Goal: Use online tool/utility: Utilize a website feature to perform a specific function

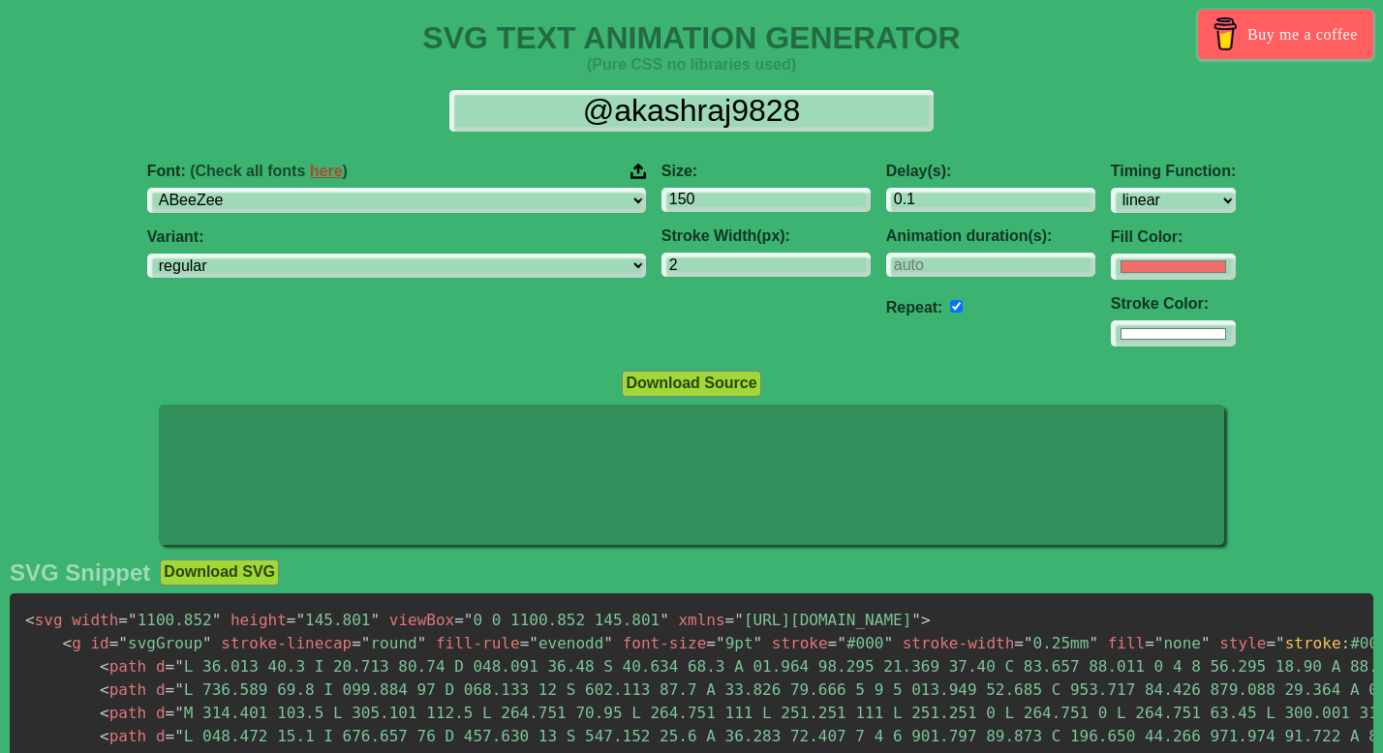
select select "linear"
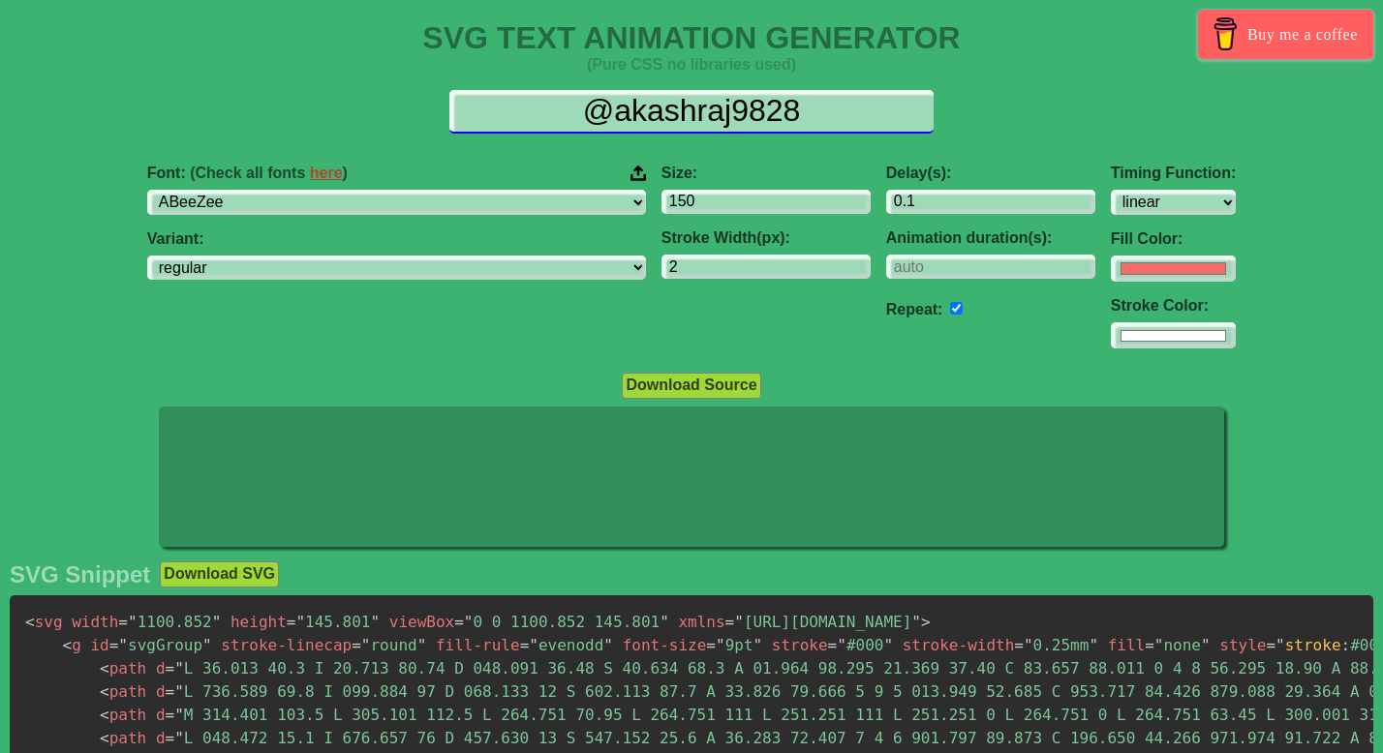
click at [638, 119] on input "@akashraj9828" at bounding box center [691, 112] width 484 height 44
drag, startPoint x: 638, startPoint y: 119, endPoint x: 690, endPoint y: 124, distance: 52.5
click at [690, 123] on input "@akashraj9828" at bounding box center [691, 112] width 484 height 44
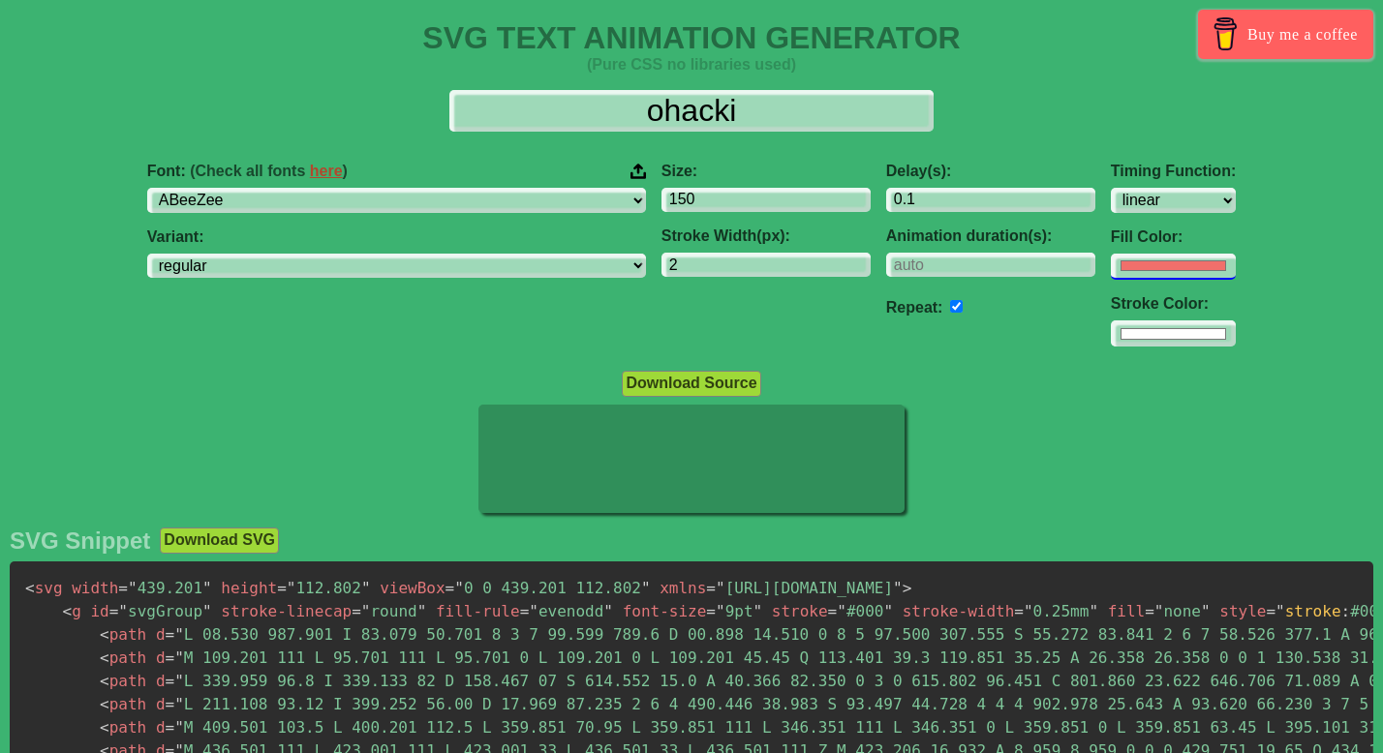
type input "ohacki"
click at [1110, 269] on input "#f16f6b" at bounding box center [1172, 267] width 125 height 26
click at [1108, 277] on div "Font: (Check all fonts here ) ABeeZee [PERSON_NAME] Display AR One Sans [PERSON…" at bounding box center [691, 255] width 1383 height 216
click at [1110, 274] on input "#004cff" at bounding box center [1172, 267] width 125 height 26
type input "#9ba0a6"
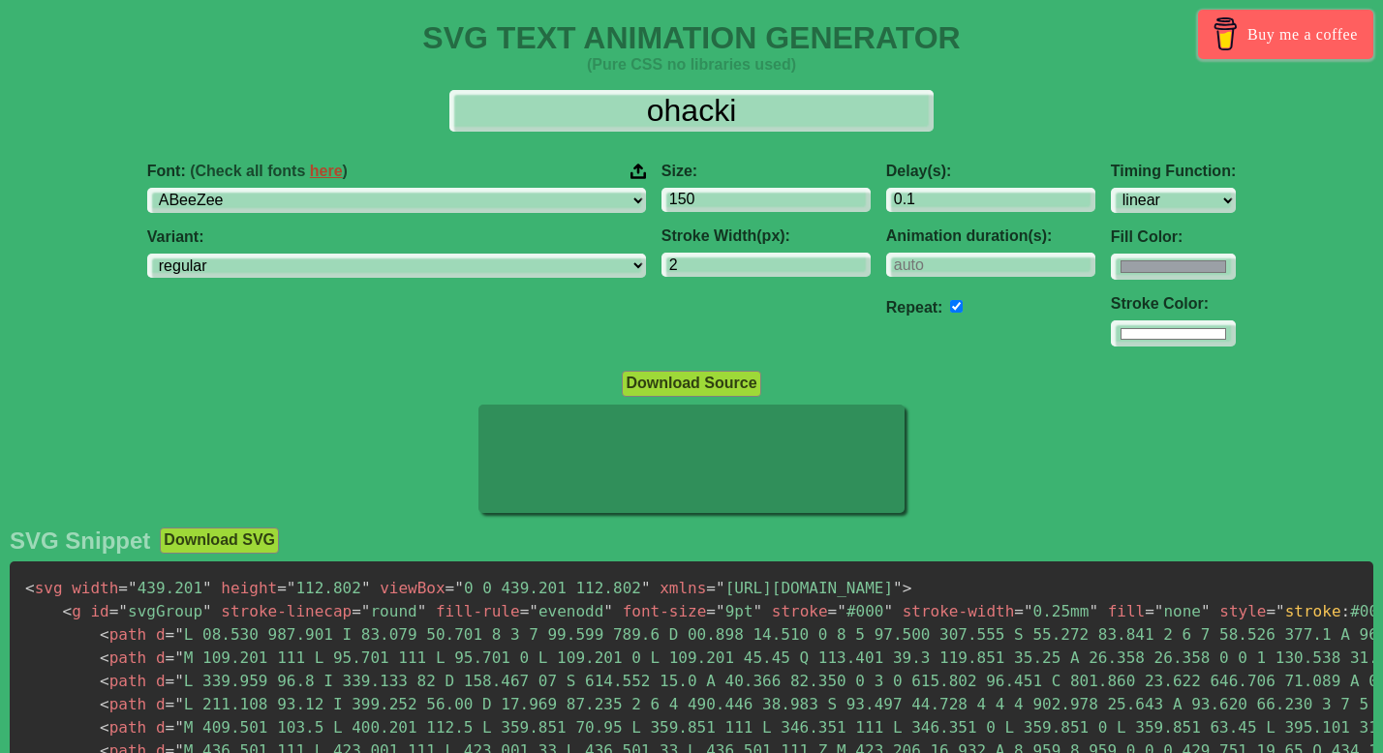
click at [900, 327] on div "Delay(s): 0.1 Animation duration(s): Repeat:" at bounding box center [990, 255] width 225 height 216
click at [1110, 340] on input "#ffffff" at bounding box center [1172, 333] width 125 height 26
click at [1110, 334] on input "#dedede" at bounding box center [1172, 333] width 125 height 26
type input "#e6e6e6"
click at [1110, 271] on input "#9ba0a6" at bounding box center [1172, 267] width 125 height 26
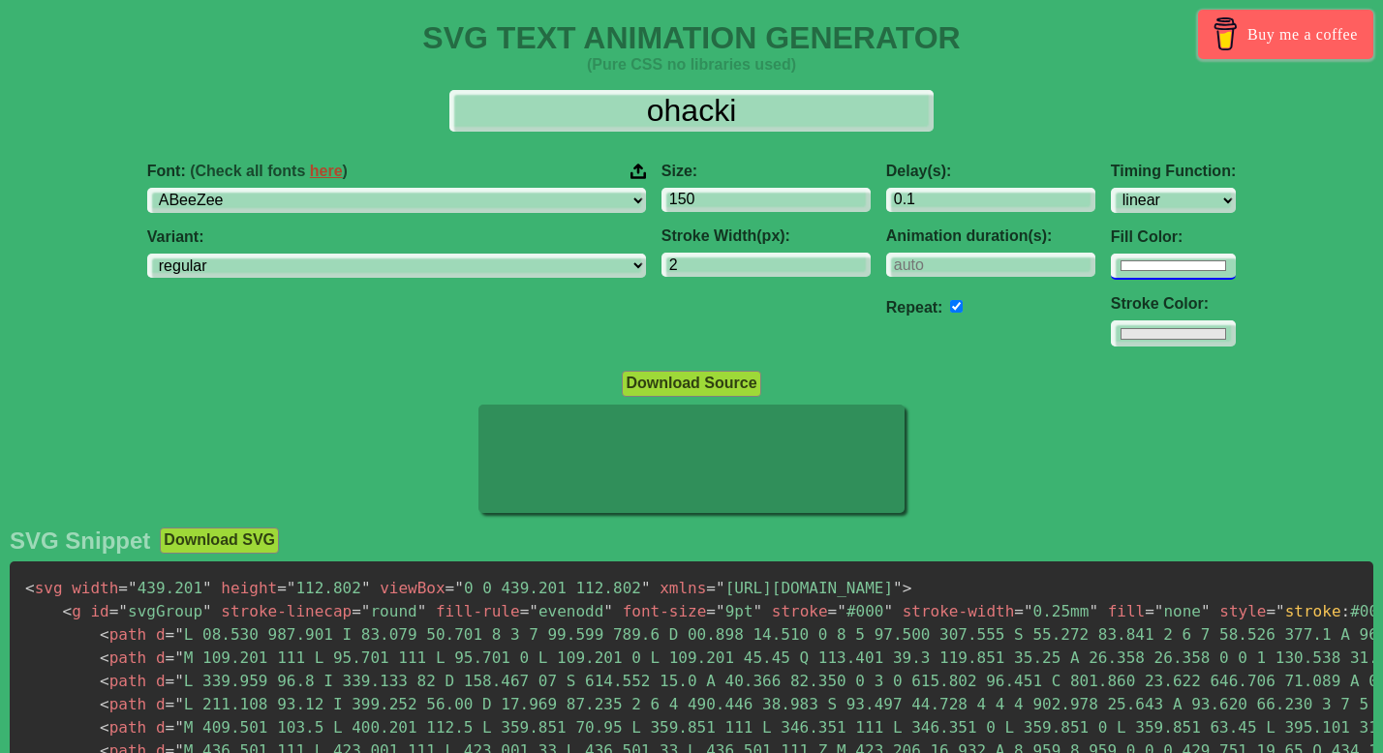
type input "#ffffff"
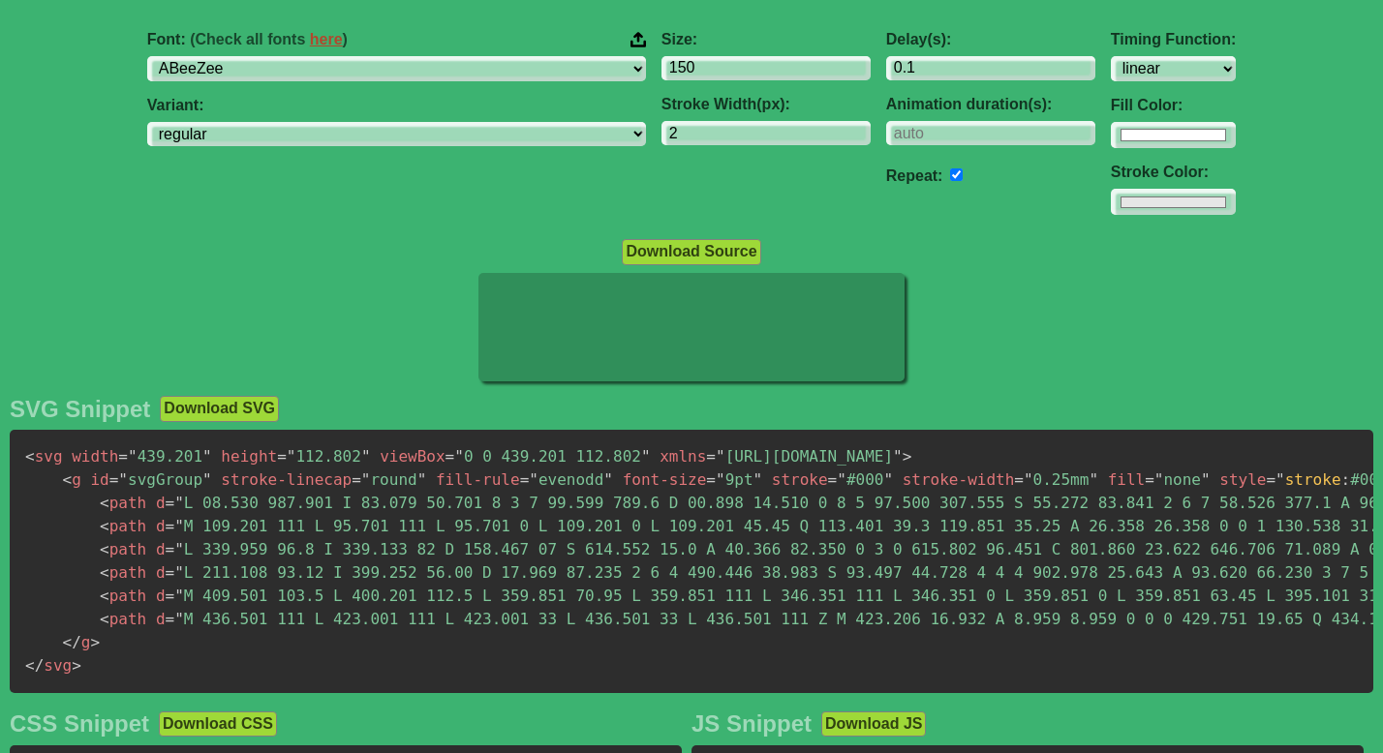
scroll to position [111, 0]
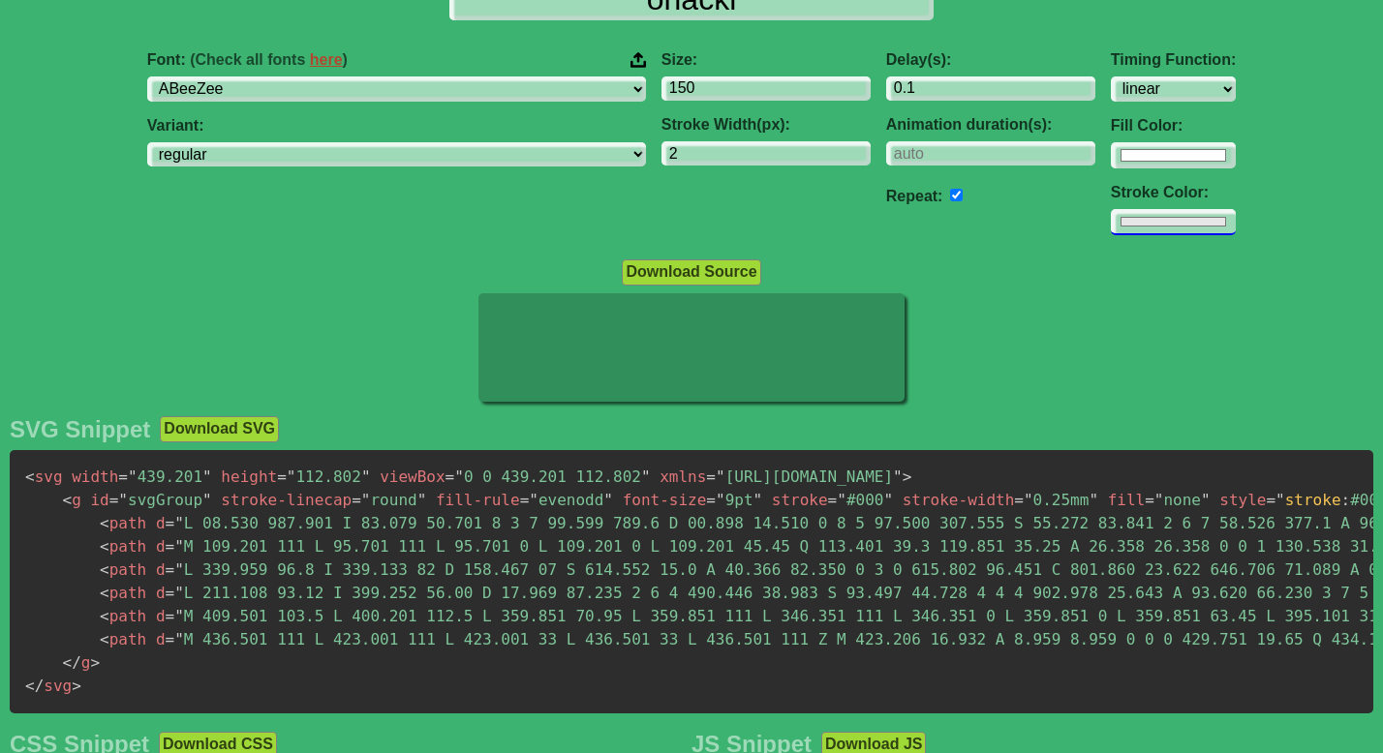
click at [1110, 222] on input "#e6e6e6" at bounding box center [1172, 222] width 125 height 26
type input "#bfbfbf"
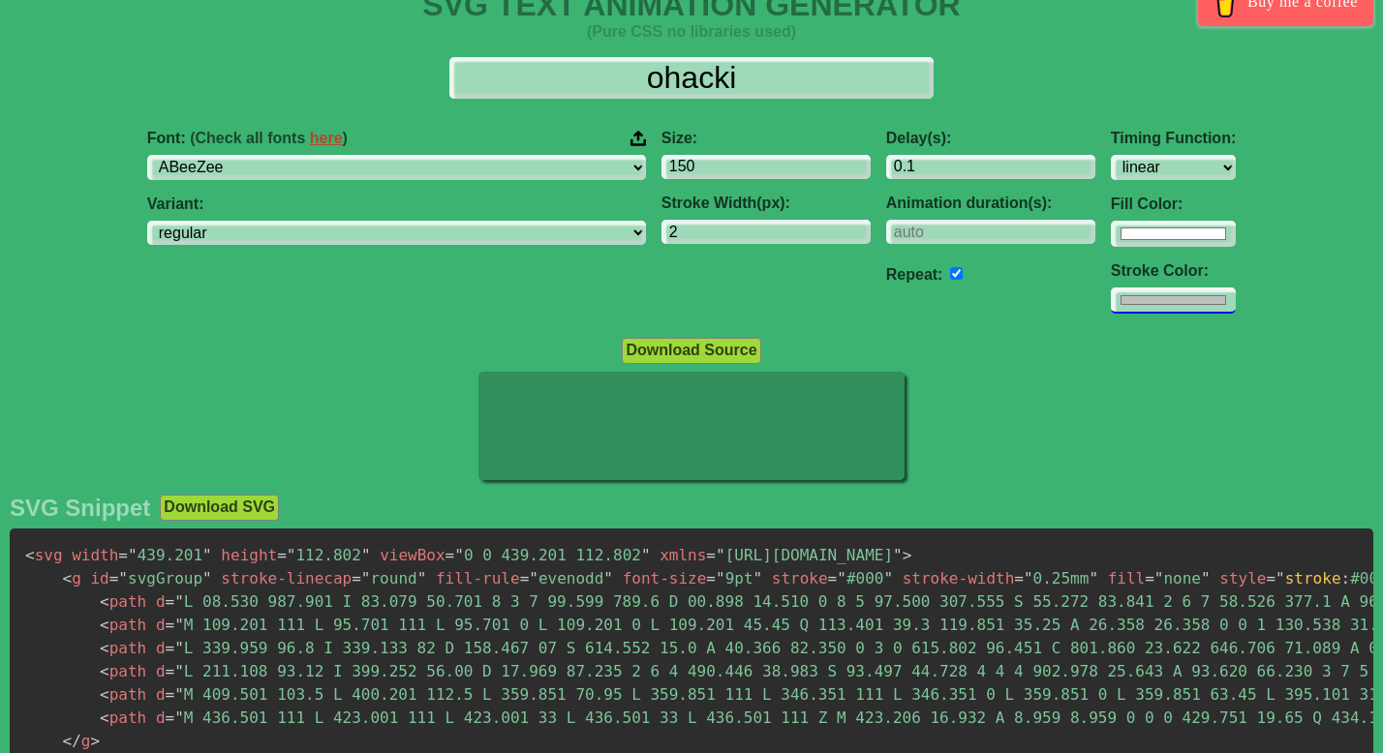
scroll to position [0, 0]
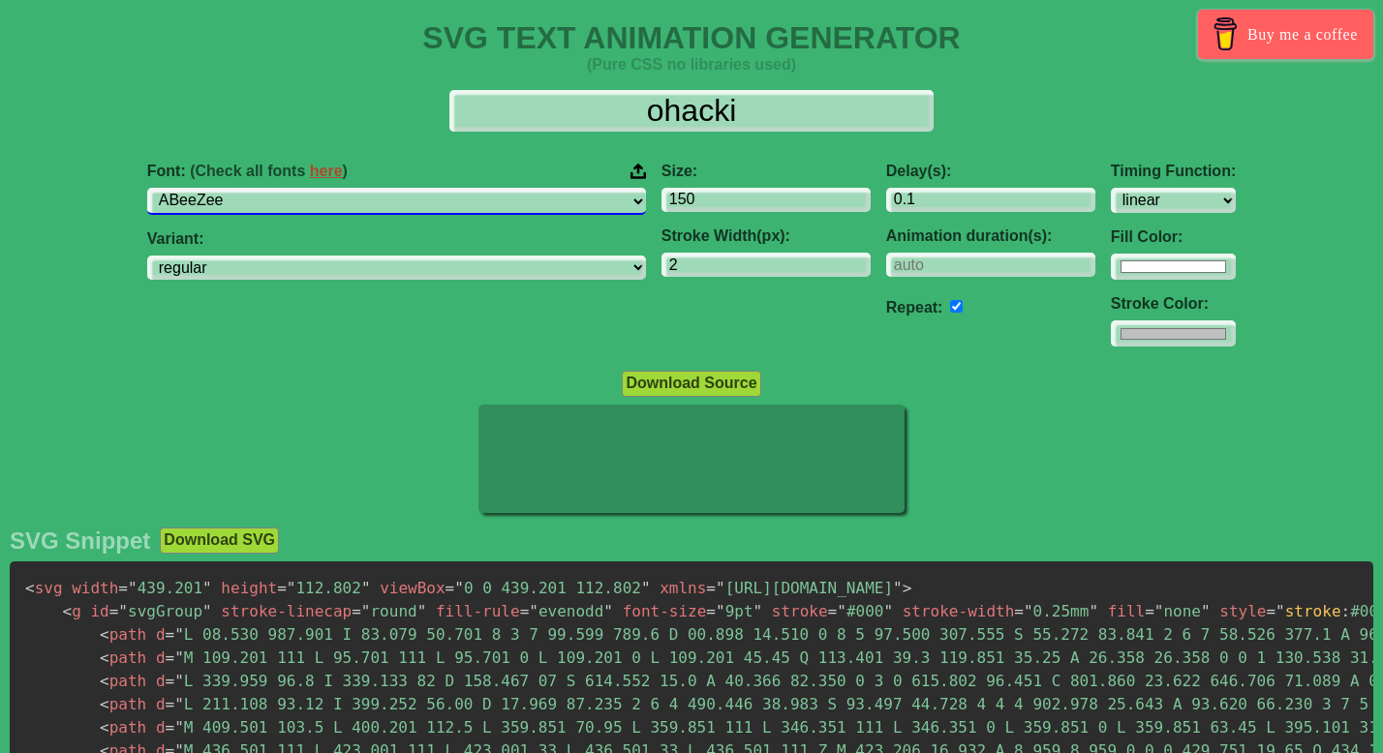
click at [485, 193] on select "ABeeZee [PERSON_NAME] Display AR One Sans [PERSON_NAME] Libre Aboreto Abril Fat…" at bounding box center [396, 201] width 499 height 26
click at [296, 188] on select "ABeeZee [PERSON_NAME] Display AR One Sans [PERSON_NAME] Libre Aboreto Abril Fat…" at bounding box center [396, 201] width 499 height 26
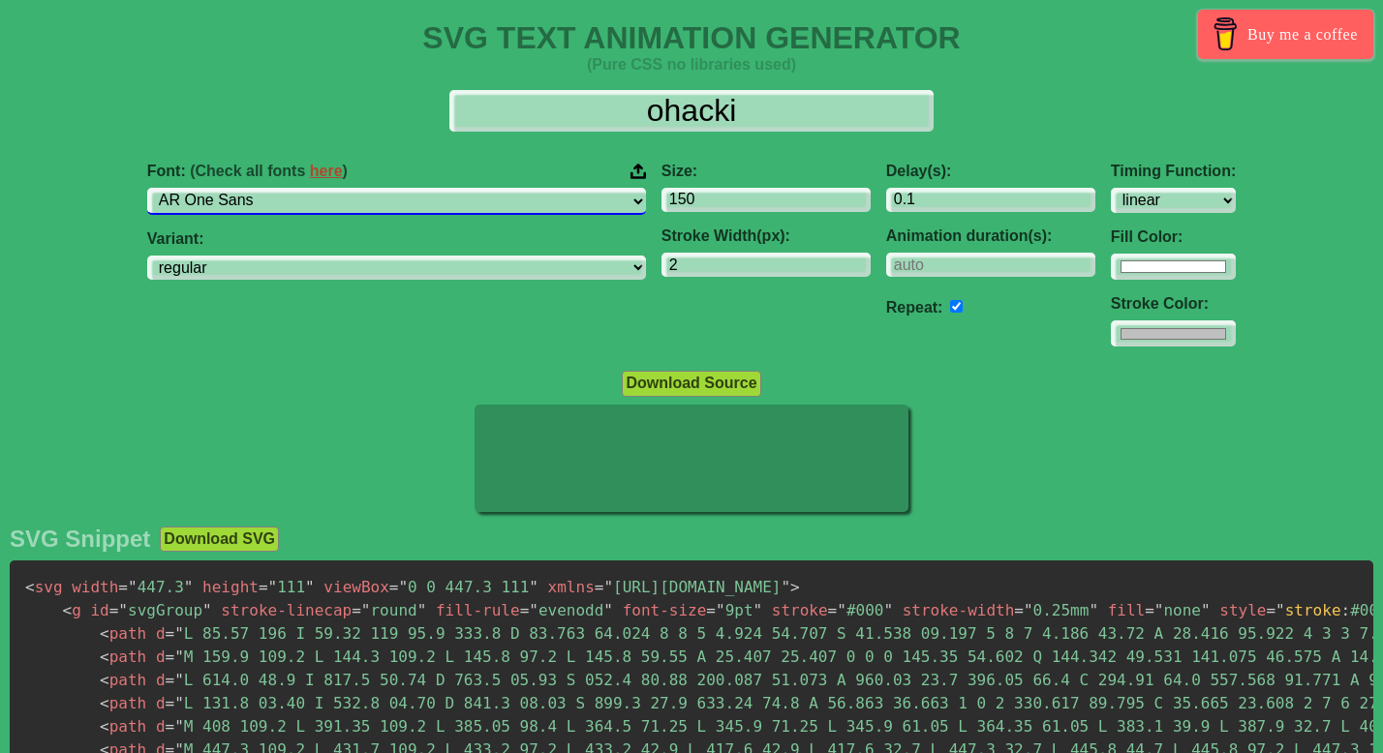
click at [477, 205] on select "ABeeZee [PERSON_NAME] Display AR One Sans [PERSON_NAME] Libre Aboreto Abril Fat…" at bounding box center [396, 201] width 499 height 26
click at [296, 188] on select "ABeeZee [PERSON_NAME] Display AR One Sans [PERSON_NAME] Libre Aboreto Abril Fat…" at bounding box center [396, 201] width 499 height 26
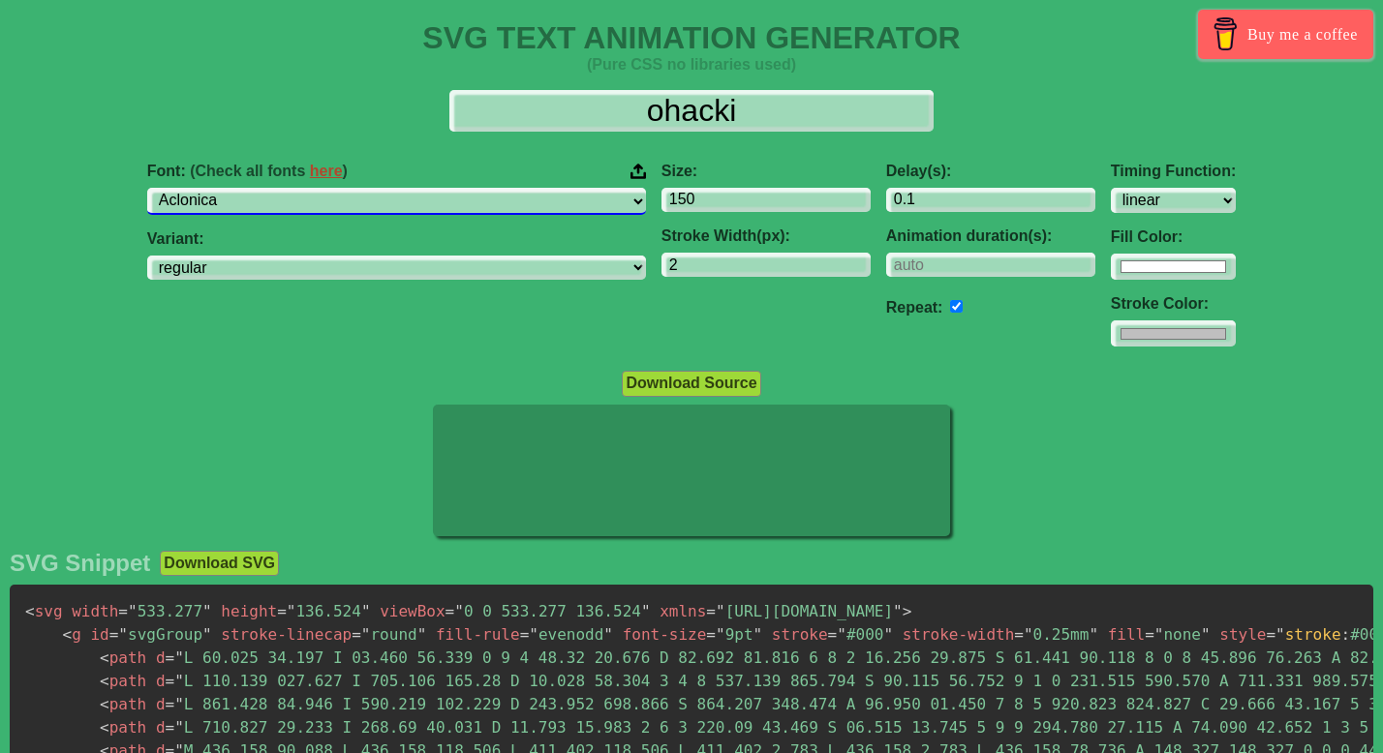
click at [481, 207] on select "ABeeZee [PERSON_NAME] Display AR One Sans [PERSON_NAME] Libre Aboreto Abril Fat…" at bounding box center [396, 201] width 499 height 26
click at [296, 188] on select "ABeeZee [PERSON_NAME] Display AR One Sans [PERSON_NAME] Libre Aboreto Abril Fat…" at bounding box center [396, 201] width 499 height 26
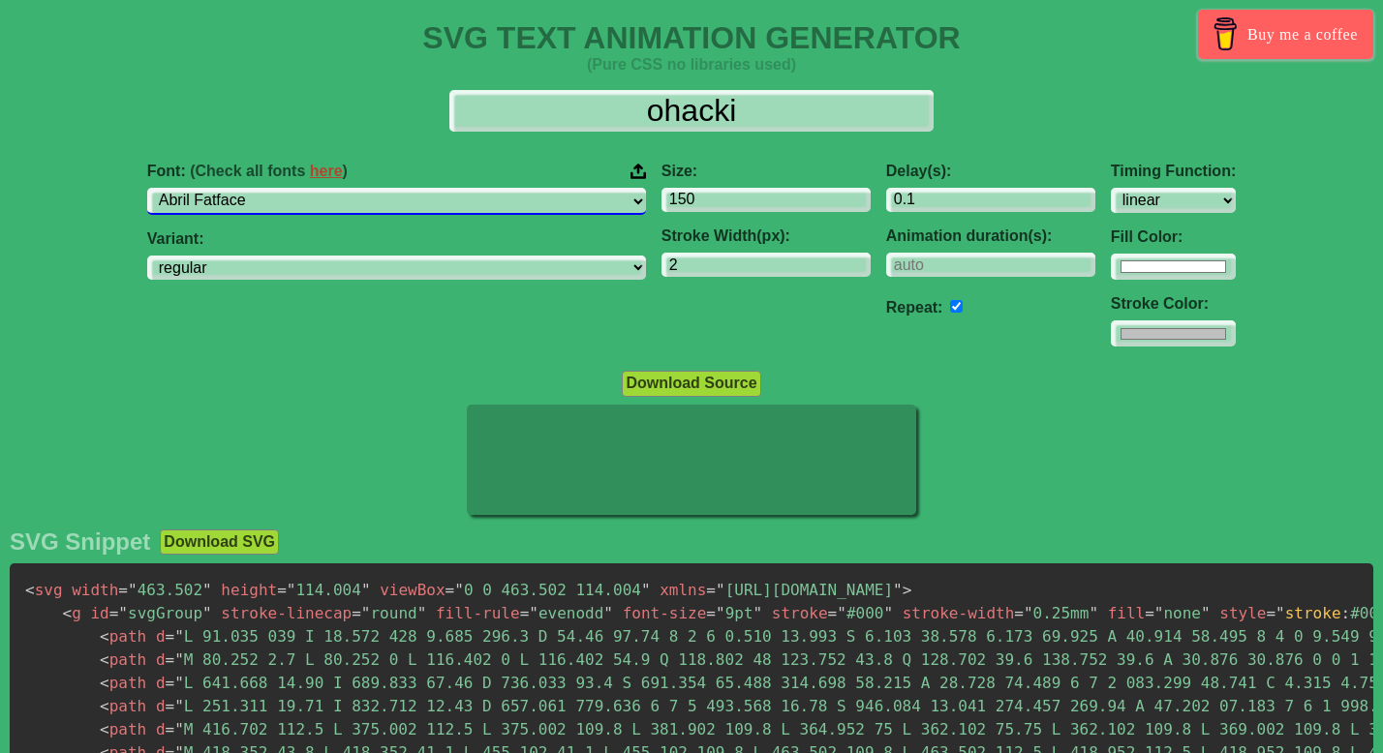
click at [457, 198] on select "ABeeZee [PERSON_NAME] Display AR One Sans [PERSON_NAME] Libre Aboreto Abril Fat…" at bounding box center [396, 201] width 499 height 26
click at [296, 188] on select "ABeeZee [PERSON_NAME] Display AR One Sans [PERSON_NAME] Libre Aboreto Abril Fat…" at bounding box center [396, 201] width 499 height 26
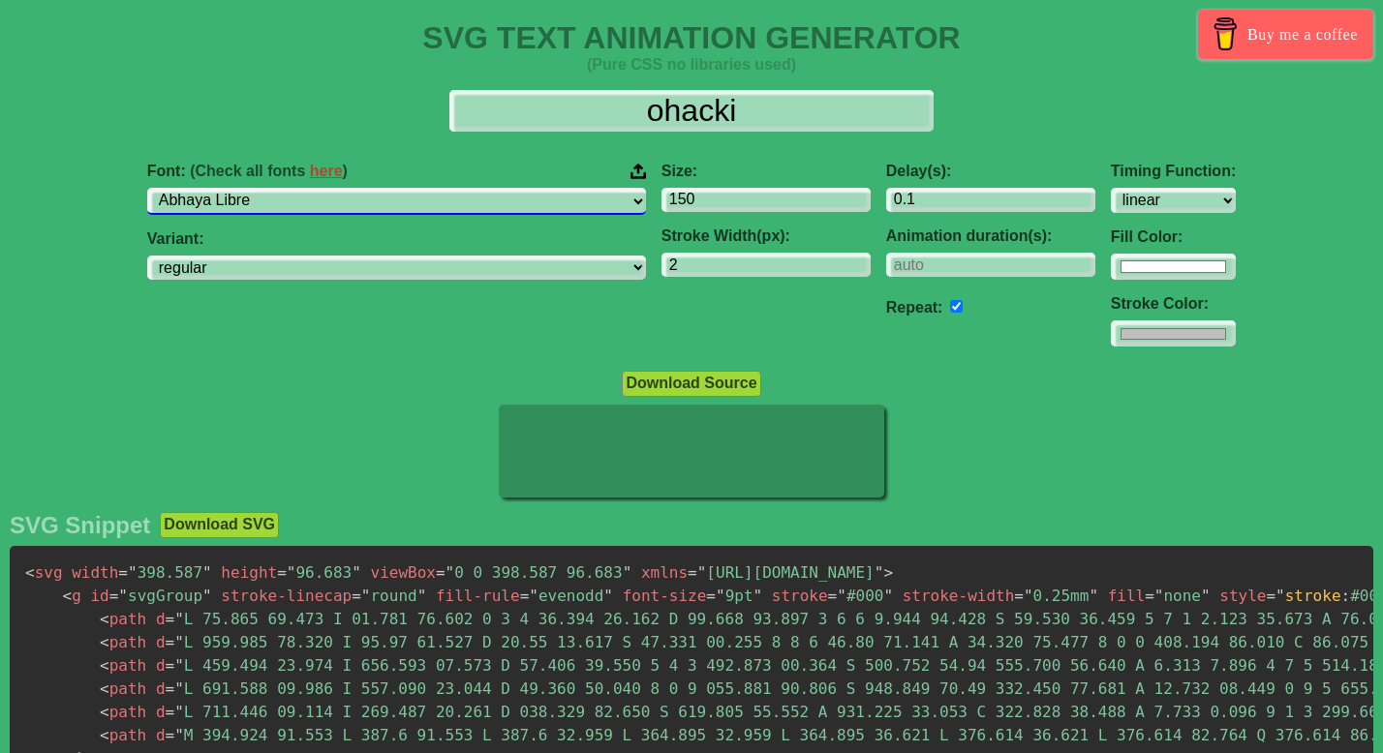
click at [515, 202] on select "ABeeZee [PERSON_NAME] Display AR One Sans [PERSON_NAME] Libre Aboreto Abril Fat…" at bounding box center [396, 201] width 499 height 26
click at [296, 188] on select "ABeeZee [PERSON_NAME] Display AR One Sans [PERSON_NAME] Libre Aboreto Abril Fat…" at bounding box center [396, 201] width 499 height 26
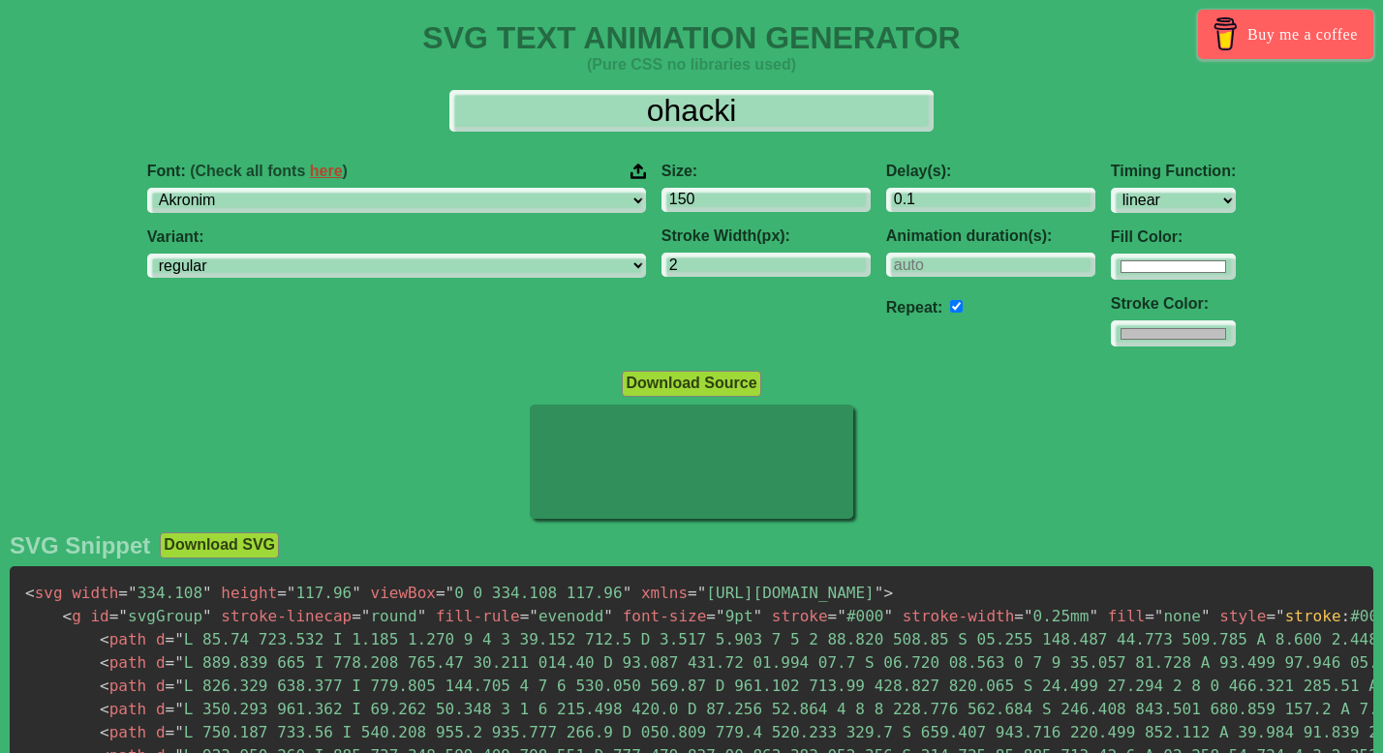
click at [455, 293] on div "Font: (Check all fonts here ) ABeeZee [PERSON_NAME] Display AR One Sans [PERSON…" at bounding box center [396, 255] width 514 height 216
click at [455, 278] on select "regular" at bounding box center [396, 267] width 499 height 26
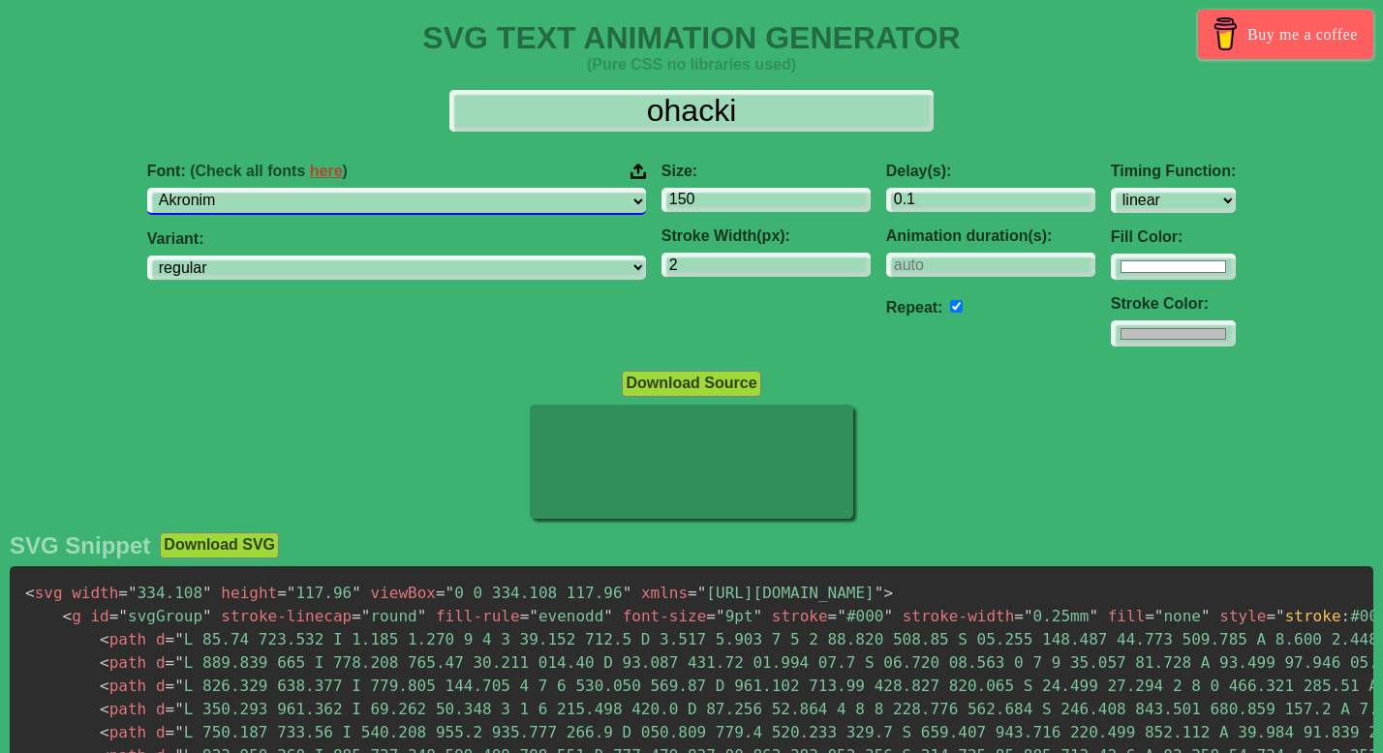
click at [510, 203] on select "ABeeZee [PERSON_NAME] Display AR One Sans [PERSON_NAME] Libre Aboreto Abril Fat…" at bounding box center [396, 201] width 499 height 26
click at [296, 188] on select "ABeeZee [PERSON_NAME] Display AR One Sans [PERSON_NAME] Libre Aboreto Abril Fat…" at bounding box center [396, 201] width 499 height 26
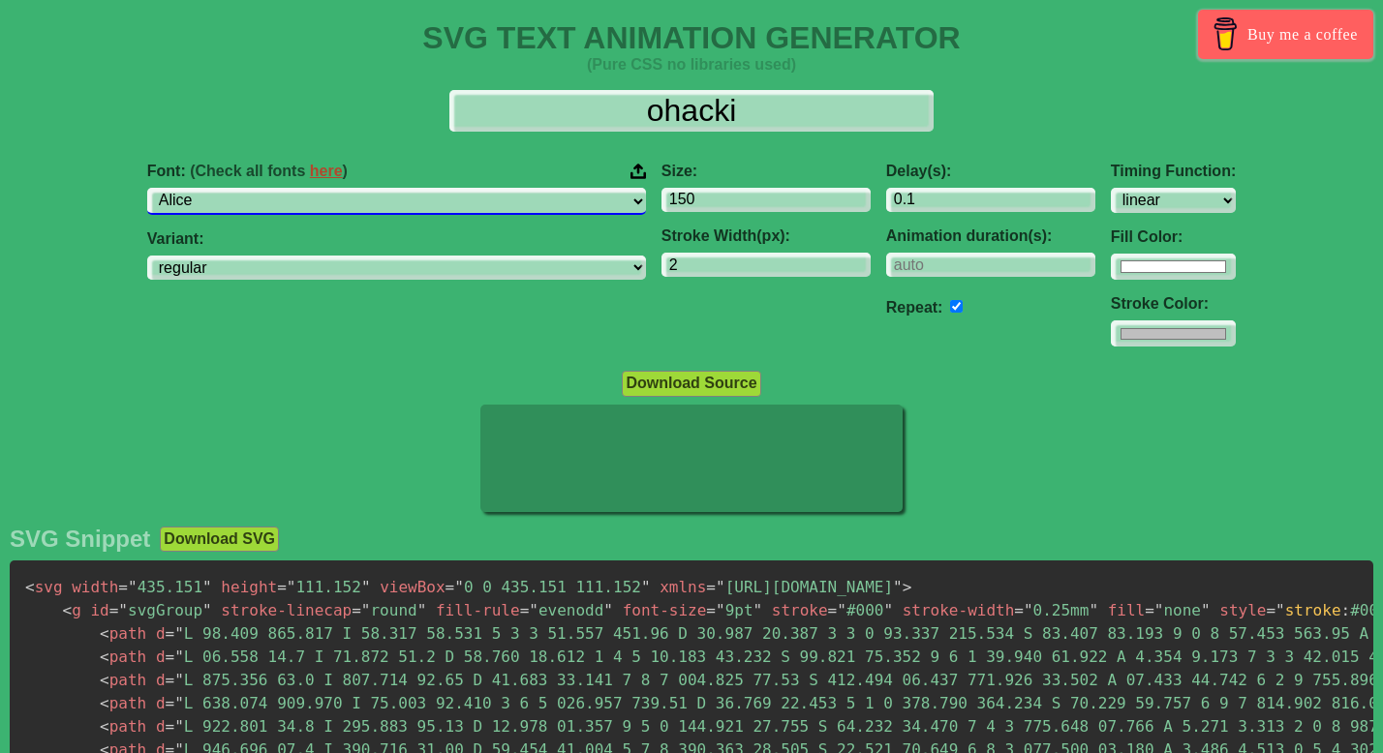
click at [474, 201] on select "ABeeZee [PERSON_NAME] Display AR One Sans [PERSON_NAME] Libre Aboreto Abril Fat…" at bounding box center [396, 201] width 499 height 26
click at [296, 188] on select "ABeeZee [PERSON_NAME] Display AR One Sans [PERSON_NAME] Libre Aboreto Abril Fat…" at bounding box center [396, 201] width 499 height 26
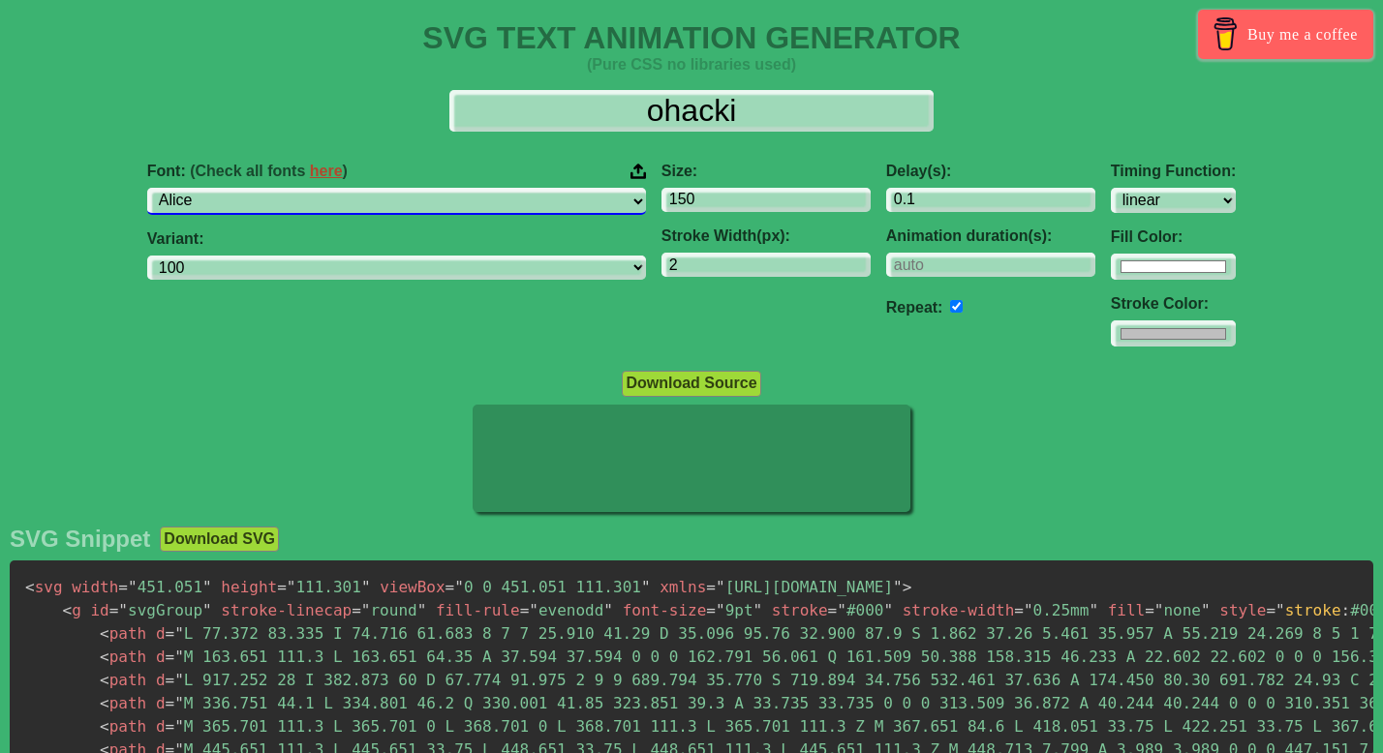
click at [415, 200] on select "ABeeZee [PERSON_NAME] Display AR One Sans [PERSON_NAME] Libre Aboreto Abril Fat…" at bounding box center [396, 201] width 499 height 26
select select "Alegreya SC"
click at [296, 188] on select "ABeeZee [PERSON_NAME] Display AR One Sans [PERSON_NAME] Libre Aboreto Abril Fat…" at bounding box center [396, 201] width 499 height 26
select select "regular"
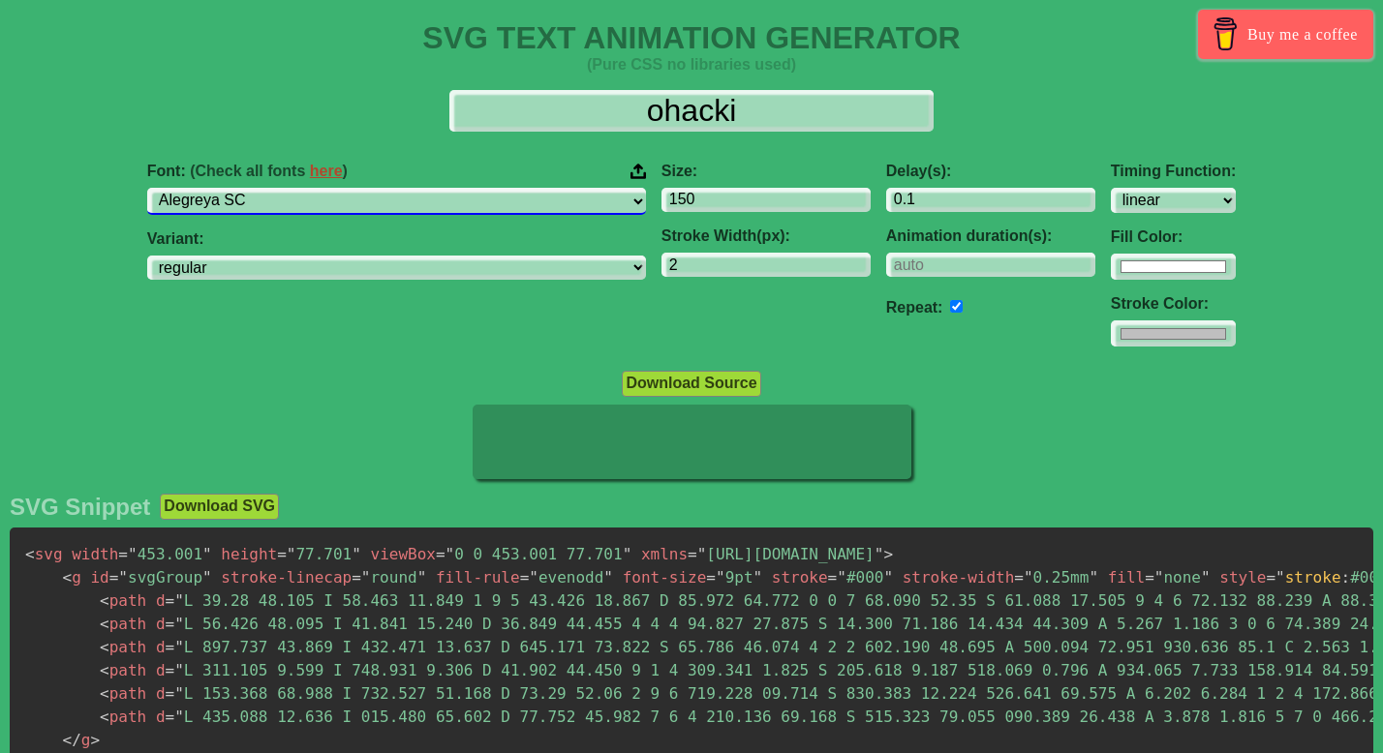
click at [424, 199] on select "ABeeZee [PERSON_NAME] Display AR One Sans [PERSON_NAME] Libre Aboreto Abril Fat…" at bounding box center [396, 201] width 499 height 26
click at [296, 188] on select "ABeeZee [PERSON_NAME] Display AR One Sans [PERSON_NAME] Libre Aboreto Abril Fat…" at bounding box center [396, 201] width 499 height 26
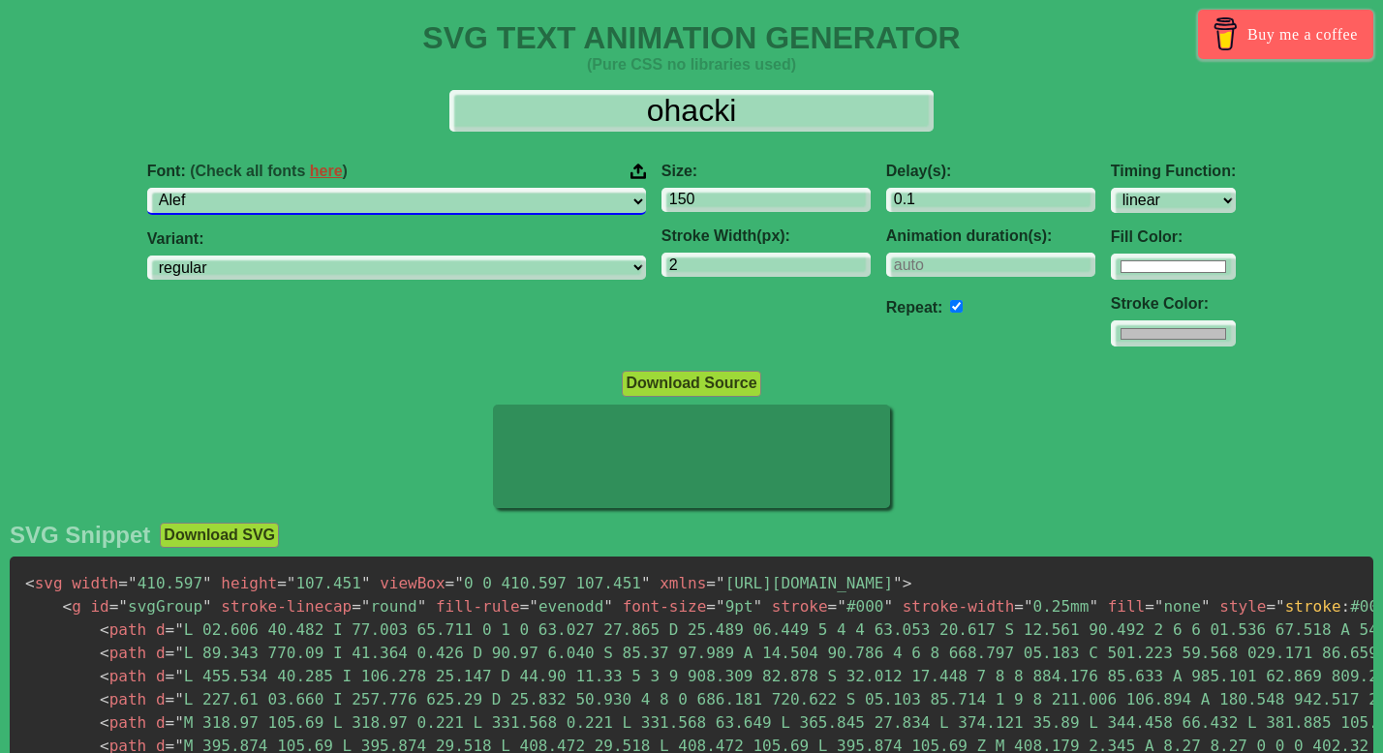
click at [405, 200] on select "ABeeZee [PERSON_NAME] Display AR One Sans [PERSON_NAME] Libre Aboreto Abril Fat…" at bounding box center [396, 201] width 499 height 26
click at [296, 188] on select "ABeeZee [PERSON_NAME] Display AR One Sans [PERSON_NAME] Libre Aboreto Abril Fat…" at bounding box center [396, 201] width 499 height 26
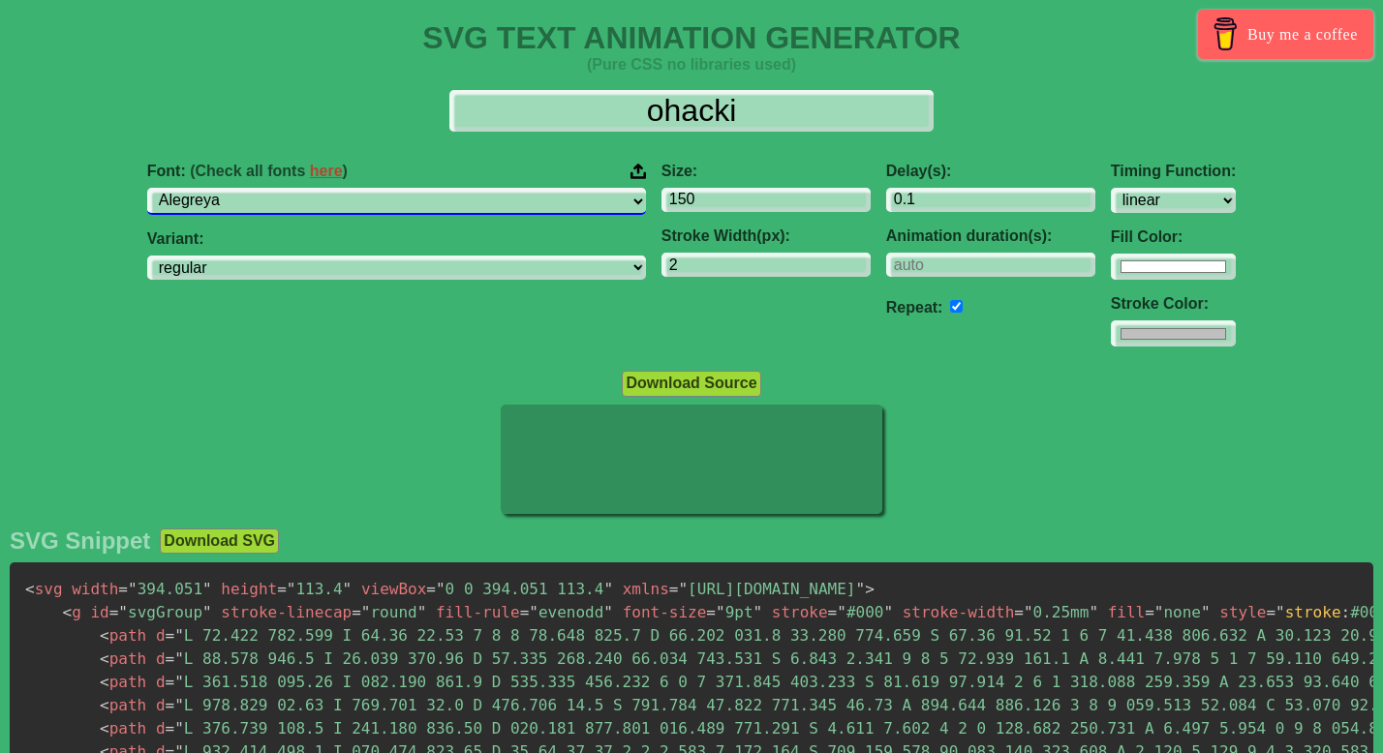
click at [398, 212] on select "ABeeZee [PERSON_NAME] Display AR One Sans [PERSON_NAME] Libre Aboreto Abril Fat…" at bounding box center [396, 201] width 499 height 26
click at [296, 188] on select "ABeeZee [PERSON_NAME] Display AR One Sans [PERSON_NAME] Libre Aboreto Abril Fat…" at bounding box center [396, 201] width 499 height 26
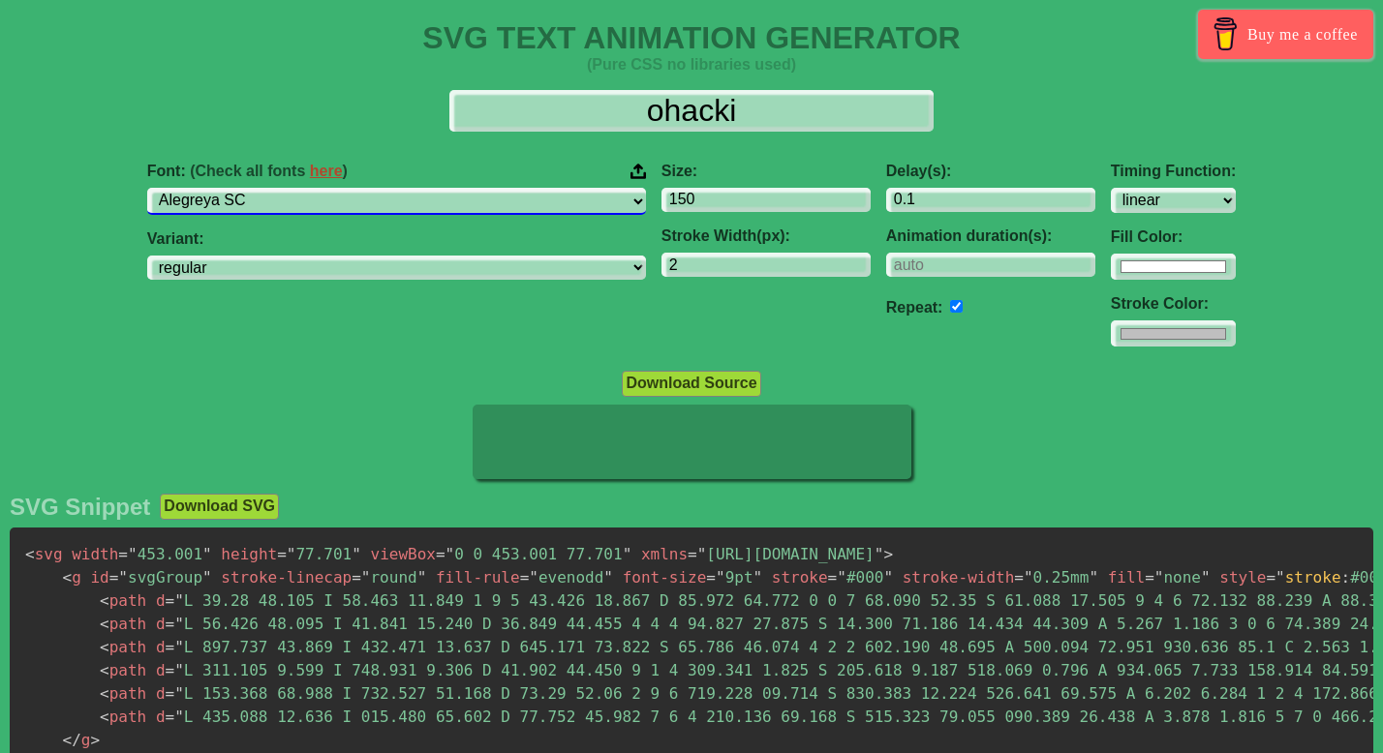
click at [400, 200] on select "ABeeZee [PERSON_NAME] Display AR One Sans [PERSON_NAME] Libre Aboreto Abril Fat…" at bounding box center [396, 201] width 499 height 26
click at [296, 188] on select "ABeeZee [PERSON_NAME] Display AR One Sans [PERSON_NAME] Libre Aboreto Abril Fat…" at bounding box center [396, 201] width 499 height 26
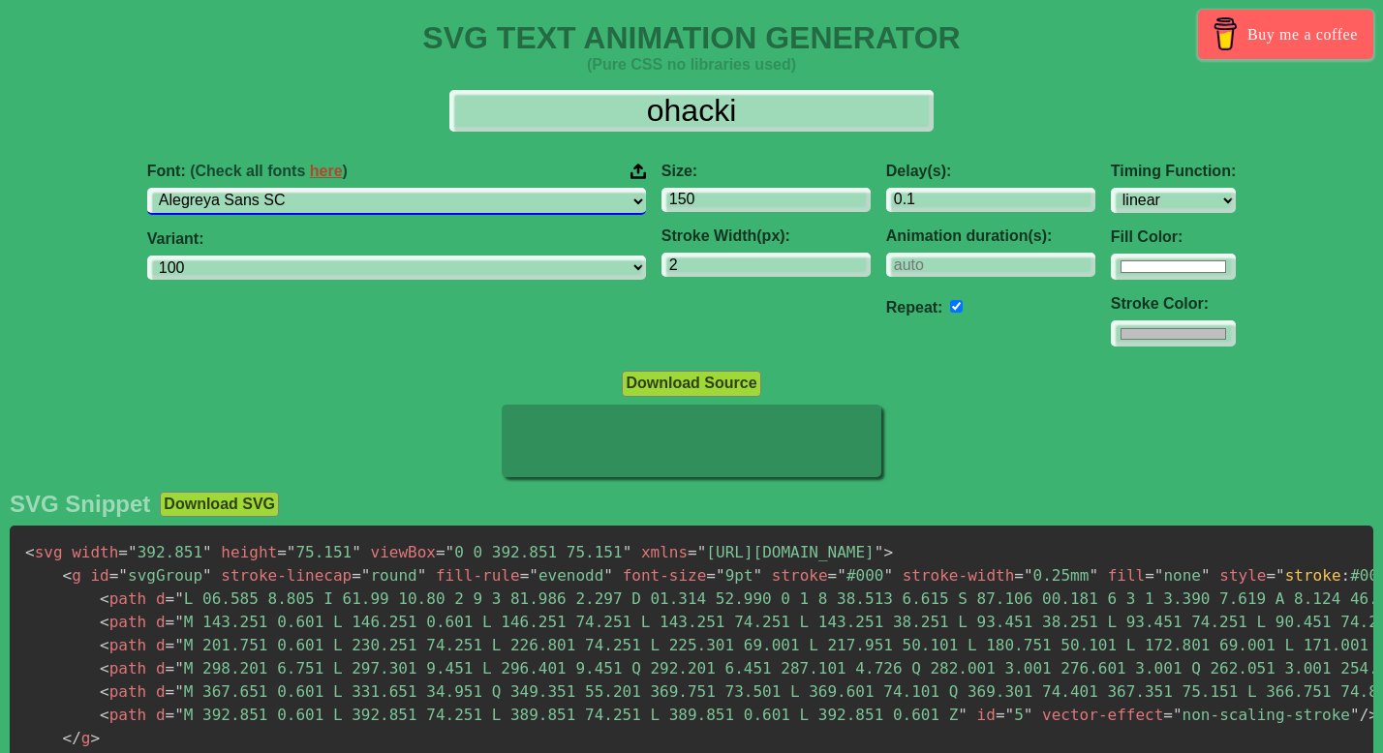
click at [410, 200] on select "ABeeZee [PERSON_NAME] Display AR One Sans [PERSON_NAME] Libre Aboreto Abril Fat…" at bounding box center [396, 201] width 499 height 26
select select "Aleo"
click at [296, 188] on select "ABeeZee [PERSON_NAME] Display AR One Sans [PERSON_NAME] Libre Aboreto Abril Fat…" at bounding box center [396, 201] width 499 height 26
select select "100"
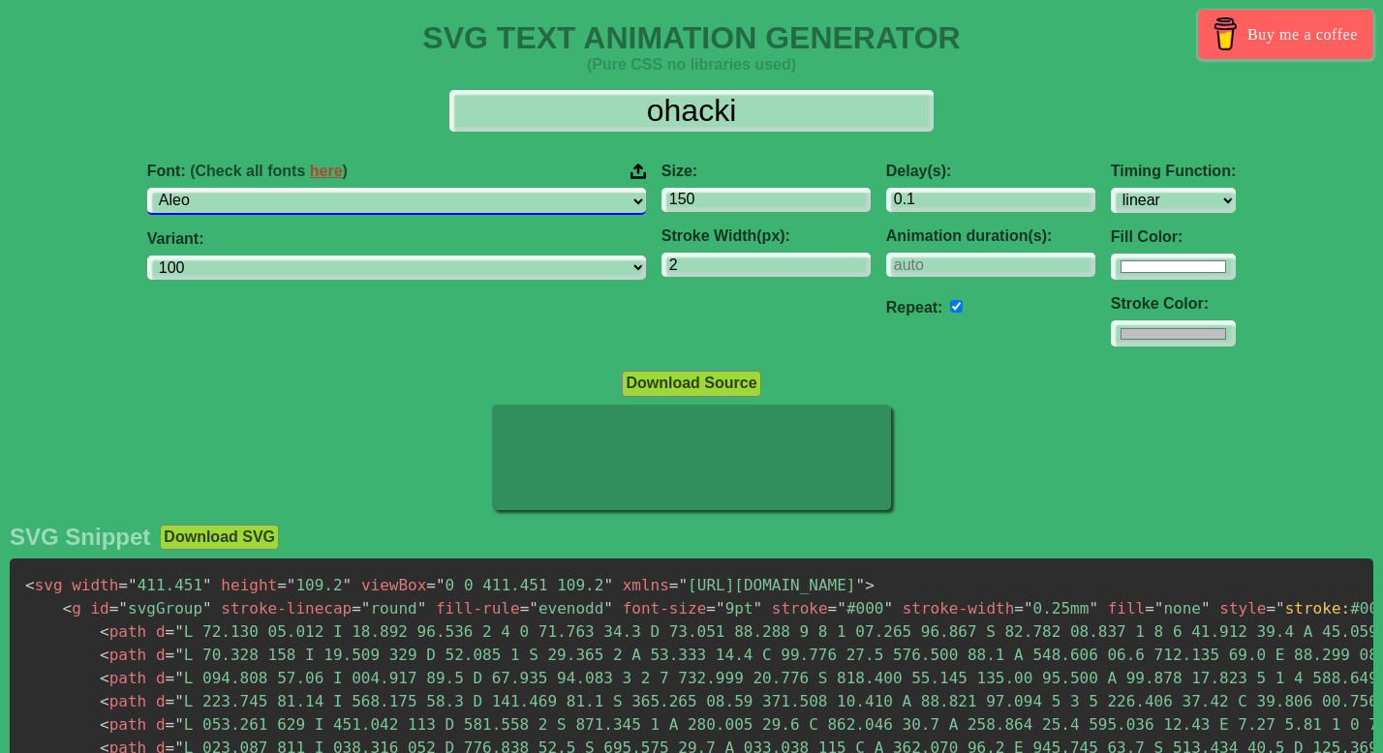
click at [413, 204] on select "ABeeZee [PERSON_NAME] Display AR One Sans [PERSON_NAME] Libre Aboreto Abril Fat…" at bounding box center [396, 201] width 499 height 26
click at [296, 188] on select "ABeeZee [PERSON_NAME] Display AR One Sans [PERSON_NAME] Libre Aboreto Abril Fat…" at bounding box center [396, 201] width 499 height 26
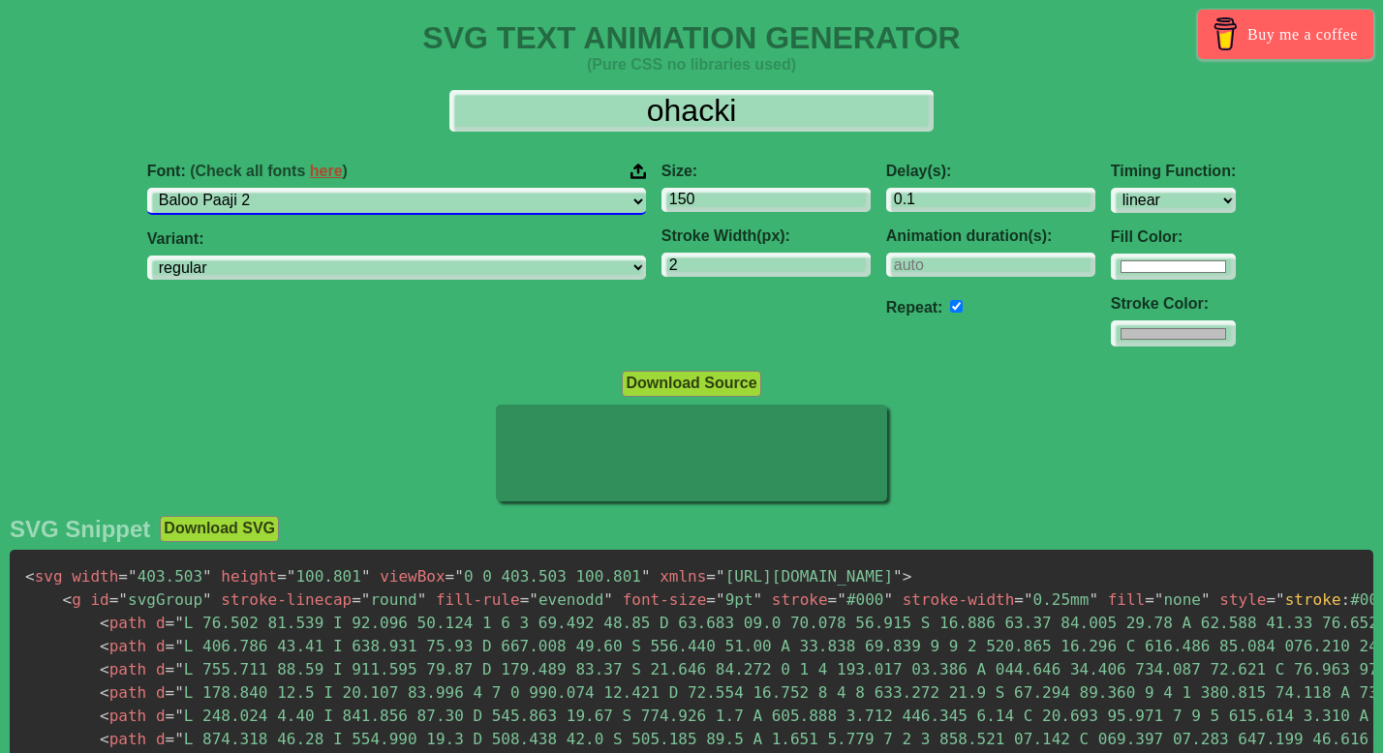
click at [442, 205] on select "ABeeZee [PERSON_NAME] Display AR One Sans [PERSON_NAME] Libre Aboreto Abril Fat…" at bounding box center [396, 201] width 499 height 26
select select "Baloo Tamma 2"
click at [296, 188] on select "ABeeZee [PERSON_NAME] Display AR One Sans [PERSON_NAME] Libre Aboreto Abril Fat…" at bounding box center [396, 201] width 499 height 26
select select "regular"
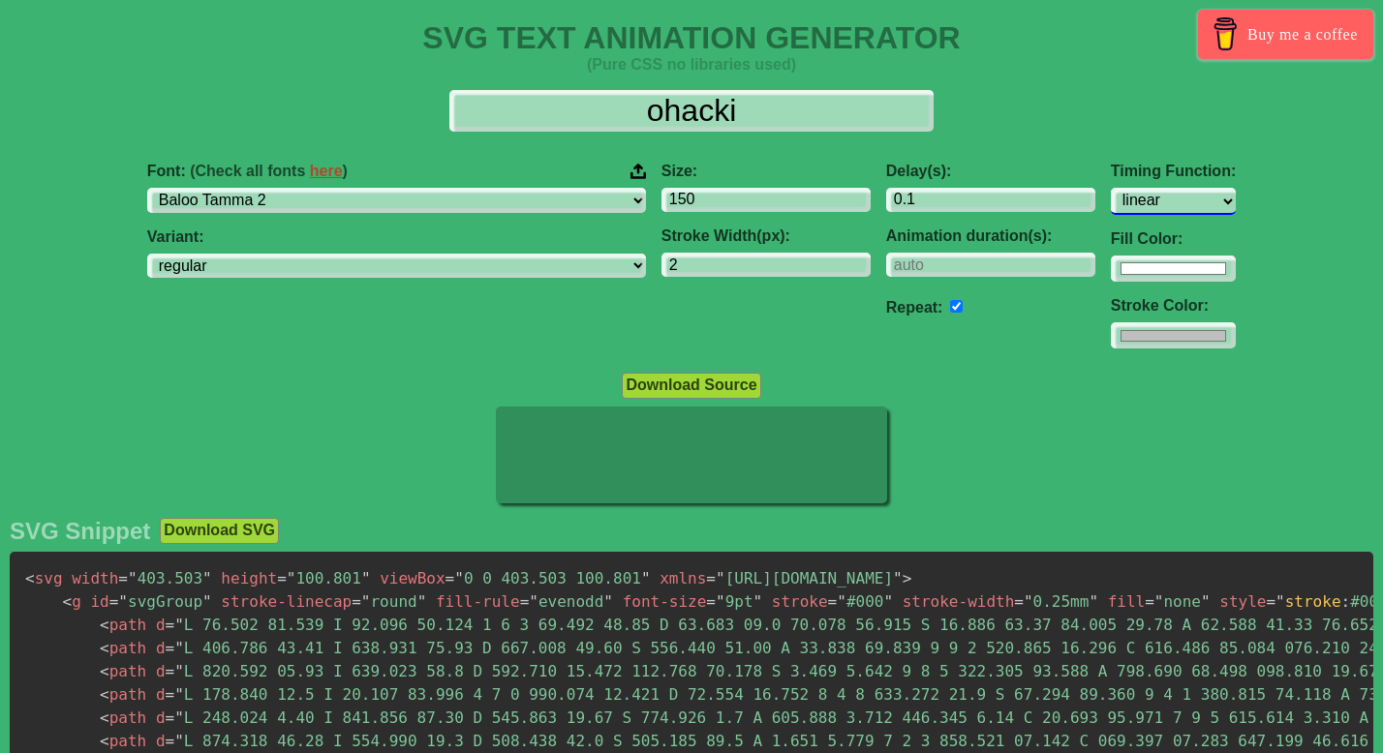
click at [1110, 196] on select "ease ease-in ease-out ease-in-out linear step-start step-end" at bounding box center [1172, 201] width 125 height 26
select select "ease-in-out"
click at [1110, 188] on select "ease ease-in ease-out ease-in-out linear step-start step-end" at bounding box center [1172, 201] width 125 height 26
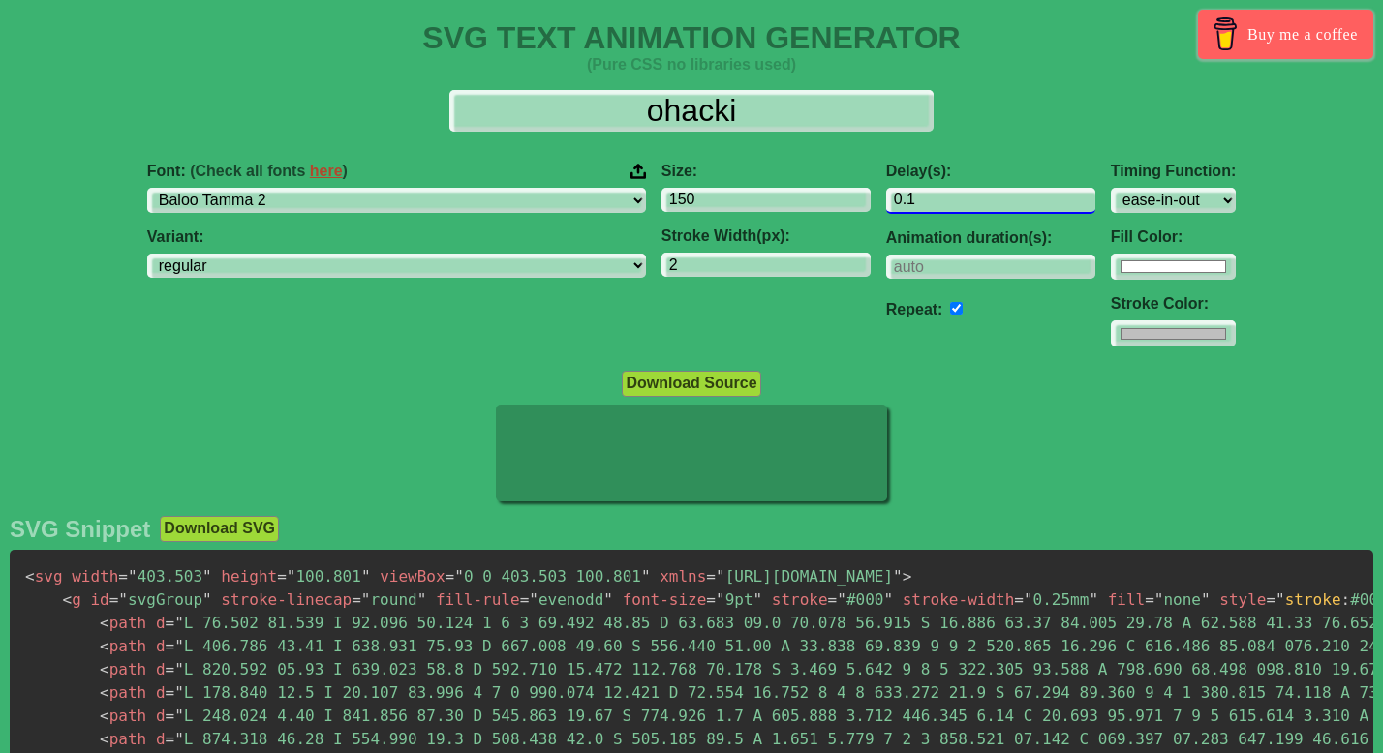
click at [918, 195] on input "0.1" at bounding box center [990, 201] width 209 height 26
click at [930, 195] on input "1.1" at bounding box center [990, 201] width 209 height 26
drag, startPoint x: 828, startPoint y: 198, endPoint x: 757, endPoint y: 198, distance: 70.7
click at [757, 198] on div "Font: (Check all fonts here ) ABeeZee [PERSON_NAME] Display AR One Sans [PERSON…" at bounding box center [691, 255] width 1383 height 216
type input "1"
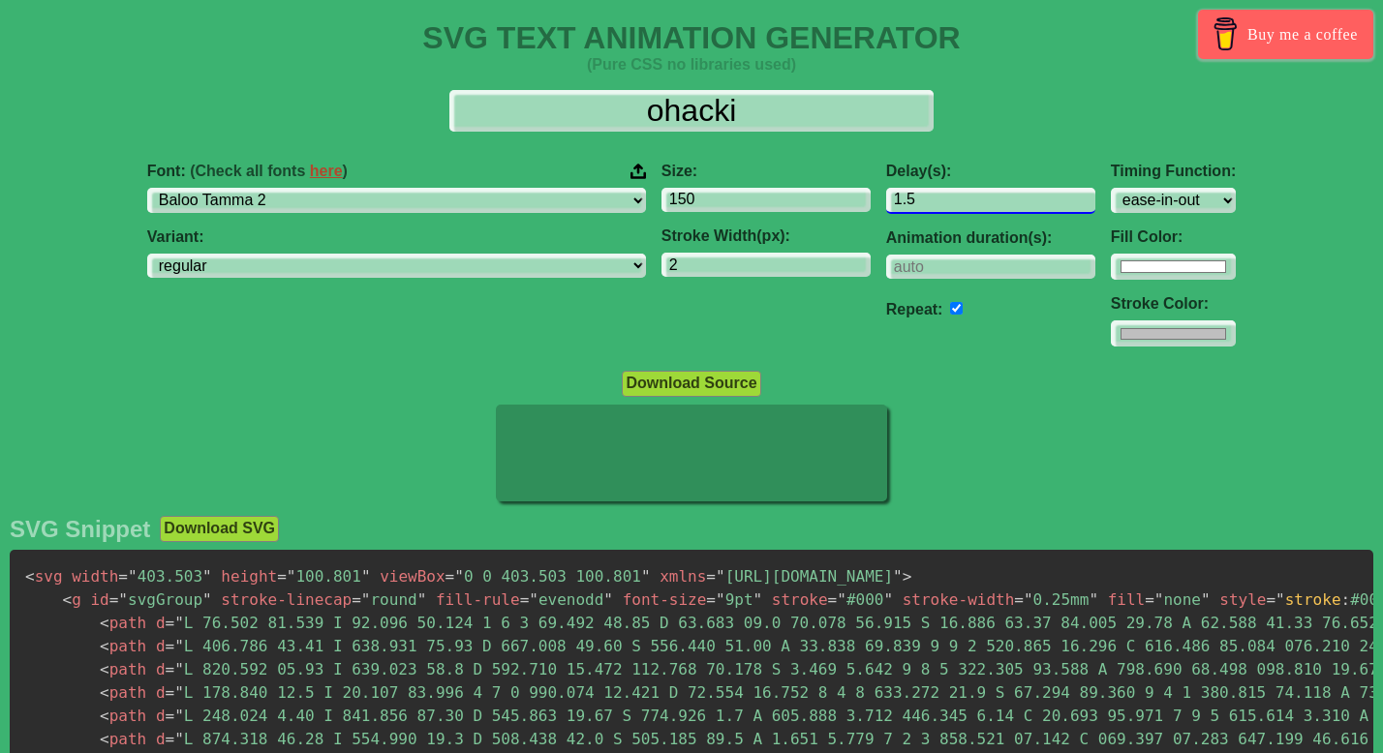
type input "1.5"
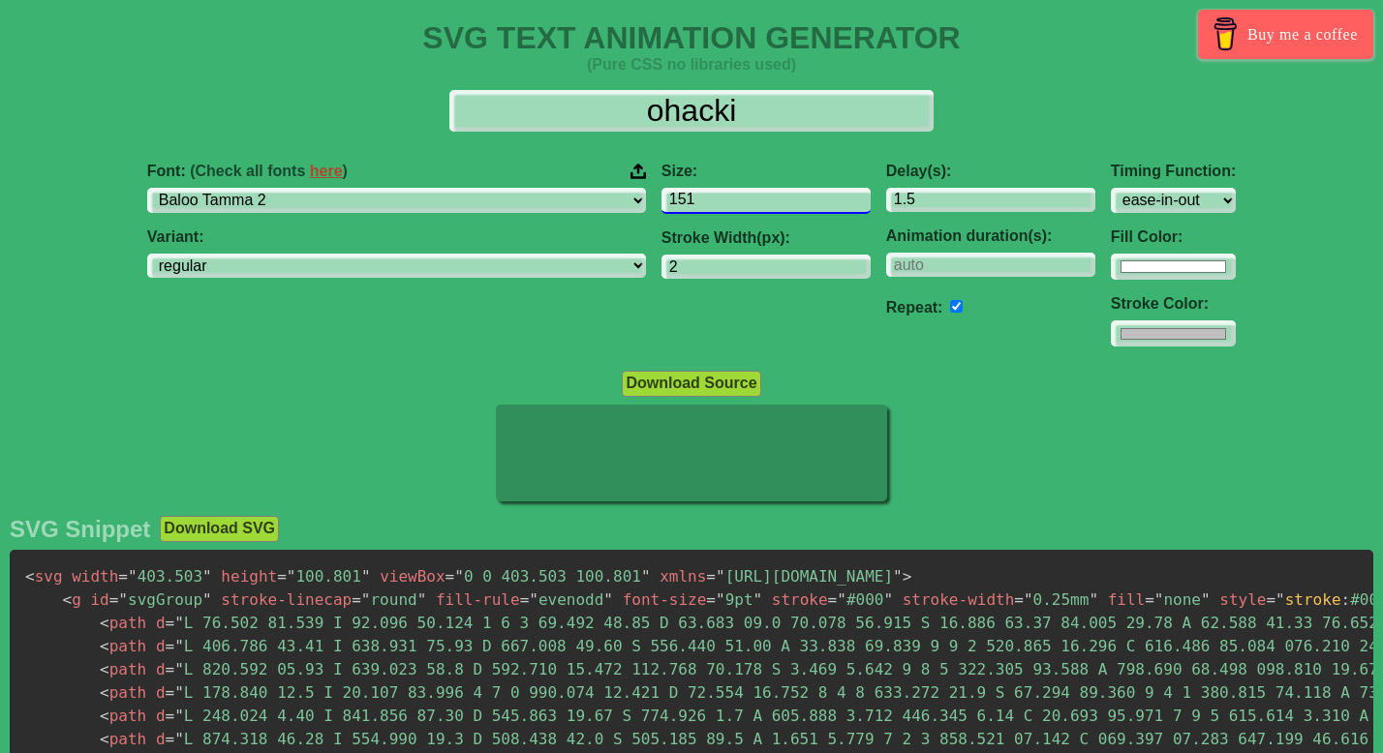
click at [738, 199] on input "151" at bounding box center [765, 201] width 209 height 26
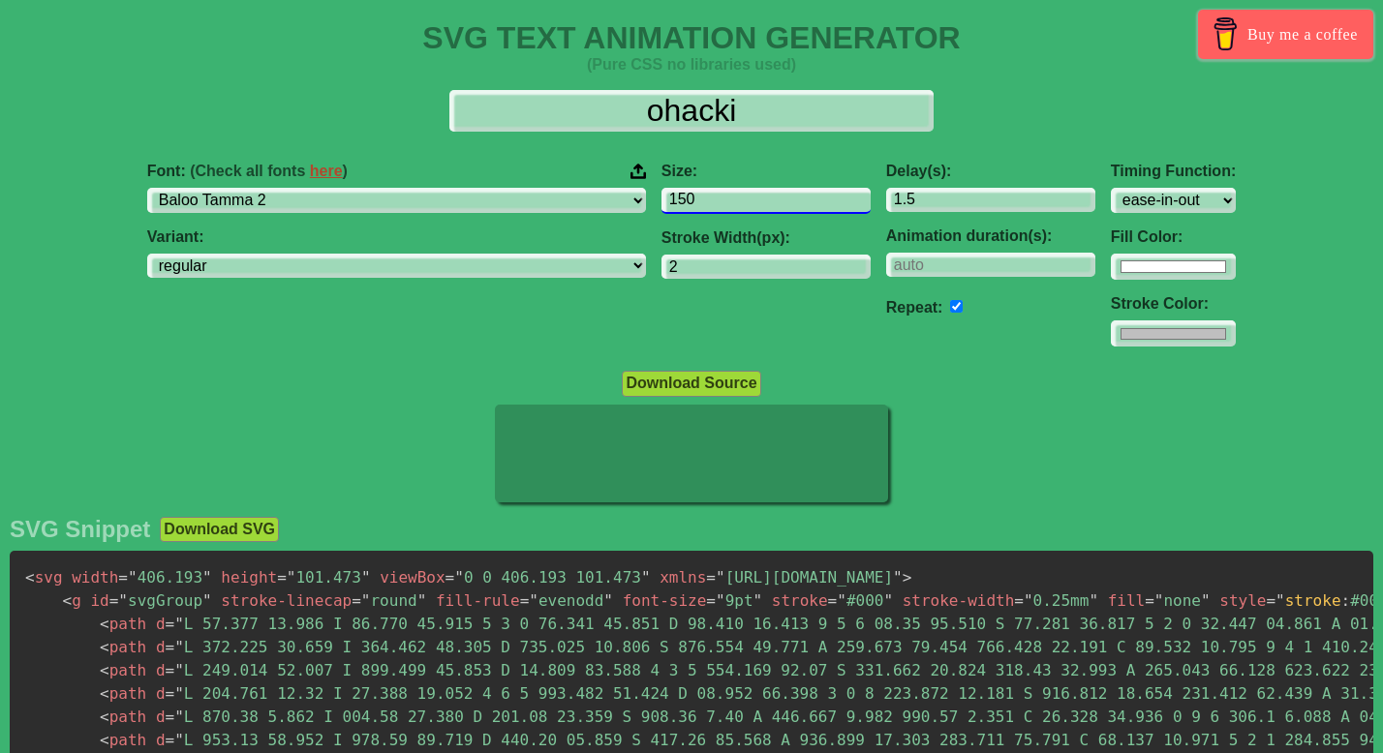
click at [738, 202] on input "150" at bounding box center [765, 201] width 209 height 26
click at [738, 202] on input "149" at bounding box center [765, 201] width 209 height 26
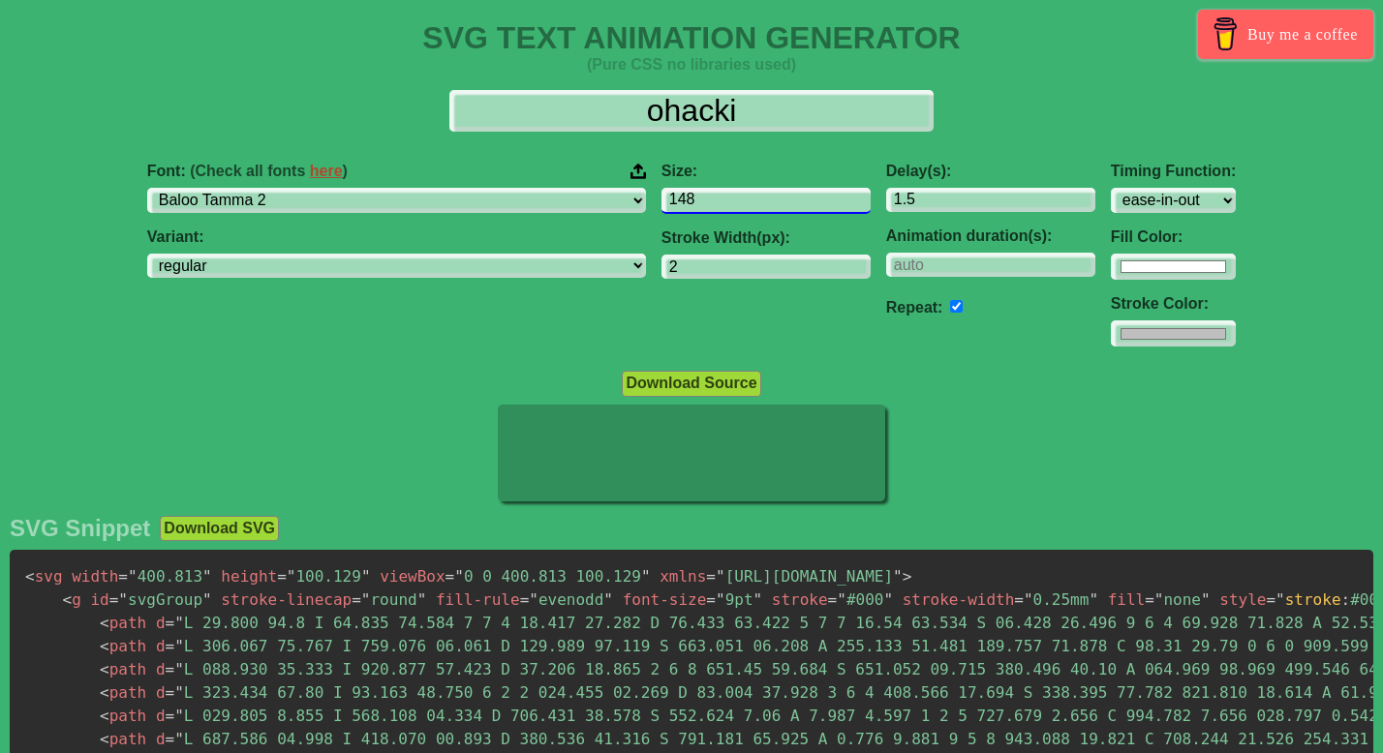
click at [738, 202] on input "148" at bounding box center [765, 201] width 209 height 26
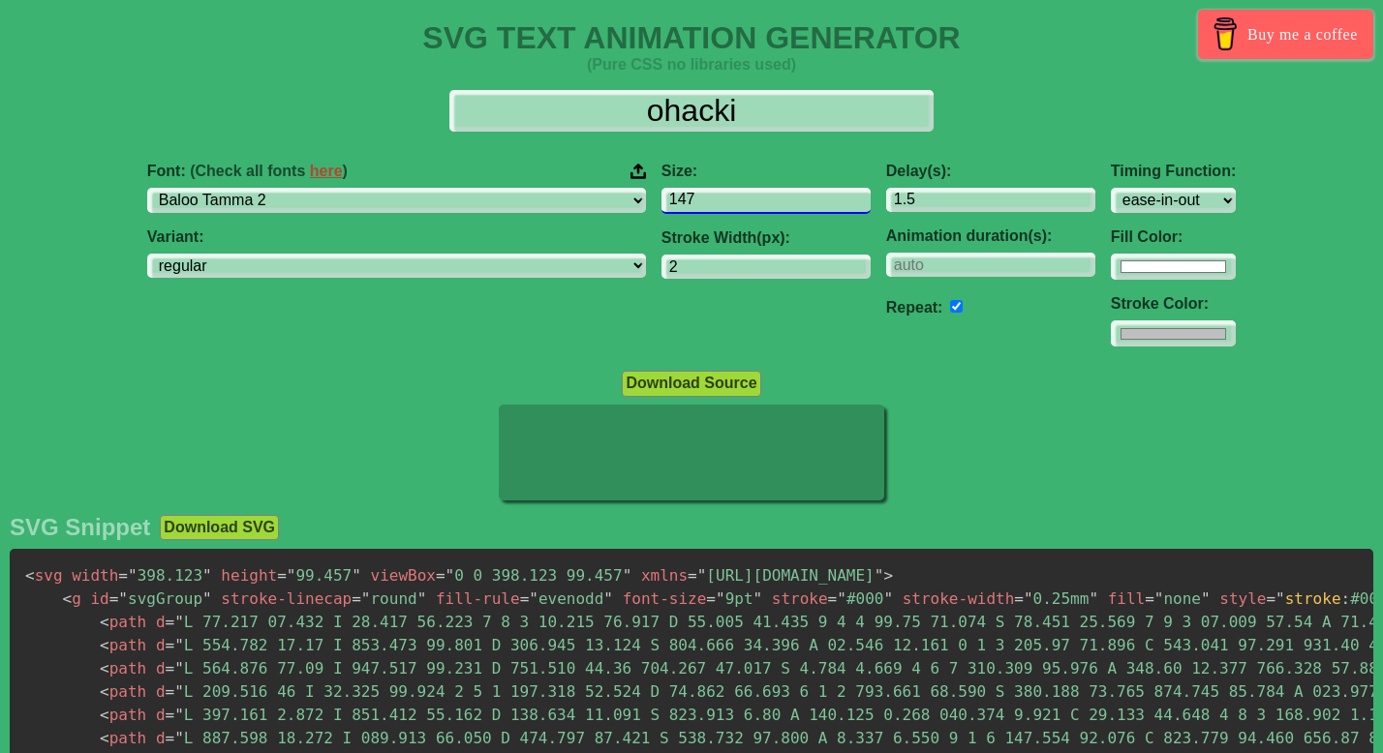
click at [738, 202] on input "147" at bounding box center [765, 201] width 209 height 26
click at [738, 202] on input "146" at bounding box center [765, 201] width 209 height 26
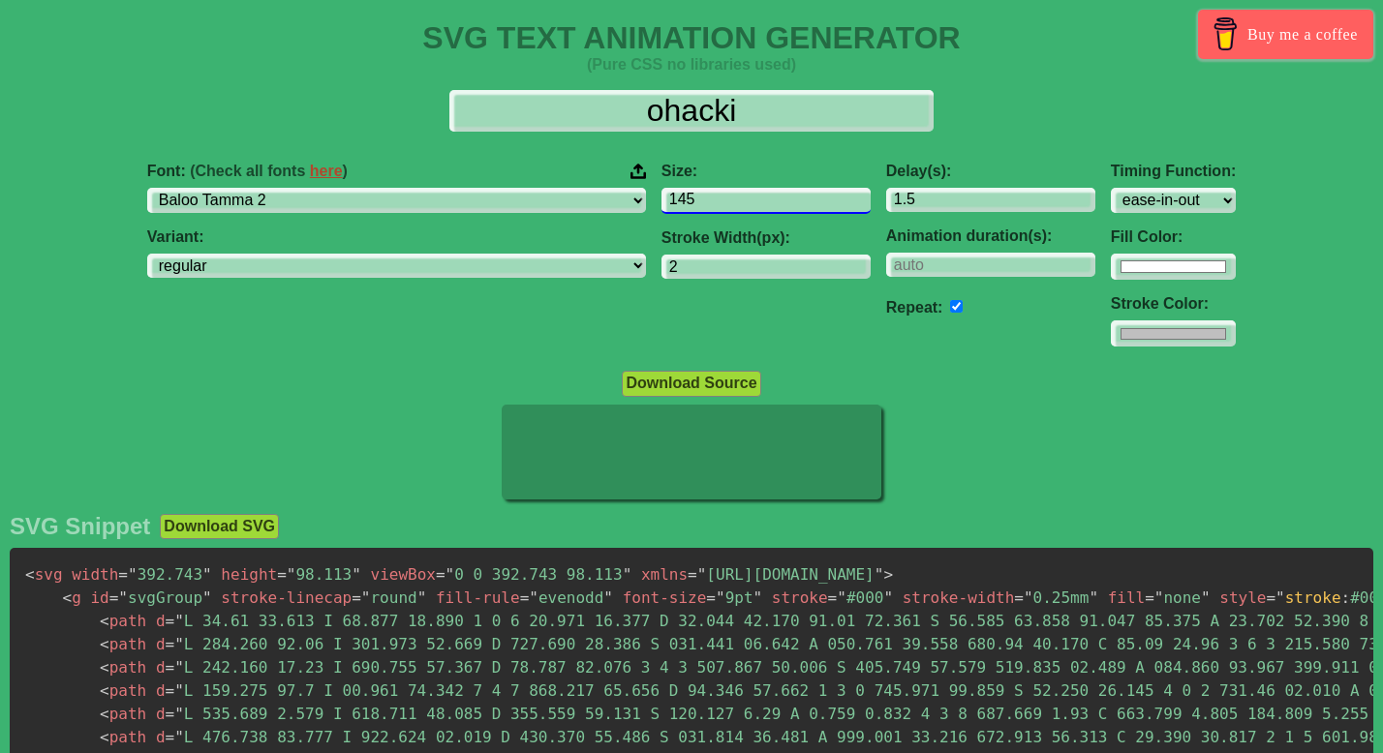
click at [738, 202] on input "145" at bounding box center [765, 201] width 209 height 26
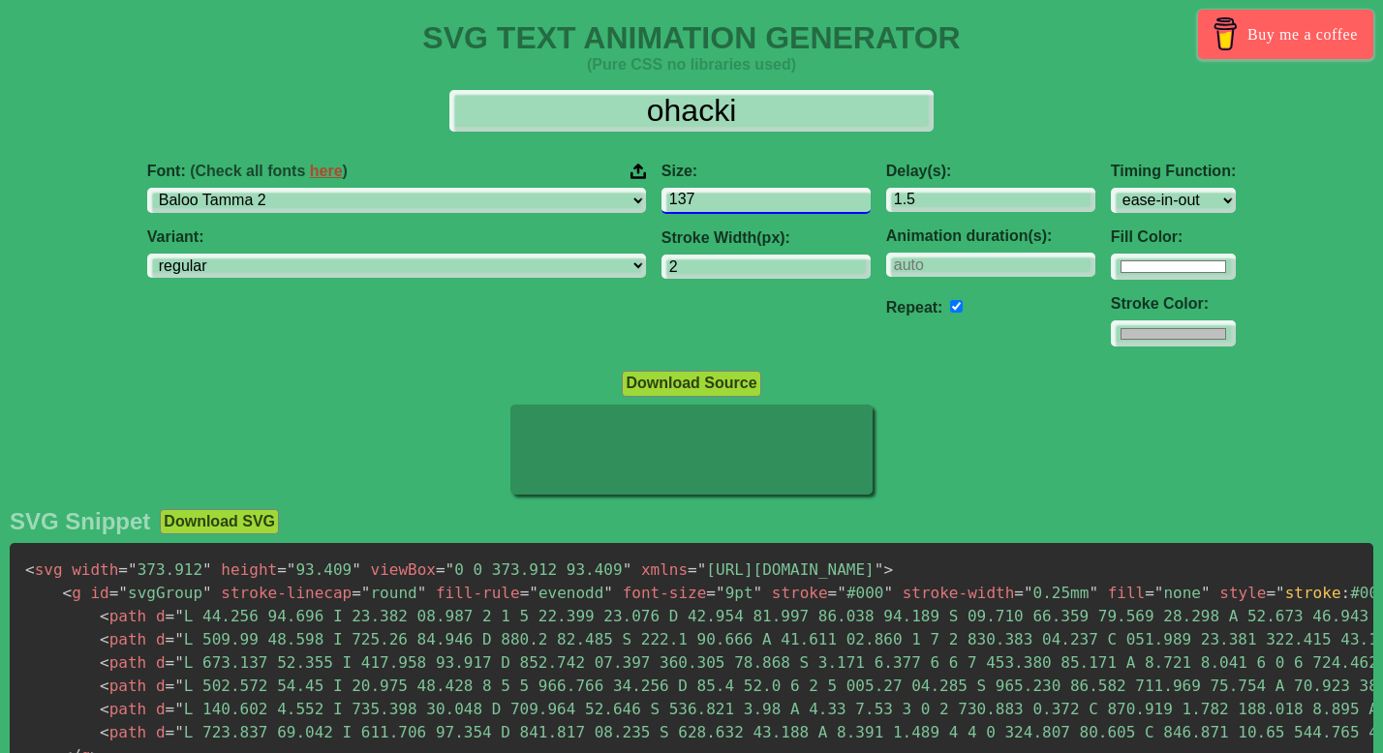
click at [738, 202] on input "137" at bounding box center [765, 201] width 209 height 26
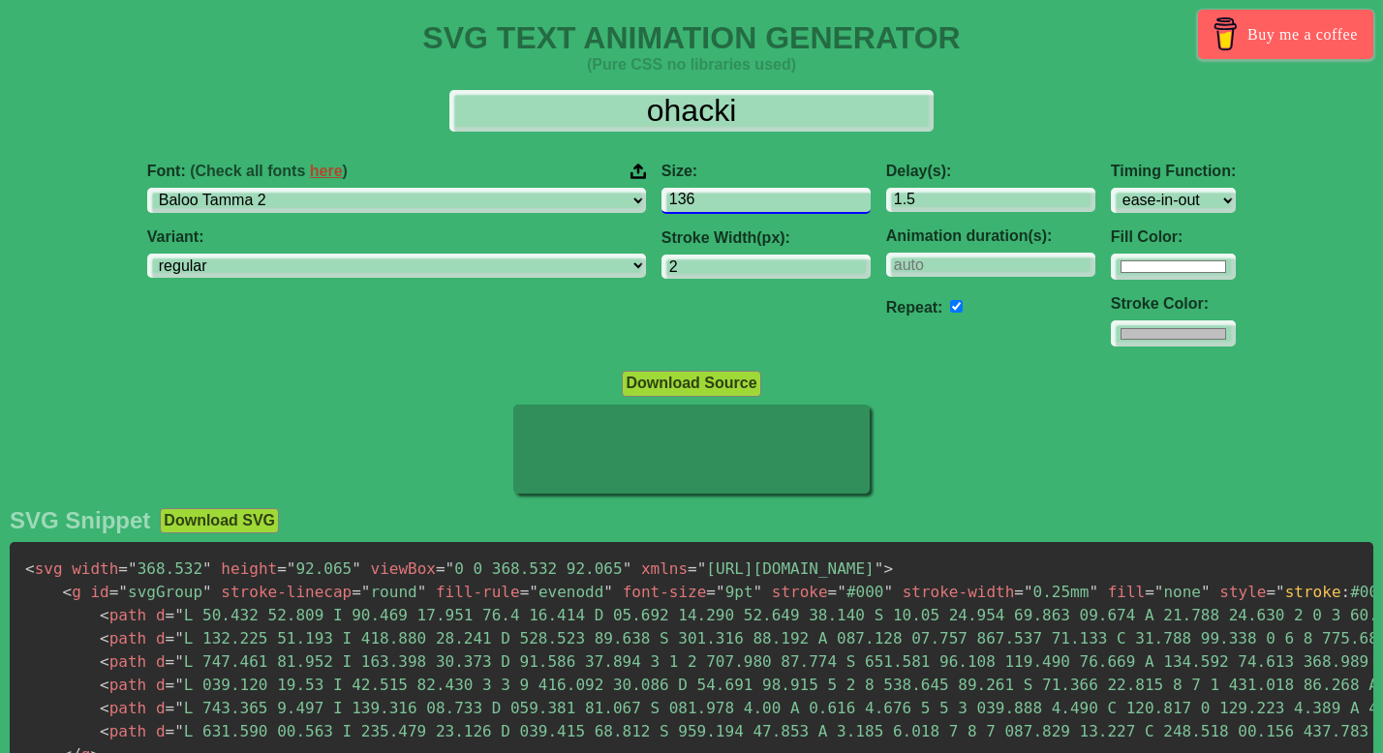
click at [738, 202] on input "136" at bounding box center [765, 201] width 209 height 26
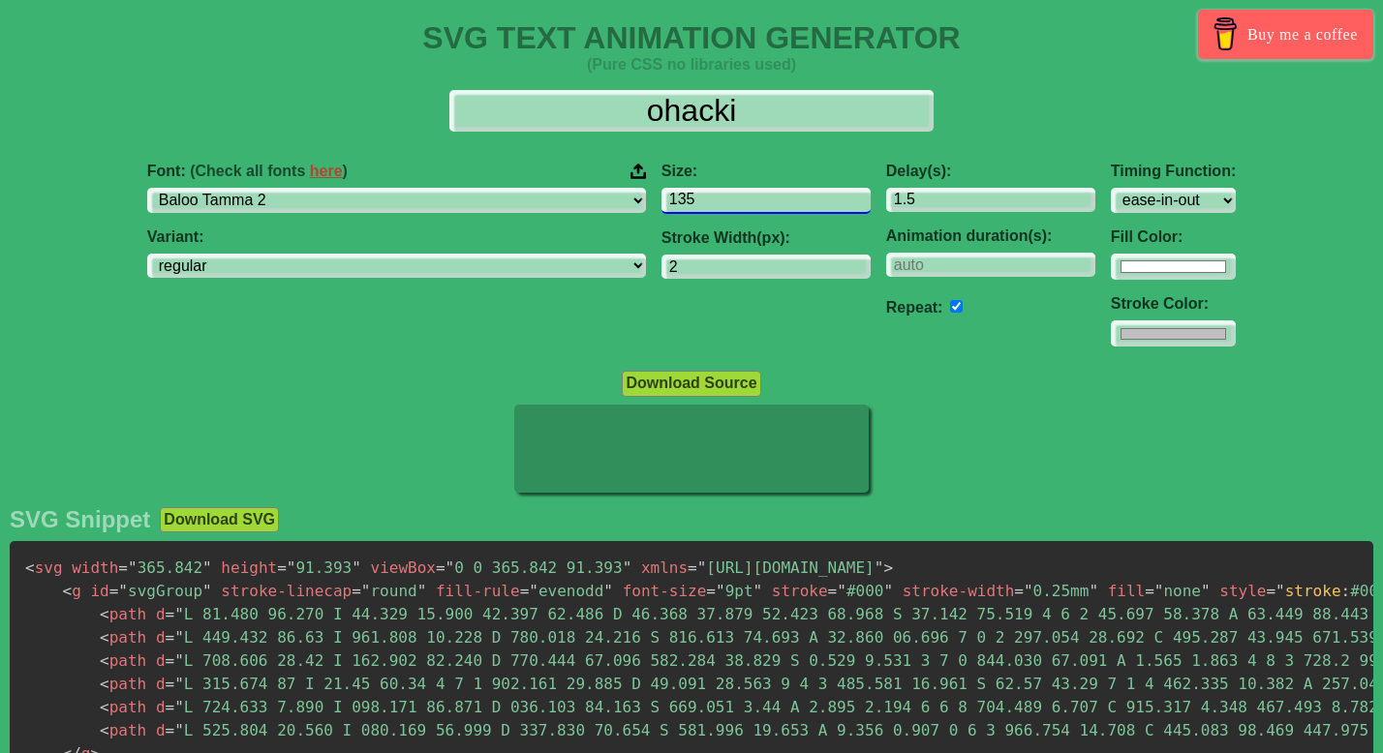
click at [738, 202] on input "135" at bounding box center [765, 201] width 209 height 26
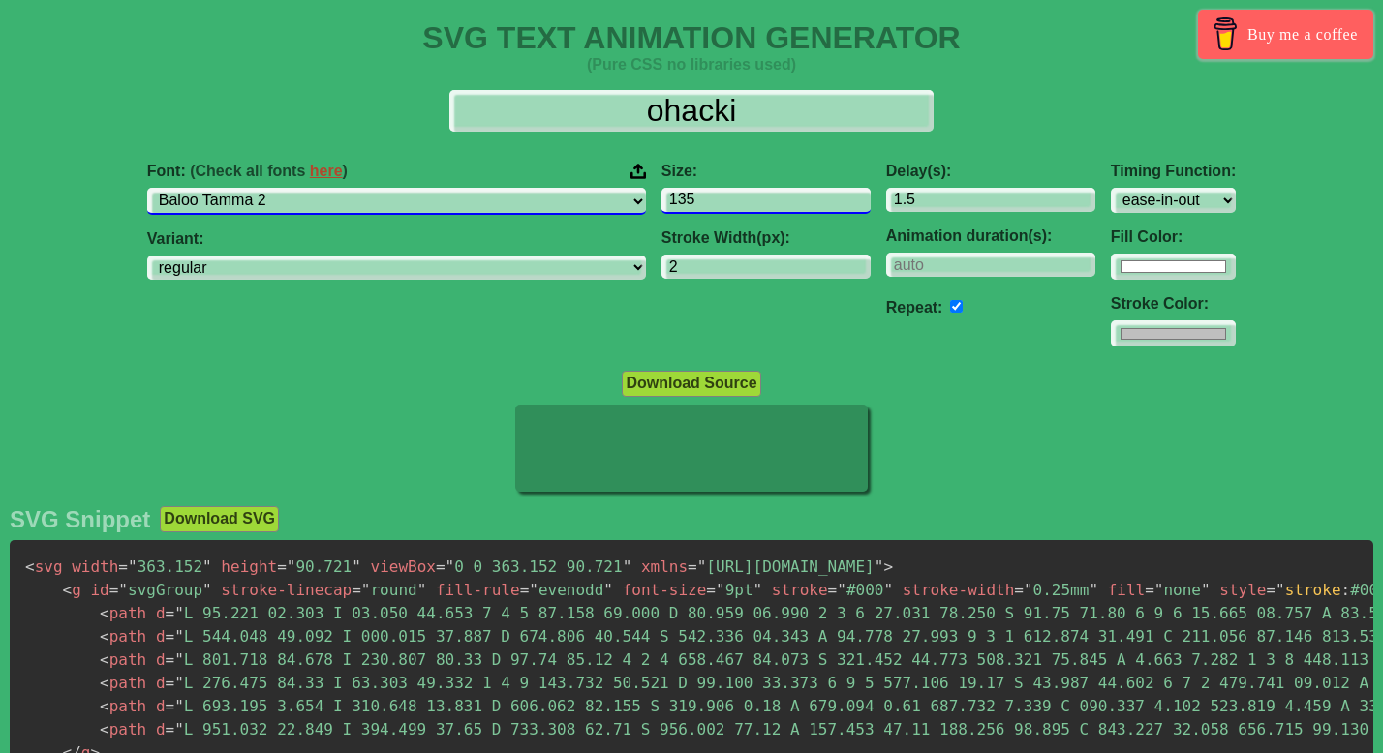
drag, startPoint x: 651, startPoint y: 199, endPoint x: 559, endPoint y: 198, distance: 92.0
click at [559, 198] on div "Font: (Check all fonts here ) ABeeZee [PERSON_NAME] Display AR One Sans [PERSON…" at bounding box center [691, 255] width 1383 height 216
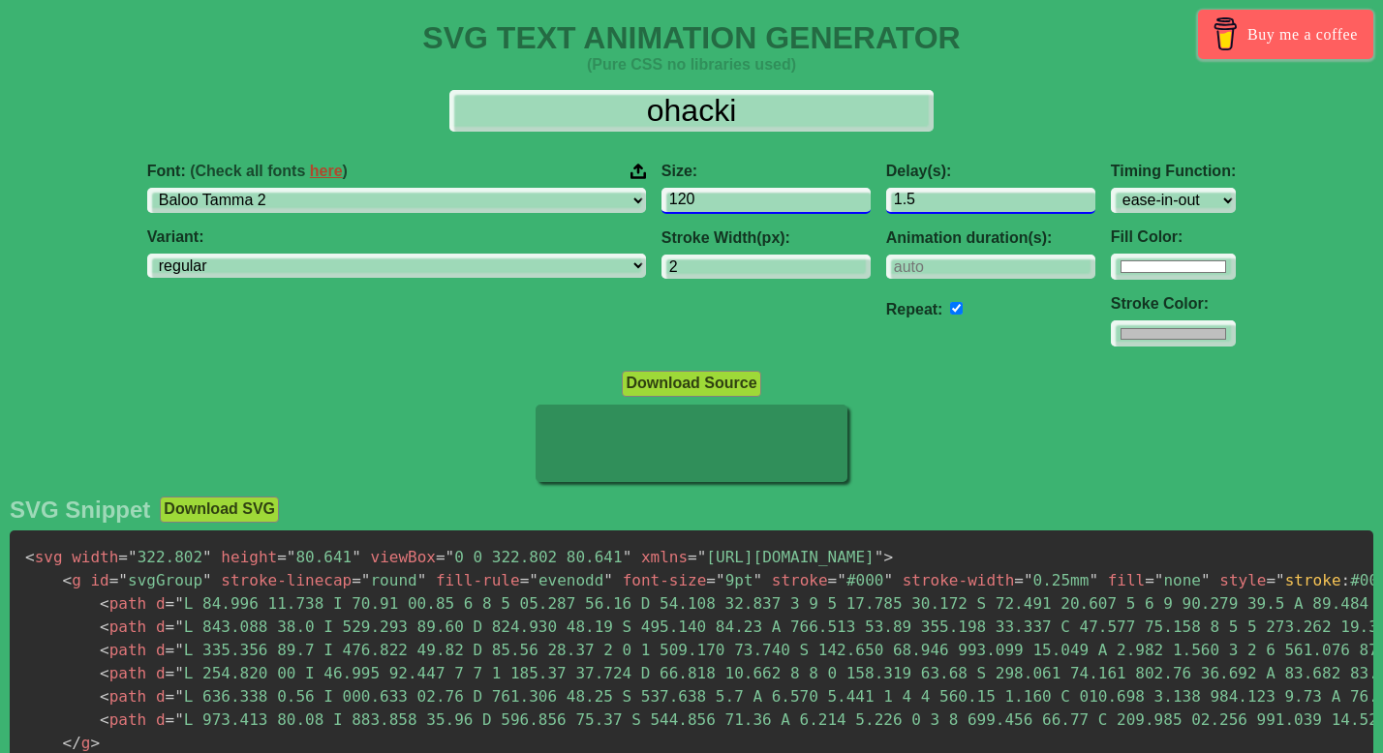
type input "120"
drag, startPoint x: 800, startPoint y: 197, endPoint x: 787, endPoint y: 198, distance: 12.6
click at [886, 198] on input "1.5" at bounding box center [990, 201] width 209 height 26
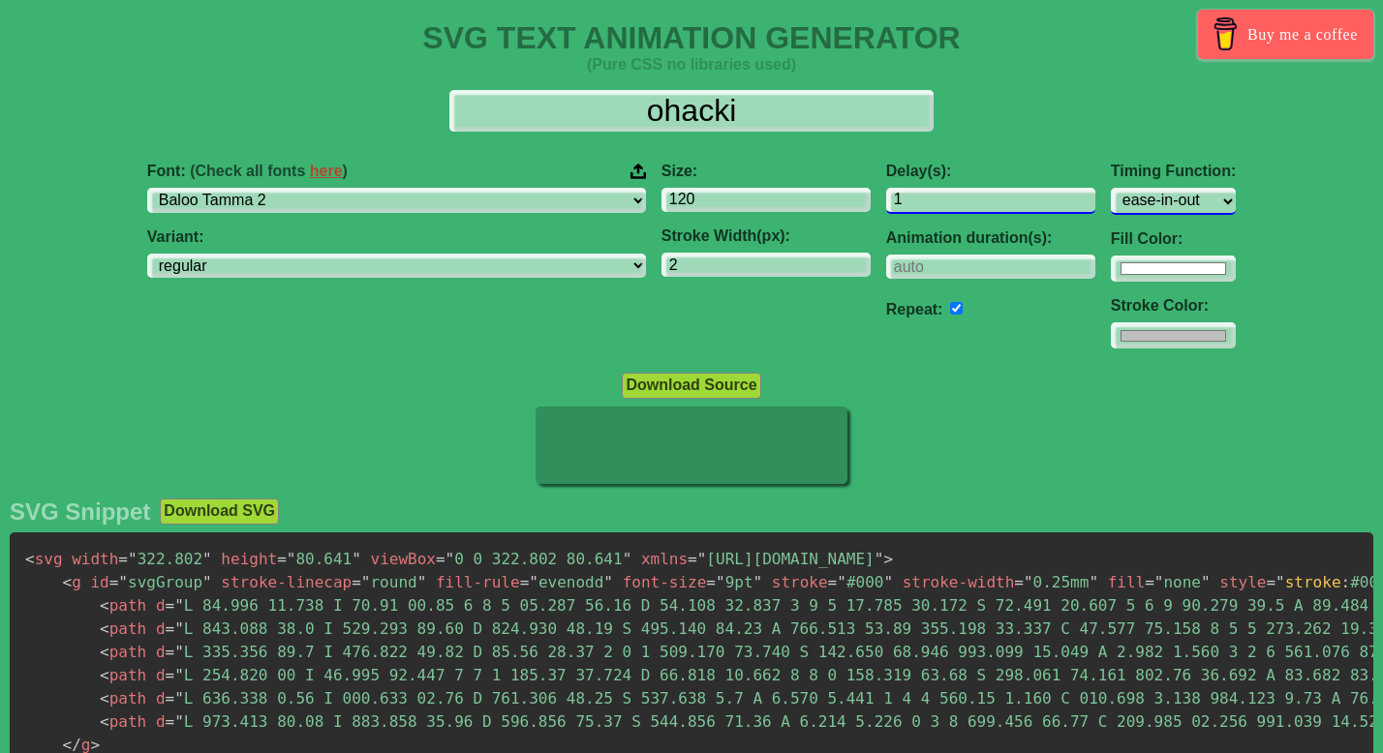
type input "1"
click at [1110, 207] on select "ease ease-in ease-out ease-in-out linear step-start step-end" at bounding box center [1172, 201] width 125 height 26
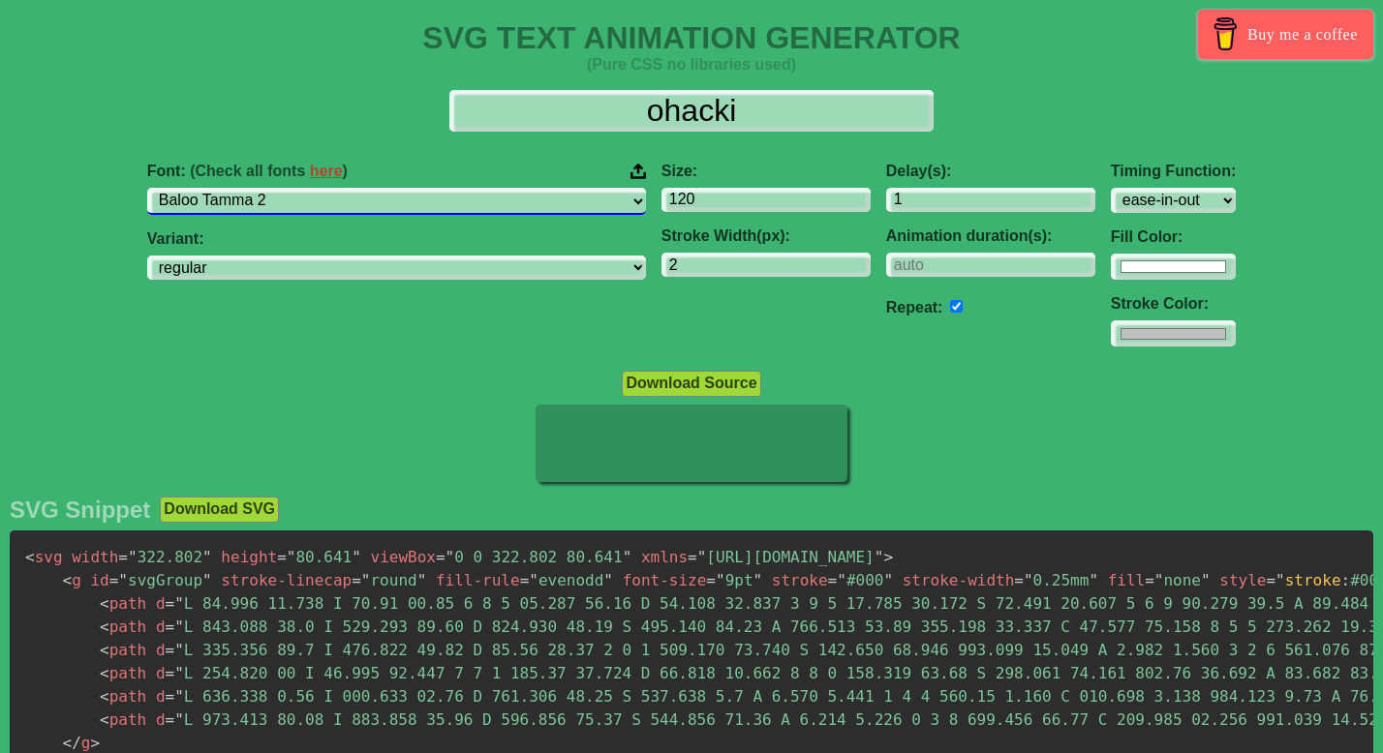
click at [541, 203] on select "ABeeZee [PERSON_NAME] Display AR One Sans [PERSON_NAME] Libre Aboreto Abril Fat…" at bounding box center [396, 201] width 499 height 26
click at [296, 188] on select "ABeeZee [PERSON_NAME] Display AR One Sans [PERSON_NAME] Libre Aboreto Abril Fat…" at bounding box center [396, 201] width 499 height 26
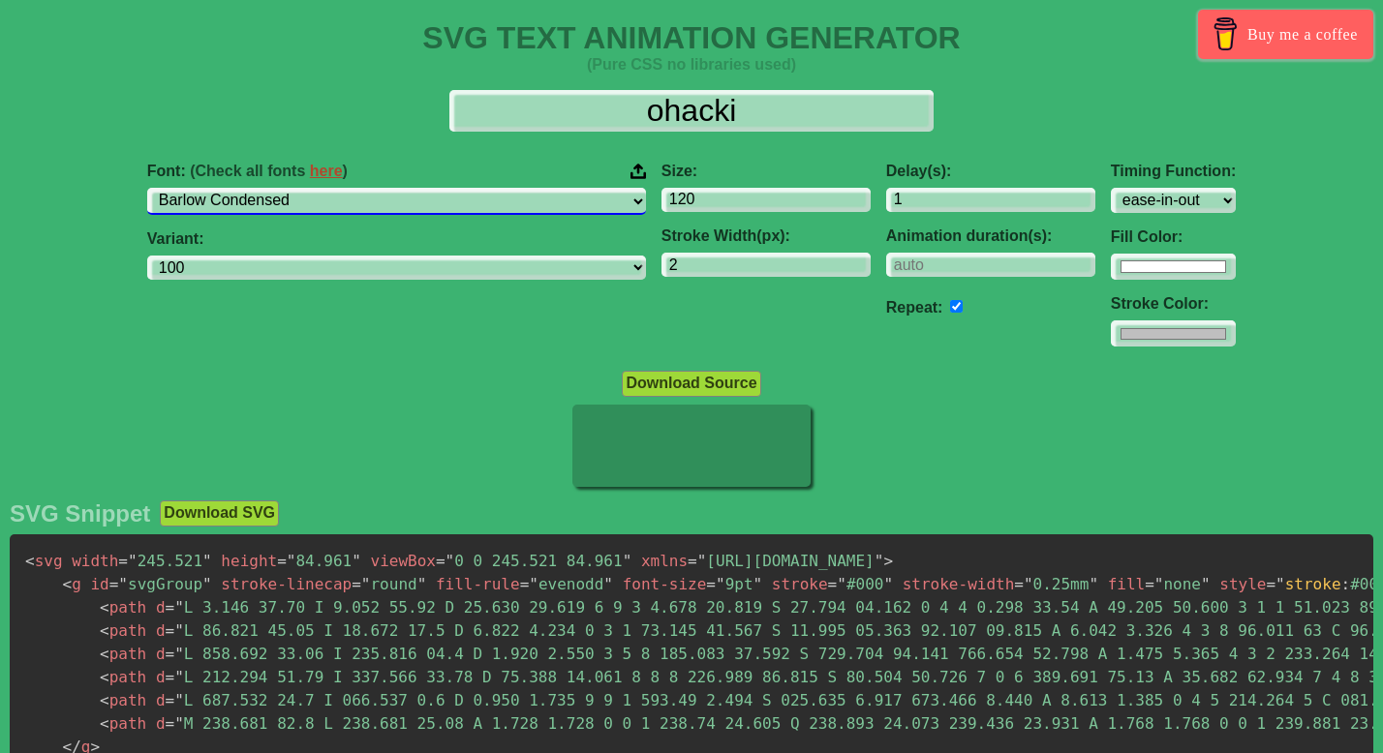
click at [550, 199] on select "ABeeZee [PERSON_NAME] Display AR One Sans [PERSON_NAME] Libre Aboreto Abril Fat…" at bounding box center [396, 201] width 499 height 26
select select "Baloo Tammudu 2"
click at [296, 188] on select "ABeeZee [PERSON_NAME] Display AR One Sans [PERSON_NAME] Libre Aboreto Abril Fat…" at bounding box center [396, 201] width 499 height 26
select select "regular"
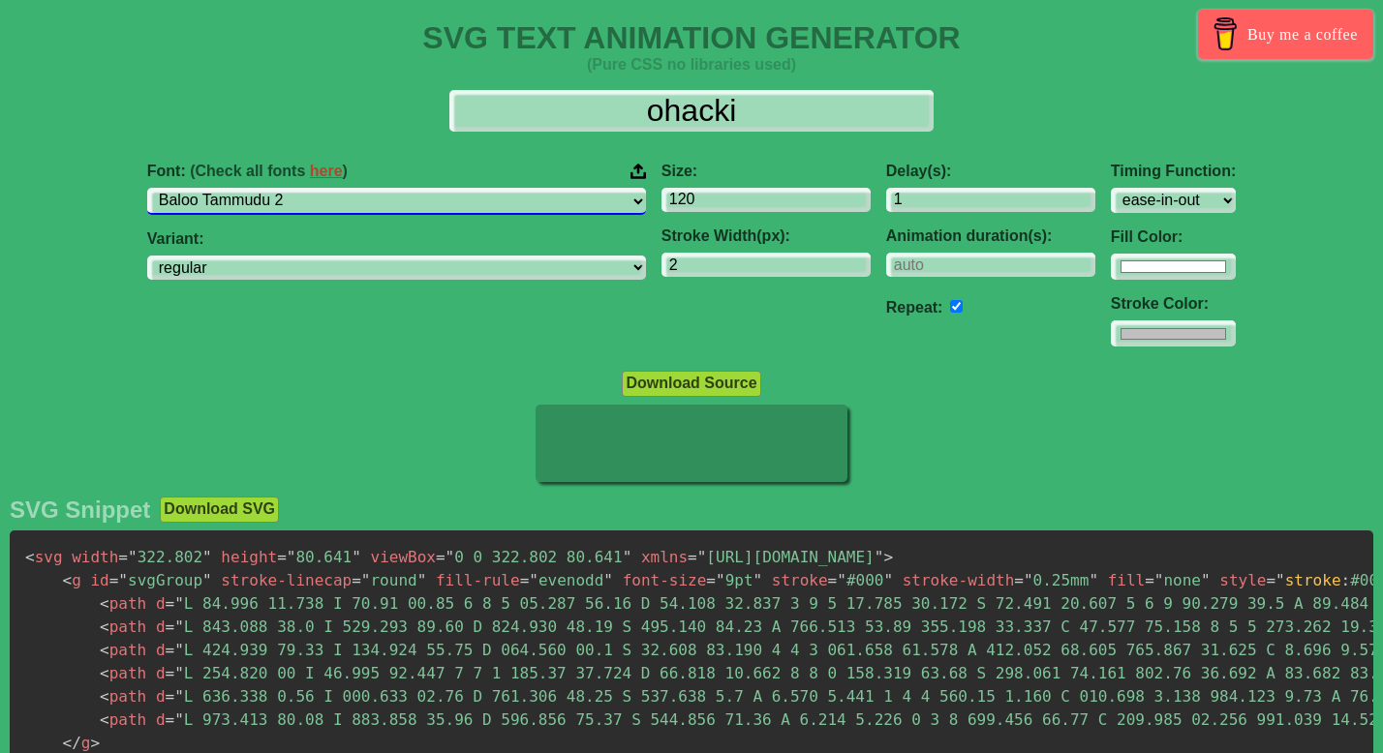
click at [492, 198] on select "ABeeZee [PERSON_NAME] Display AR One Sans [PERSON_NAME] Libre Aboreto Abril Fat…" at bounding box center [396, 201] width 499 height 26
click at [296, 188] on select "ABeeZee [PERSON_NAME] Display AR One Sans [PERSON_NAME] Libre Aboreto Abril Fat…" at bounding box center [396, 201] width 499 height 26
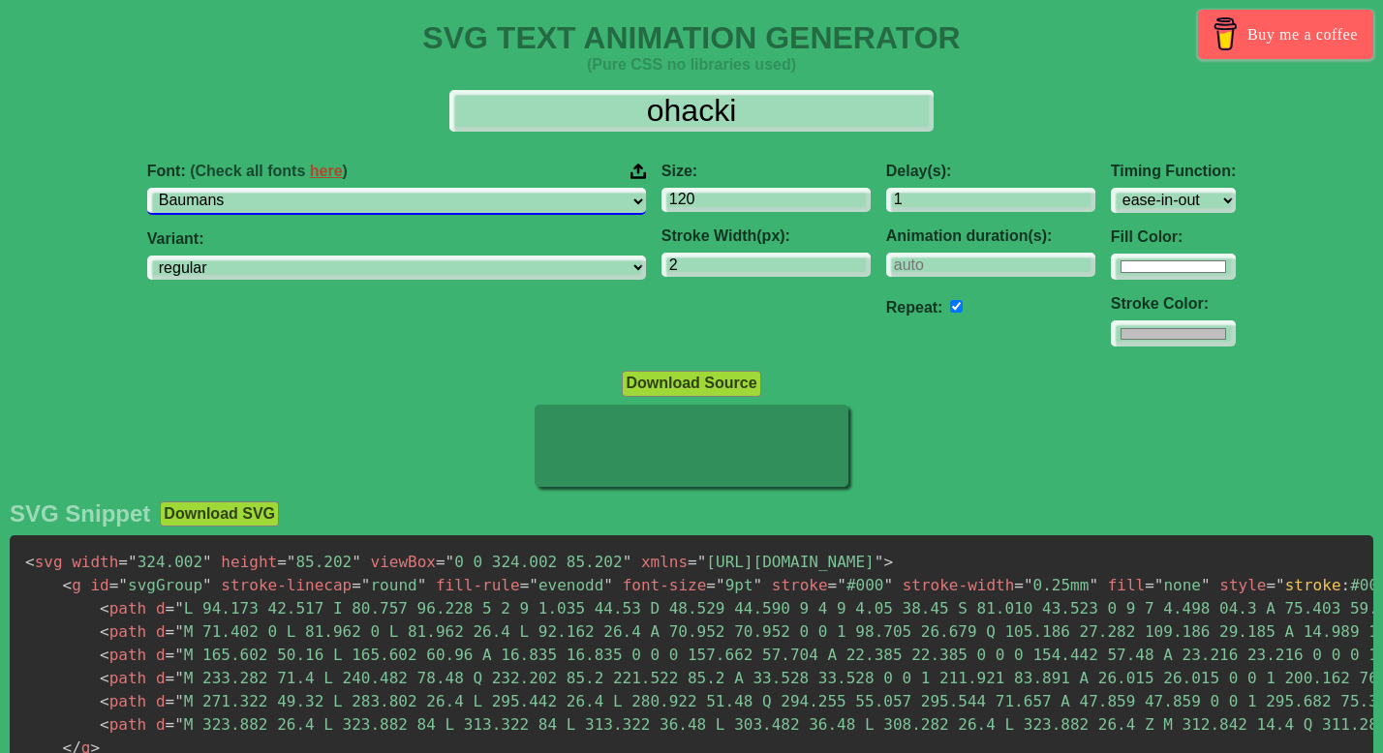
click at [437, 196] on select "ABeeZee [PERSON_NAME] Display AR One Sans [PERSON_NAME] Libre Aboreto Abril Fat…" at bounding box center [396, 201] width 499 height 26
click at [296, 188] on select "ABeeZee [PERSON_NAME] Display AR One Sans [PERSON_NAME] Libre Aboreto Abril Fat…" at bounding box center [396, 201] width 499 height 26
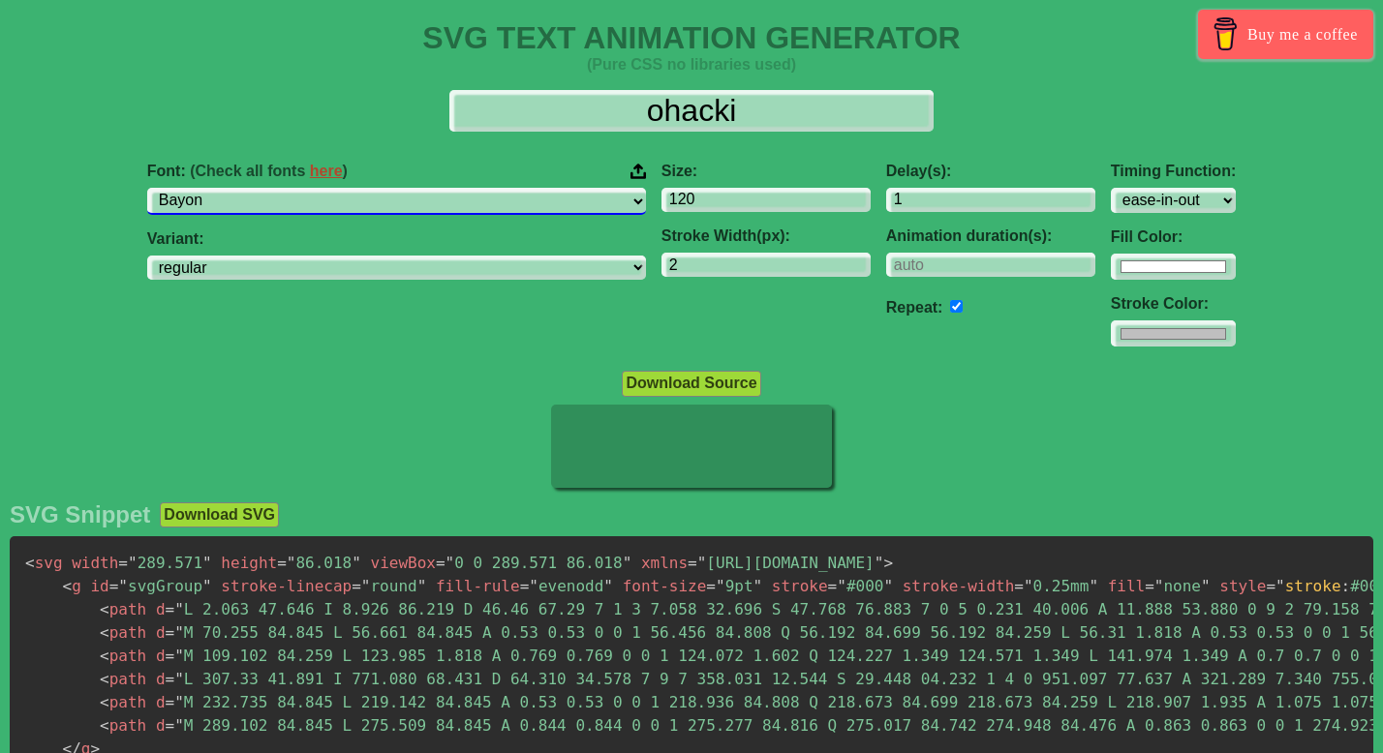
click at [422, 206] on select "ABeeZee [PERSON_NAME] Display AR One Sans [PERSON_NAME] Libre Aboreto Abril Fat…" at bounding box center [396, 201] width 499 height 26
click at [296, 188] on select "ABeeZee [PERSON_NAME] Display AR One Sans [PERSON_NAME] Libre Aboreto Abril Fat…" at bounding box center [396, 201] width 499 height 26
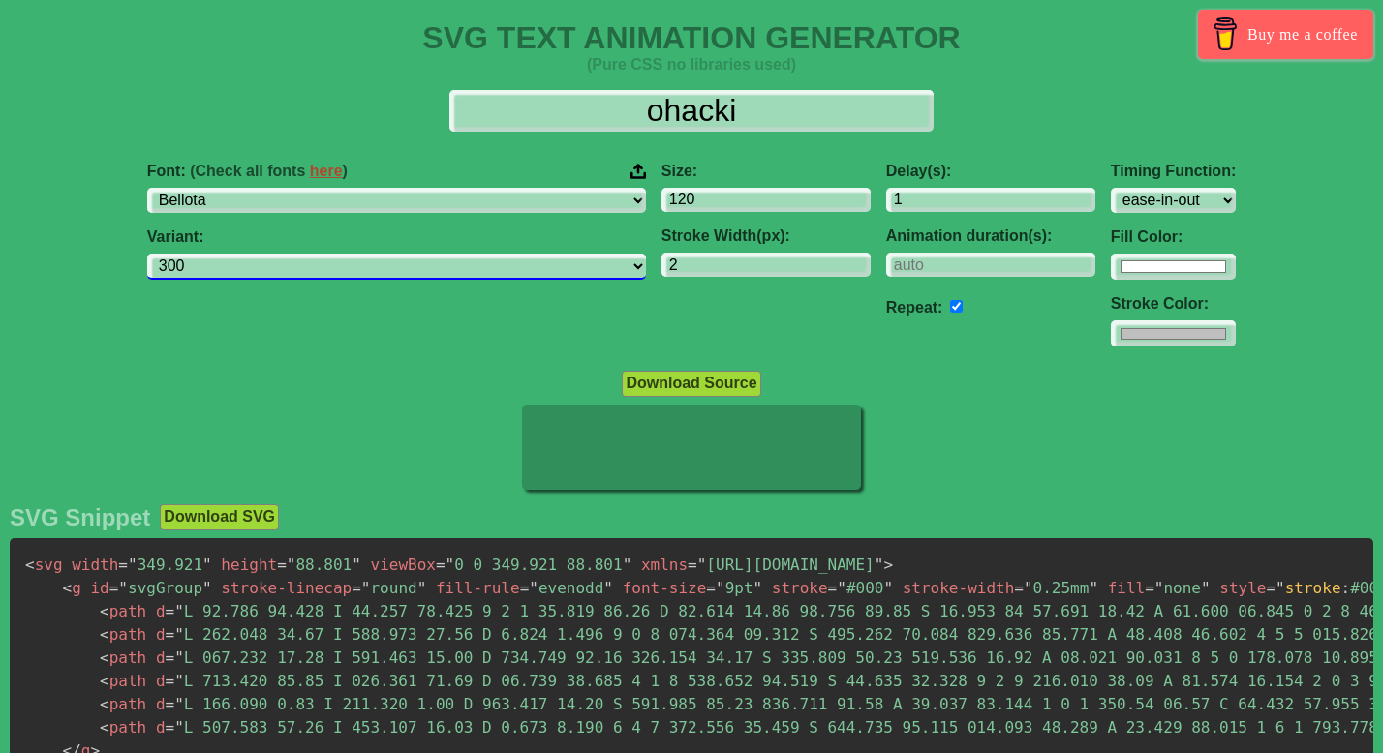
click at [408, 268] on select "300 300italic regular italic 700 700italic" at bounding box center [396, 267] width 499 height 26
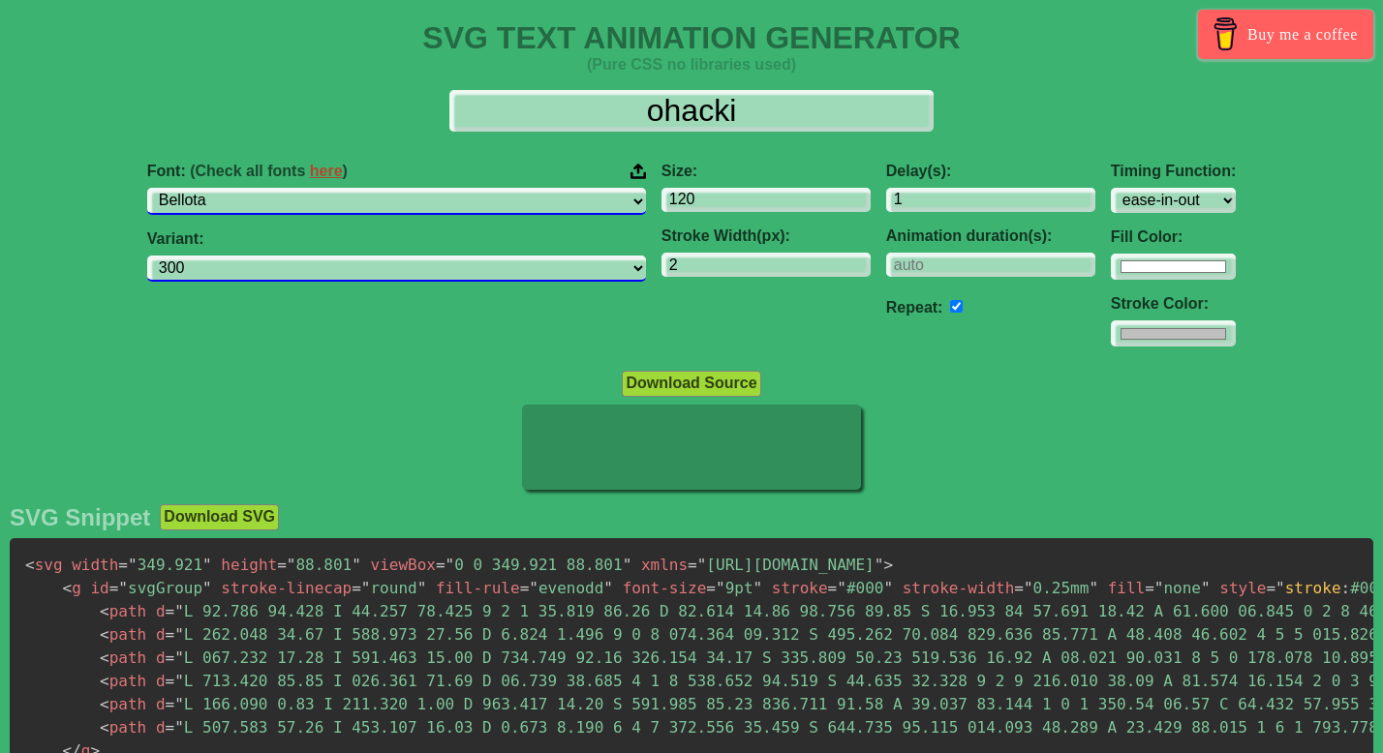
click at [405, 200] on select "ABeeZee [PERSON_NAME] Display AR One Sans [PERSON_NAME] Libre Aboreto Abril Fat…" at bounding box center [396, 201] width 499 height 26
select select "[GEOGRAPHIC_DATA]"
click at [296, 188] on select "ABeeZee [PERSON_NAME] Display AR One Sans [PERSON_NAME] Libre Aboreto Abril Fat…" at bounding box center [396, 201] width 499 height 26
select select "regular"
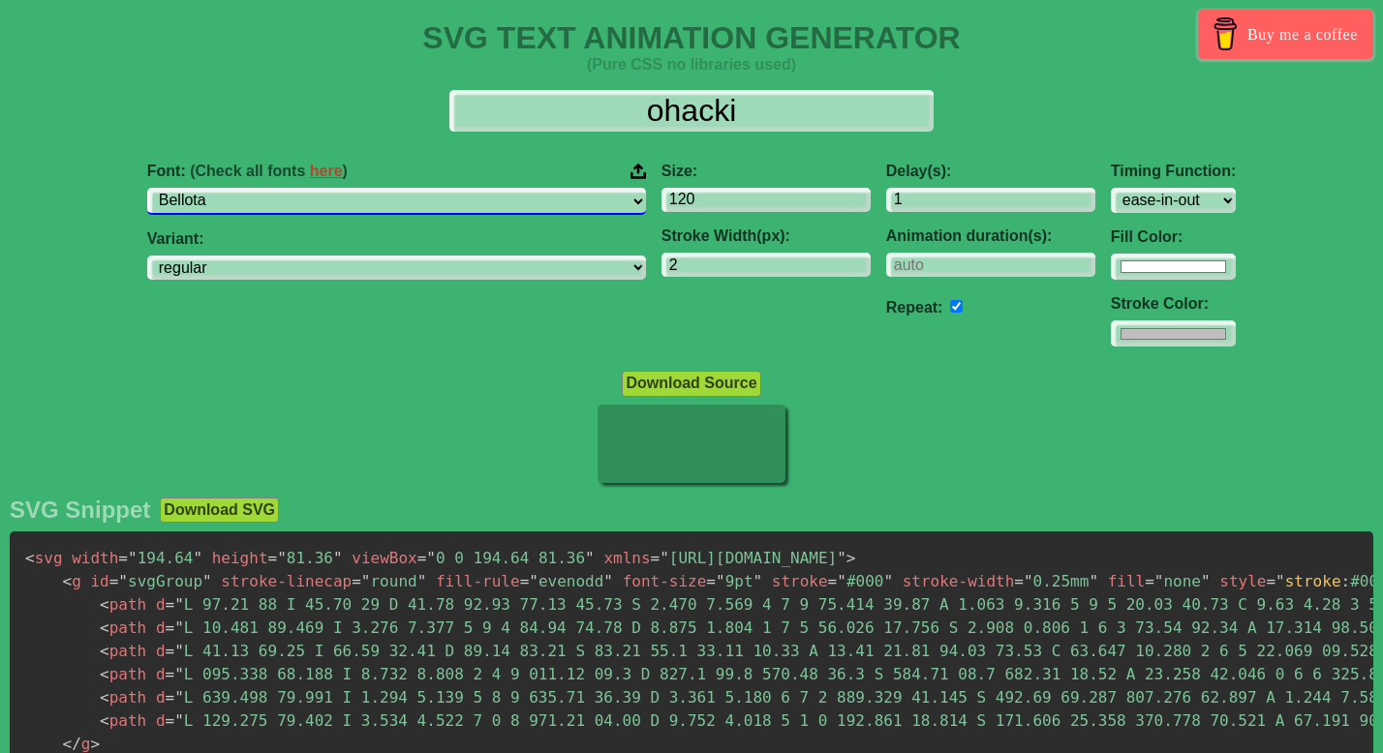
click at [430, 204] on select "ABeeZee [PERSON_NAME] Display AR One Sans [PERSON_NAME] Libre Aboreto Abril Fat…" at bounding box center [396, 201] width 499 height 26
click at [296, 188] on select "ABeeZee [PERSON_NAME] Display AR One Sans [PERSON_NAME] Libre Aboreto Abril Fat…" at bounding box center [396, 201] width 499 height 26
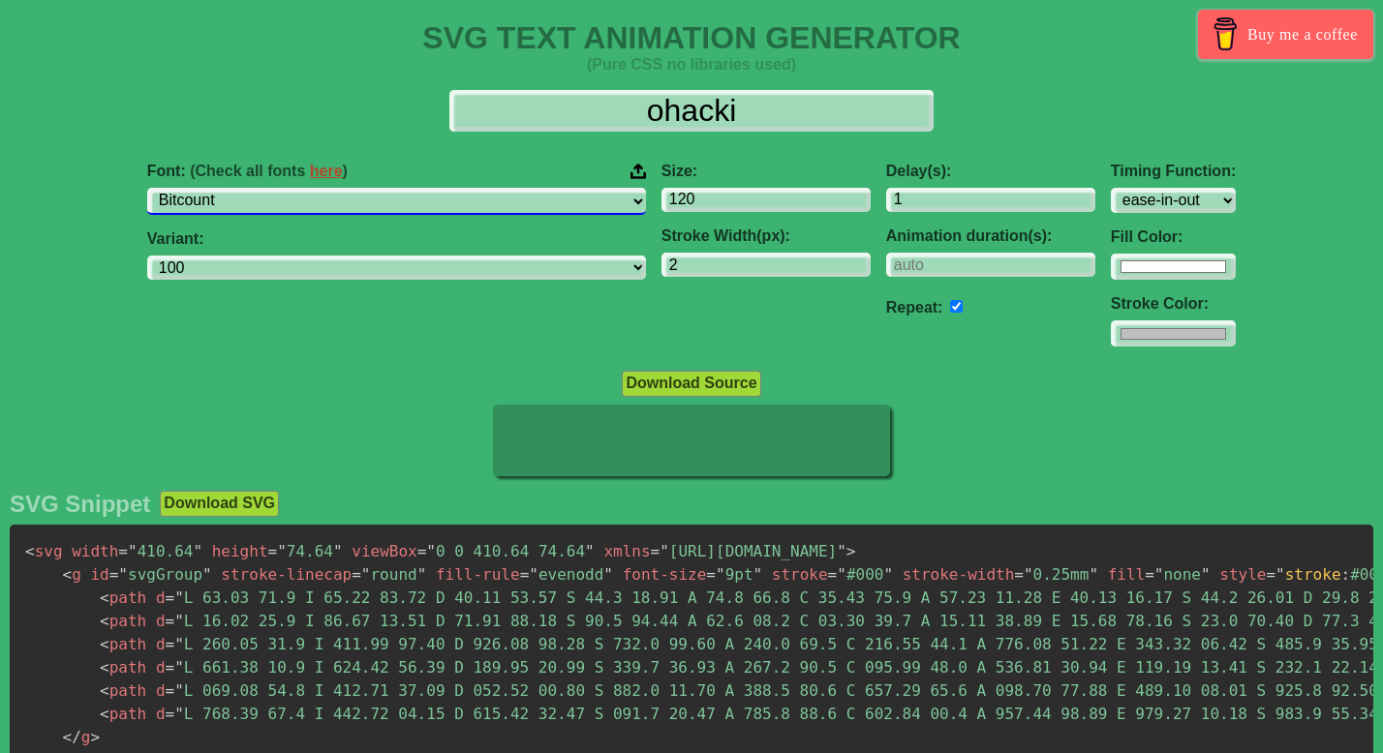
click at [423, 204] on select "ABeeZee [PERSON_NAME] Display AR One Sans [PERSON_NAME] Libre Aboreto Abril Fat…" at bounding box center [396, 201] width 499 height 26
select select "Bitter"
click at [296, 188] on select "ABeeZee [PERSON_NAME] Display AR One Sans [PERSON_NAME] Libre Aboreto Abril Fat…" at bounding box center [396, 201] width 499 height 26
select select "100"
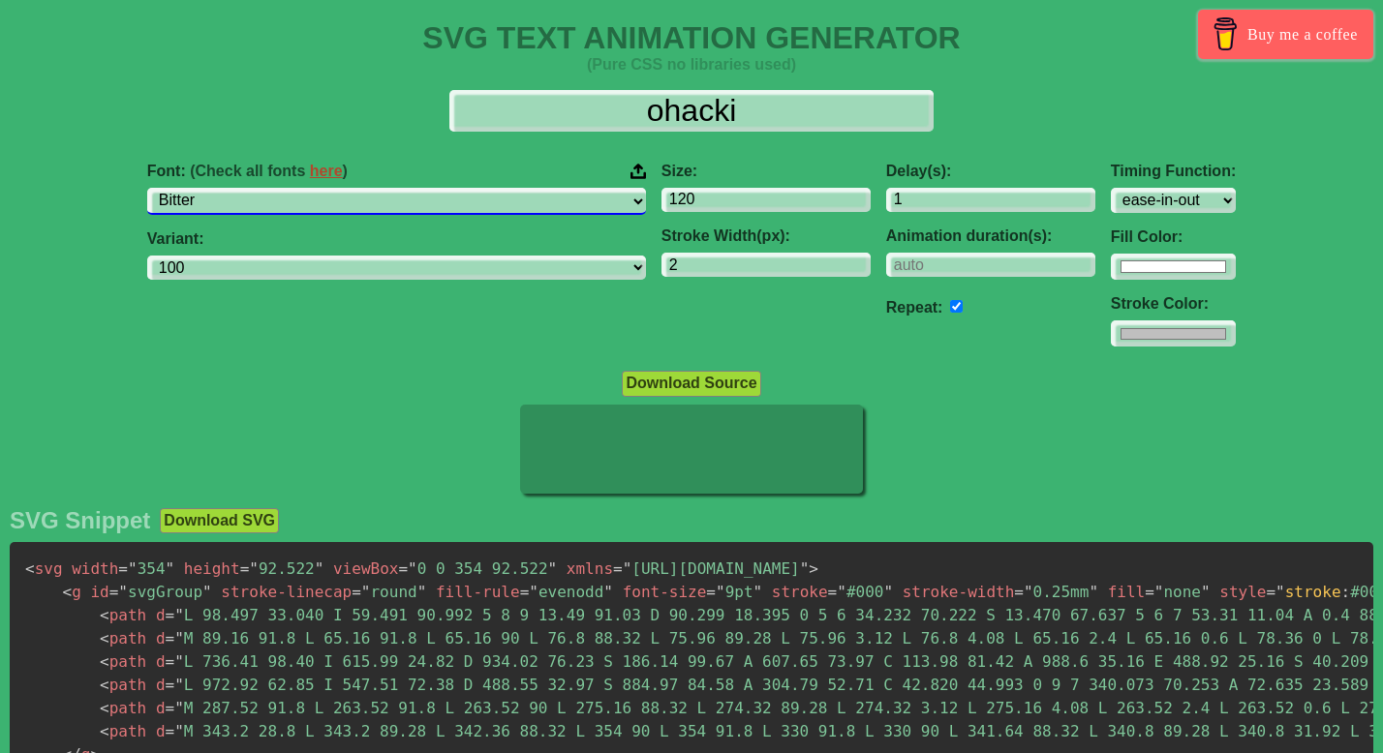
click at [393, 205] on select "ABeeZee [PERSON_NAME] Display AR One Sans [PERSON_NAME] Libre Aboreto Abril Fat…" at bounding box center [396, 201] width 499 height 26
click at [296, 188] on select "ABeeZee [PERSON_NAME] Display AR One Sans [PERSON_NAME] Libre Aboreto Abril Fat…" at bounding box center [396, 201] width 499 height 26
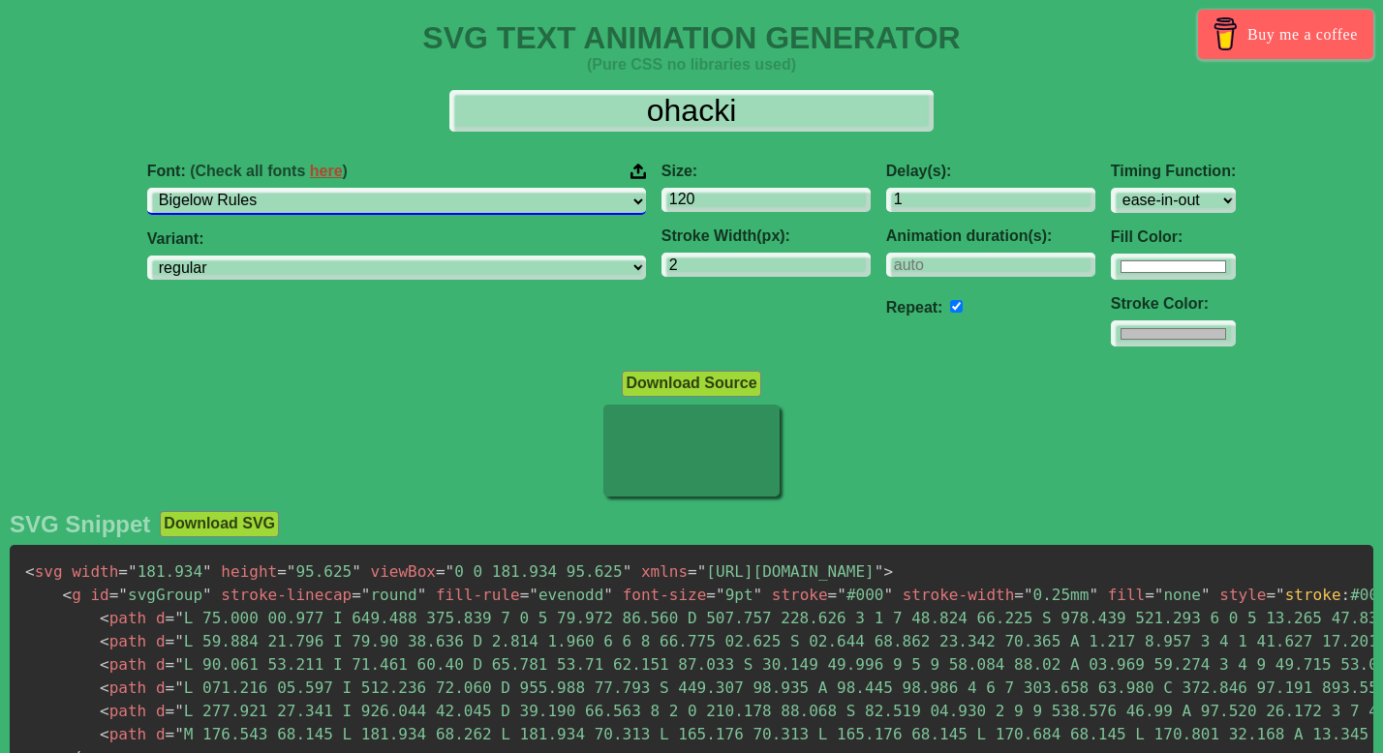
click at [428, 201] on select "ABeeZee [PERSON_NAME] Display AR One Sans [PERSON_NAME] Libre Aboreto Abril Fat…" at bounding box center [396, 201] width 499 height 26
select select "Libre Franklin"
click at [296, 188] on select "ABeeZee [PERSON_NAME] Display AR One Sans [PERSON_NAME] Libre Aboreto Abril Fat…" at bounding box center [396, 201] width 499 height 26
select select "100"
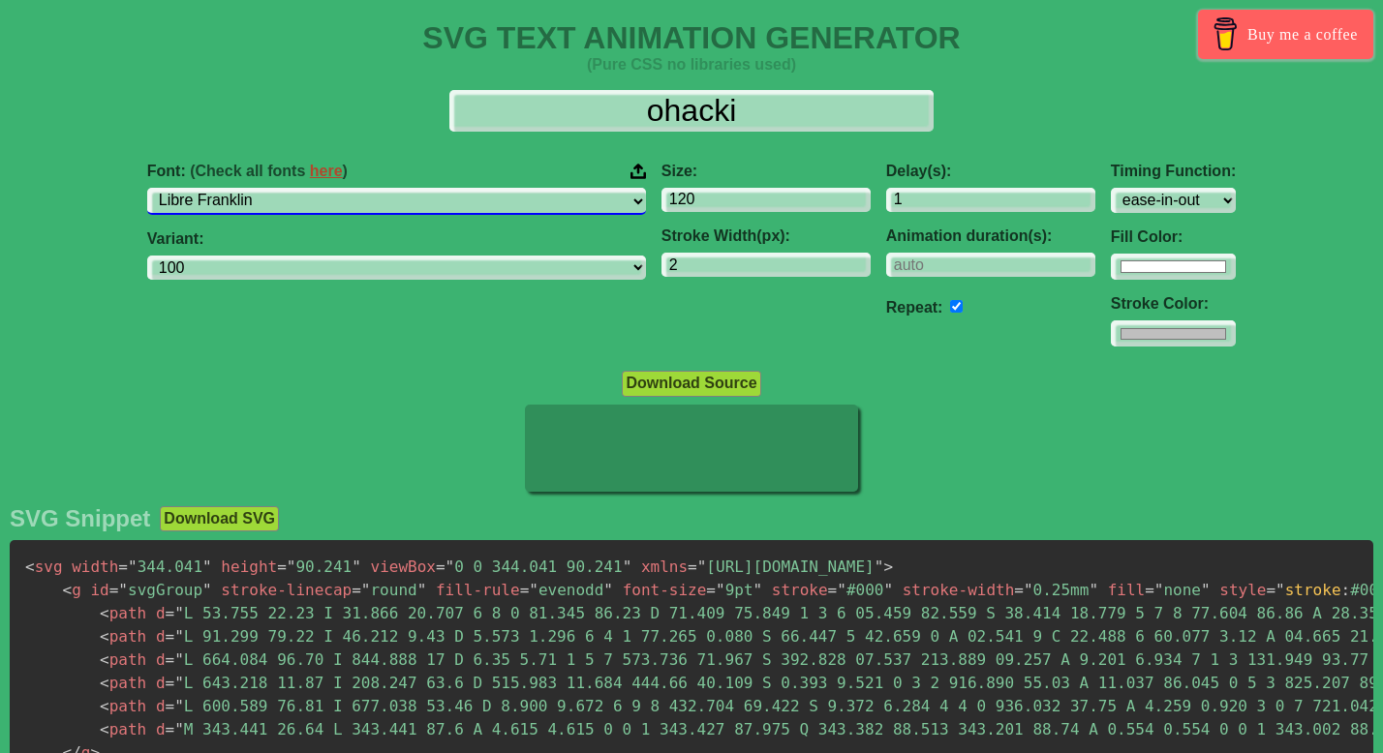
click at [413, 207] on select "ABeeZee [PERSON_NAME] Display AR One Sans [PERSON_NAME] Libre Aboreto Abril Fat…" at bounding box center [396, 201] width 499 height 26
click at [296, 188] on select "ABeeZee [PERSON_NAME] Display AR One Sans [PERSON_NAME] Libre Aboreto Abril Fat…" at bounding box center [396, 201] width 499 height 26
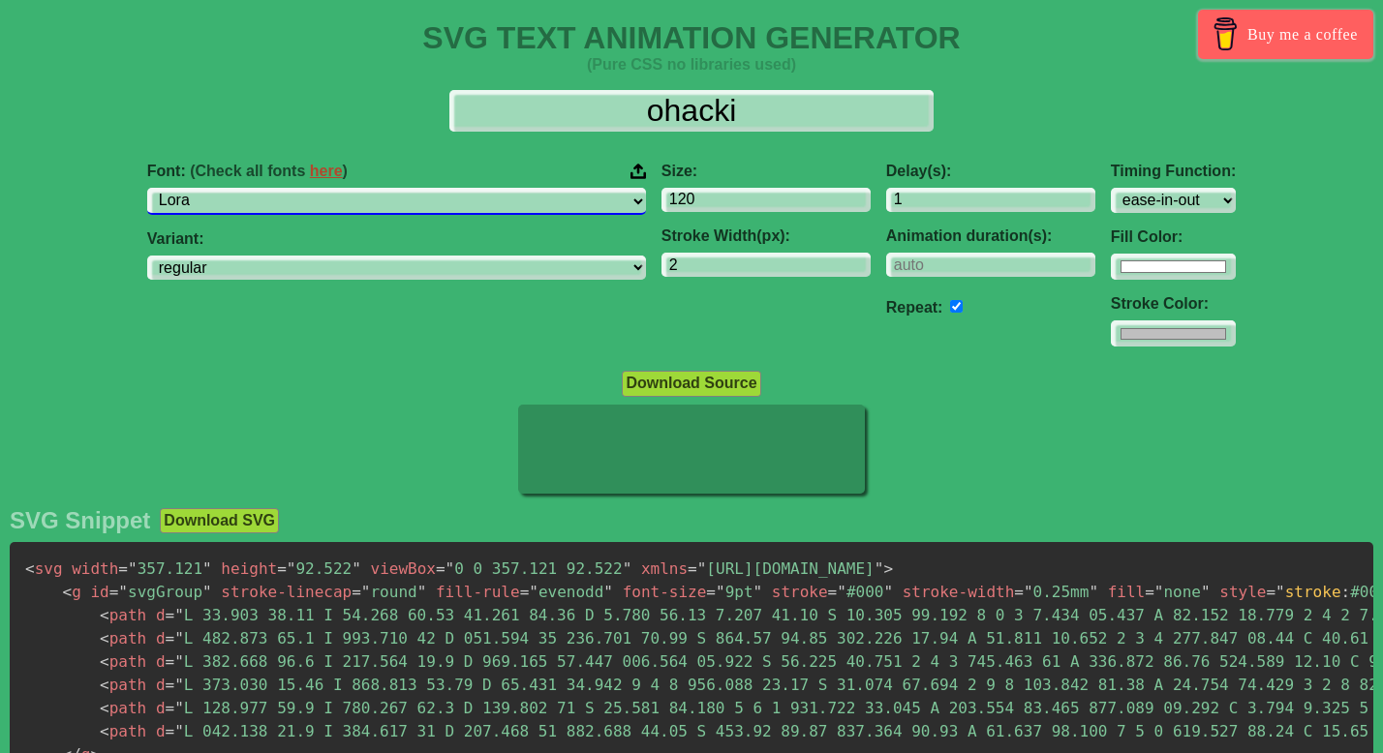
click at [415, 201] on select "ABeeZee [PERSON_NAME] Display AR One Sans [PERSON_NAME] Libre Aboreto Abril Fat…" at bounding box center [396, 201] width 499 height 26
select select "Poly"
click at [296, 188] on select "ABeeZee [PERSON_NAME] Display AR One Sans [PERSON_NAME] Libre Aboreto Abril Fat…" at bounding box center [396, 201] width 499 height 26
select select "regular"
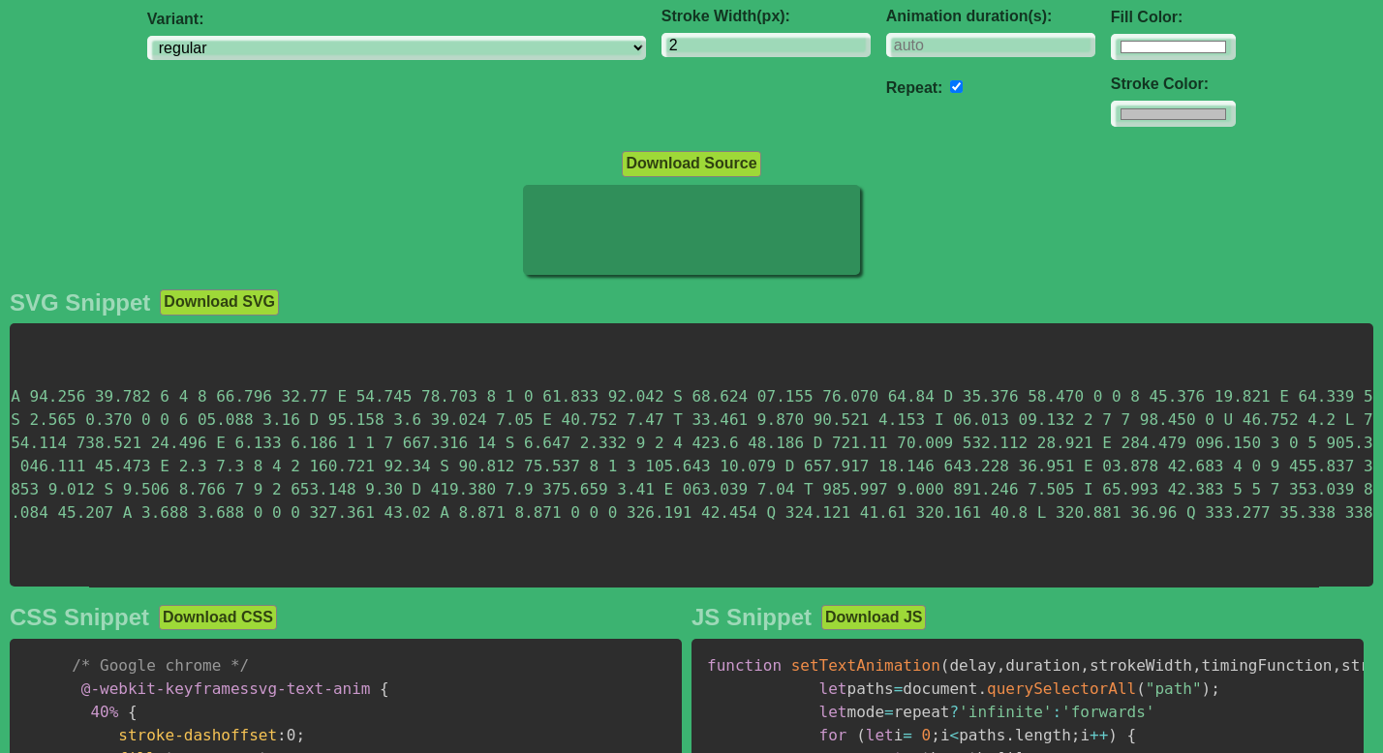
scroll to position [47, 0]
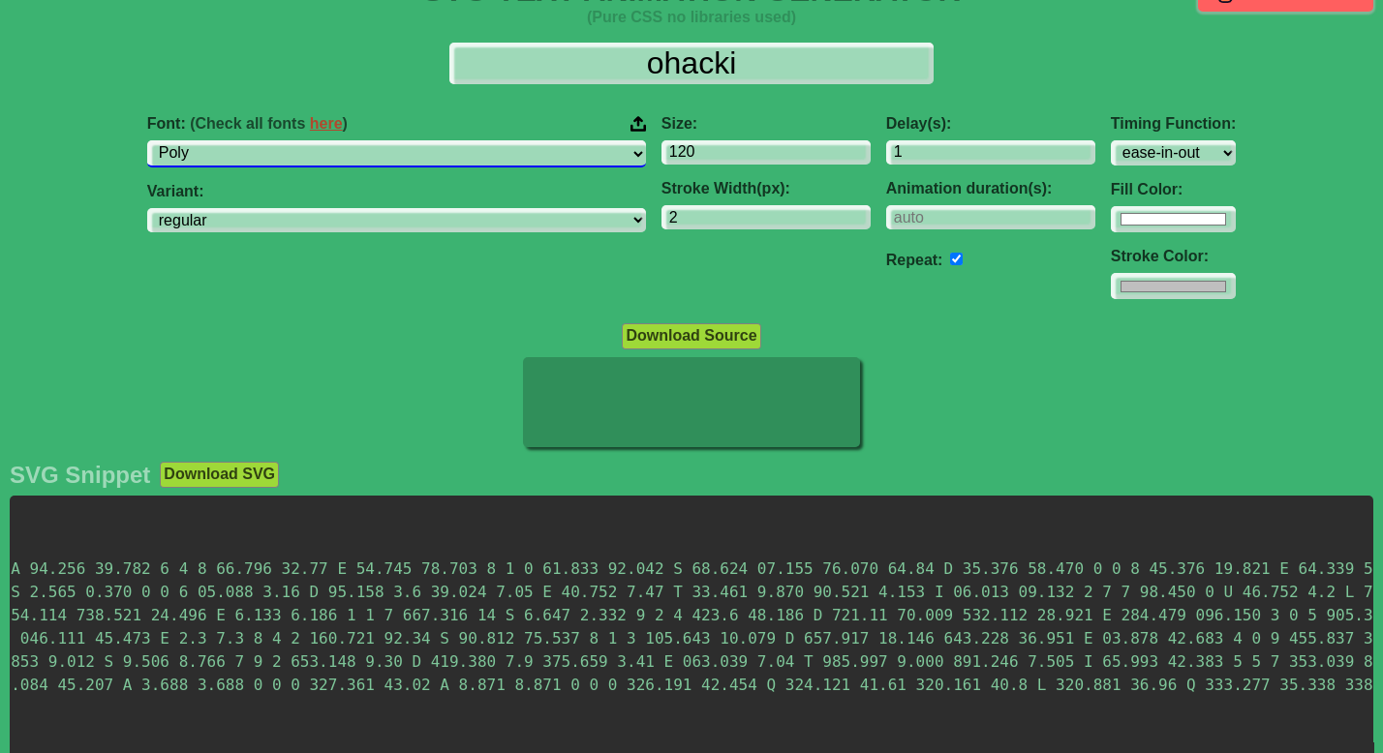
click at [368, 154] on select "ABeeZee [PERSON_NAME] Display AR One Sans [PERSON_NAME] Libre Aboreto Abril Fat…" at bounding box center [396, 153] width 499 height 26
click at [296, 140] on select "ABeeZee [PERSON_NAME] Display AR One Sans [PERSON_NAME] Libre Aboreto Abril Fat…" at bounding box center [396, 153] width 499 height 26
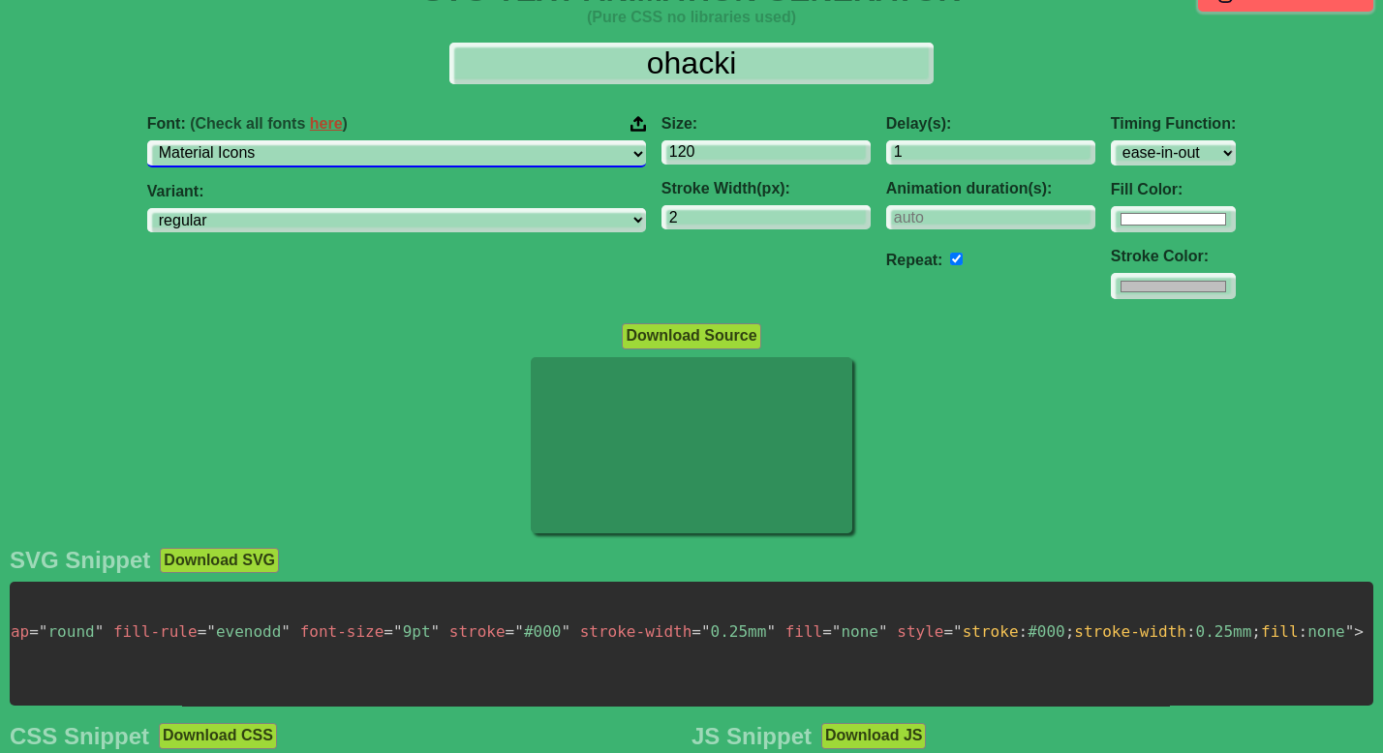
click at [410, 159] on select "ABeeZee [PERSON_NAME] Display AR One Sans [PERSON_NAME] Libre Aboreto Abril Fat…" at bounding box center [396, 153] width 499 height 26
click at [296, 140] on select "ABeeZee [PERSON_NAME] Display AR One Sans [PERSON_NAME] Libre Aboreto Abril Fat…" at bounding box center [396, 153] width 499 height 26
click at [406, 160] on select "ABeeZee [PERSON_NAME] Display AR One Sans [PERSON_NAME] Libre Aboreto Abril Fat…" at bounding box center [396, 153] width 499 height 26
click at [296, 140] on select "ABeeZee [PERSON_NAME] Display AR One Sans [PERSON_NAME] Libre Aboreto Abril Fat…" at bounding box center [396, 153] width 499 height 26
click at [409, 154] on select "ABeeZee [PERSON_NAME] Display AR One Sans [PERSON_NAME] Libre Aboreto Abril Fat…" at bounding box center [396, 153] width 499 height 26
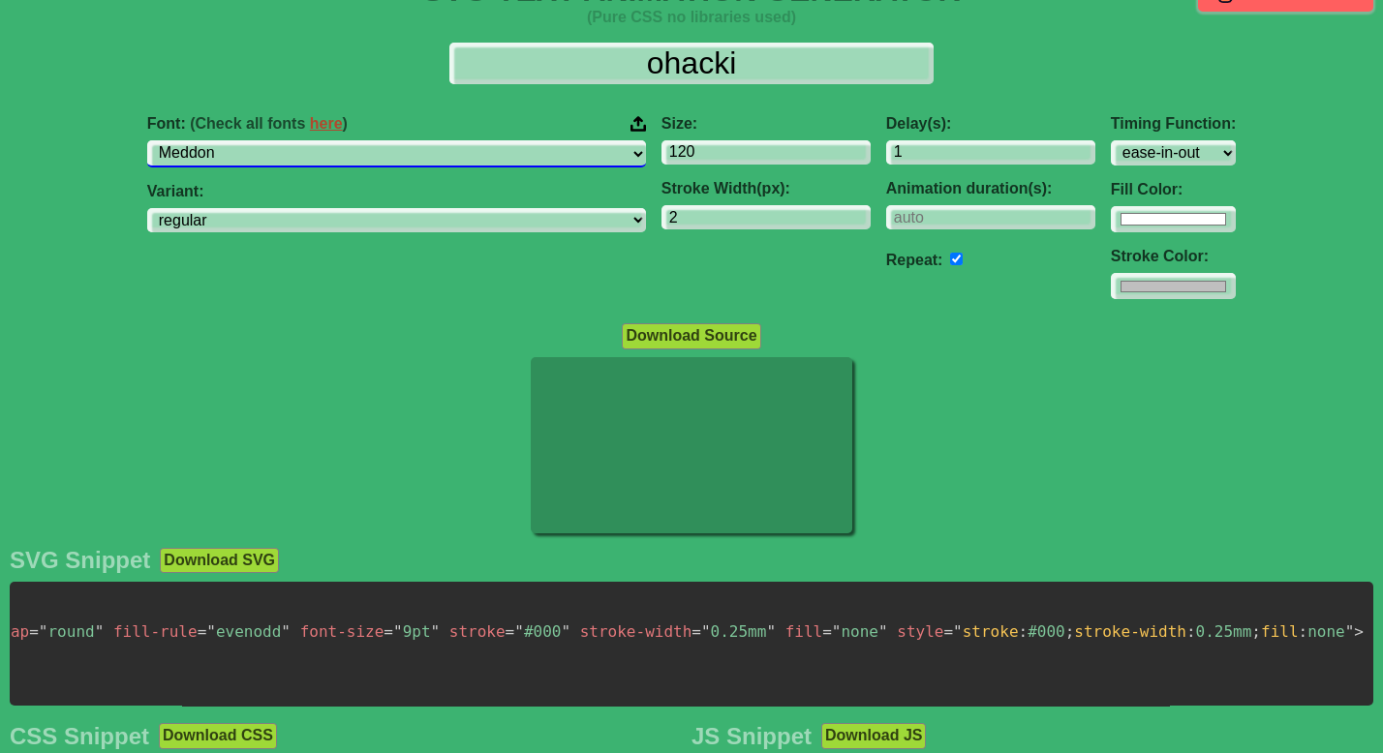
click at [296, 140] on select "ABeeZee [PERSON_NAME] Display AR One Sans [PERSON_NAME] Libre Aboreto Abril Fat…" at bounding box center [396, 153] width 499 height 26
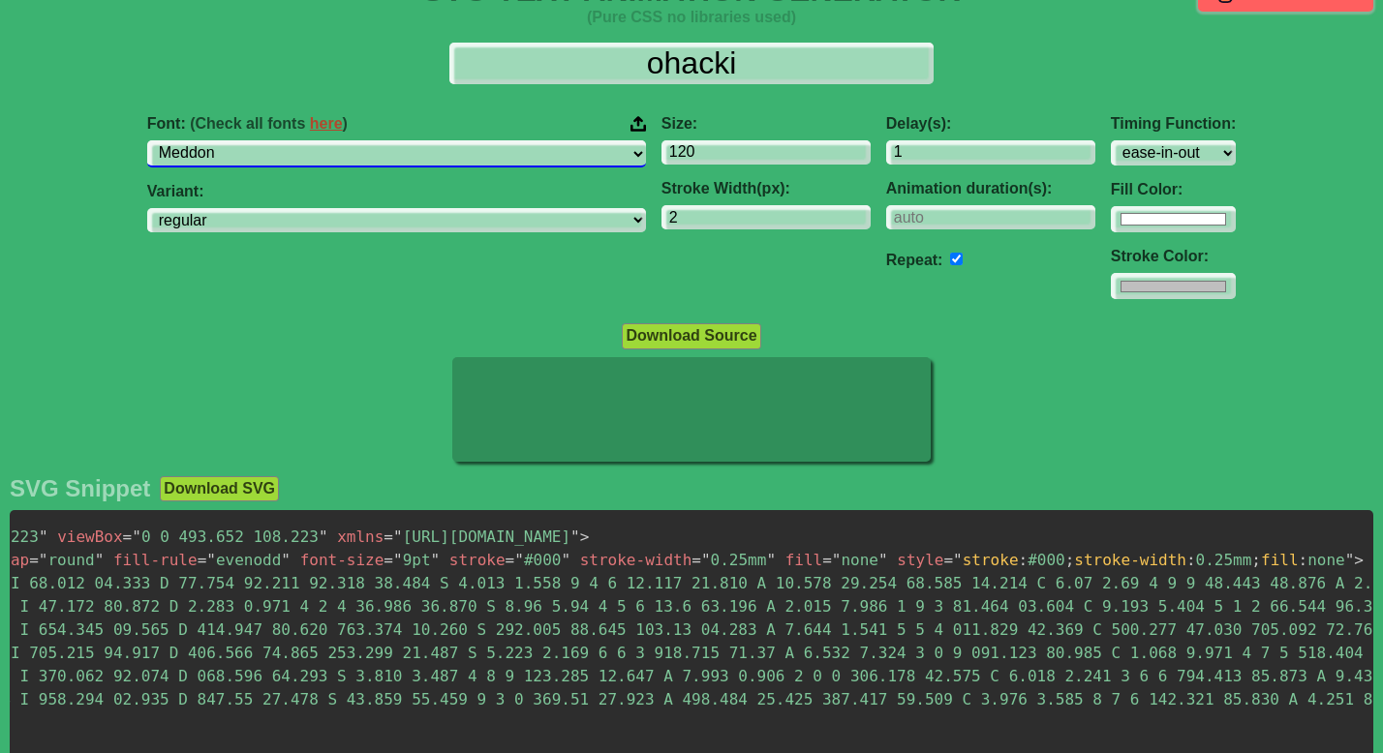
click at [418, 159] on select "ABeeZee [PERSON_NAME] Display AR One Sans [PERSON_NAME] Libre Aboreto Abril Fat…" at bounding box center [396, 153] width 499 height 26
click at [489, 158] on select "ABeeZee [PERSON_NAME] Display AR One Sans [PERSON_NAME] Libre Aboreto Abril Fat…" at bounding box center [396, 153] width 499 height 26
click at [296, 140] on select "ABeeZee [PERSON_NAME] Display AR One Sans [PERSON_NAME] Libre Aboreto Abril Fat…" at bounding box center [396, 153] width 499 height 26
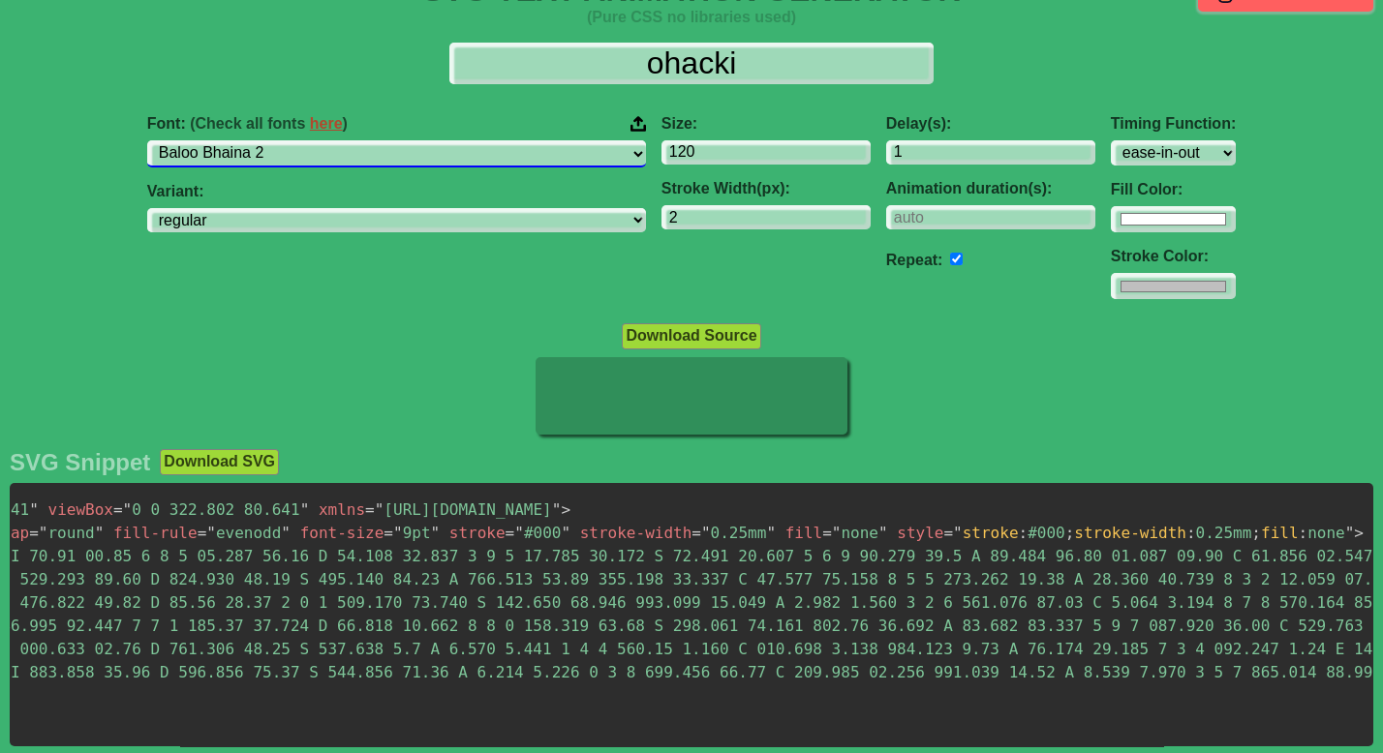
click at [458, 152] on select "ABeeZee [PERSON_NAME] Display AR One Sans [PERSON_NAME] Libre Aboreto Abril Fat…" at bounding box center [396, 153] width 499 height 26
click at [296, 140] on select "ABeeZee [PERSON_NAME] Display AR One Sans [PERSON_NAME] Libre Aboreto Abril Fat…" at bounding box center [396, 153] width 499 height 26
click at [442, 154] on select "ABeeZee [PERSON_NAME] Display AR One Sans [PERSON_NAME] Libre Aboreto Abril Fat…" at bounding box center [396, 153] width 499 height 26
click at [296, 140] on select "ABeeZee [PERSON_NAME] Display AR One Sans [PERSON_NAME] Libre Aboreto Abril Fat…" at bounding box center [396, 153] width 499 height 26
click at [432, 159] on select "ABeeZee [PERSON_NAME] Display AR One Sans [PERSON_NAME] Libre Aboreto Abril Fat…" at bounding box center [396, 153] width 499 height 26
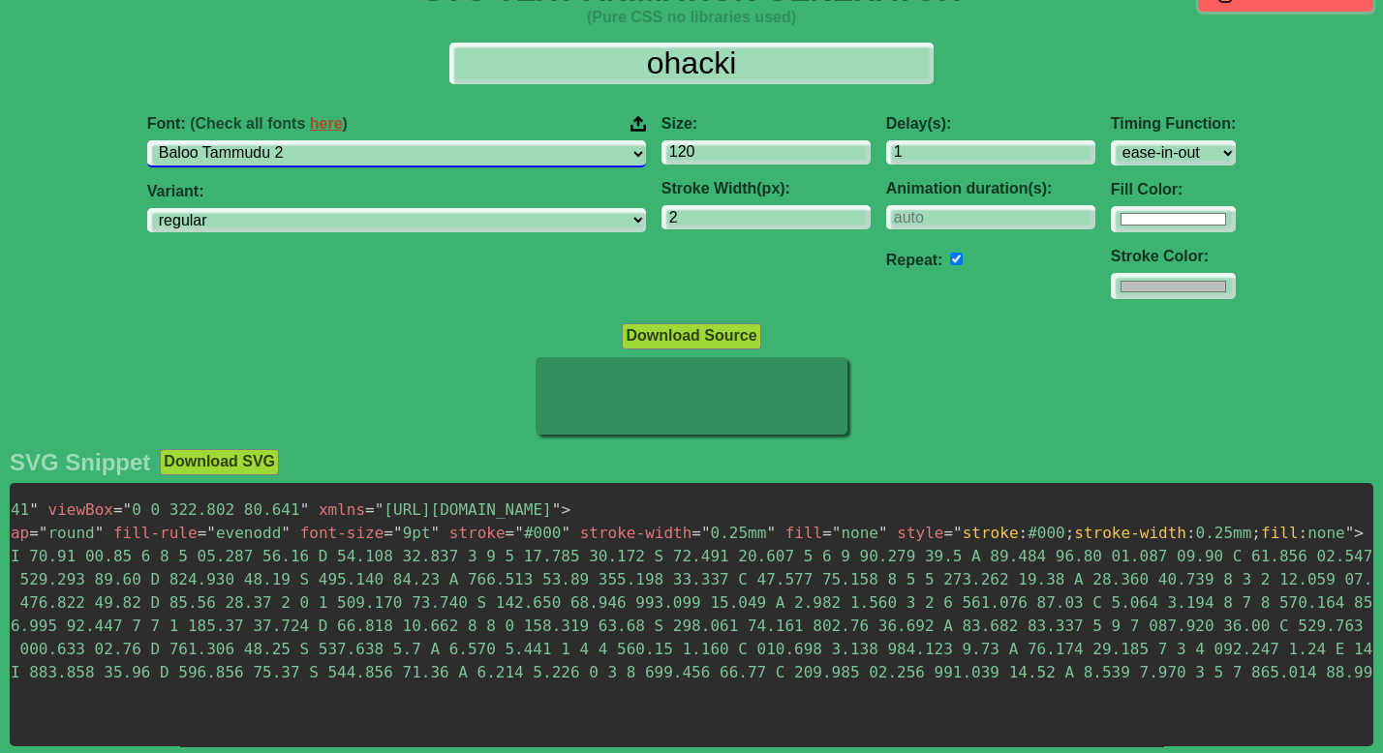
click at [296, 140] on select "ABeeZee [PERSON_NAME] Display AR One Sans [PERSON_NAME] Libre Aboreto Abril Fat…" at bounding box center [396, 153] width 499 height 26
click at [466, 158] on select "ABeeZee [PERSON_NAME] Display AR One Sans [PERSON_NAME] Libre Aboreto Abril Fat…" at bounding box center [396, 153] width 499 height 26
click at [296, 140] on select "ABeeZee [PERSON_NAME] Display AR One Sans [PERSON_NAME] Libre Aboreto Abril Fat…" at bounding box center [396, 153] width 499 height 26
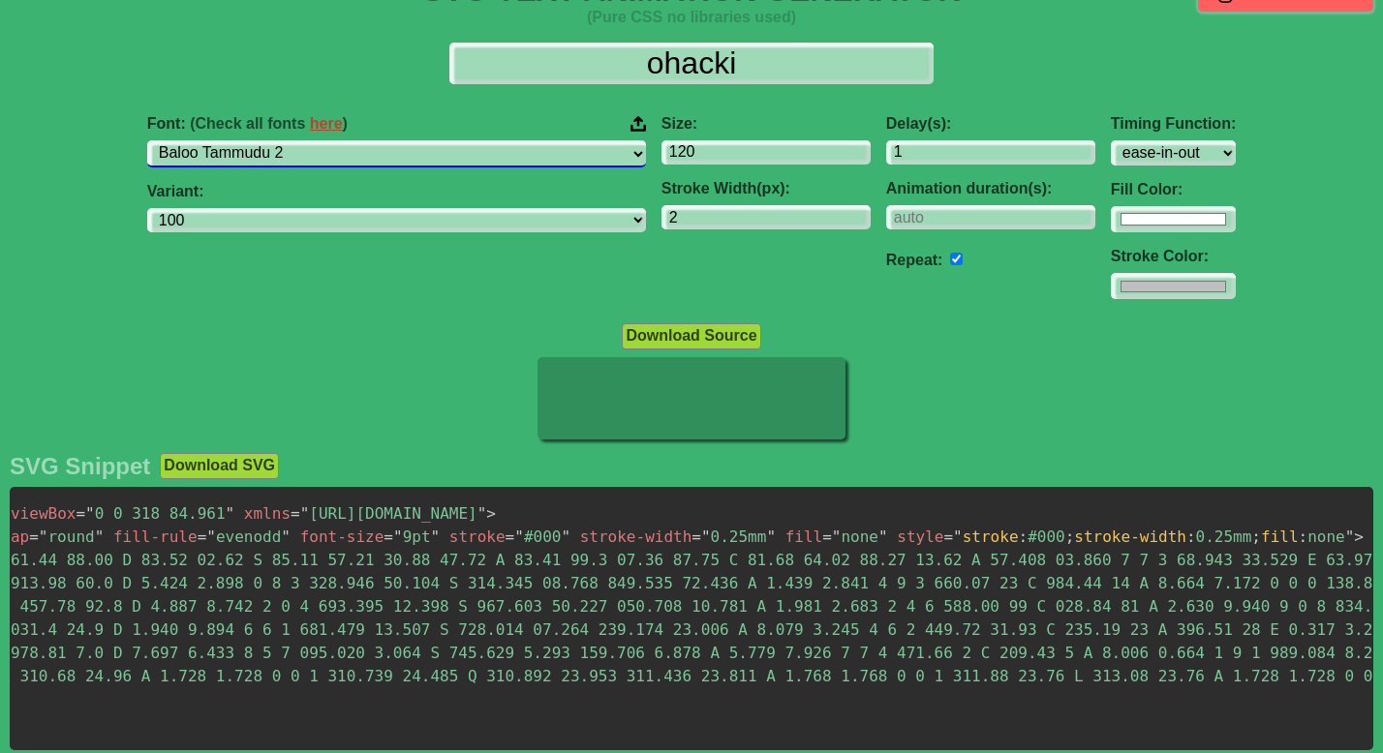
click at [457, 157] on select "ABeeZee [PERSON_NAME] Display AR One Sans [PERSON_NAME] Libre Aboreto Abril Fat…" at bounding box center [396, 153] width 499 height 26
select select "Bayon"
click at [296, 140] on select "ABeeZee [PERSON_NAME] Display AR One Sans [PERSON_NAME] Libre Aboreto Abril Fat…" at bounding box center [396, 153] width 499 height 26
select select "regular"
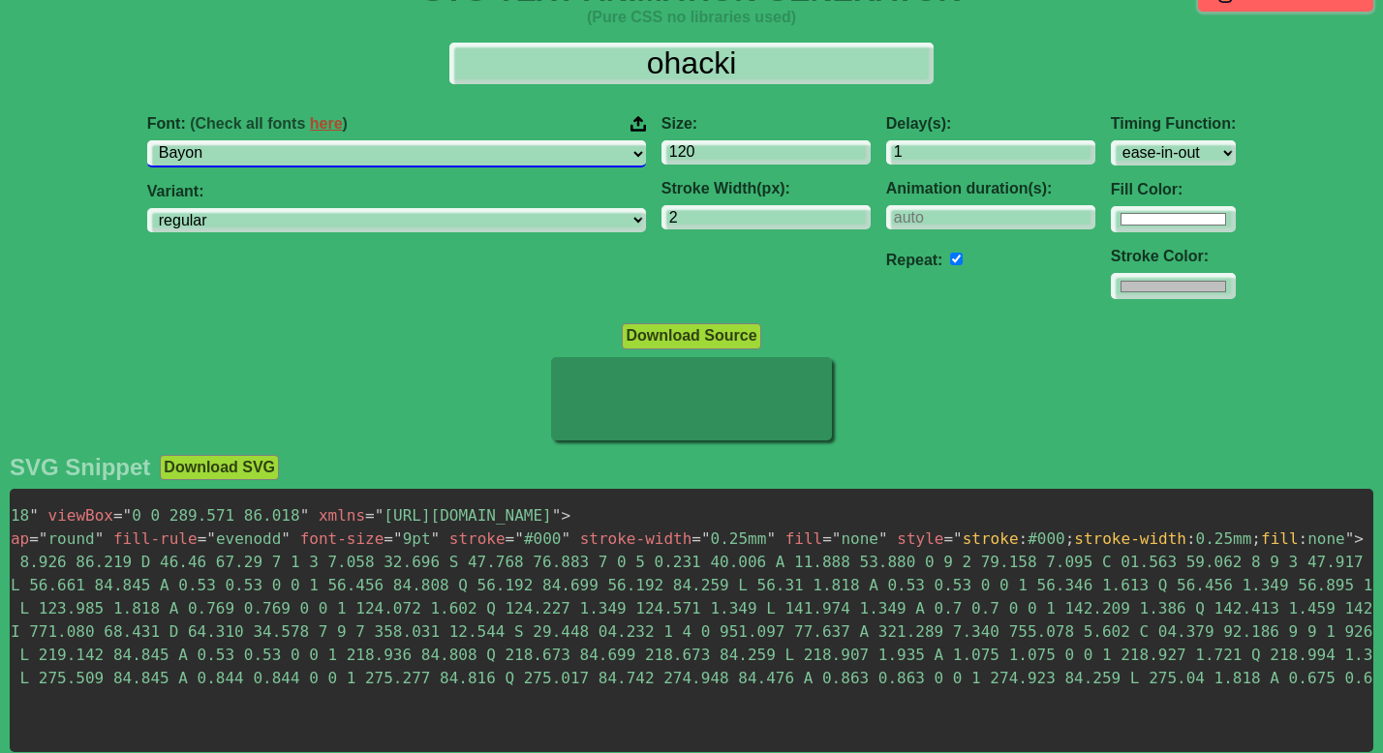
click at [448, 158] on select "ABeeZee [PERSON_NAME] Display AR One Sans [PERSON_NAME] Libre Aboreto Abril Fat…" at bounding box center [396, 153] width 499 height 26
click at [437, 151] on select "ABeeZee [PERSON_NAME] Display AR One Sans [PERSON_NAME] Libre Aboreto Abril Fat…" at bounding box center [396, 153] width 499 height 26
click at [296, 140] on select "ABeeZee [PERSON_NAME] Display AR One Sans [PERSON_NAME] Libre Aboreto Abril Fat…" at bounding box center [396, 153] width 499 height 26
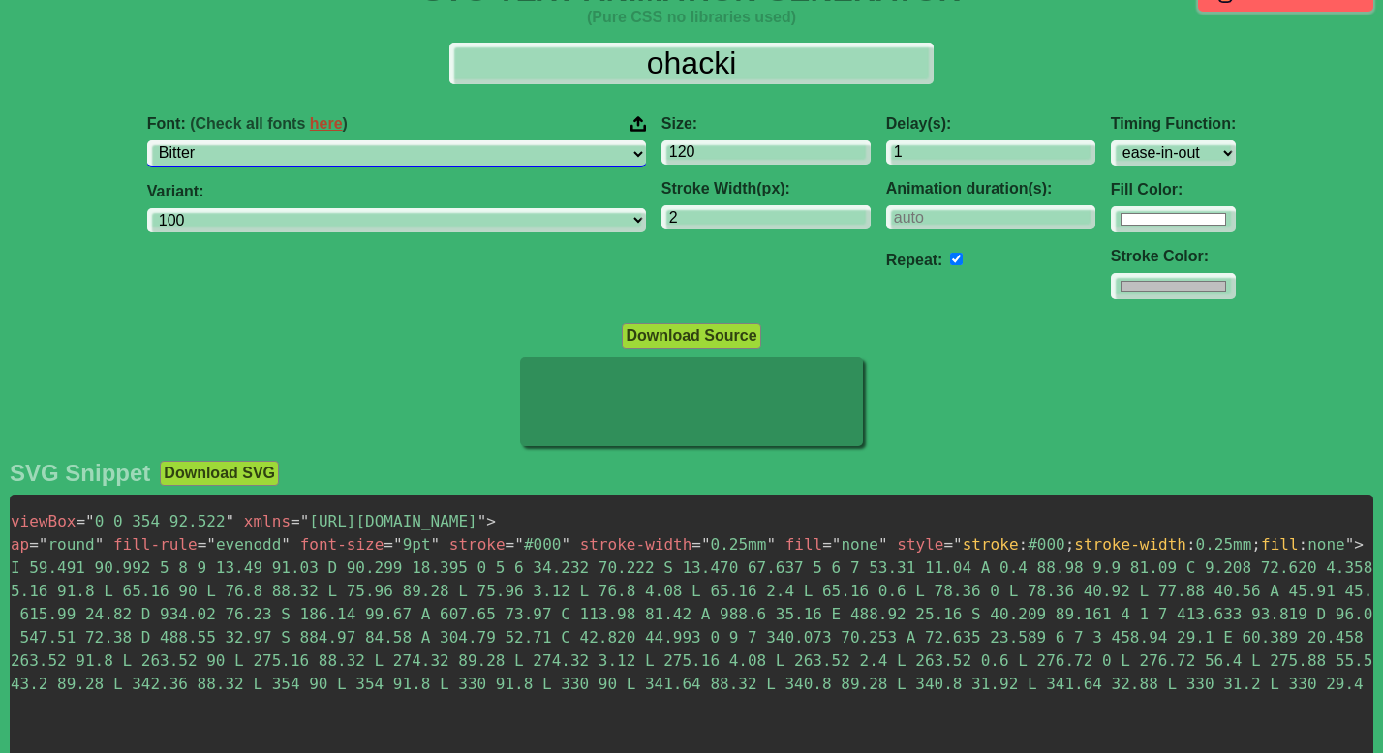
click at [434, 159] on select "ABeeZee [PERSON_NAME] Display AR One Sans [PERSON_NAME] Libre Aboreto Abril Fat…" at bounding box center [396, 153] width 499 height 26
select select "Bree Serif"
click at [296, 140] on select "ABeeZee [PERSON_NAME] Display AR One Sans [PERSON_NAME] Libre Aboreto Abril Fat…" at bounding box center [396, 153] width 499 height 26
select select "regular"
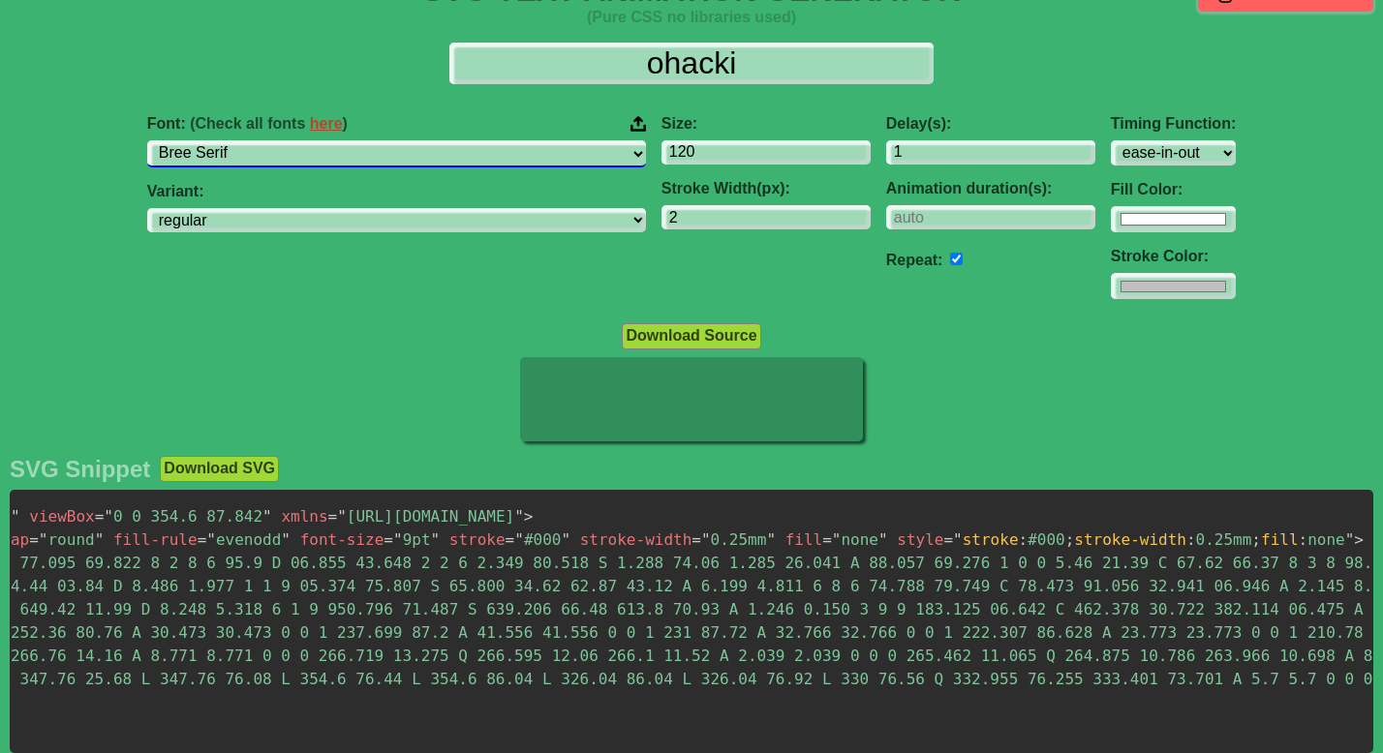
click at [455, 161] on select "ABeeZee [PERSON_NAME] Display AR One Sans [PERSON_NAME] Libre Aboreto Abril Fat…" at bounding box center [396, 153] width 499 height 26
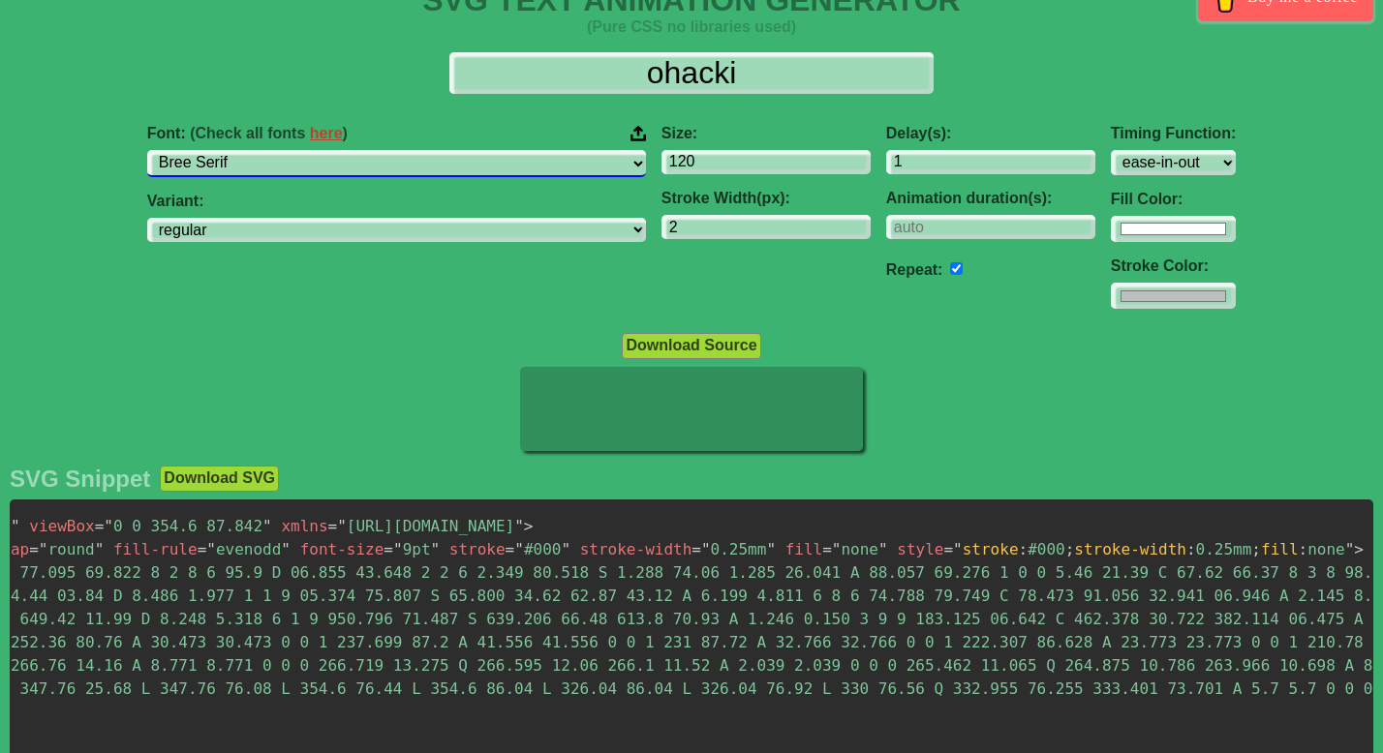
scroll to position [23, 0]
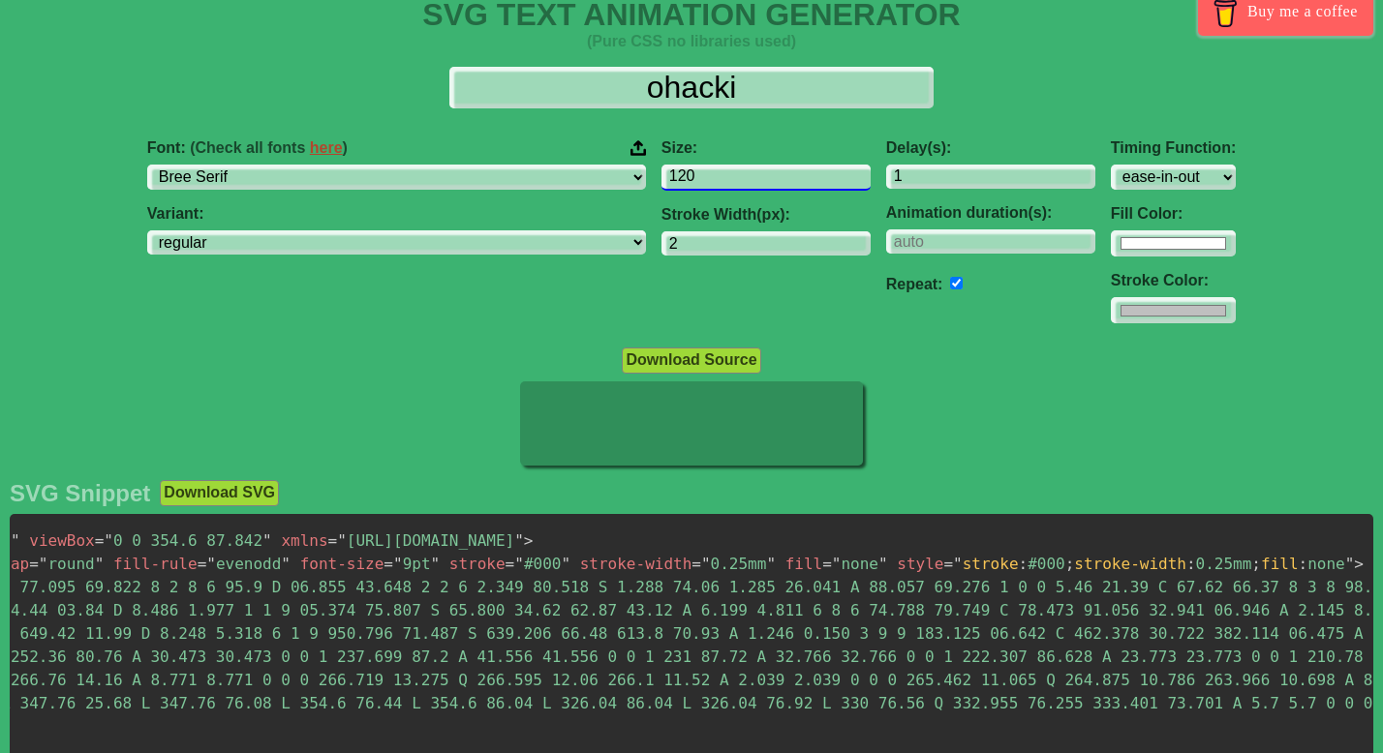
drag, startPoint x: 619, startPoint y: 176, endPoint x: 573, endPoint y: 176, distance: 45.5
click at [653, 176] on div "Size: 120 Stroke Width(px): 2" at bounding box center [765, 232] width 225 height 216
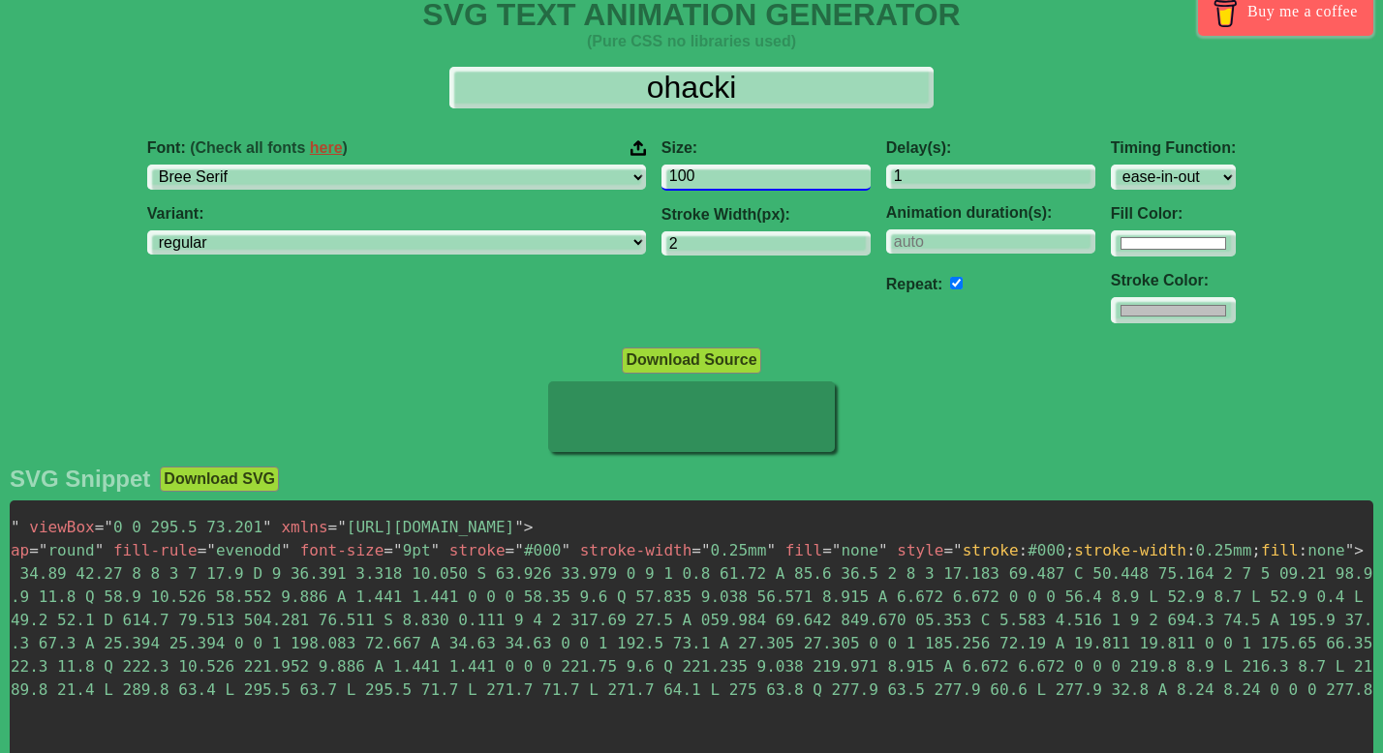
type input "100"
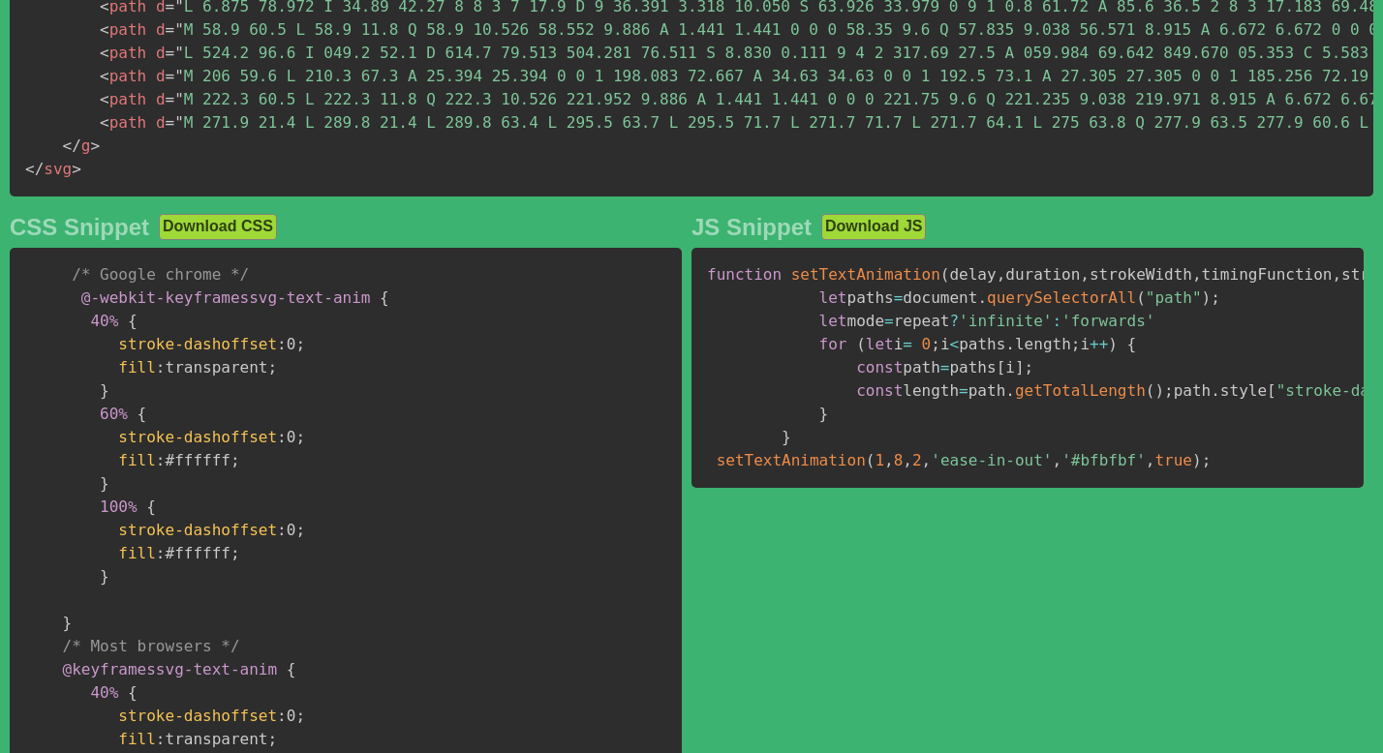
scroll to position [354, 0]
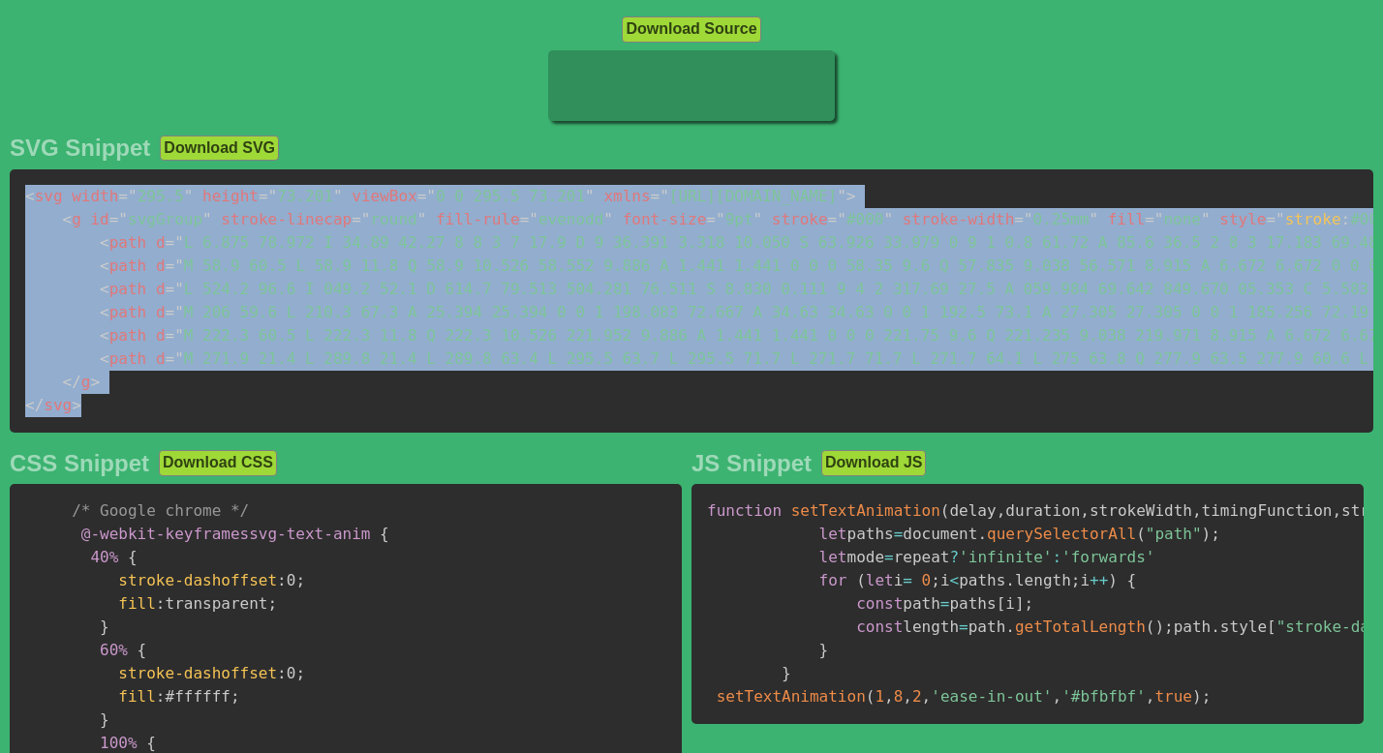
drag, startPoint x: 106, startPoint y: 410, endPoint x: 14, endPoint y: 197, distance: 232.0
click at [14, 197] on pre "< svg width = " 295.5 " height = " 73.201 " viewBox = " 0 0 295.5 73.201 " xmln…" at bounding box center [691, 300] width 1363 height 263
copy code "< svg width = " 295.5 " height = " 73.201 " viewBox = " 0 0 295.5 73.201 " xmln…"
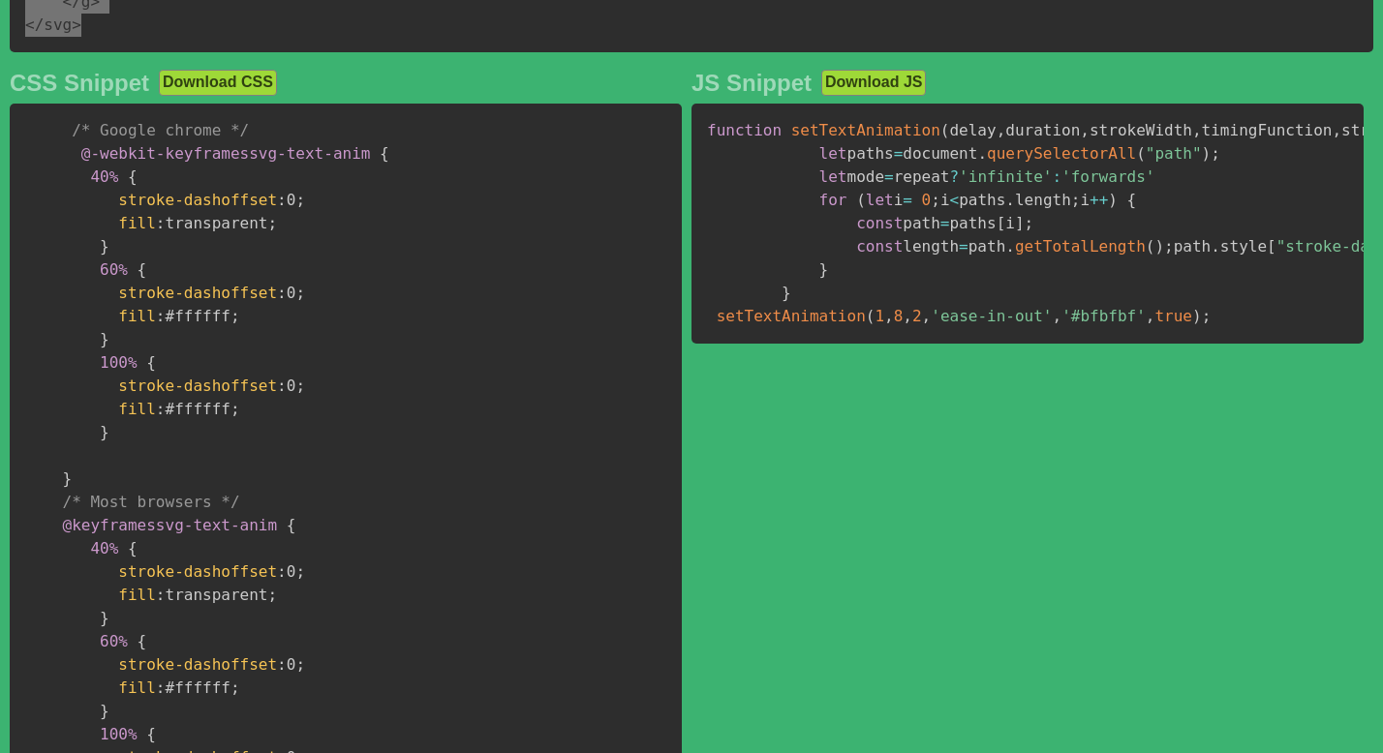
scroll to position [601, 0]
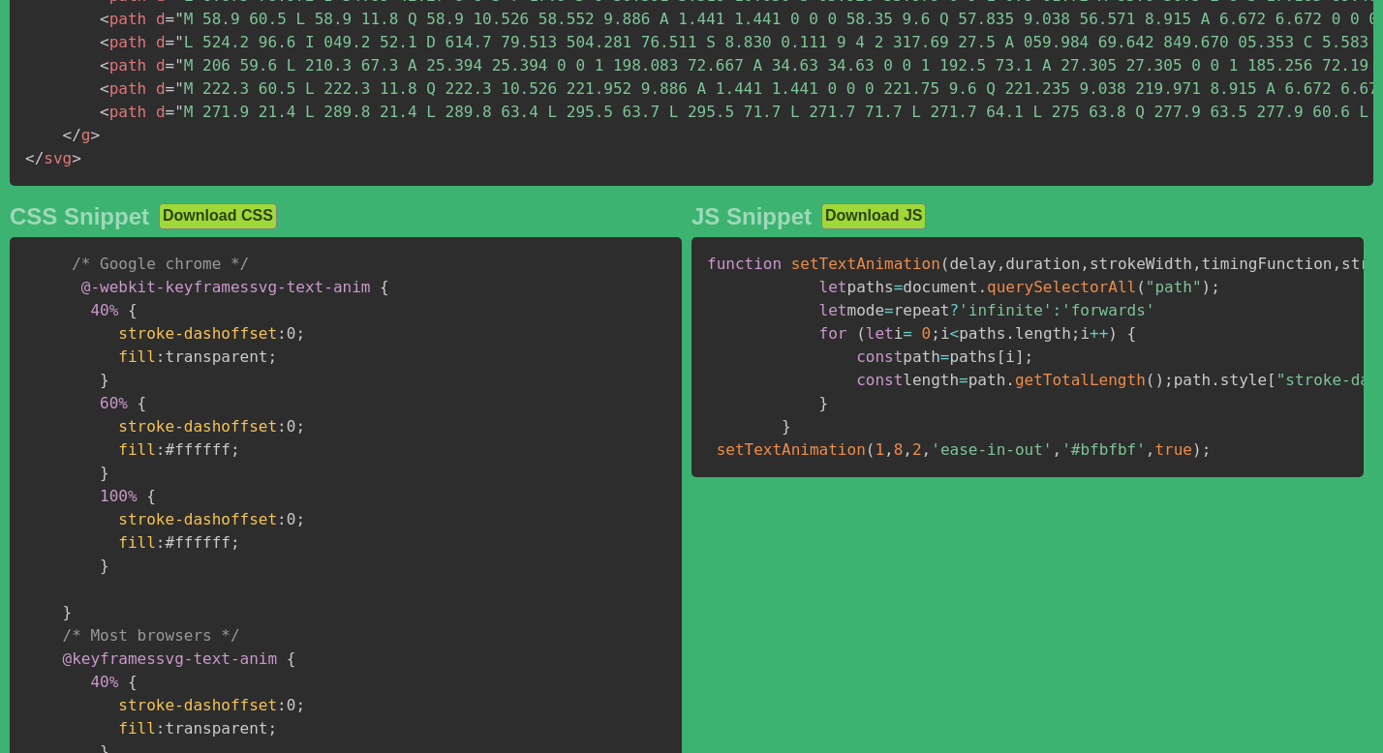
click at [383, 358] on pre "/* Google chrome */ @-webkit-keyframes svg-text-anim { 40% { stroke-dashoffset …" at bounding box center [346, 624] width 672 height 775
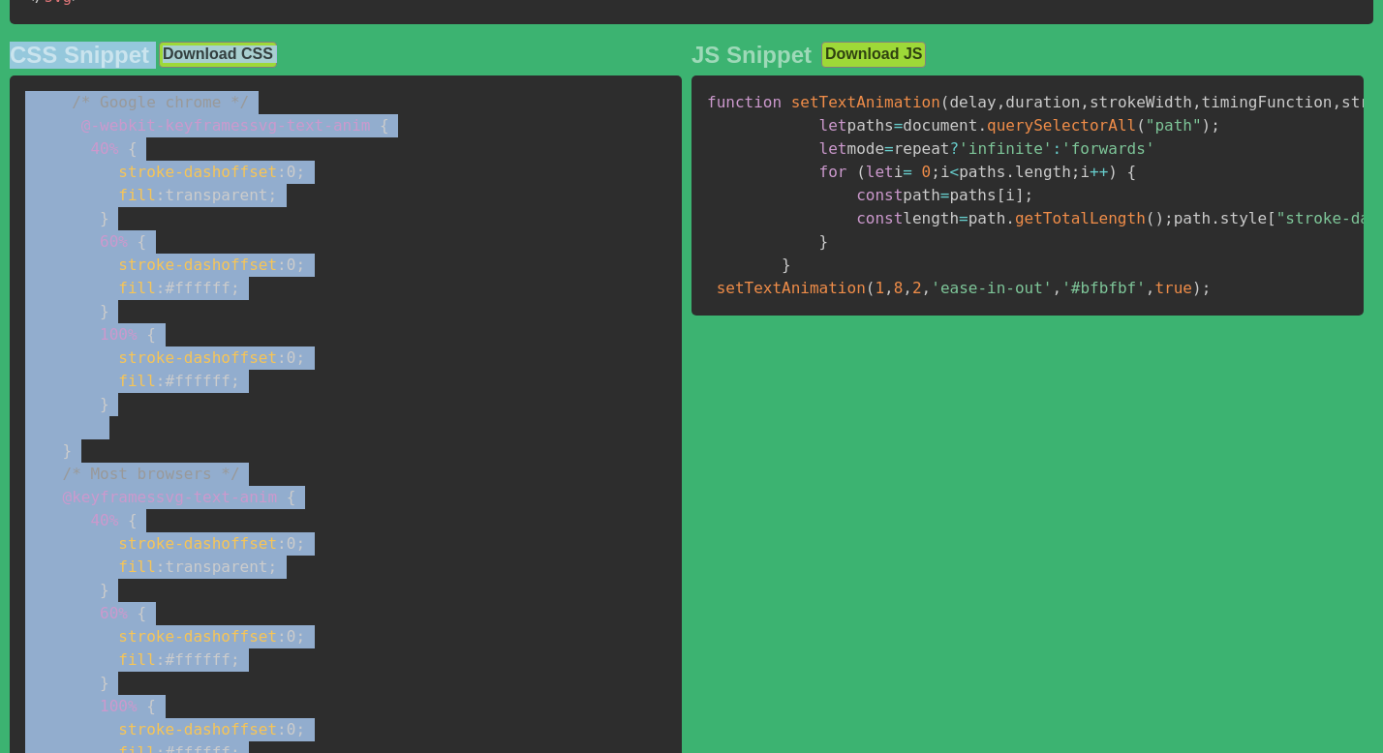
scroll to position [192, 0]
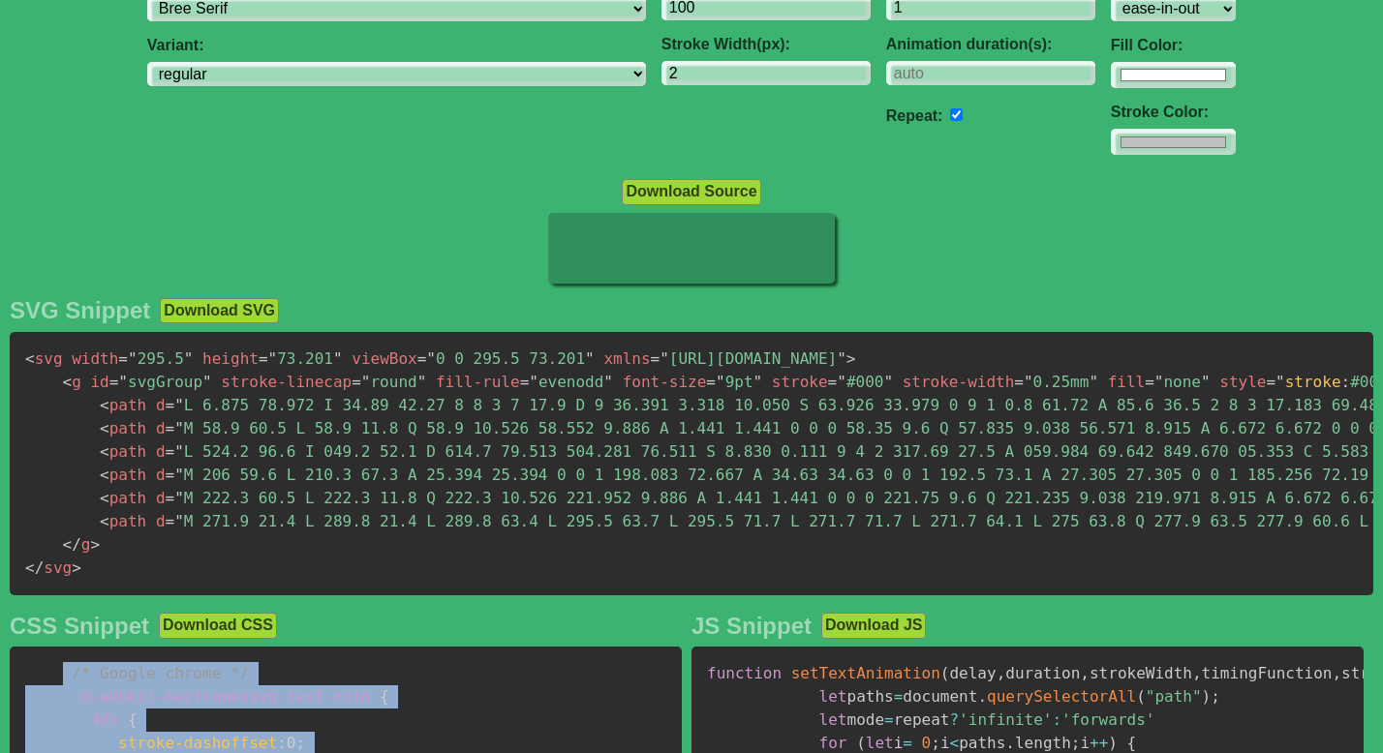
drag, startPoint x: 110, startPoint y: 620, endPoint x: 62, endPoint y: 696, distance: 90.5
copy code "/* Google chrome */ @-webkit-keyframes svg-text-anim { 40% { stroke-dashoffset …"
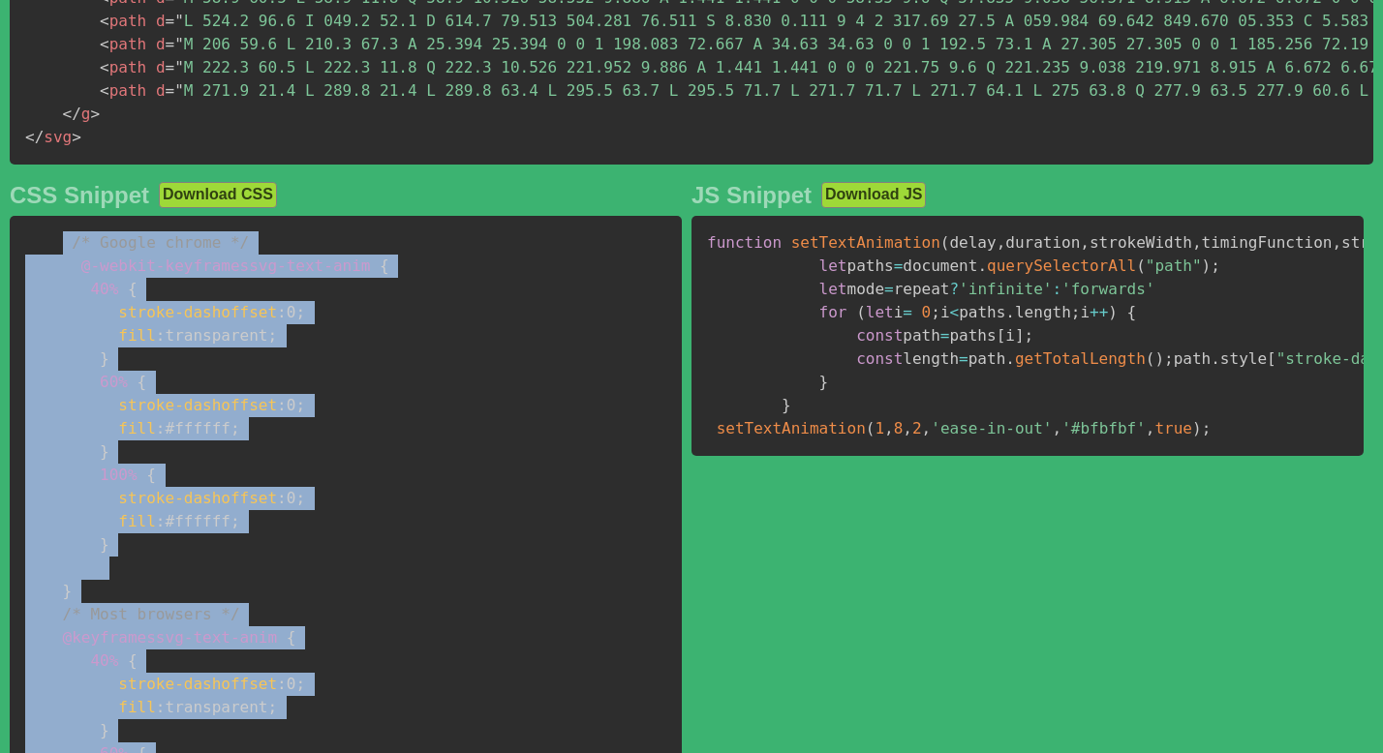
scroll to position [625, 0]
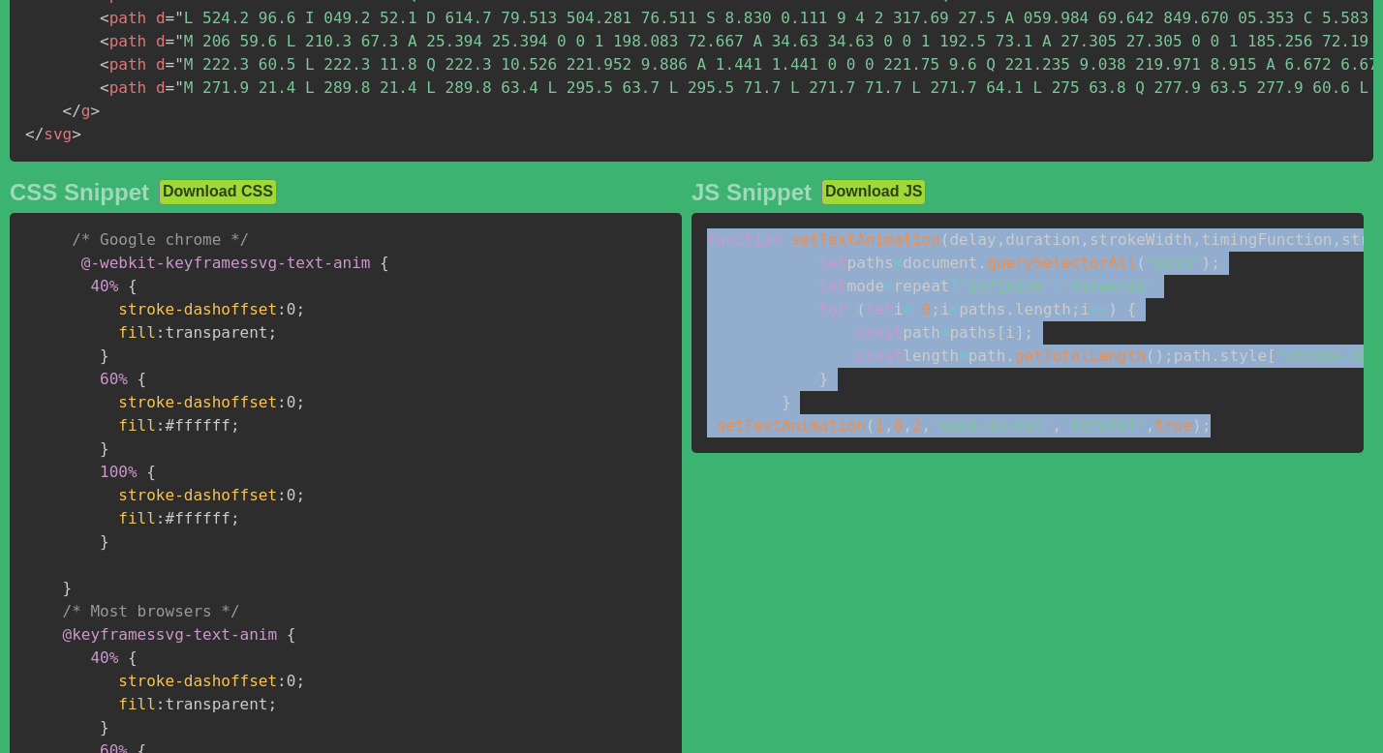
drag, startPoint x: 1239, startPoint y: 589, endPoint x: 705, endPoint y: 255, distance: 630.2
click at [705, 255] on pre "function setTextAnimation ( delay , duration , strokeWidth , timingFunction , s…" at bounding box center [1027, 333] width 672 height 240
copy code "function setTextAnimation ( delay , duration , strokeWidth , timingFunction , s…"
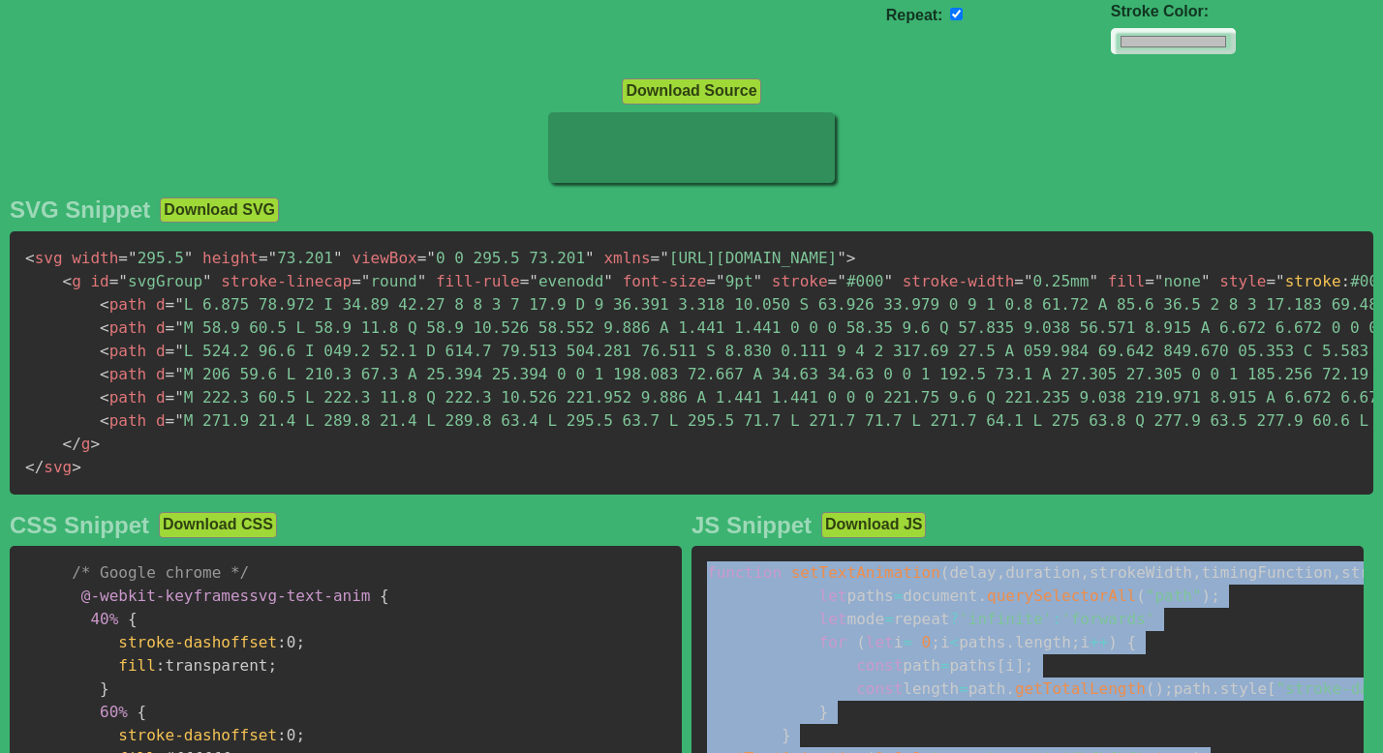
scroll to position [0, 0]
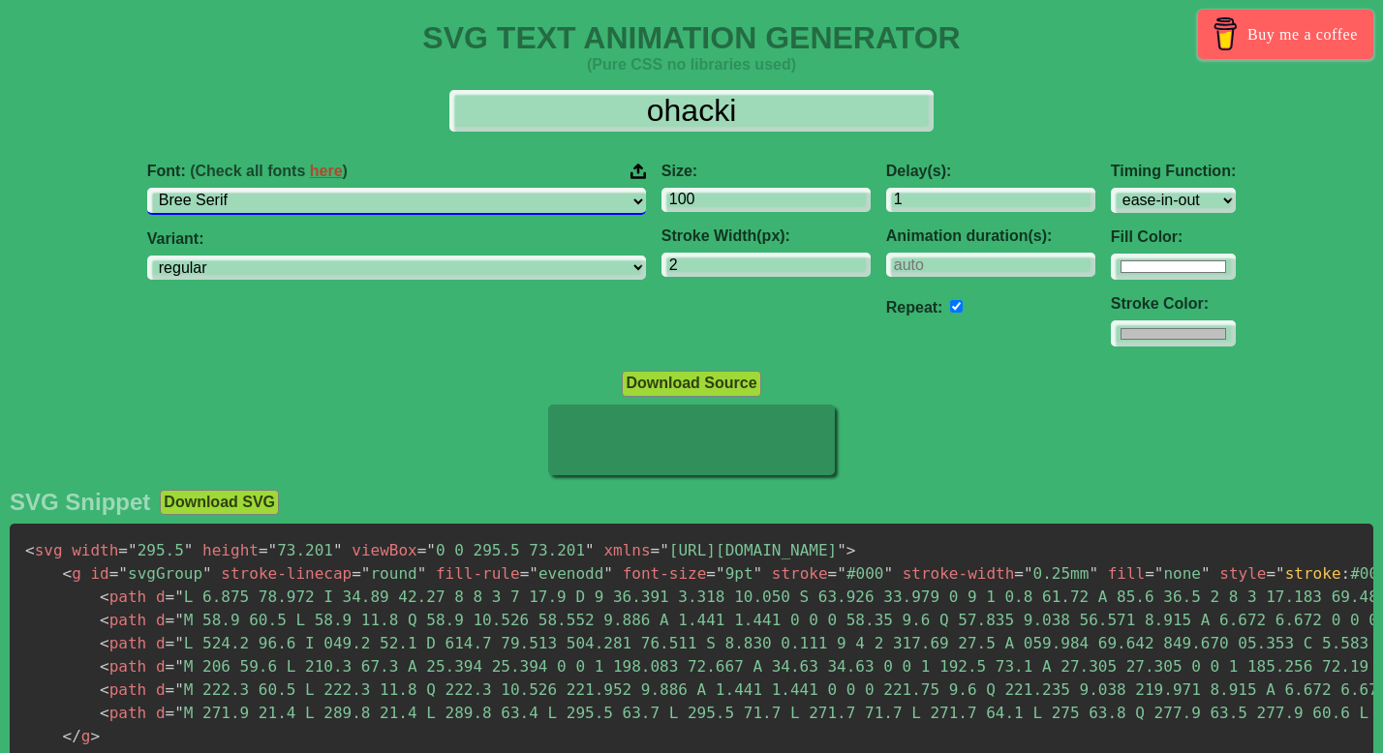
click at [418, 205] on select "ABeeZee [PERSON_NAME] Display AR One Sans [PERSON_NAME] Libre Aboreto Abril Fat…" at bounding box center [396, 201] width 499 height 26
click at [296, 188] on select "ABeeZee [PERSON_NAME] Display AR One Sans [PERSON_NAME] Libre Aboreto Abril Fat…" at bounding box center [396, 201] width 499 height 26
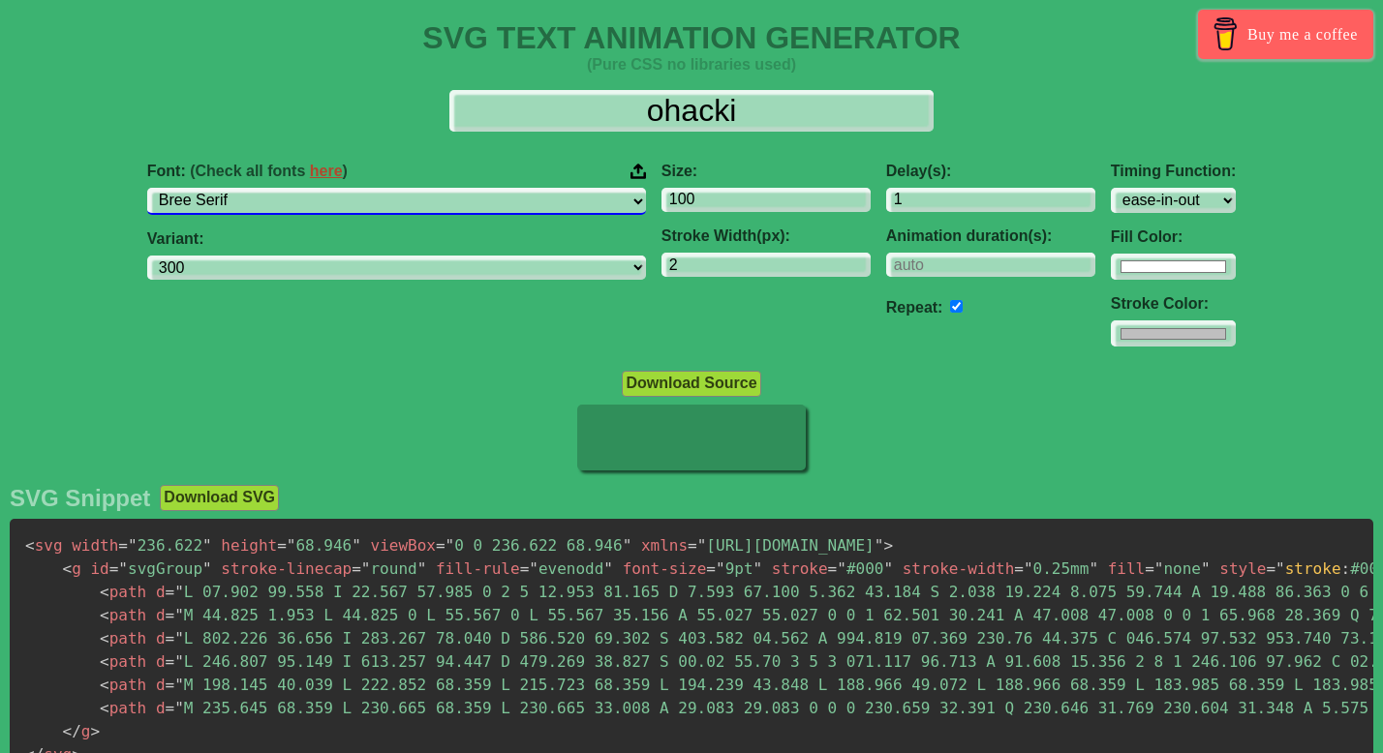
click at [417, 204] on select "ABeeZee [PERSON_NAME] Display AR One Sans [PERSON_NAME] Libre Aboreto Abril Fat…" at bounding box center [396, 201] width 499 height 26
select select "Bytesized"
click at [296, 188] on select "ABeeZee [PERSON_NAME] Display AR One Sans [PERSON_NAME] Libre Aboreto Abril Fat…" at bounding box center [396, 201] width 499 height 26
select select "regular"
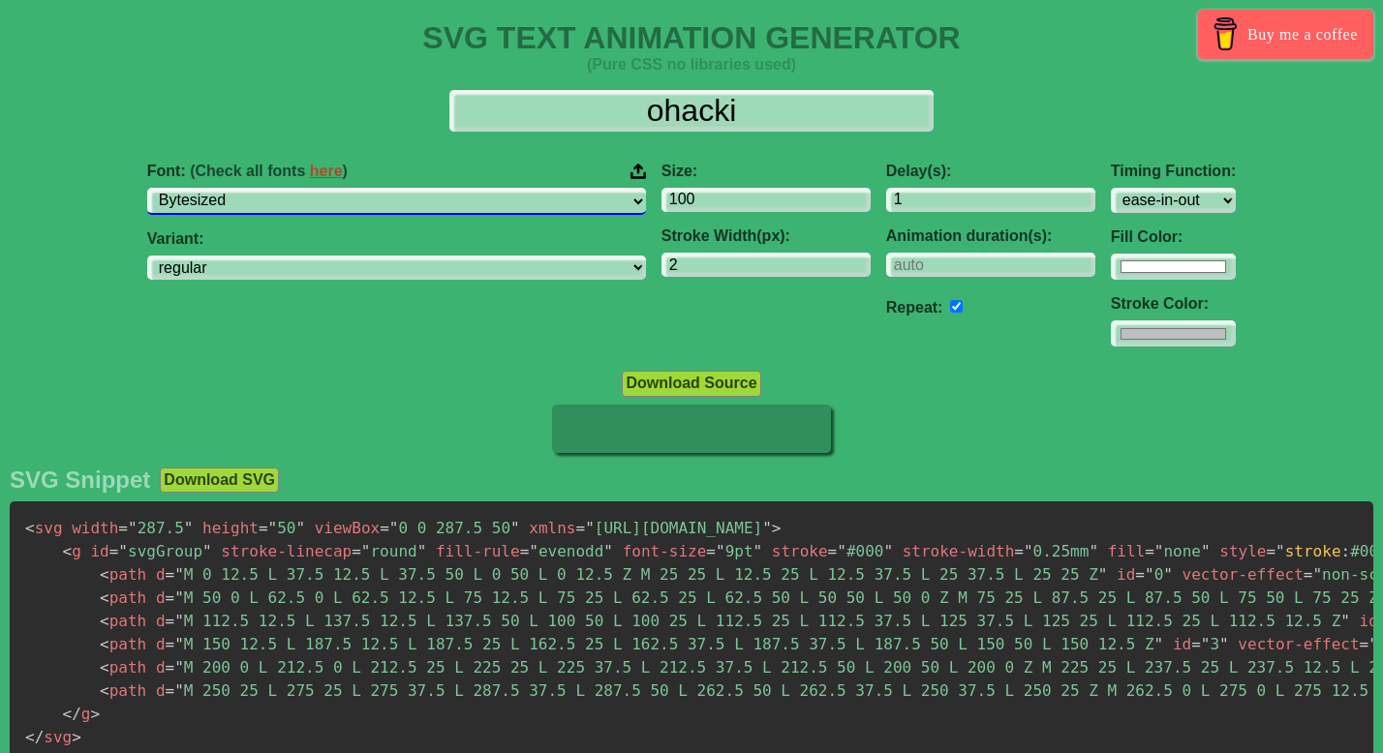
click at [486, 198] on select "ABeeZee [PERSON_NAME] Display AR One Sans [PERSON_NAME] Libre Aboreto Abril Fat…" at bounding box center [396, 201] width 499 height 26
click at [296, 188] on select "ABeeZee [PERSON_NAME] Display AR One Sans [PERSON_NAME] Libre Aboreto Abril Fat…" at bounding box center [396, 201] width 499 height 26
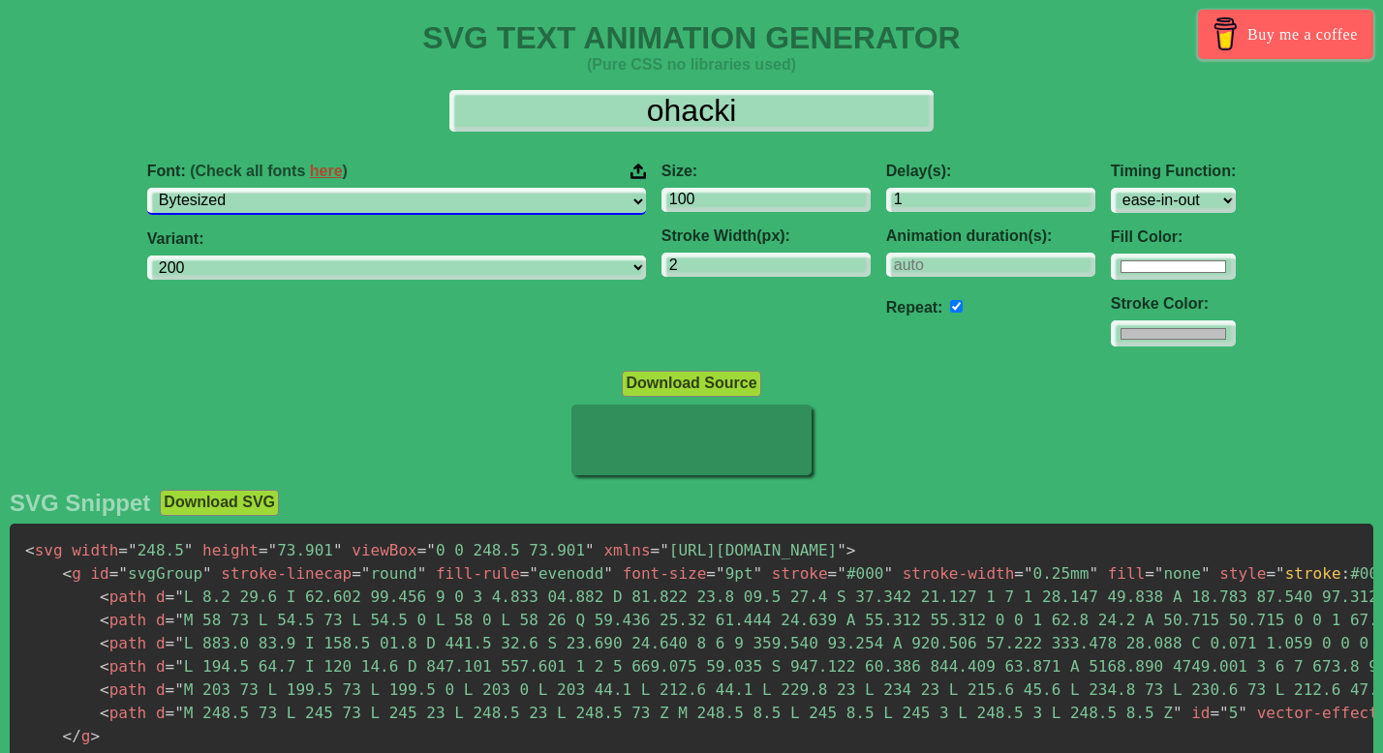
click at [457, 195] on select "ABeeZee [PERSON_NAME] Display AR One Sans [PERSON_NAME] Libre Aboreto Abril Fat…" at bounding box center [396, 201] width 499 height 26
select select "Candal"
click at [296, 188] on select "ABeeZee [PERSON_NAME] Display AR One Sans [PERSON_NAME] Libre Aboreto Abril Fat…" at bounding box center [396, 201] width 499 height 26
select select "regular"
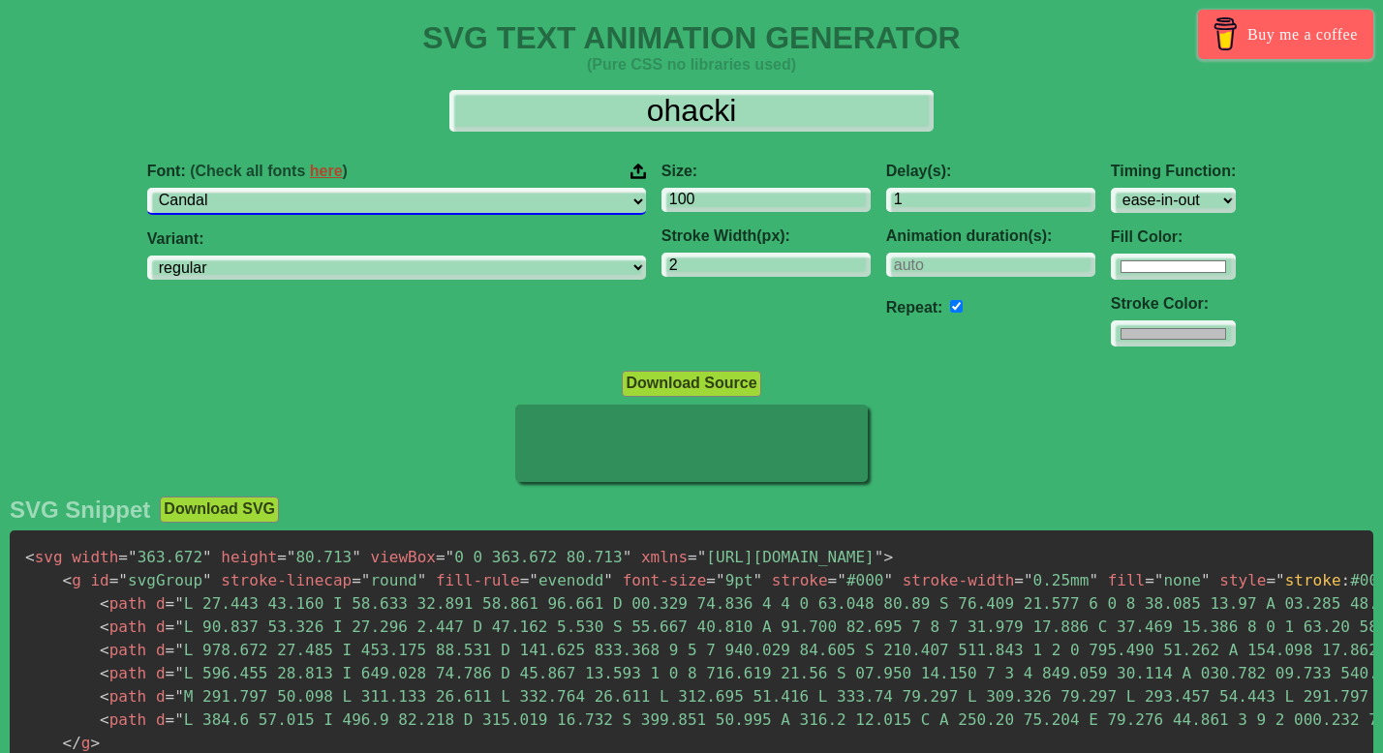
click at [435, 210] on select "ABeeZee [PERSON_NAME] Display AR One Sans [PERSON_NAME] Libre Aboreto Abril Fat…" at bounding box center [396, 201] width 499 height 26
click at [296, 188] on select "ABeeZee [PERSON_NAME] Display AR One Sans [PERSON_NAME] Libre Aboreto Abril Fat…" at bounding box center [396, 201] width 499 height 26
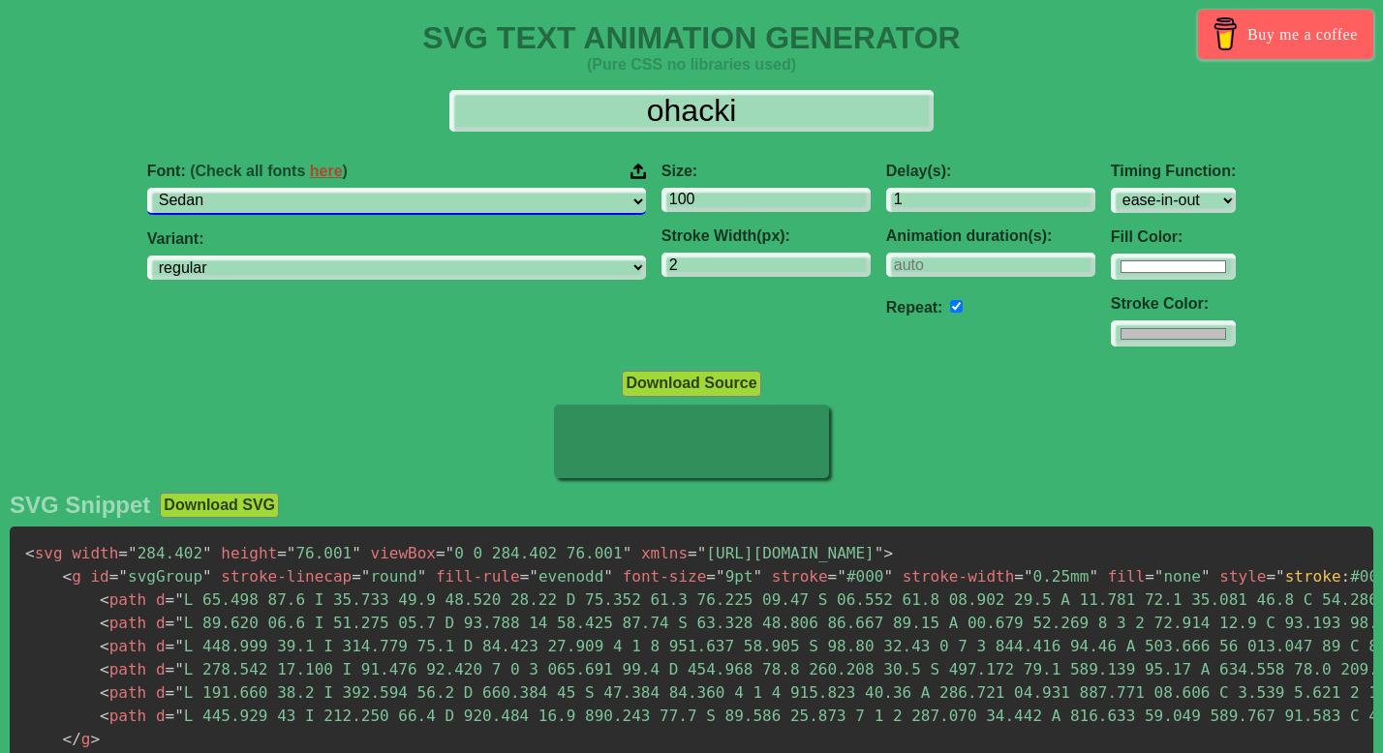
click at [407, 199] on select "ABeeZee [PERSON_NAME] Display AR One Sans [PERSON_NAME] Libre Aboreto Abril Fat…" at bounding box center [396, 201] width 499 height 26
click at [296, 188] on select "ABeeZee [PERSON_NAME] Display AR One Sans [PERSON_NAME] Libre Aboreto Abril Fat…" at bounding box center [396, 201] width 499 height 26
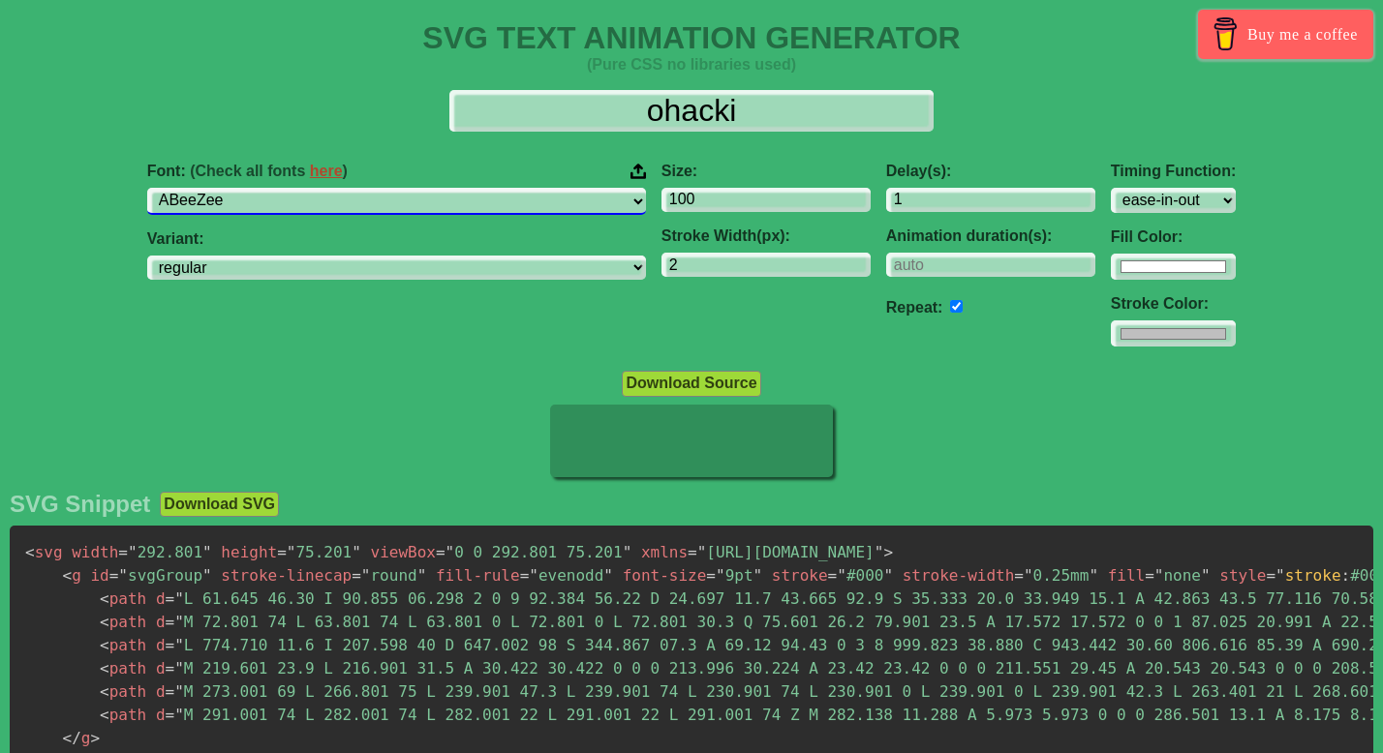
click at [380, 205] on select "ABeeZee [PERSON_NAME] Display AR One Sans [PERSON_NAME] Libre Aboreto Abril Fat…" at bounding box center [396, 201] width 499 height 26
click at [296, 188] on select "ABeeZee [PERSON_NAME] Display AR One Sans [PERSON_NAME] Libre Aboreto Abril Fat…" at bounding box center [396, 201] width 499 height 26
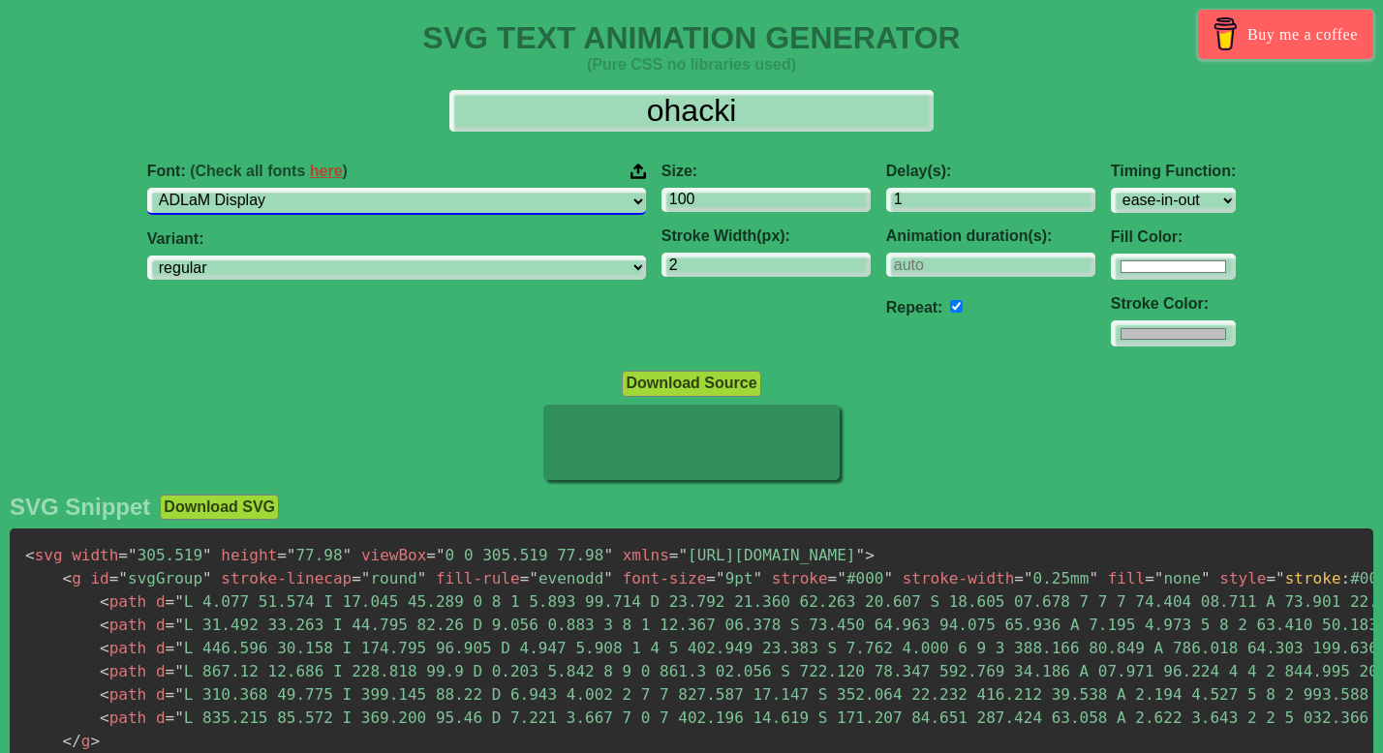
click at [379, 235] on label "Variant:" at bounding box center [396, 238] width 499 height 17
click at [374, 212] on select "ABeeZee [PERSON_NAME] Display AR One Sans [PERSON_NAME] Libre Aboreto Abril Fat…" at bounding box center [396, 201] width 499 height 26
click at [296, 188] on select "ABeeZee [PERSON_NAME] Display AR One Sans [PERSON_NAME] Libre Aboreto Abril Fat…" at bounding box center [396, 201] width 499 height 26
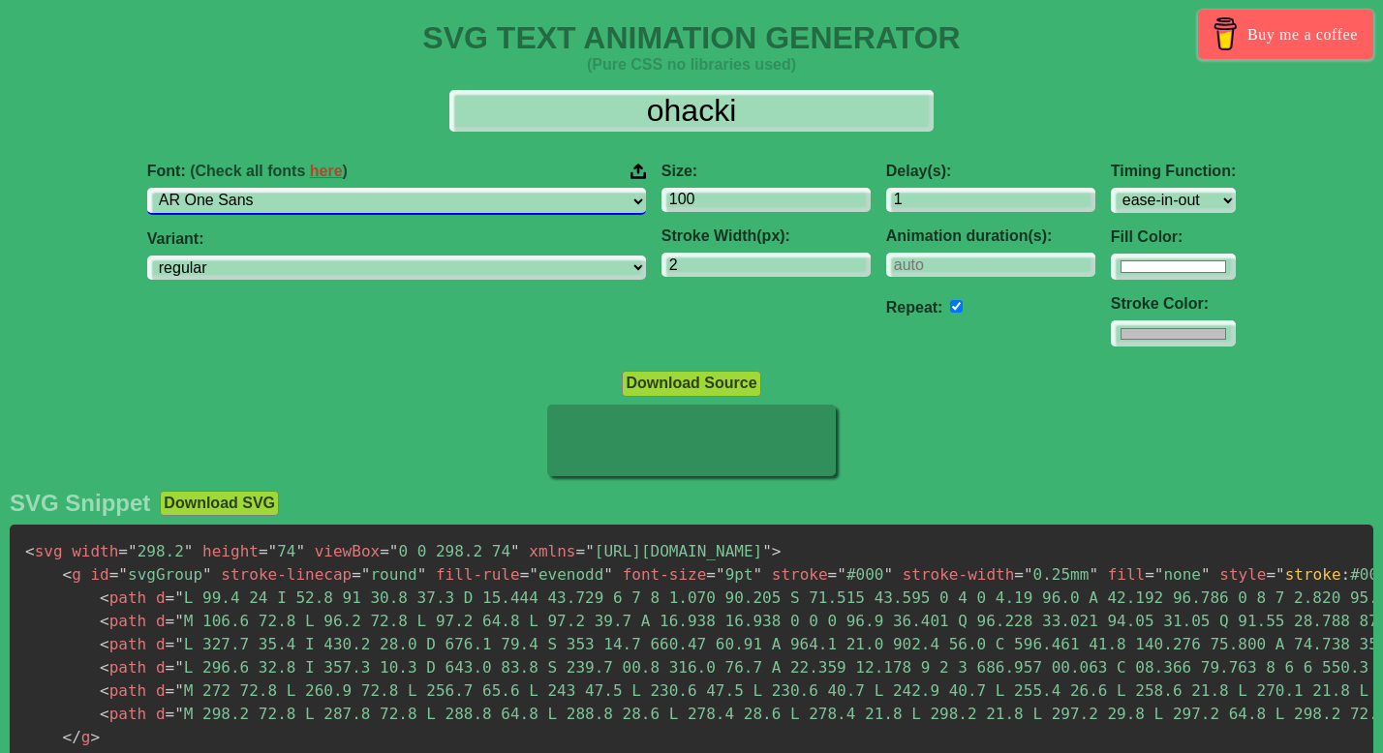
click at [383, 206] on select "ABeeZee [PERSON_NAME] Display AR One Sans [PERSON_NAME] Libre Aboreto Abril Fat…" at bounding box center [396, 201] width 499 height 26
click at [296, 188] on select "ABeeZee [PERSON_NAME] Display AR One Sans [PERSON_NAME] Libre Aboreto Abril Fat…" at bounding box center [396, 201] width 499 height 26
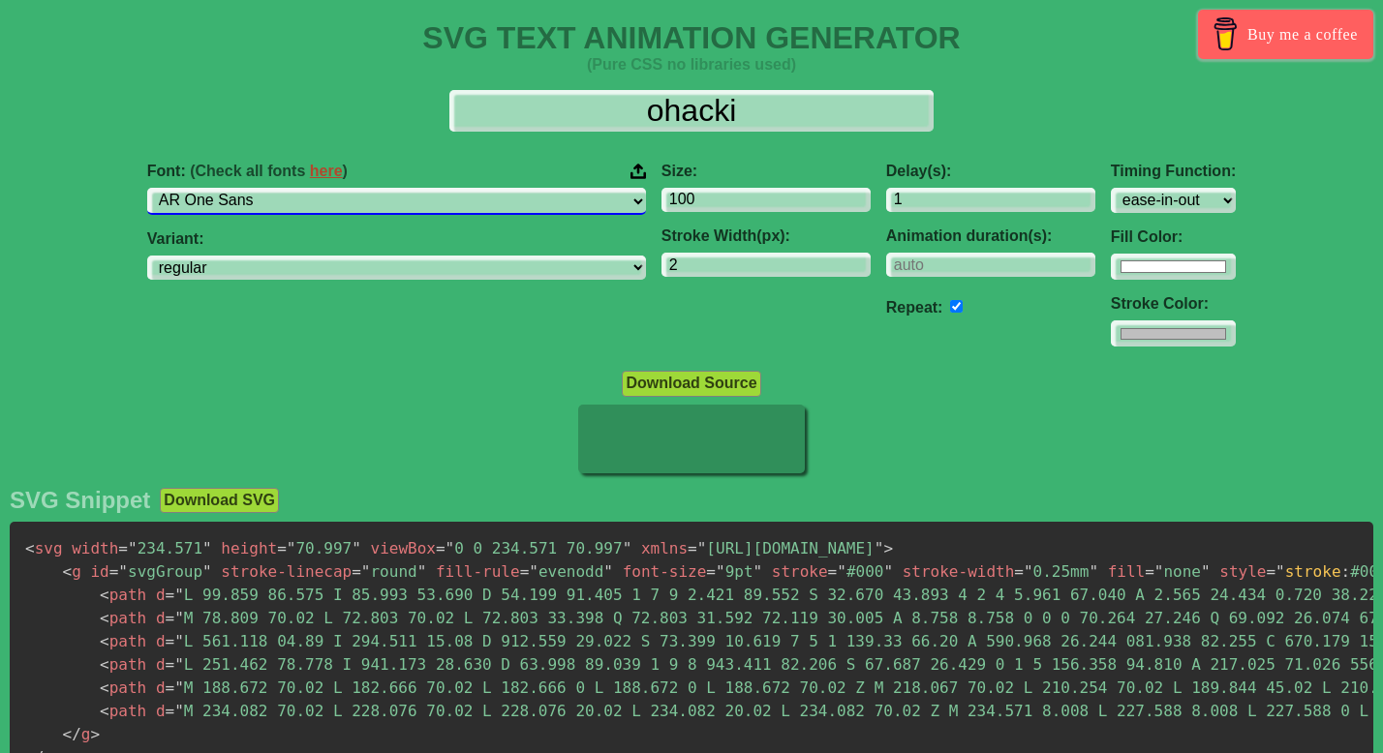
click at [377, 199] on select "ABeeZee [PERSON_NAME] Display AR One Sans [PERSON_NAME] Libre Aboreto Abril Fat…" at bounding box center [396, 201] width 499 height 26
click at [296, 188] on select "ABeeZee [PERSON_NAME] Display AR One Sans [PERSON_NAME] Libre Aboreto Abril Fat…" at bounding box center [396, 201] width 499 height 26
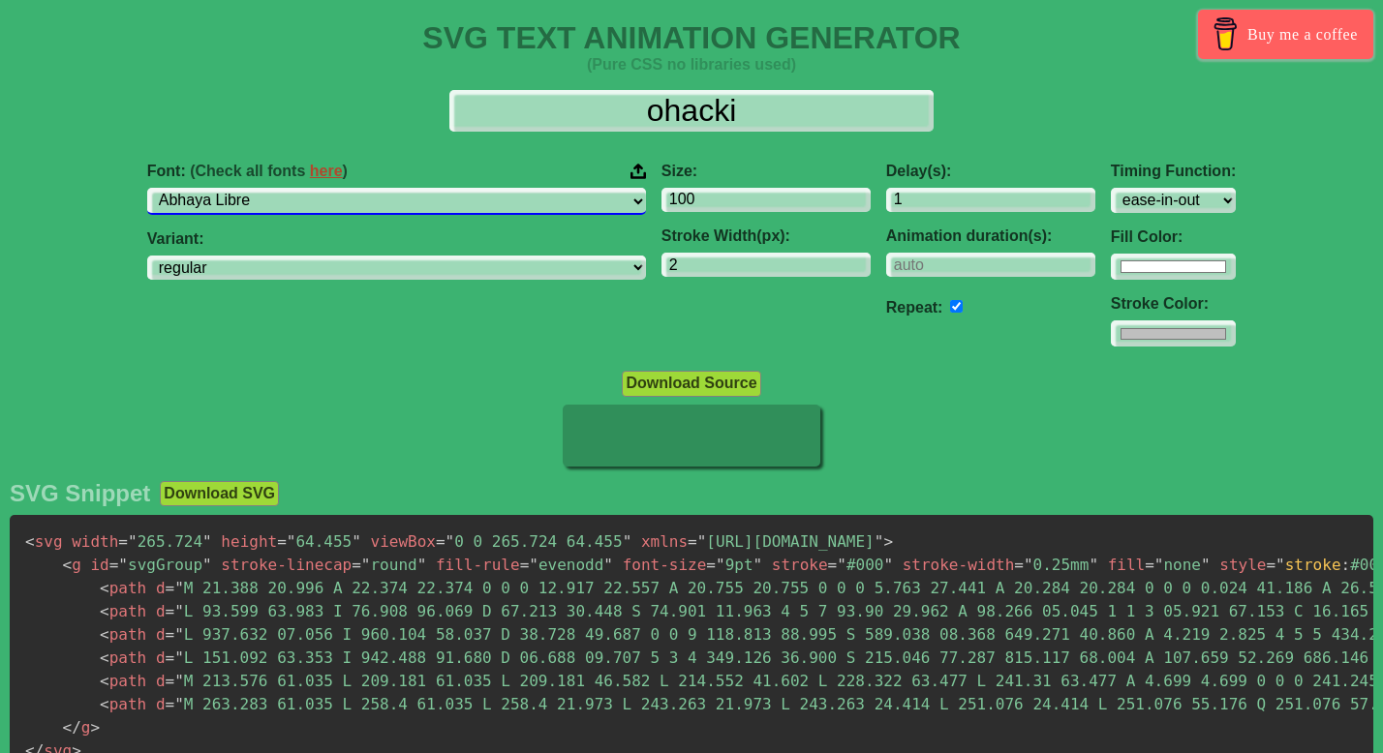
click at [382, 200] on select "ABeeZee [PERSON_NAME] Display AR One Sans [PERSON_NAME] Libre Aboreto Abril Fat…" at bounding box center [396, 201] width 499 height 26
click at [296, 188] on select "ABeeZee [PERSON_NAME] Display AR One Sans [PERSON_NAME] Libre Aboreto Abril Fat…" at bounding box center [396, 201] width 499 height 26
click at [388, 194] on select "ABeeZee [PERSON_NAME] Display AR One Sans [PERSON_NAME] Libre Aboreto Abril Fat…" at bounding box center [396, 201] width 499 height 26
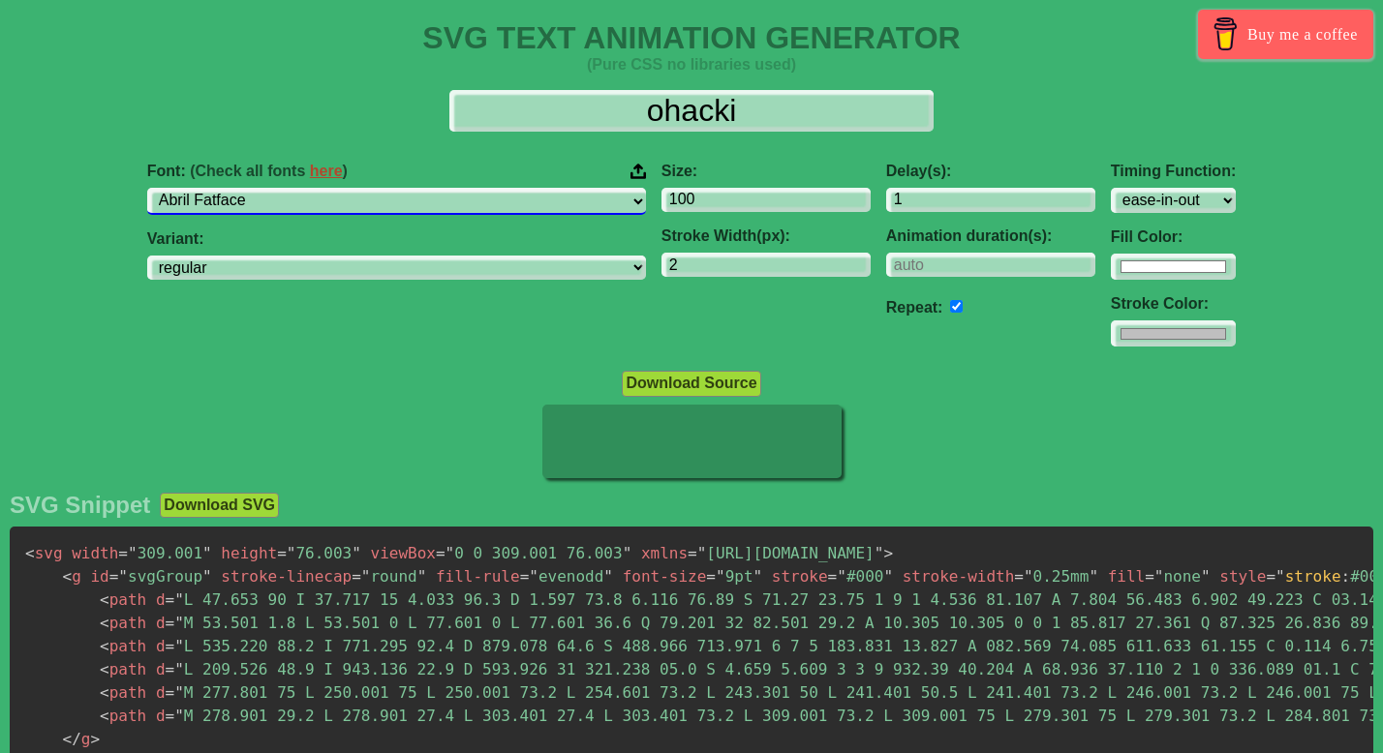
select select "Abyssinica SIL"
click at [296, 188] on select "ABeeZee [PERSON_NAME] Display AR One Sans [PERSON_NAME] Libre Aboreto Abril Fat…" at bounding box center [396, 201] width 499 height 26
click at [385, 210] on select "ABeeZee [PERSON_NAME] Display AR One Sans [PERSON_NAME] Libre Aboreto Abril Fat…" at bounding box center [396, 201] width 499 height 26
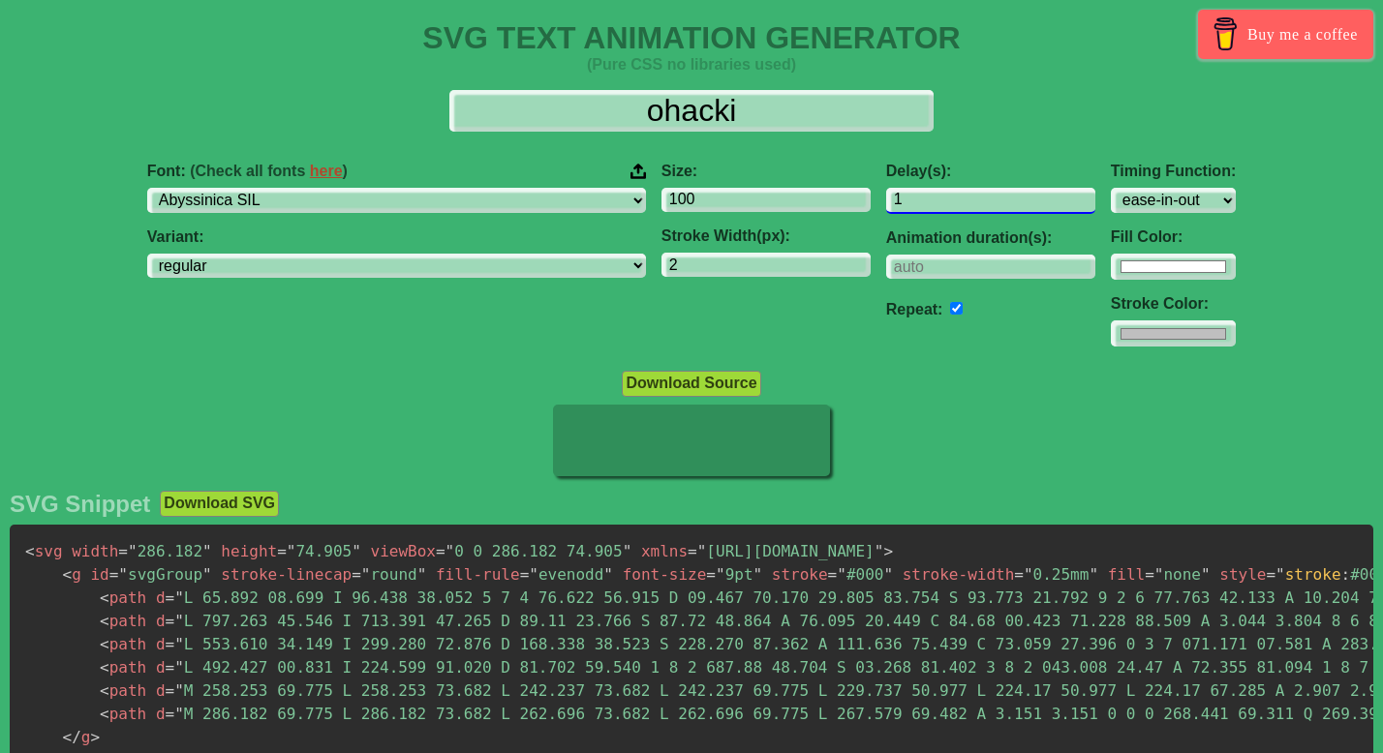
click at [886, 201] on input "1" at bounding box center [990, 201] width 209 height 26
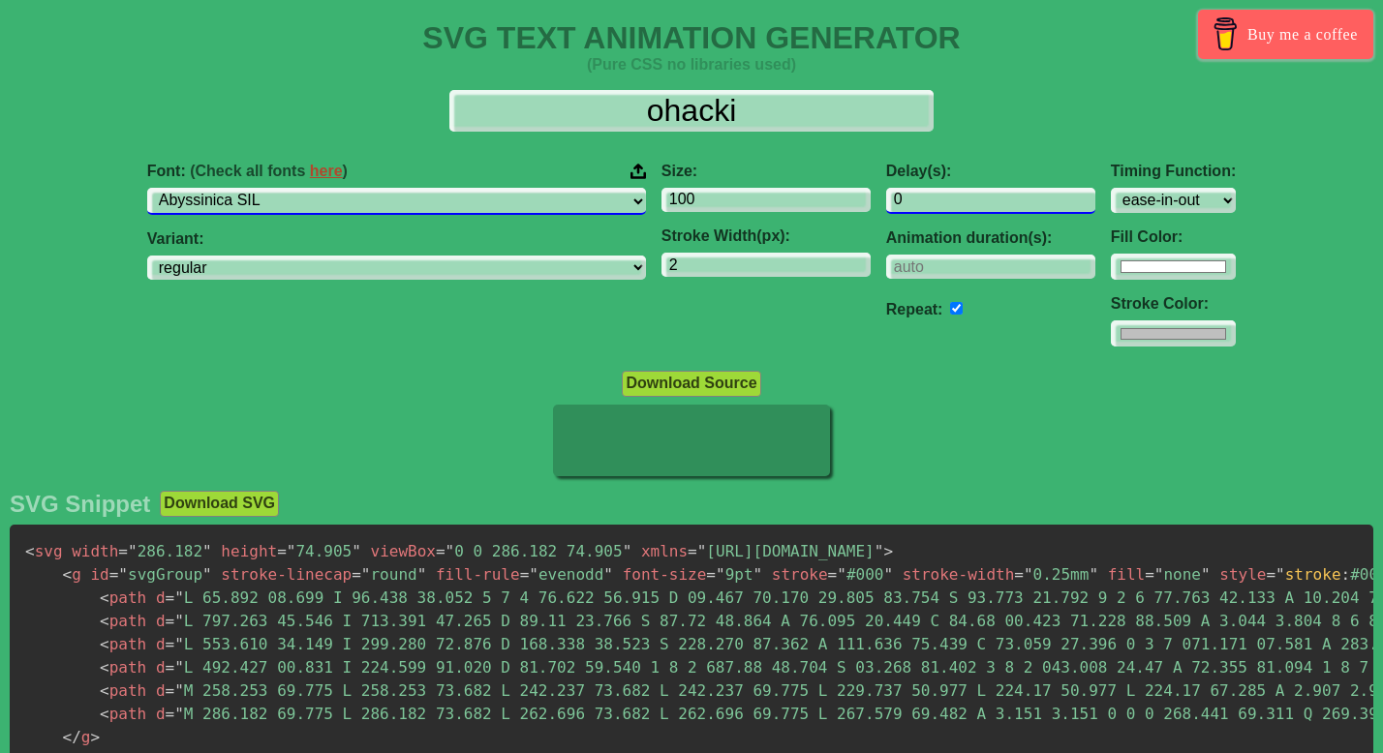
type input "0"
click at [434, 203] on select "ABeeZee [PERSON_NAME] Display AR One Sans [PERSON_NAME] Libre Aboreto Abril Fat…" at bounding box center [396, 201] width 499 height 26
click at [296, 188] on select "ABeeZee [PERSON_NAME] Display AR One Sans [PERSON_NAME] Libre Aboreto Abril Fat…" at bounding box center [396, 201] width 499 height 26
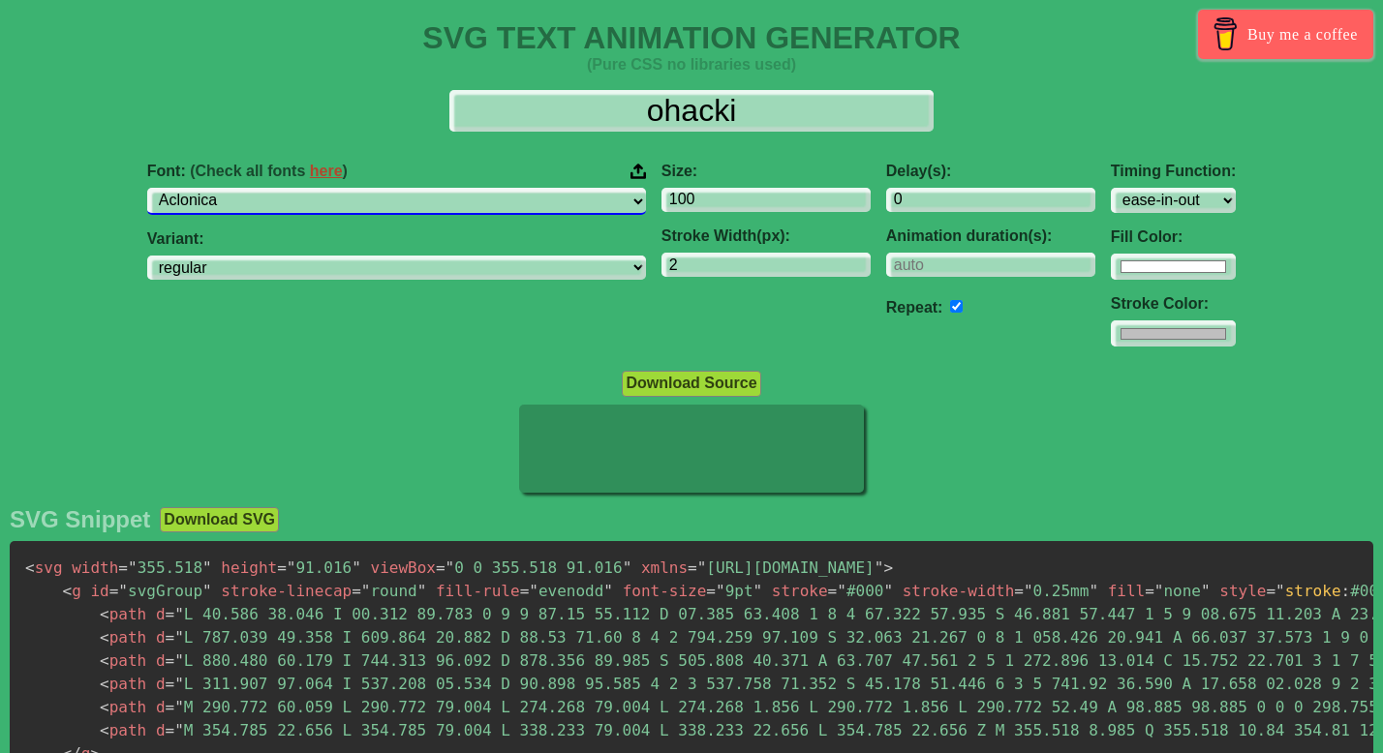
click at [438, 205] on select "ABeeZee [PERSON_NAME] Display AR One Sans [PERSON_NAME] Libre Aboreto Abril Fat…" at bounding box center [396, 201] width 499 height 26
click at [296, 188] on select "ABeeZee [PERSON_NAME] Display AR One Sans [PERSON_NAME] Libre Aboreto Abril Fat…" at bounding box center [396, 201] width 499 height 26
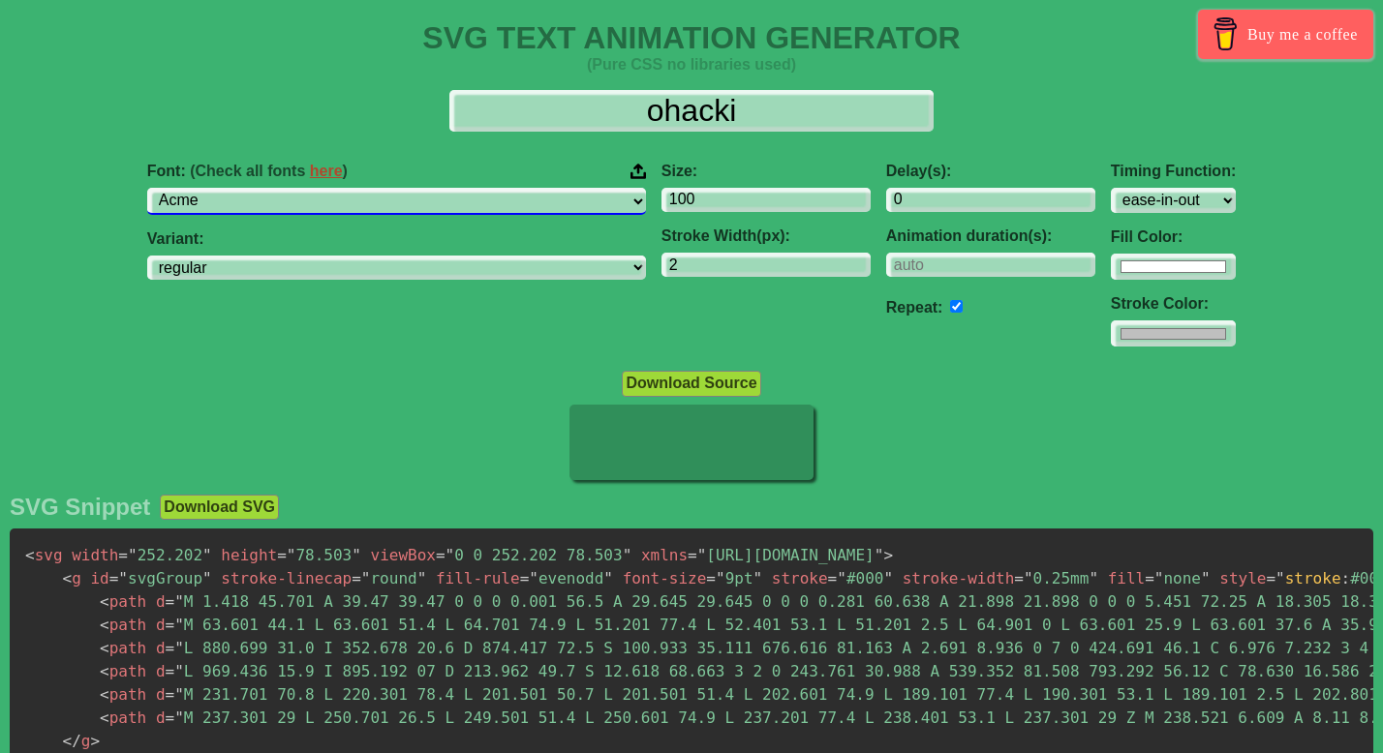
click at [433, 207] on select "ABeeZee [PERSON_NAME] Display AR One Sans [PERSON_NAME] Libre Aboreto Abril Fat…" at bounding box center [396, 201] width 499 height 26
click at [296, 188] on select "ABeeZee [PERSON_NAME] Display AR One Sans [PERSON_NAME] Libre Aboreto Abril Fat…" at bounding box center [396, 201] width 499 height 26
click at [434, 207] on select "ABeeZee [PERSON_NAME] Display AR One Sans [PERSON_NAME] Libre Aboreto Abril Fat…" at bounding box center [396, 201] width 499 height 26
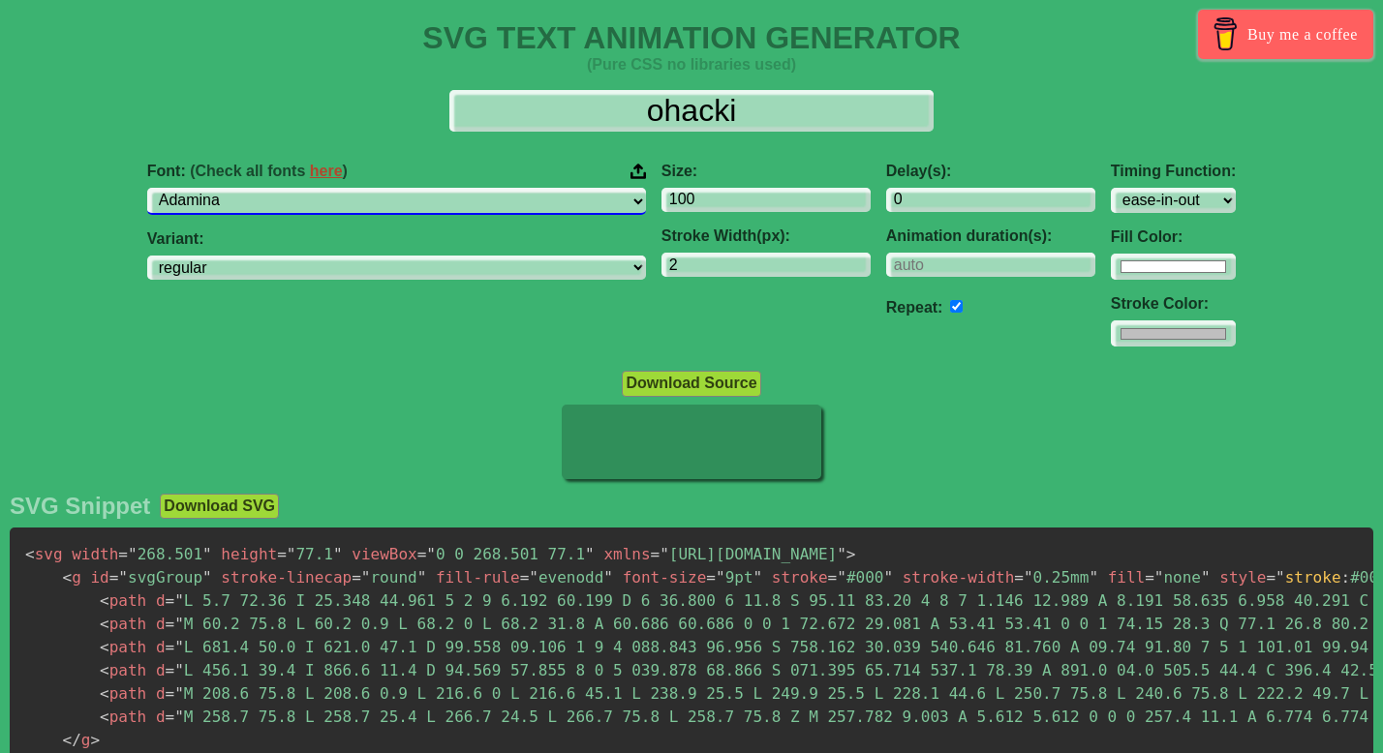
click at [296, 188] on select "ABeeZee [PERSON_NAME] Display AR One Sans [PERSON_NAME] Libre Aboreto Abril Fat…" at bounding box center [396, 201] width 499 height 26
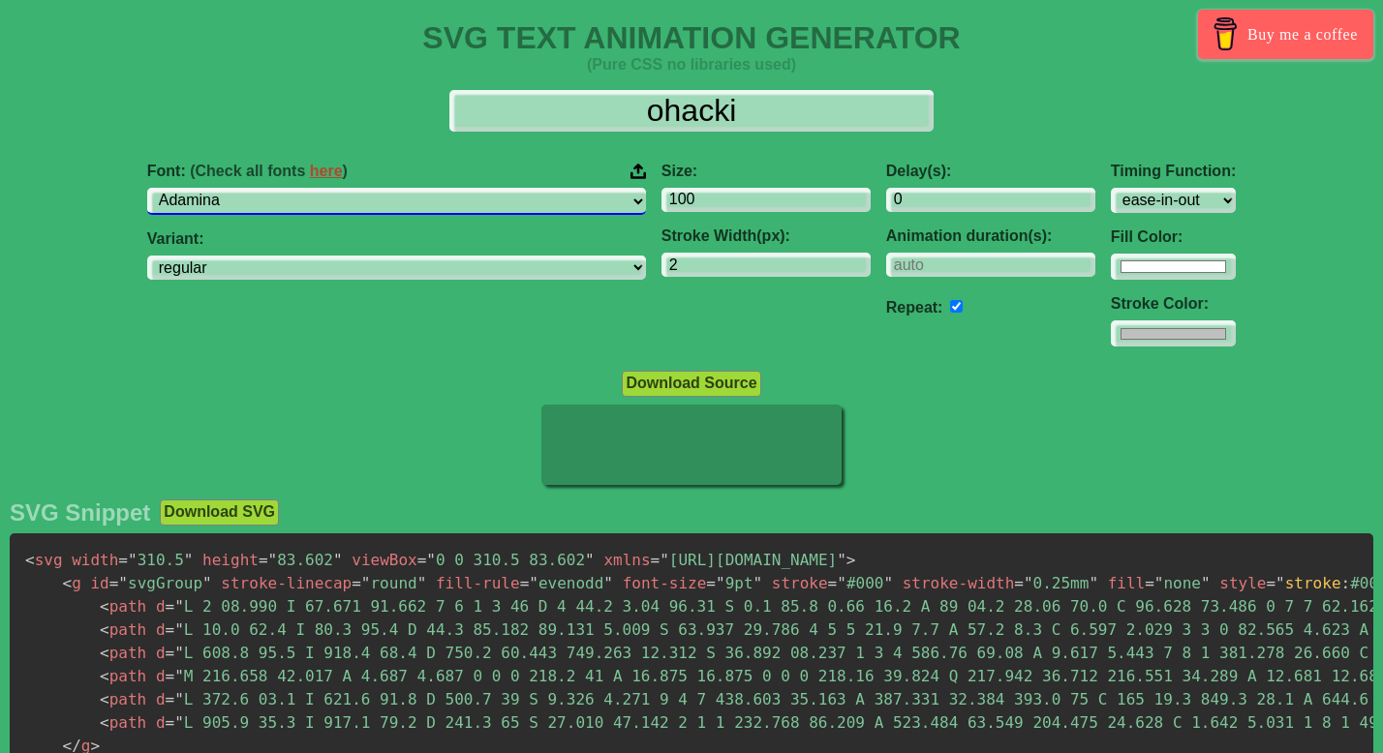
click at [430, 203] on select "ABeeZee [PERSON_NAME] Display AR One Sans [PERSON_NAME] Libre Aboreto Abril Fat…" at bounding box center [396, 201] width 499 height 26
click at [296, 188] on select "ABeeZee [PERSON_NAME] Display AR One Sans [PERSON_NAME] Libre Aboreto Abril Fat…" at bounding box center [396, 201] width 499 height 26
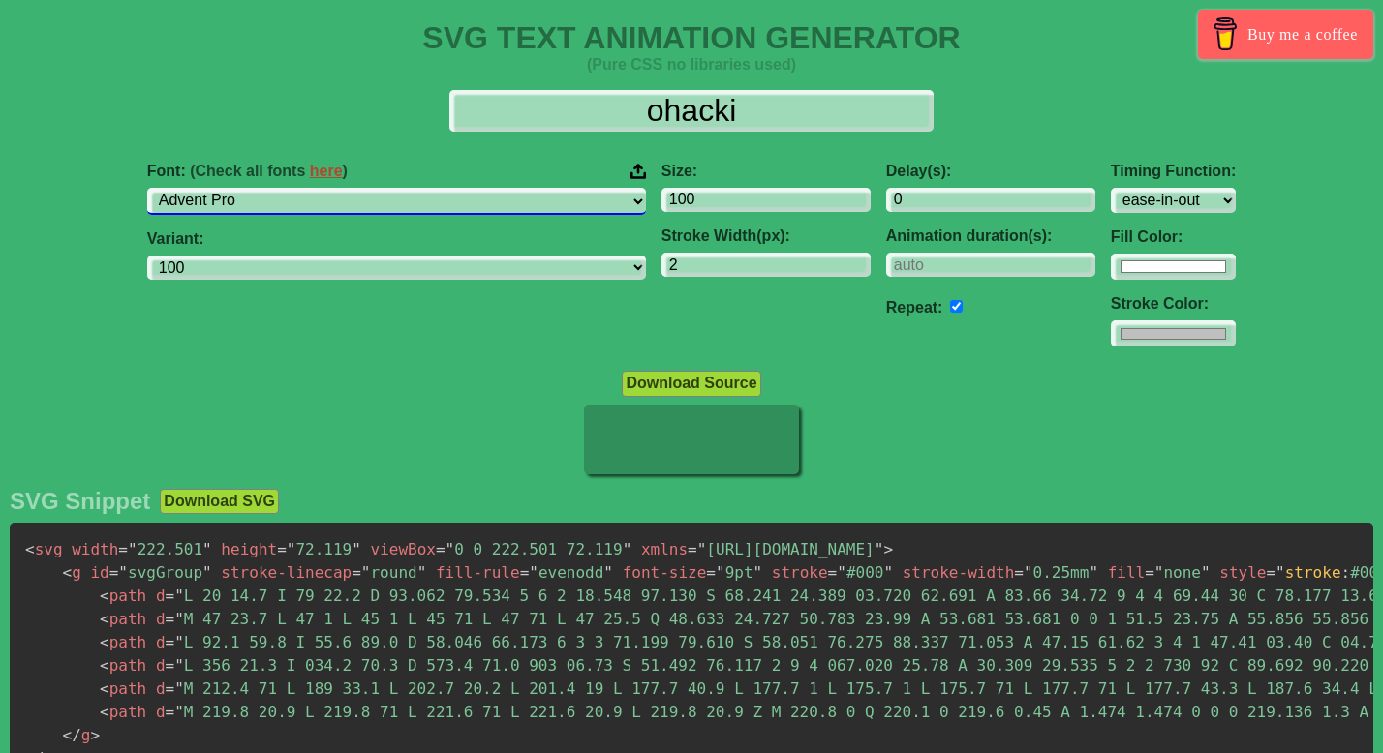
click at [428, 203] on select "ABeeZee [PERSON_NAME] Display AR One Sans [PERSON_NAME] Libre Aboreto Abril Fat…" at bounding box center [396, 201] width 499 height 26
select select "Afacad"
click at [296, 188] on select "ABeeZee [PERSON_NAME] Display AR One Sans [PERSON_NAME] Libre Aboreto Abril Fat…" at bounding box center [396, 201] width 499 height 26
select select "regular"
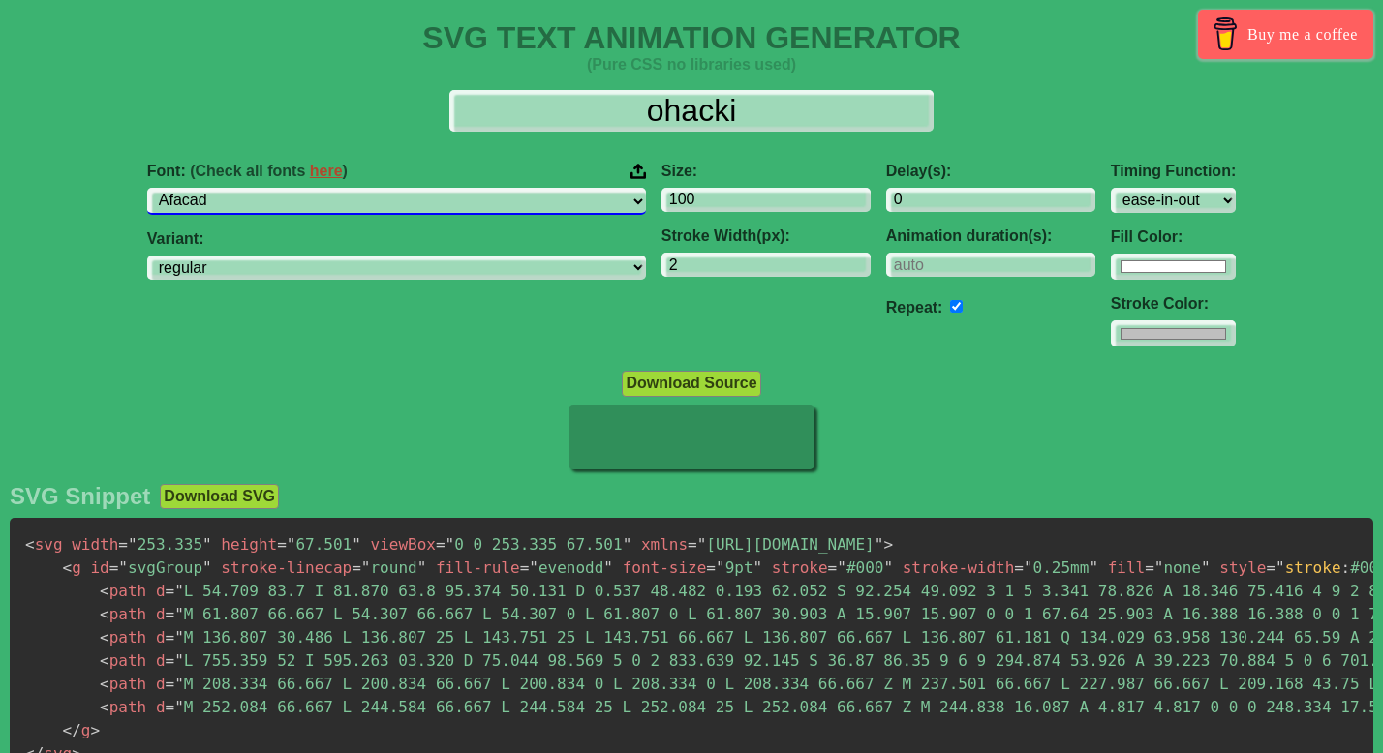
click at [426, 199] on select "ABeeZee [PERSON_NAME] Display AR One Sans [PERSON_NAME] Libre Aboreto Abril Fat…" at bounding box center [396, 201] width 499 height 26
click at [296, 188] on select "ABeeZee [PERSON_NAME] Display AR One Sans [PERSON_NAME] Libre Aboreto Abril Fat…" at bounding box center [396, 201] width 499 height 26
click at [430, 203] on select "ABeeZee [PERSON_NAME] Display AR One Sans [PERSON_NAME] Libre Aboreto Abril Fat…" at bounding box center [396, 201] width 499 height 26
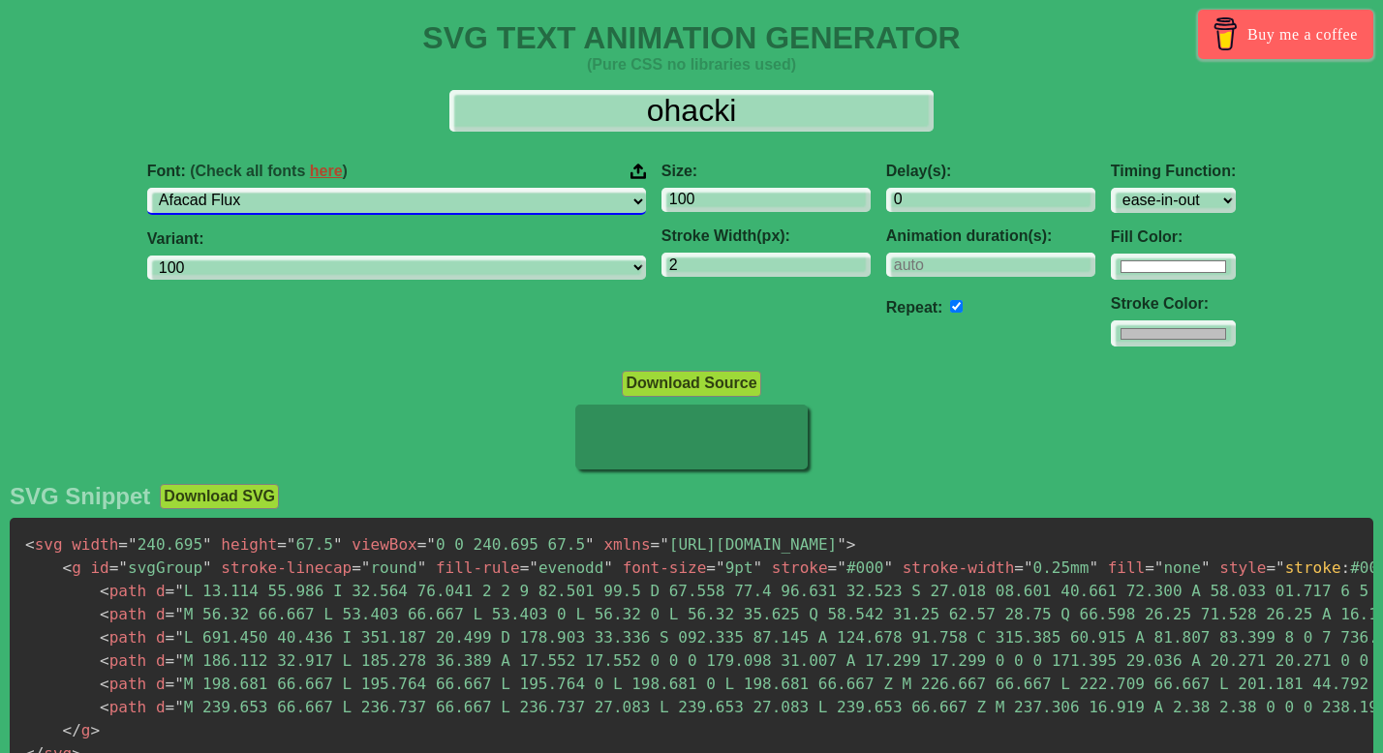
select select "Agbalumo"
click at [296, 188] on select "ABeeZee [PERSON_NAME] Display AR One Sans [PERSON_NAME] Libre Aboreto Abril Fat…" at bounding box center [396, 201] width 499 height 26
click at [434, 202] on select "ABeeZee [PERSON_NAME] Display AR One Sans [PERSON_NAME] Libre Aboreto Abril Fat…" at bounding box center [396, 201] width 499 height 26
select select "regular"
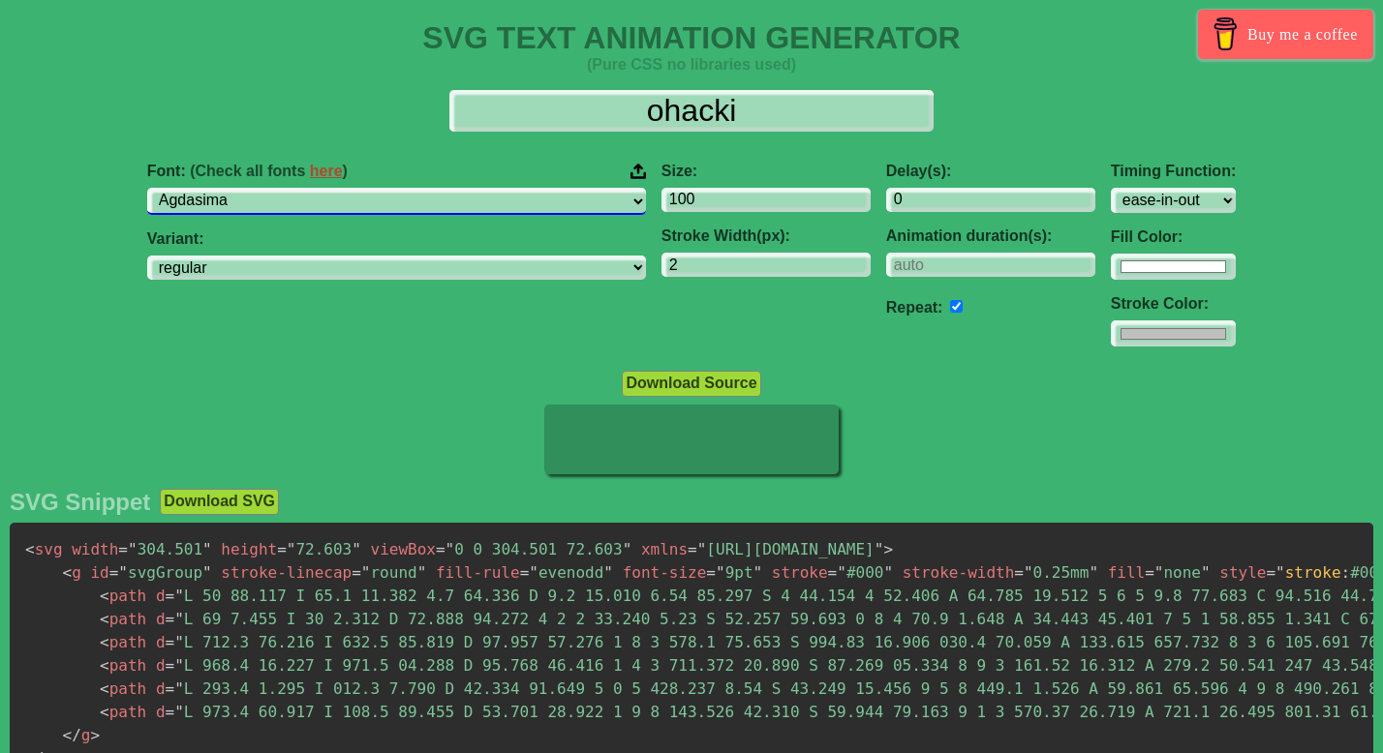
click at [296, 188] on select "ABeeZee [PERSON_NAME] Display AR One Sans [PERSON_NAME] Libre Aboreto Abril Fat…" at bounding box center [396, 201] width 499 height 26
click at [434, 207] on select "ABeeZee [PERSON_NAME] Display AR One Sans [PERSON_NAME] Libre Aboreto Abril Fat…" at bounding box center [396, 201] width 499 height 26
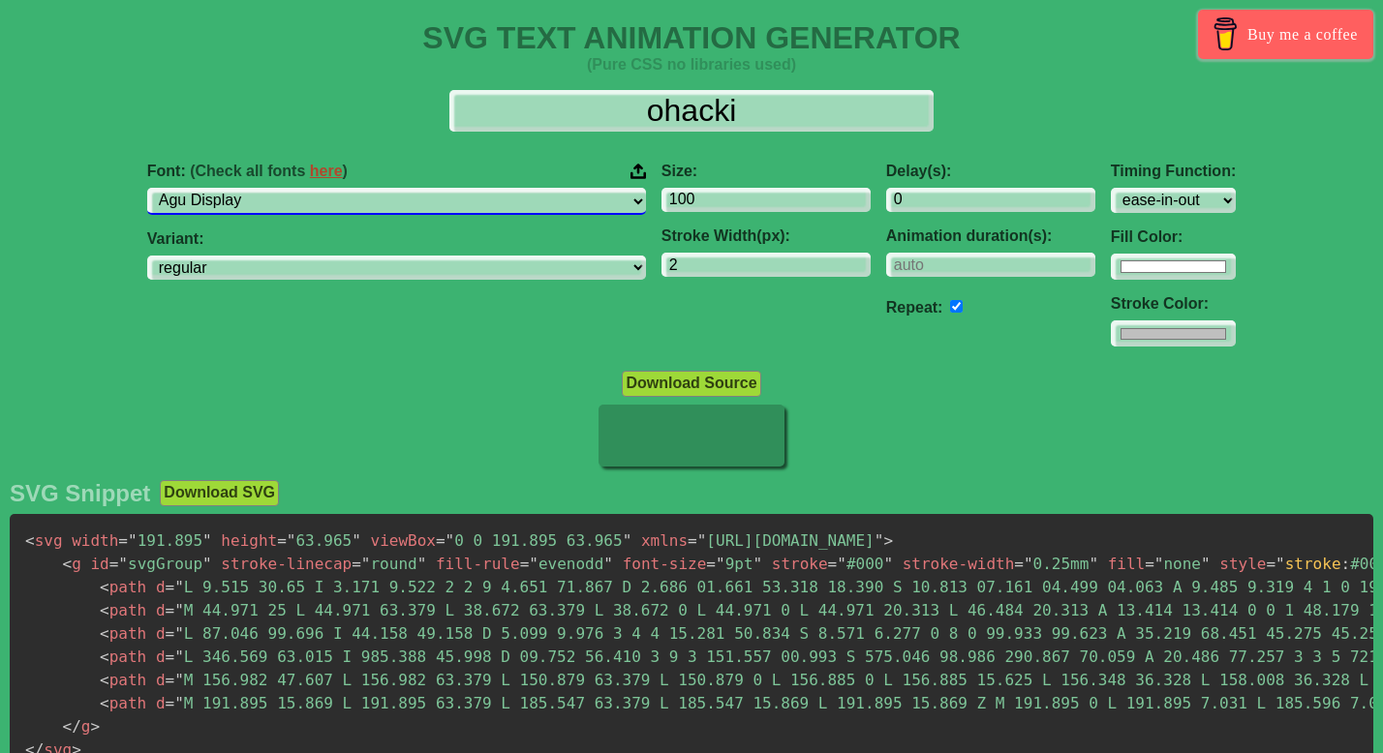
click at [296, 188] on select "ABeeZee [PERSON_NAME] Display AR One Sans [PERSON_NAME] Libre Aboreto Abril Fat…" at bounding box center [396, 201] width 499 height 26
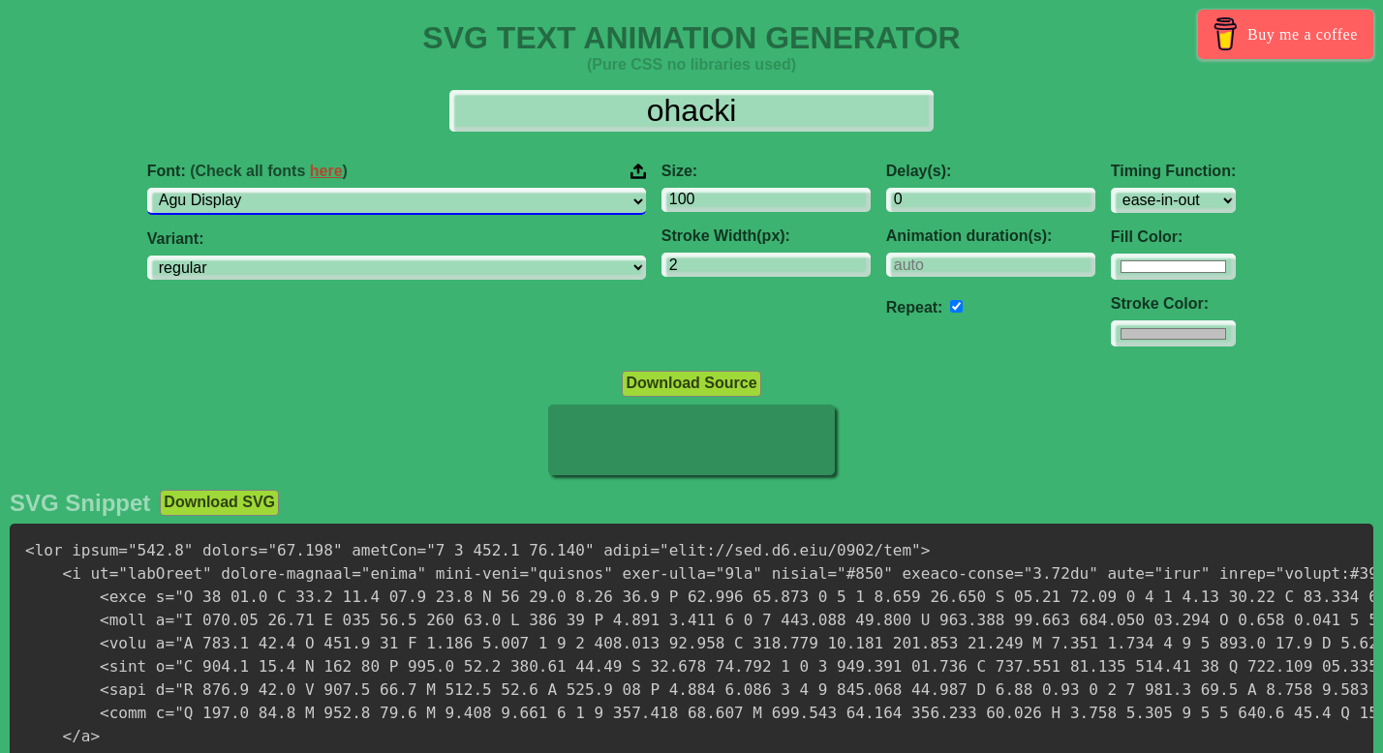
click at [436, 205] on select "ABeeZee [PERSON_NAME] Display AR One Sans [PERSON_NAME] Libre Aboreto Abril Fat…" at bounding box center [396, 201] width 499 height 26
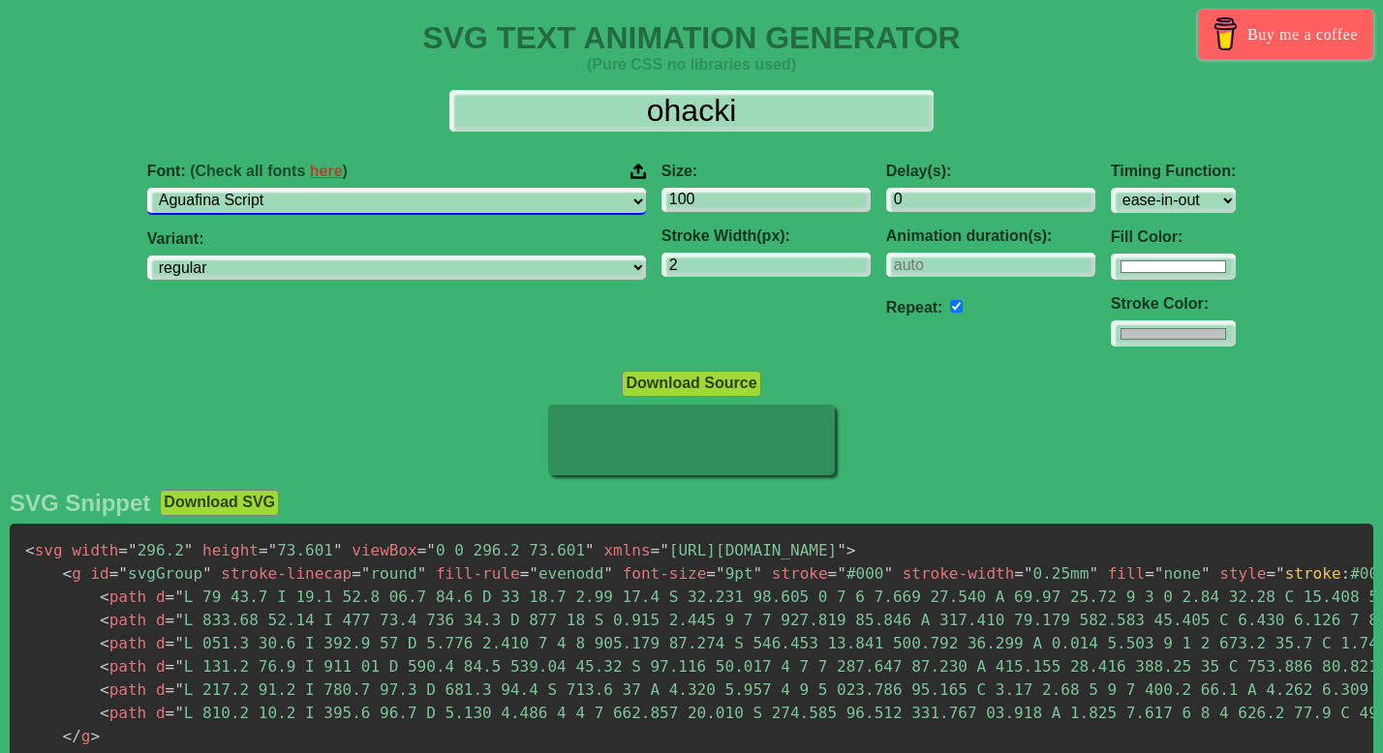
click at [296, 188] on select "ABeeZee [PERSON_NAME] Display AR One Sans [PERSON_NAME] Libre Aboreto Abril Fat…" at bounding box center [396, 201] width 499 height 26
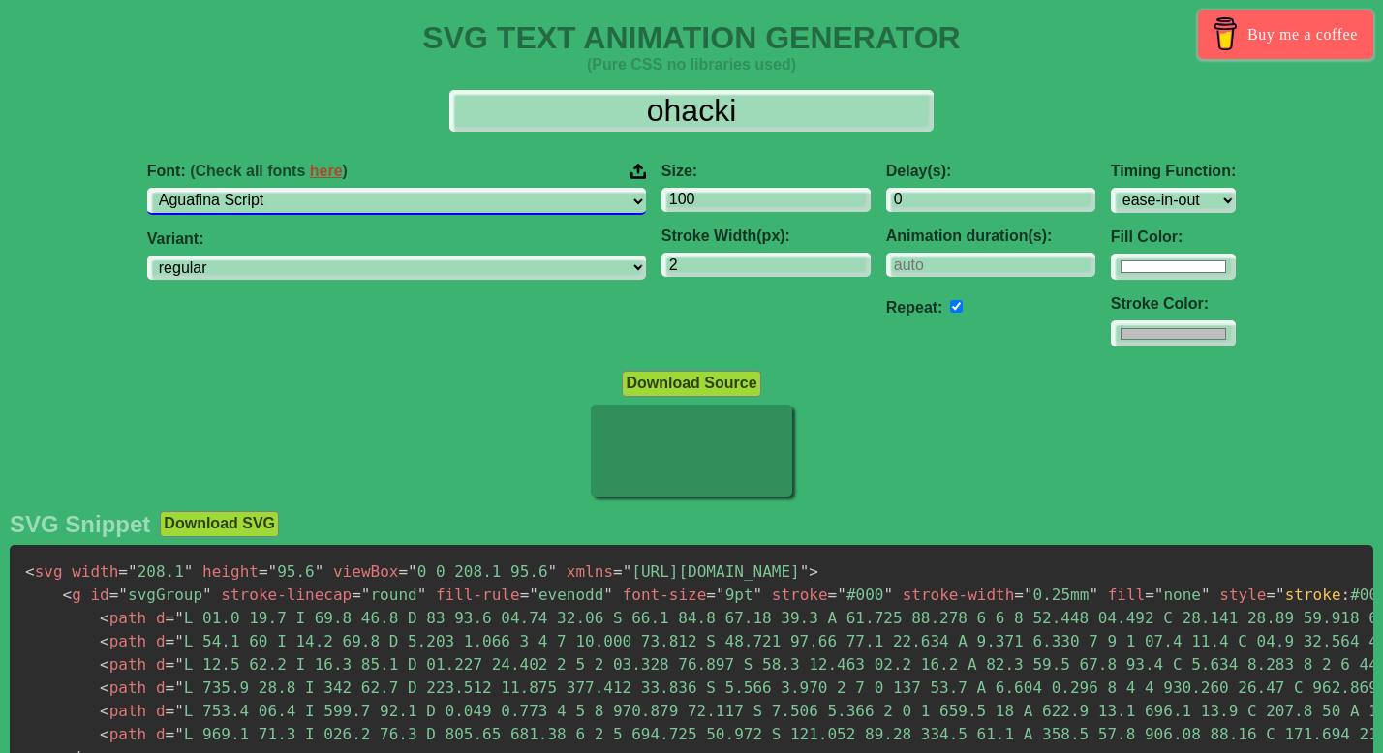
click at [435, 204] on select "ABeeZee [PERSON_NAME] Display AR One Sans [PERSON_NAME] Libre Aboreto Abril Fat…" at bounding box center [396, 201] width 499 height 26
click at [296, 188] on select "ABeeZee [PERSON_NAME] Display AR One Sans [PERSON_NAME] Libre Aboreto Abril Fat…" at bounding box center [396, 201] width 499 height 26
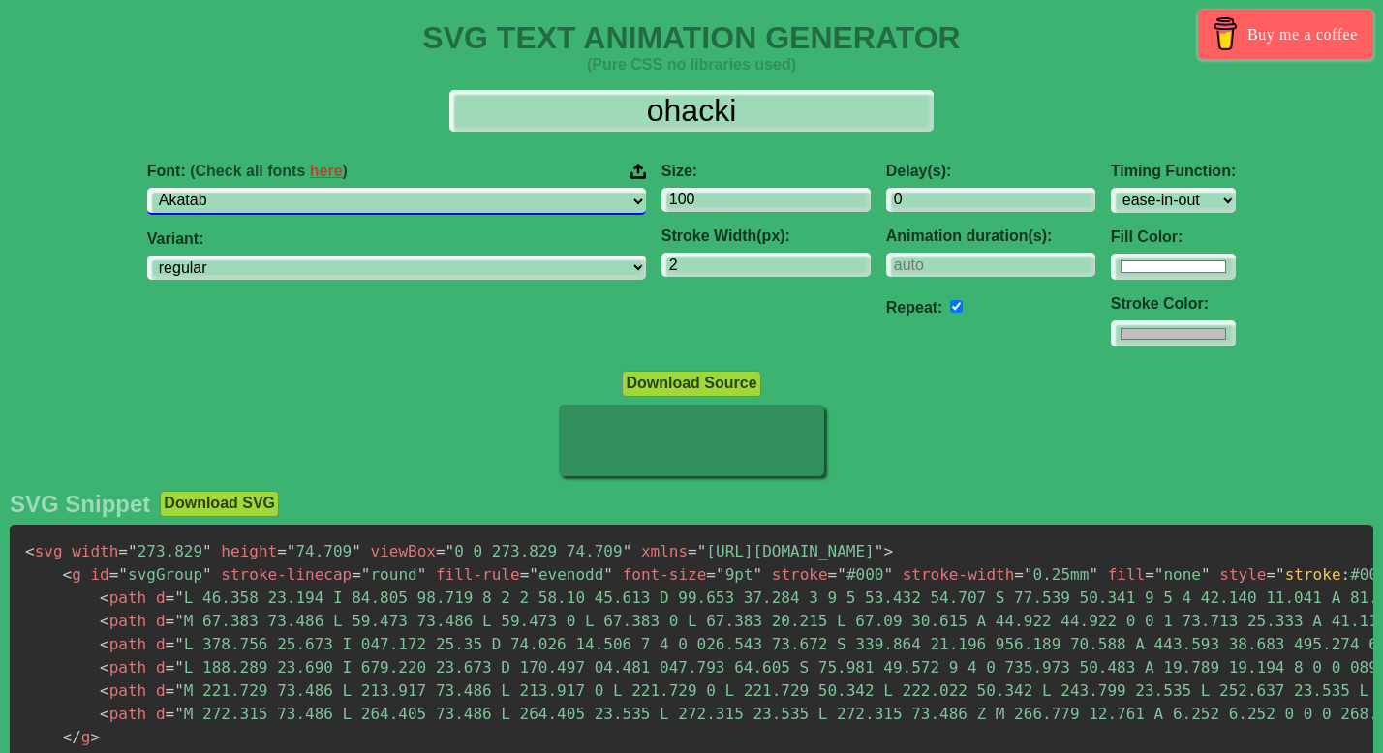
click at [441, 203] on select "ABeeZee [PERSON_NAME] Display AR One Sans [PERSON_NAME] Libre Aboreto Abril Fat…" at bounding box center [396, 201] width 499 height 26
click at [296, 188] on select "ABeeZee [PERSON_NAME] Display AR One Sans [PERSON_NAME] Libre Aboreto Abril Fat…" at bounding box center [396, 201] width 499 height 26
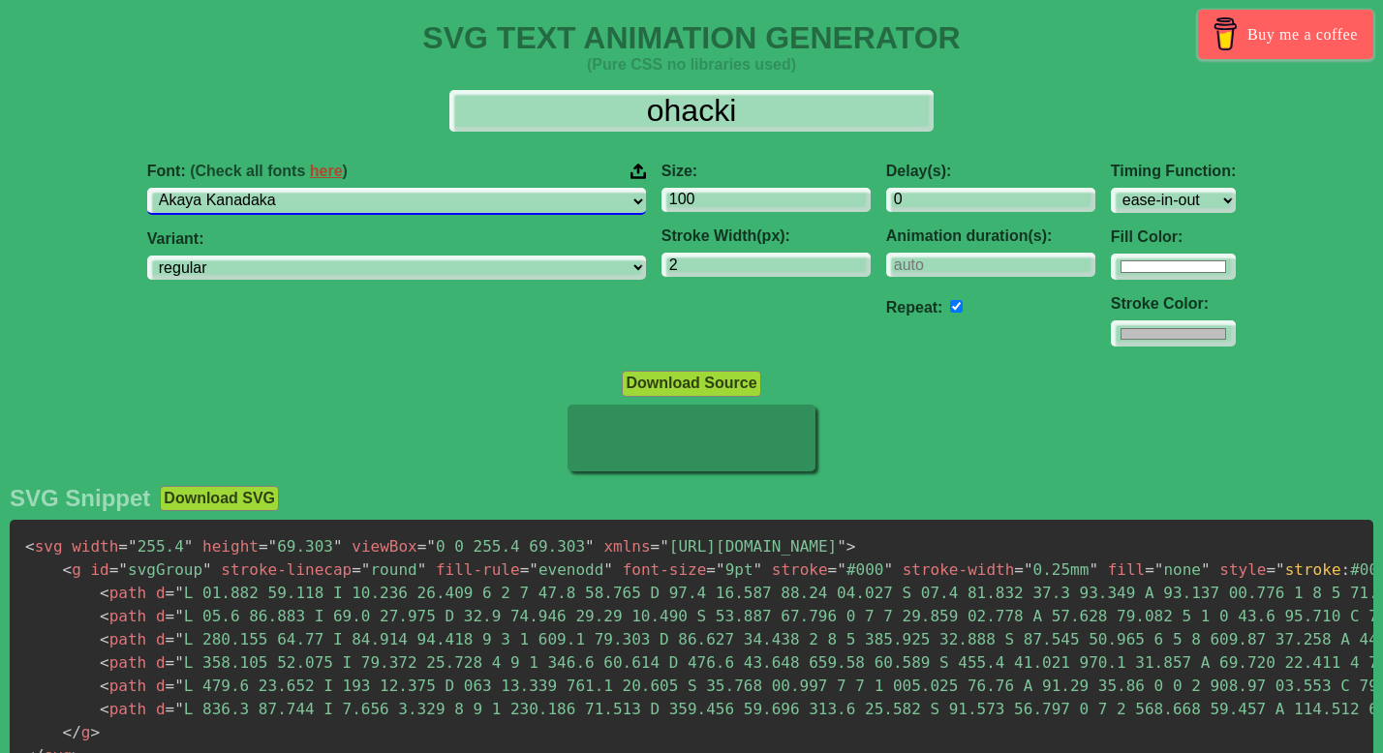
click at [443, 198] on select "ABeeZee [PERSON_NAME] Display AR One Sans [PERSON_NAME] Libre Aboreto Abril Fat…" at bounding box center [396, 201] width 499 height 26
click at [296, 188] on select "ABeeZee [PERSON_NAME] Display AR One Sans [PERSON_NAME] Libre Aboreto Abril Fat…" at bounding box center [396, 201] width 499 height 26
click at [421, 205] on select "ABeeZee [PERSON_NAME] Display AR One Sans [PERSON_NAME] Libre Aboreto Abril Fat…" at bounding box center [396, 201] width 499 height 26
click at [296, 188] on select "ABeeZee [PERSON_NAME] Display AR One Sans [PERSON_NAME] Libre Aboreto Abril Fat…" at bounding box center [396, 201] width 499 height 26
click at [416, 203] on select "ABeeZee [PERSON_NAME] Display AR One Sans [PERSON_NAME] Libre Aboreto Abril Fat…" at bounding box center [396, 201] width 499 height 26
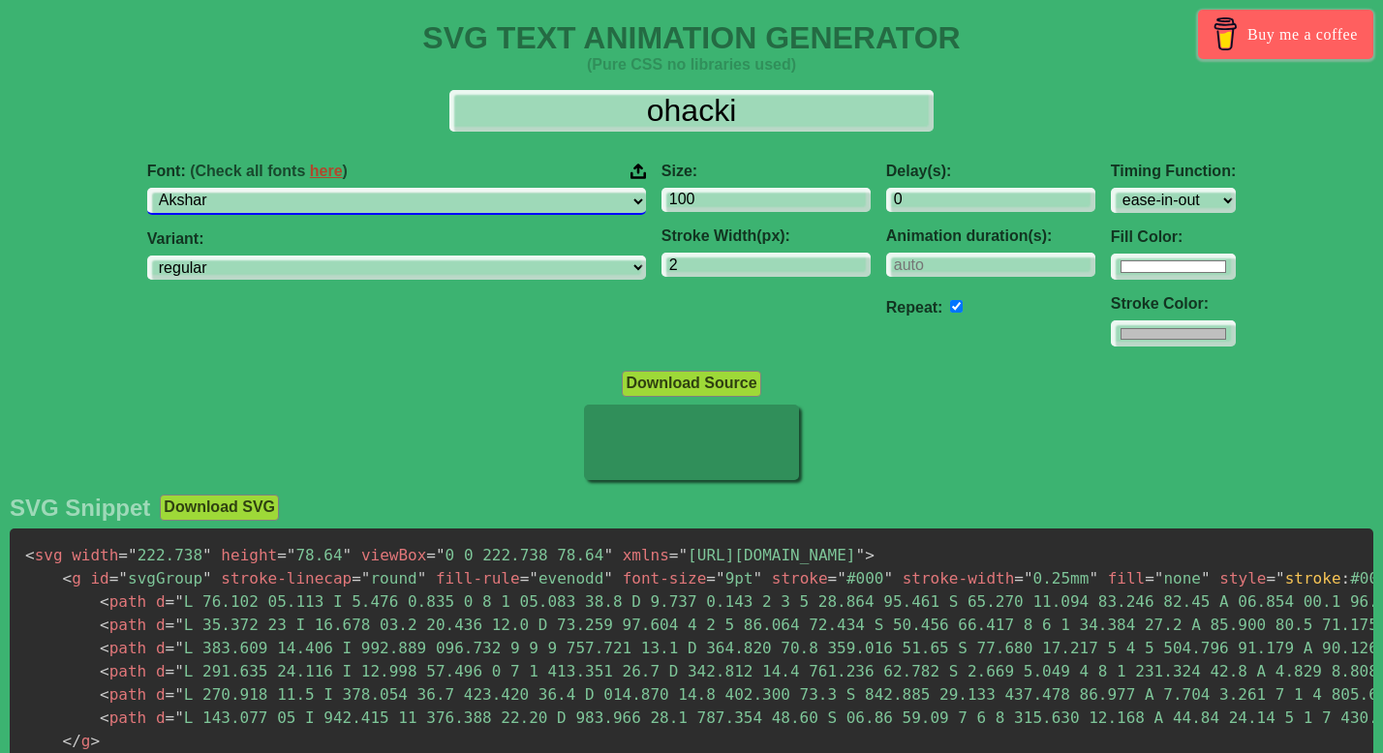
click at [296, 188] on select "ABeeZee [PERSON_NAME] Display AR One Sans [PERSON_NAME] Libre Aboreto Abril Fat…" at bounding box center [396, 201] width 499 height 26
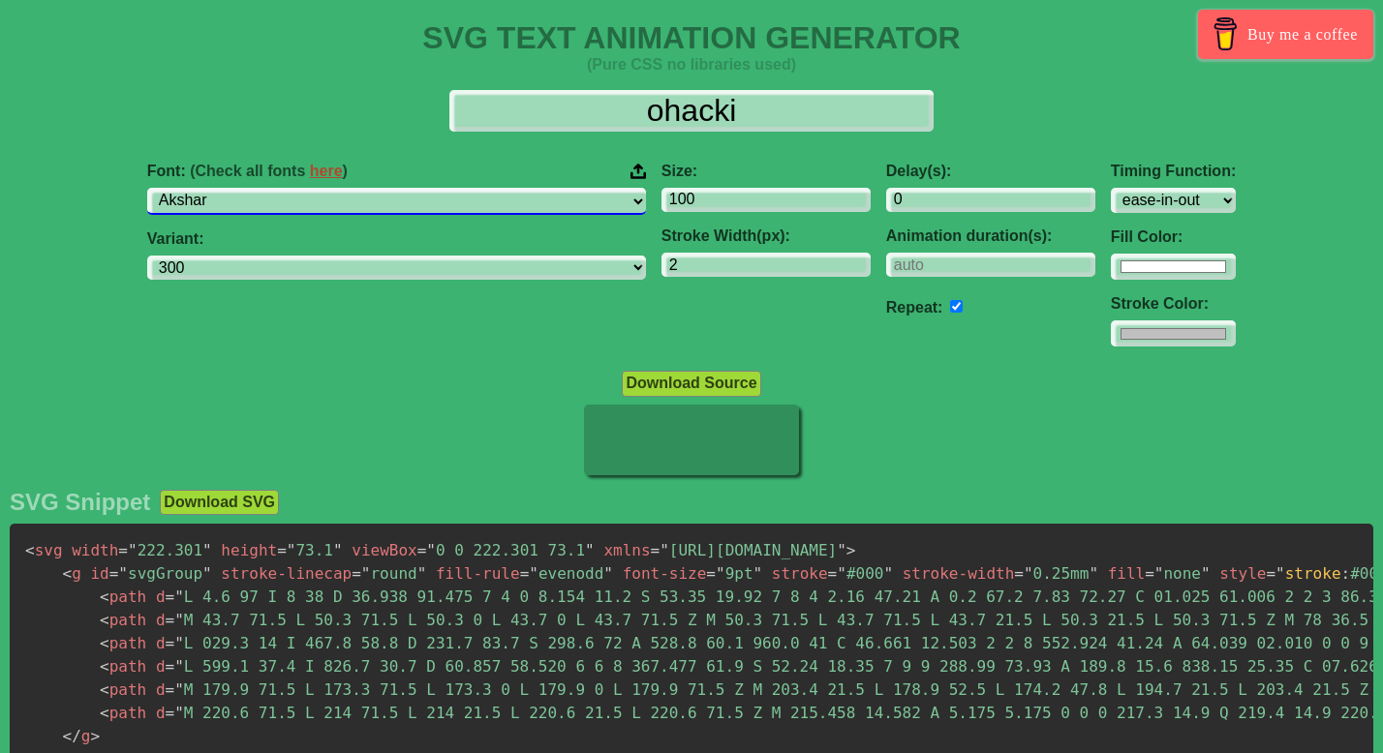
click at [411, 204] on select "ABeeZee [PERSON_NAME] Display AR One Sans [PERSON_NAME] Libre Aboreto Abril Fat…" at bounding box center [396, 201] width 499 height 26
select select "[PERSON_NAME]"
click at [296, 188] on select "ABeeZee [PERSON_NAME] Display AR One Sans [PERSON_NAME] Libre Aboreto Abril Fat…" at bounding box center [396, 201] width 499 height 26
select select "300"
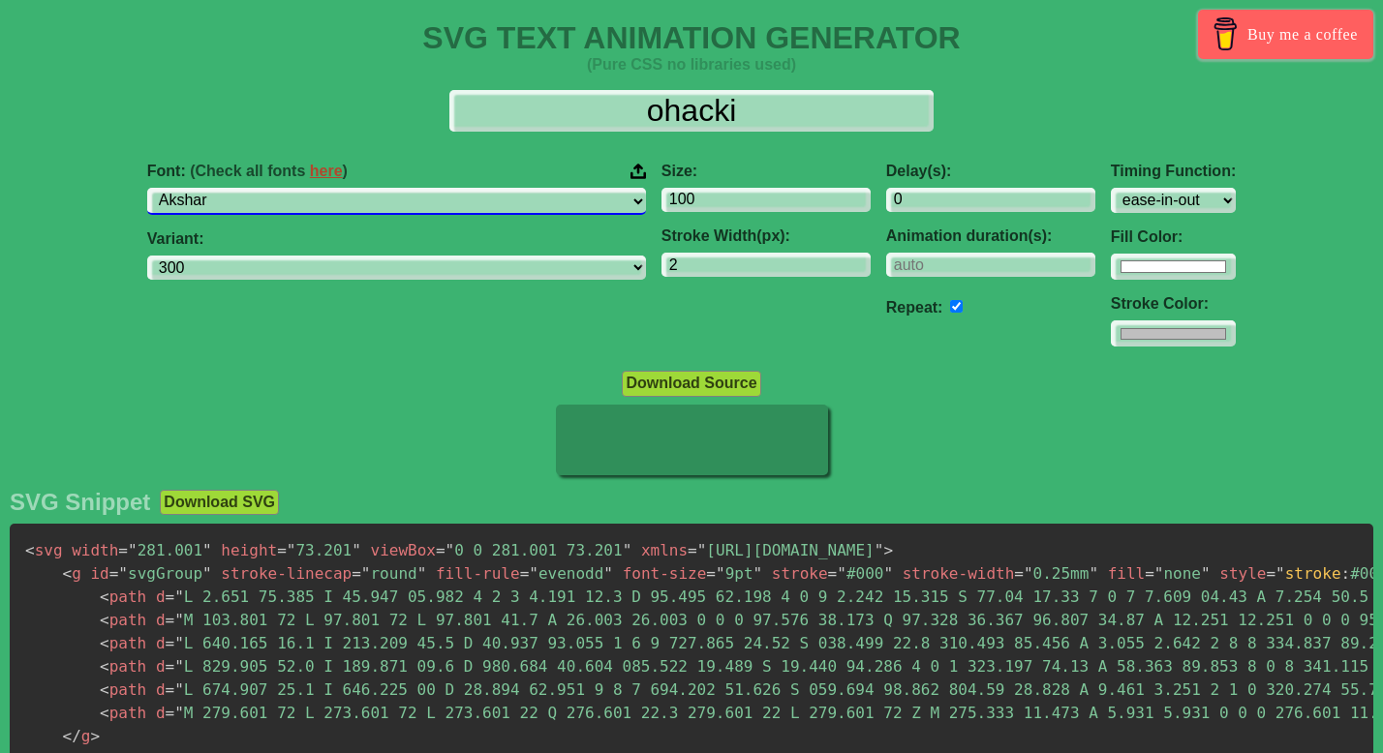
click at [406, 209] on select "ABeeZee [PERSON_NAME] Display AR One Sans [PERSON_NAME] Libre Aboreto Abril Fat…" at bounding box center [396, 201] width 499 height 26
select select "Aladin"
click at [296, 188] on select "ABeeZee [PERSON_NAME] Display AR One Sans [PERSON_NAME] Libre Aboreto Abril Fat…" at bounding box center [396, 201] width 499 height 26
click at [397, 204] on select "ABeeZee [PERSON_NAME] Display AR One Sans [PERSON_NAME] Libre Aboreto Abril Fat…" at bounding box center [396, 201] width 499 height 26
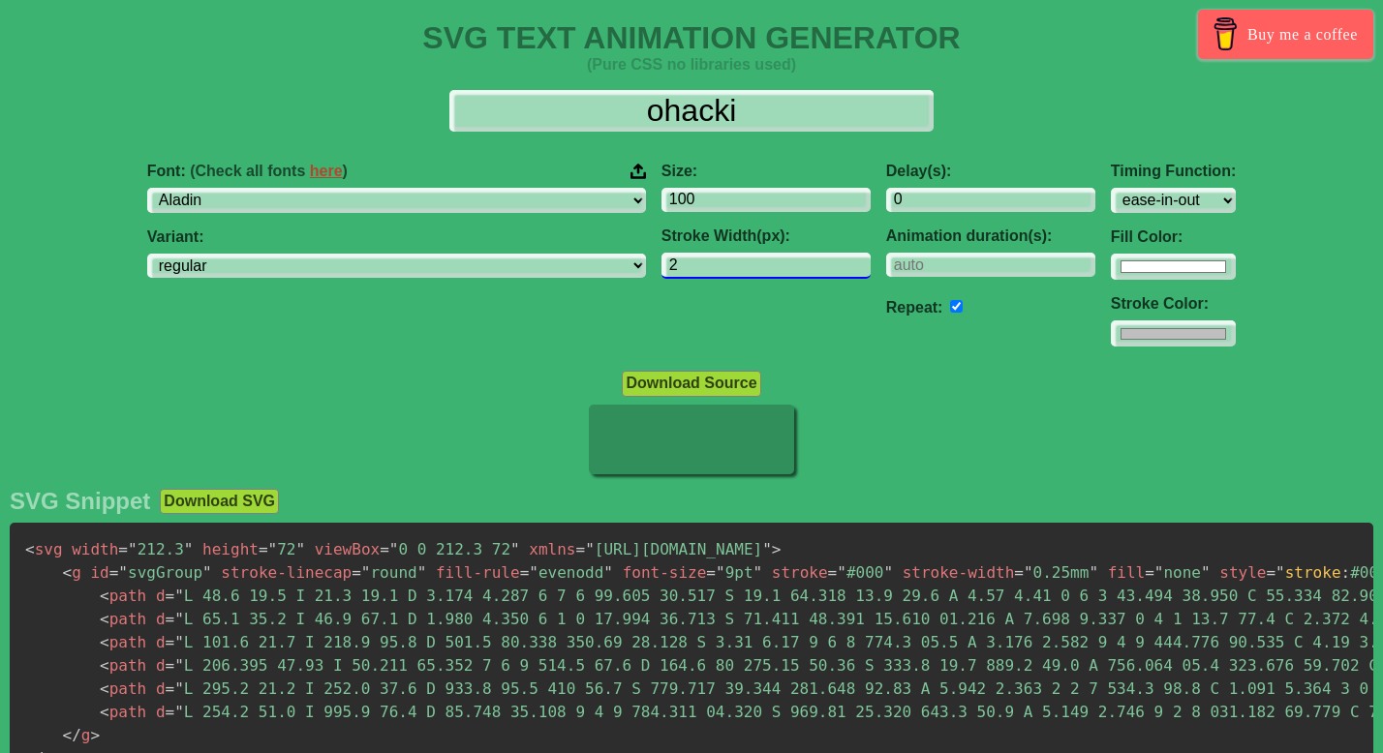
click at [661, 268] on input "2" at bounding box center [765, 266] width 209 height 26
select select "regular"
click at [741, 261] on input "3" at bounding box center [765, 266] width 209 height 26
click at [743, 269] on input "2" at bounding box center [765, 266] width 209 height 26
type input "1"
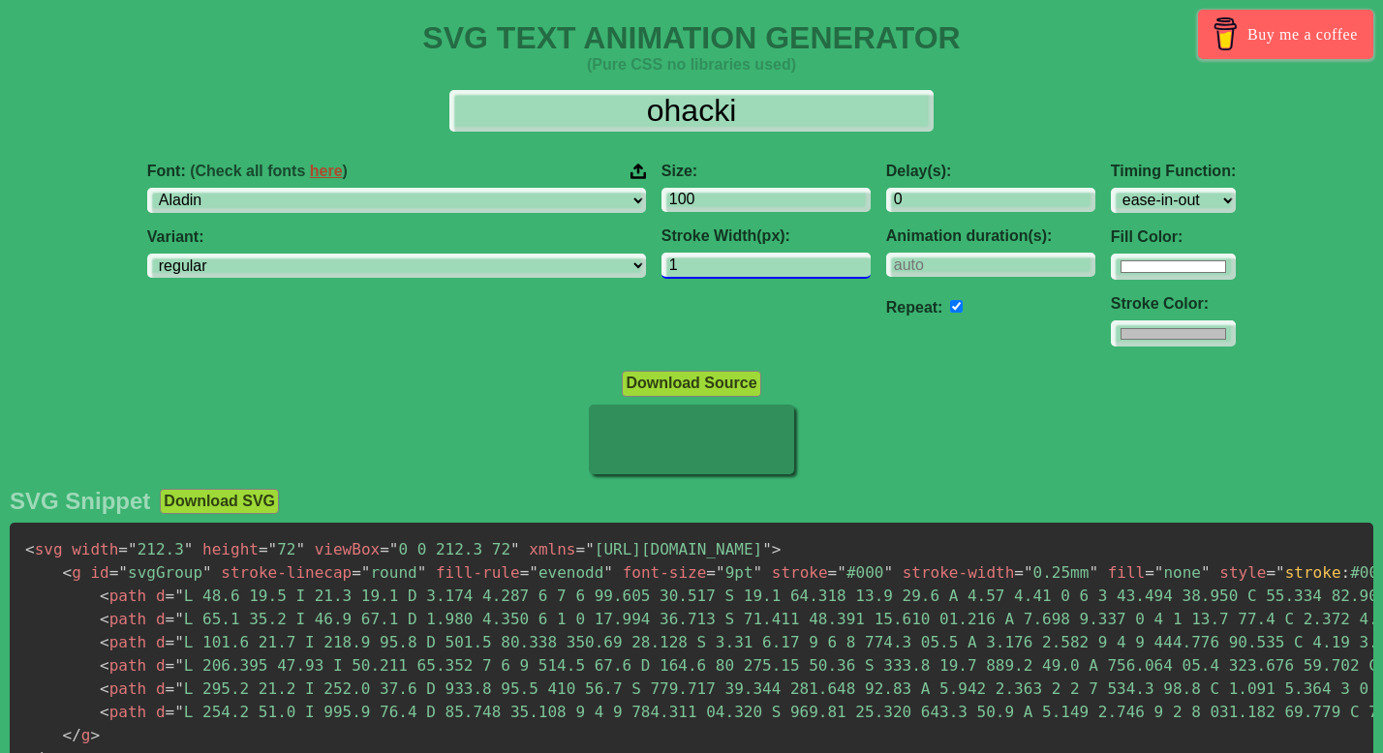
click at [743, 269] on input "1" at bounding box center [765, 266] width 209 height 26
drag, startPoint x: 807, startPoint y: 198, endPoint x: 764, endPoint y: 198, distance: 43.6
click at [878, 198] on div "Delay(s): 0 Animation duration(s): Repeat:" at bounding box center [990, 255] width 225 height 216
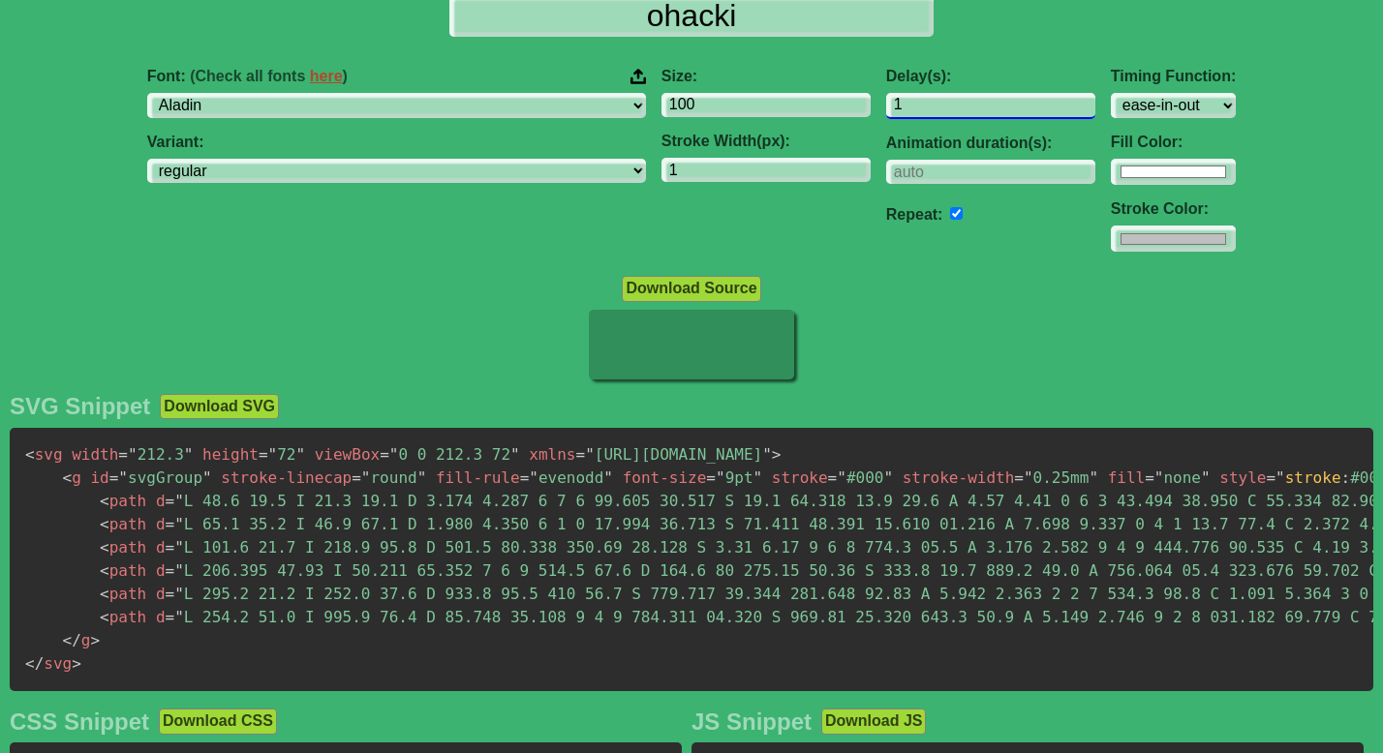
scroll to position [101, 0]
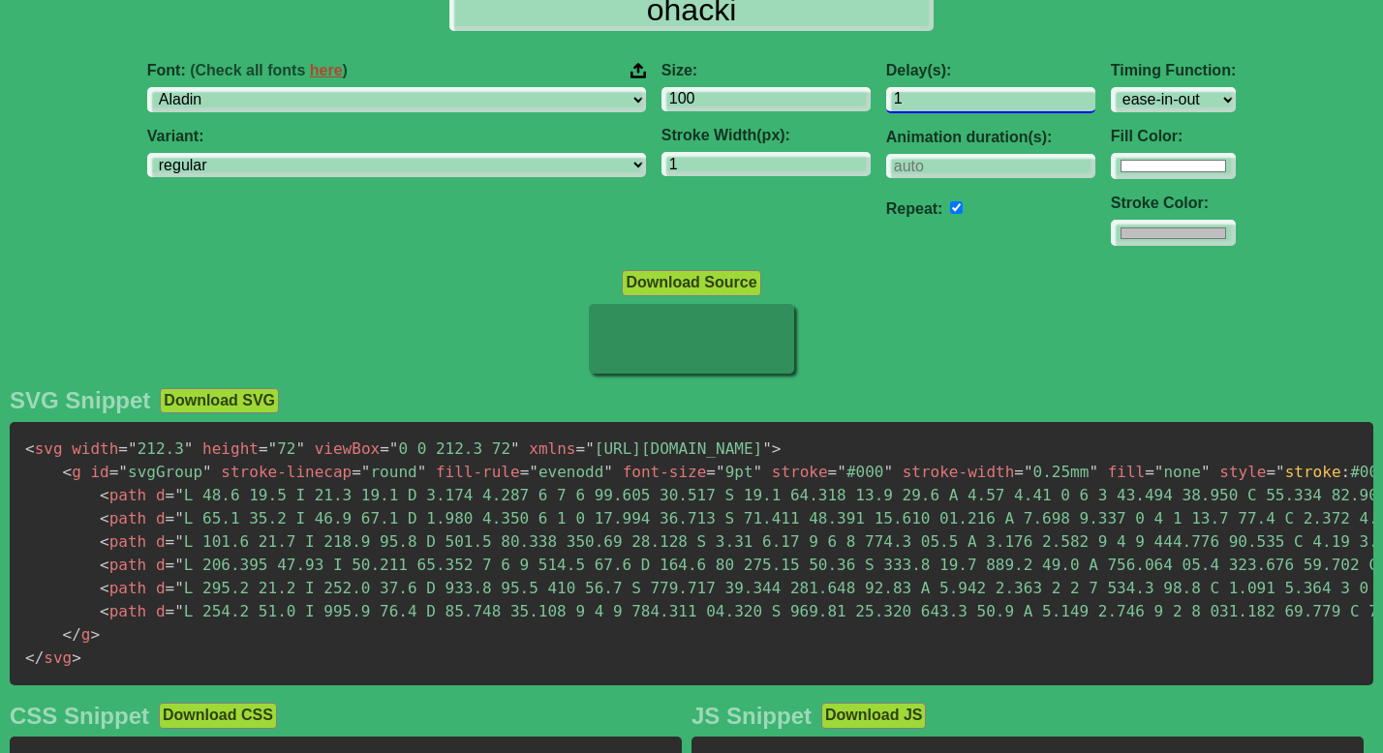
type input "1"
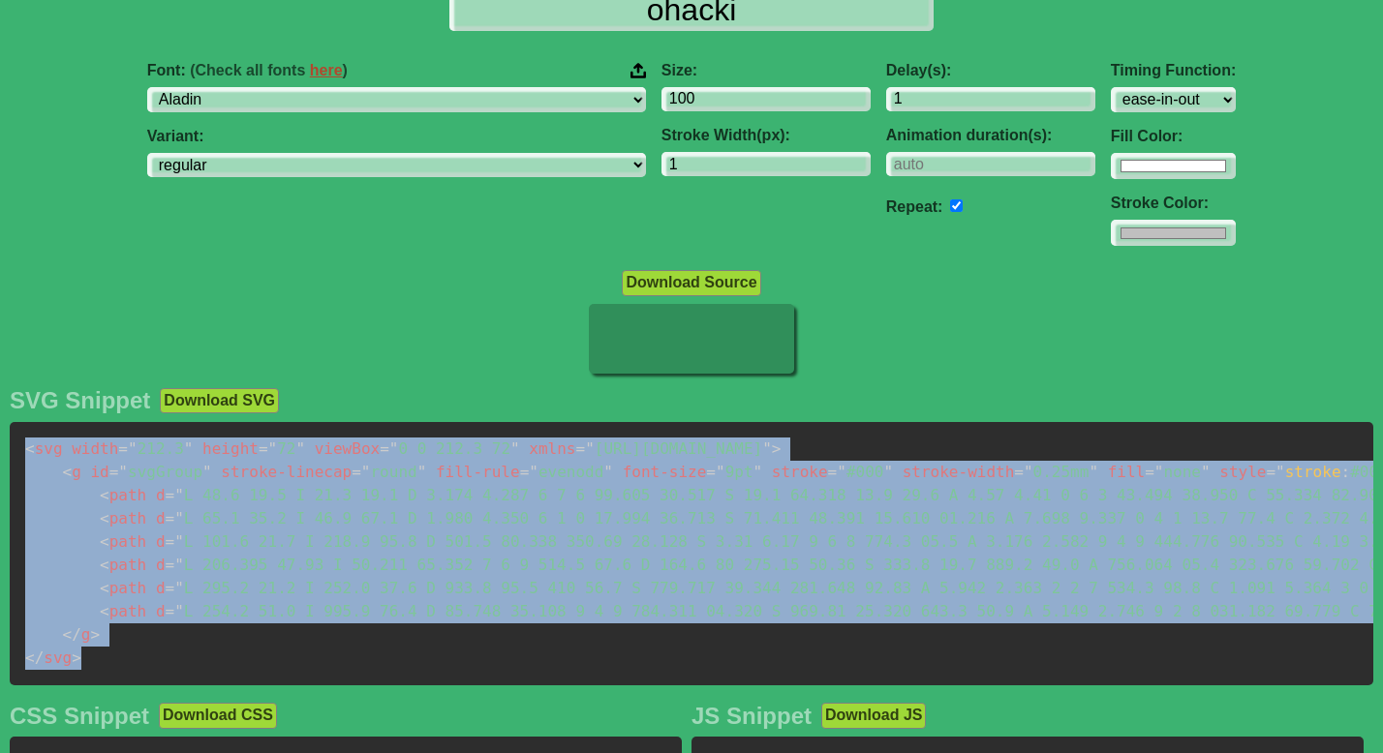
drag, startPoint x: 106, startPoint y: 662, endPoint x: 6, endPoint y: 444, distance: 240.0
copy code "< svg width = " 212.3 " height = " 72 " viewBox = " 0 0 212.3 72 " xmlns = " [U…"
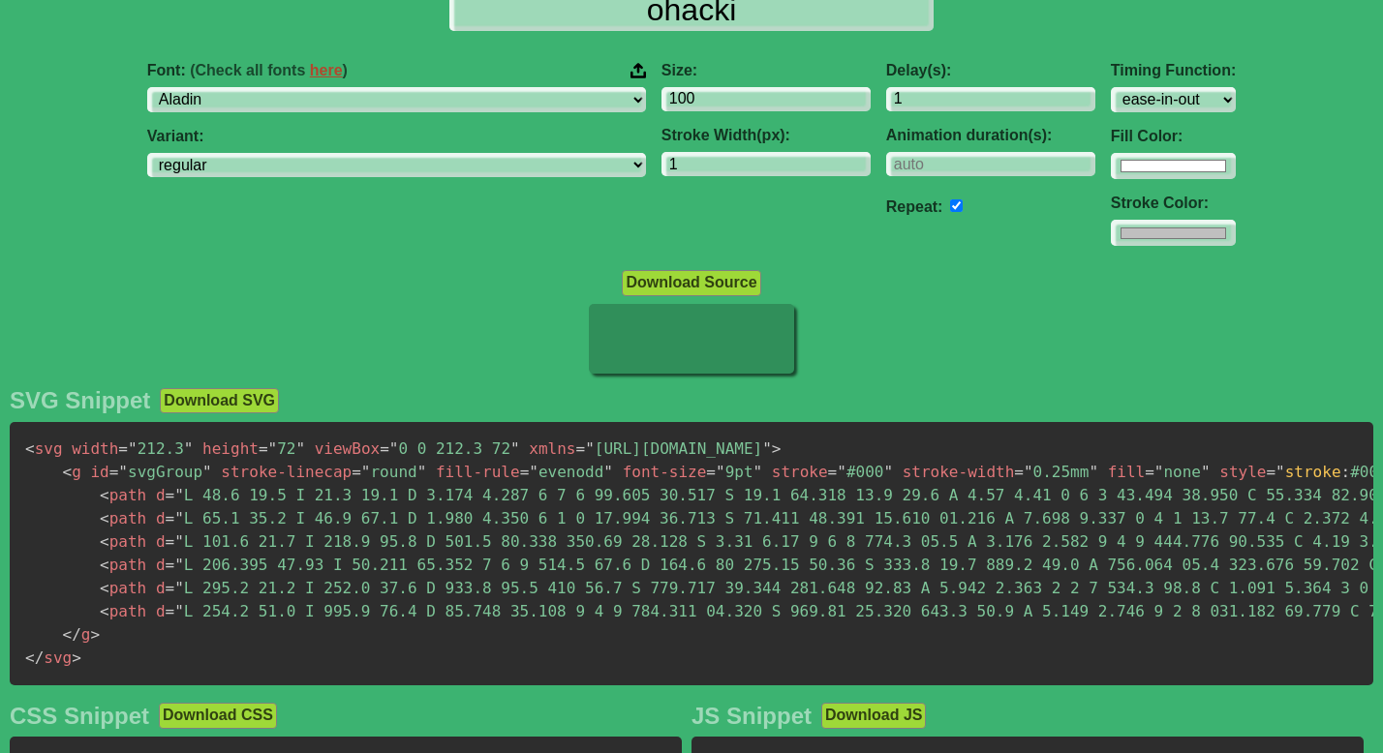
click at [653, 209] on div "Size: 100 Stroke Width(px): 1" at bounding box center [765, 154] width 225 height 216
click at [1110, 237] on input "#bfbfbf" at bounding box center [1172, 233] width 125 height 26
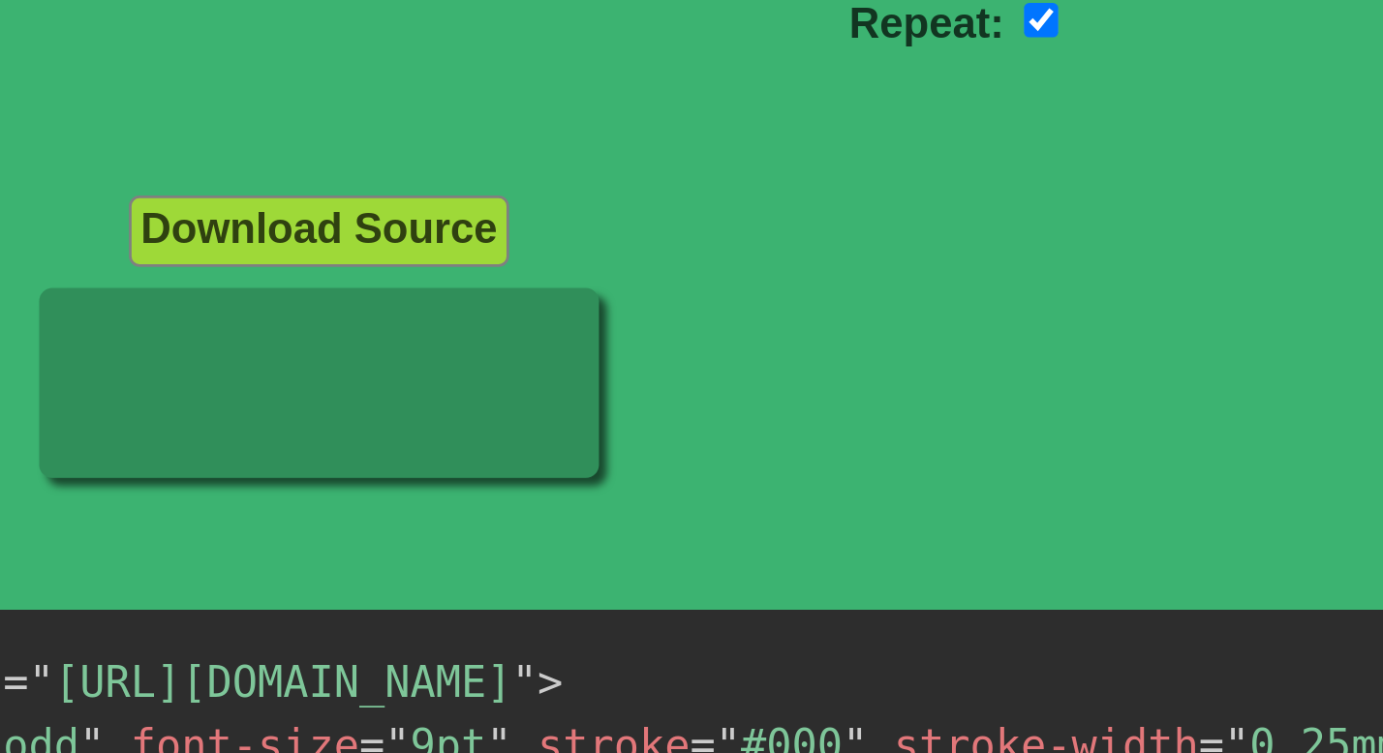
click at [1110, 232] on input "#bfbfbf" at bounding box center [1172, 233] width 125 height 26
type input "#000000"
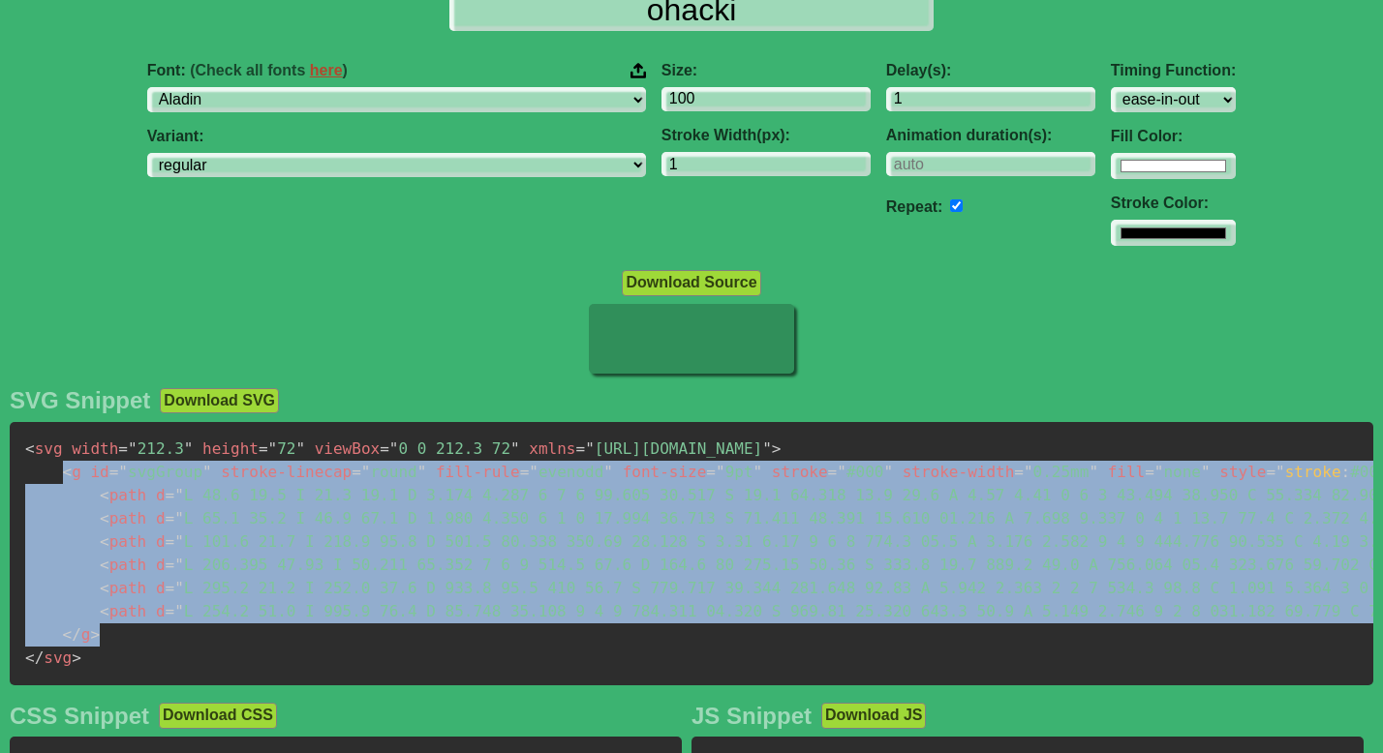
drag, startPoint x: 54, startPoint y: 472, endPoint x: 139, endPoint y: 631, distance: 180.2
click at [139, 631] on pre "< svg width = " 212.3 " height = " 72 " viewBox = " 0 0 212.3 72 " xmlns = " [U…" at bounding box center [691, 553] width 1363 height 263
copy code "< g id = " svgGroup " stroke-linecap = " round " fill-rule = " evenodd " font-s…"
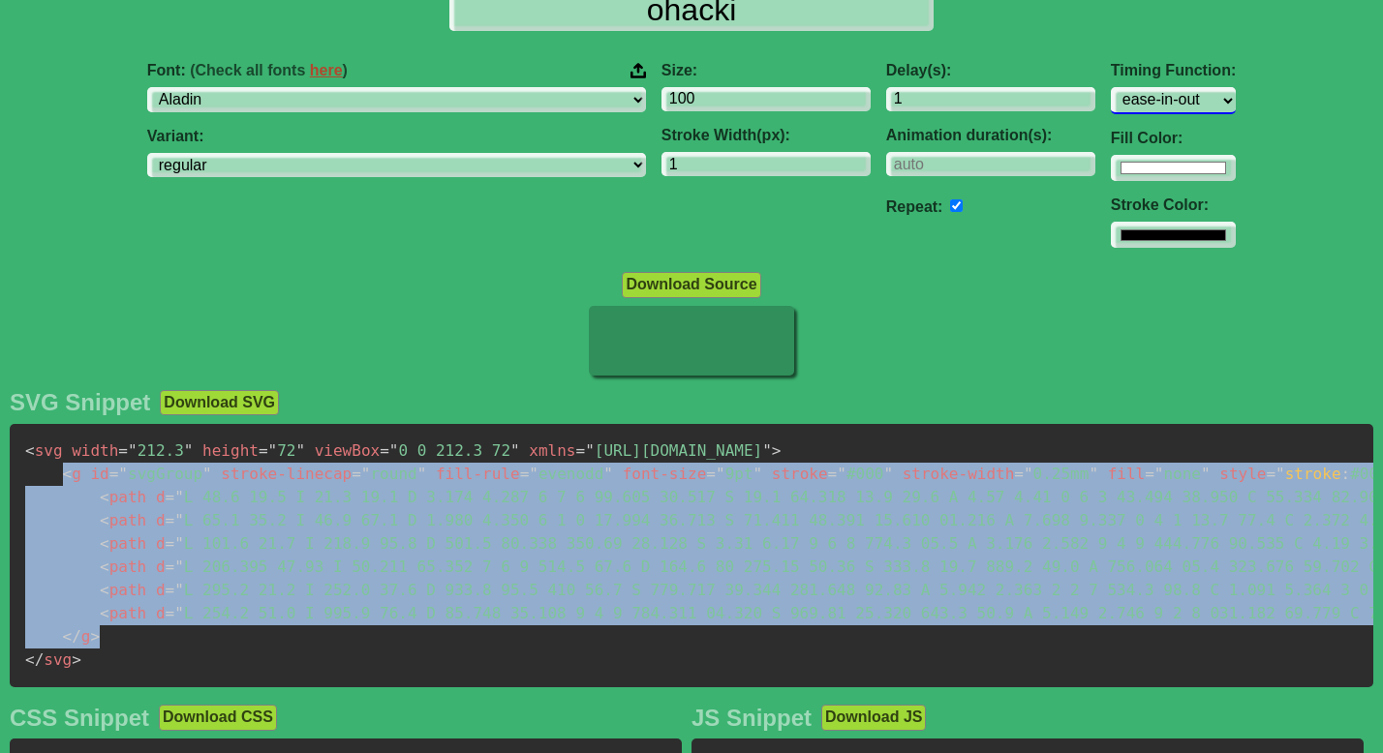
click at [1110, 99] on select "ease ease-in ease-out ease-in-out linear step-start step-end" at bounding box center [1172, 100] width 125 height 26
click at [1110, 87] on select "ease ease-in ease-out ease-in-out linear step-start step-end" at bounding box center [1172, 100] width 125 height 26
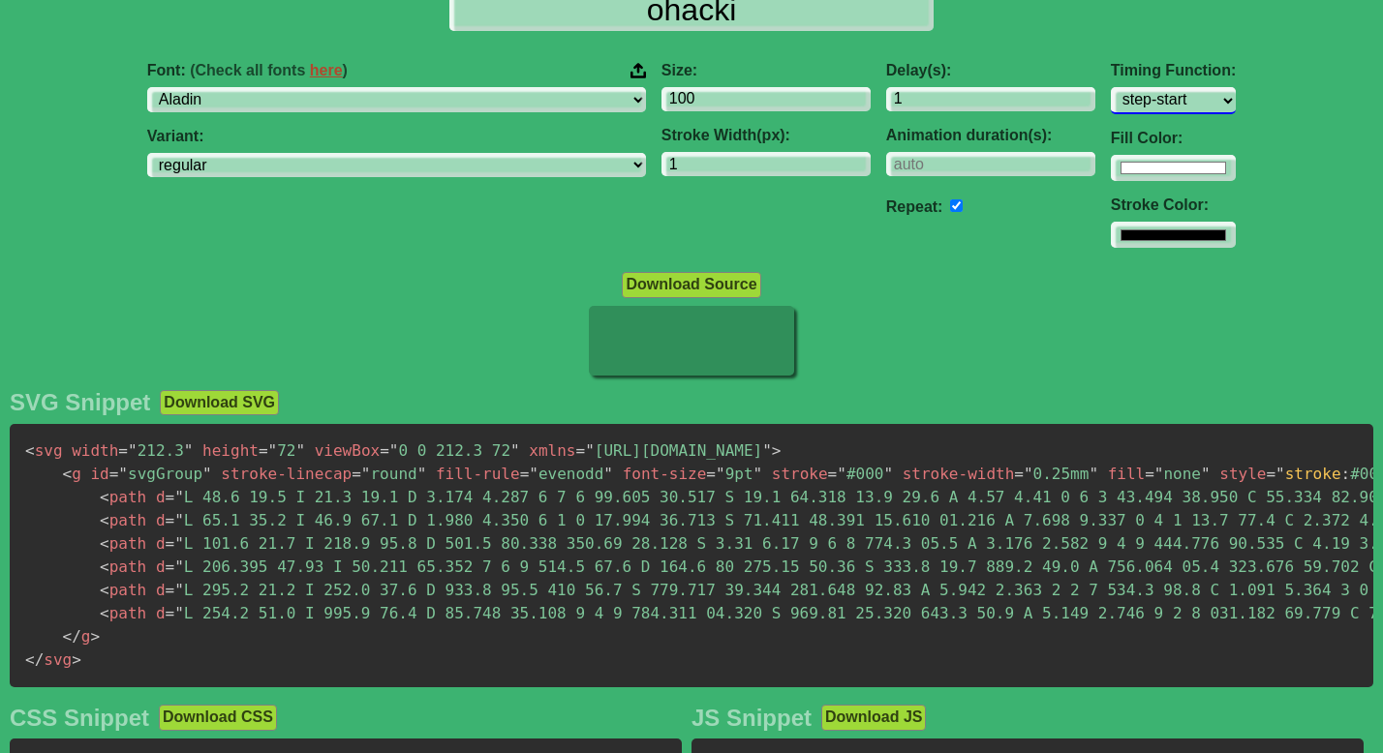
click at [1110, 106] on select "ease ease-in ease-out ease-in-out linear step-start step-end" at bounding box center [1172, 100] width 125 height 26
click at [1110, 87] on select "ease ease-in ease-out ease-in-out linear step-start step-end" at bounding box center [1172, 100] width 125 height 26
click at [1110, 105] on select "ease ease-in ease-out ease-in-out linear step-start step-end" at bounding box center [1172, 100] width 125 height 26
click at [1110, 87] on select "ease ease-in ease-out ease-in-out linear step-start step-end" at bounding box center [1172, 100] width 125 height 26
click at [1110, 93] on select "ease ease-in ease-out ease-in-out linear step-start step-end" at bounding box center [1172, 100] width 125 height 26
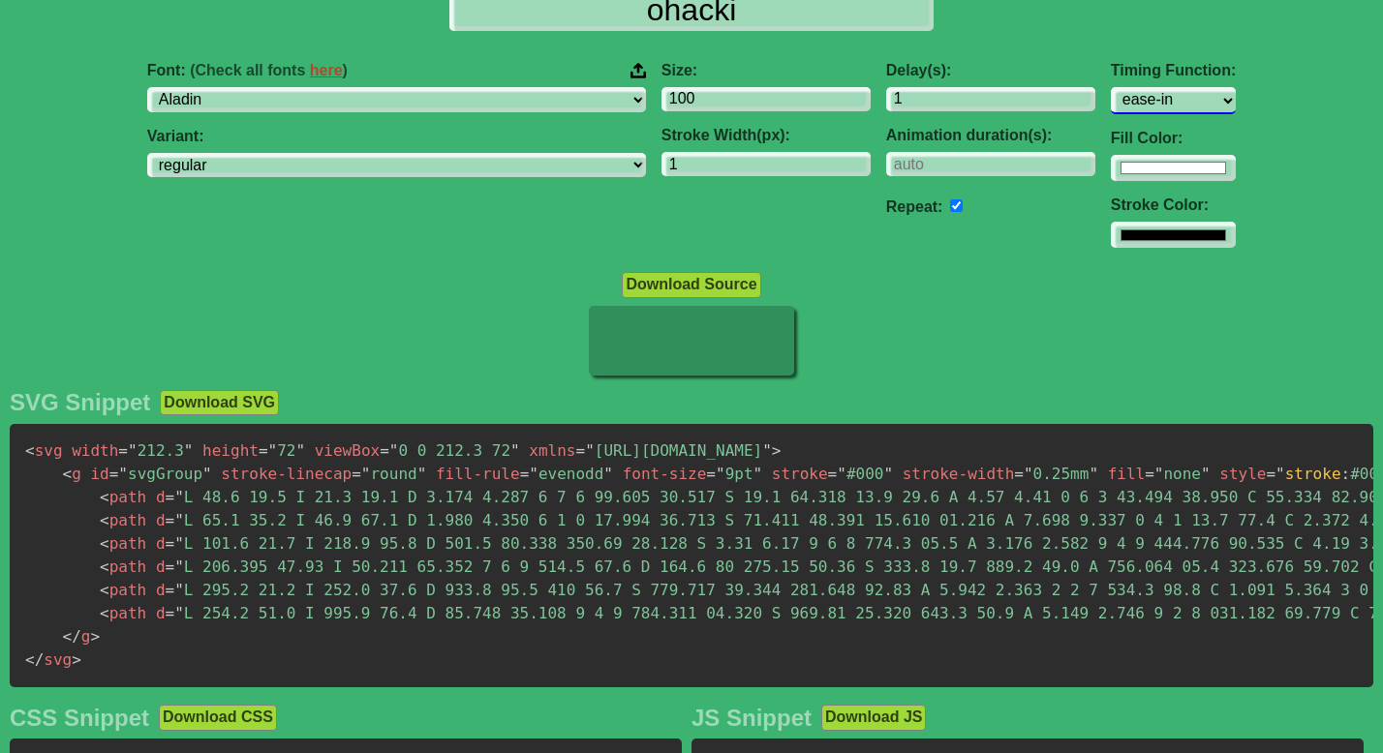
click at [1110, 87] on select "ease ease-in ease-out ease-in-out linear step-start step-end" at bounding box center [1172, 100] width 125 height 26
click at [1110, 98] on select "ease ease-in ease-out ease-in-out linear step-start step-end" at bounding box center [1172, 100] width 125 height 26
click at [1110, 87] on select "ease ease-in ease-out ease-in-out linear step-start step-end" at bounding box center [1172, 100] width 125 height 26
click at [1110, 110] on select "ease ease-in ease-out ease-in-out linear step-start step-end" at bounding box center [1172, 100] width 125 height 26
select select "linear"
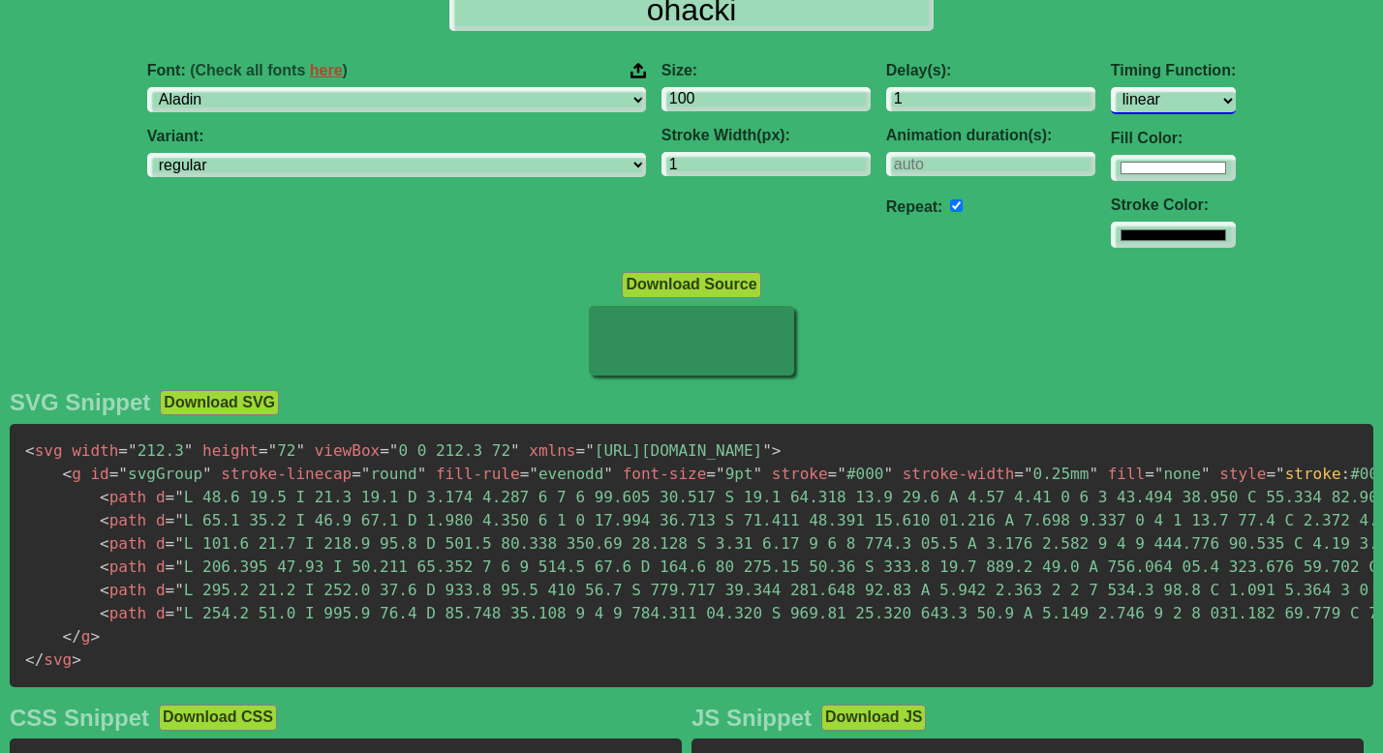
click at [1110, 87] on select "ease ease-in ease-out ease-in-out linear step-start step-end" at bounding box center [1172, 100] width 125 height 26
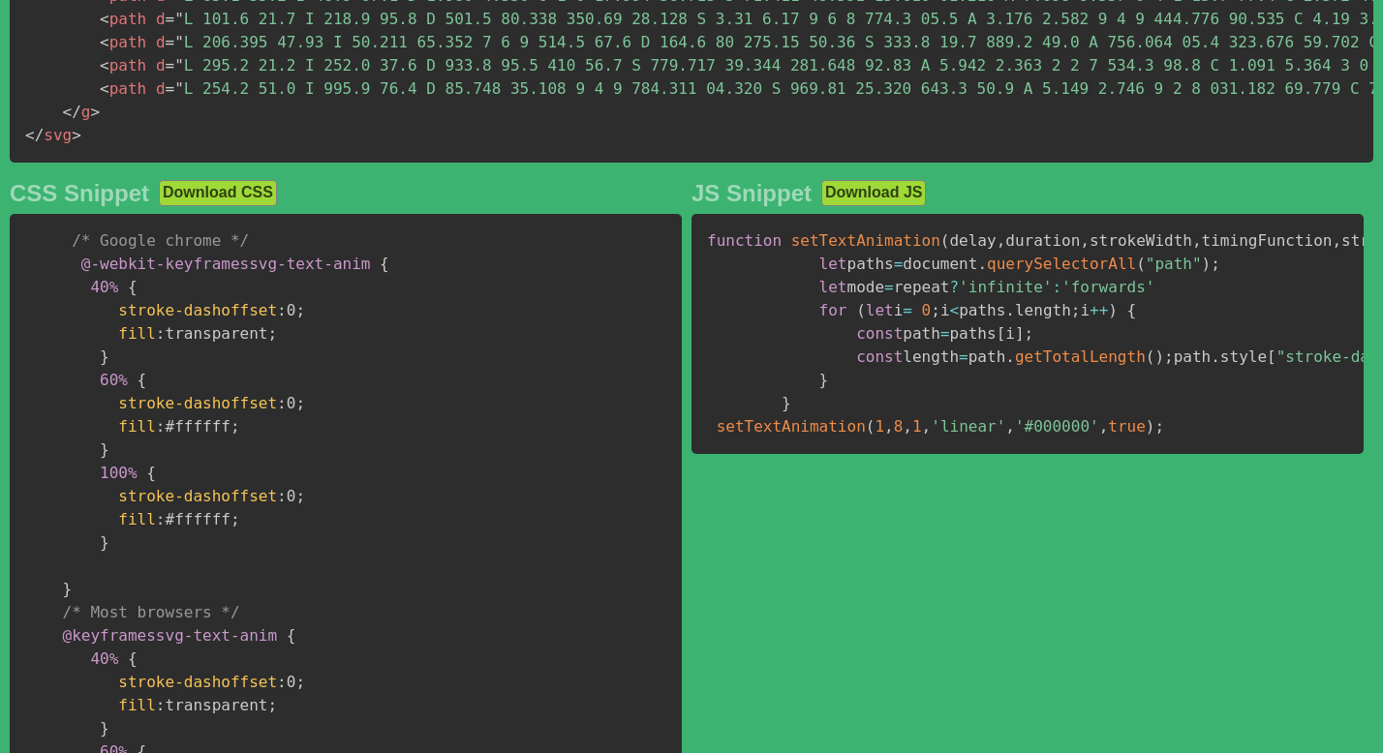
scroll to position [0, 0]
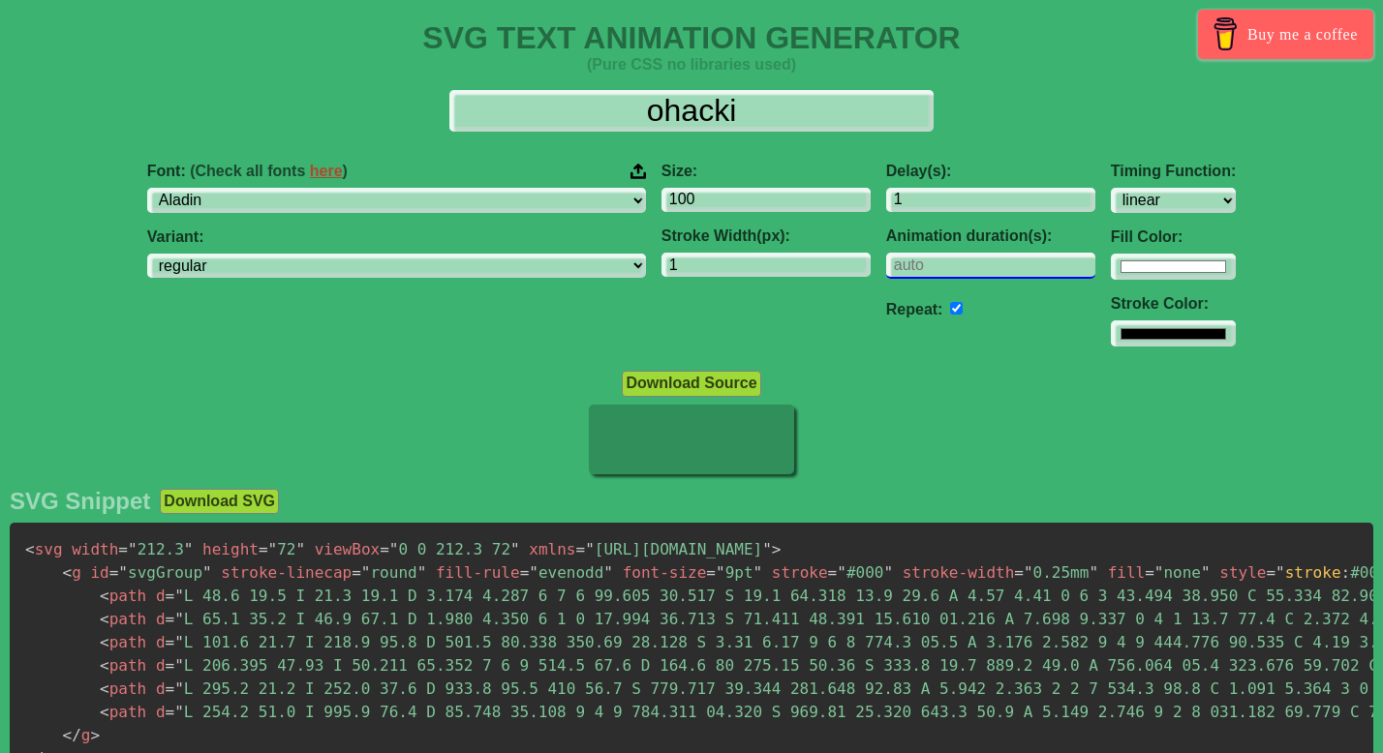
click at [886, 277] on input "number" at bounding box center [990, 266] width 209 height 26
click at [661, 274] on input "1" at bounding box center [765, 266] width 209 height 26
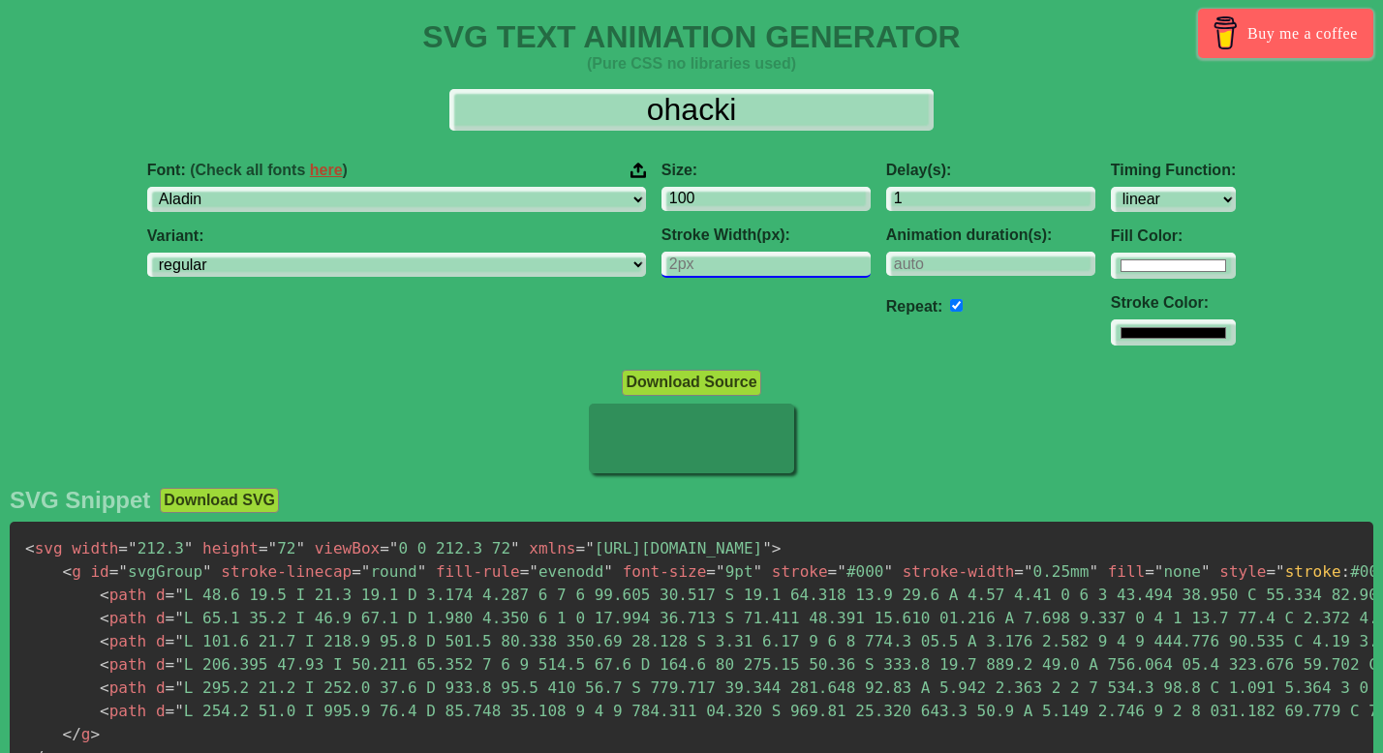
type input "0"
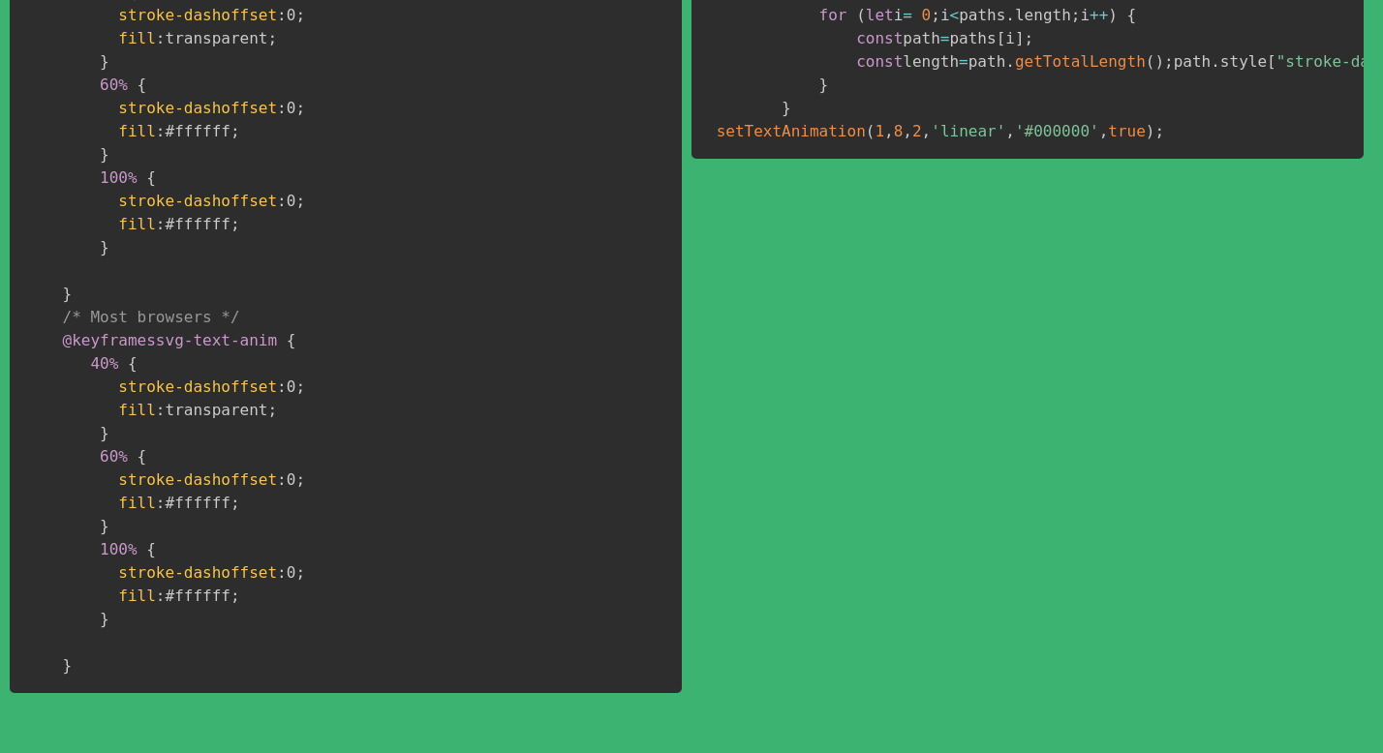
scroll to position [257, 0]
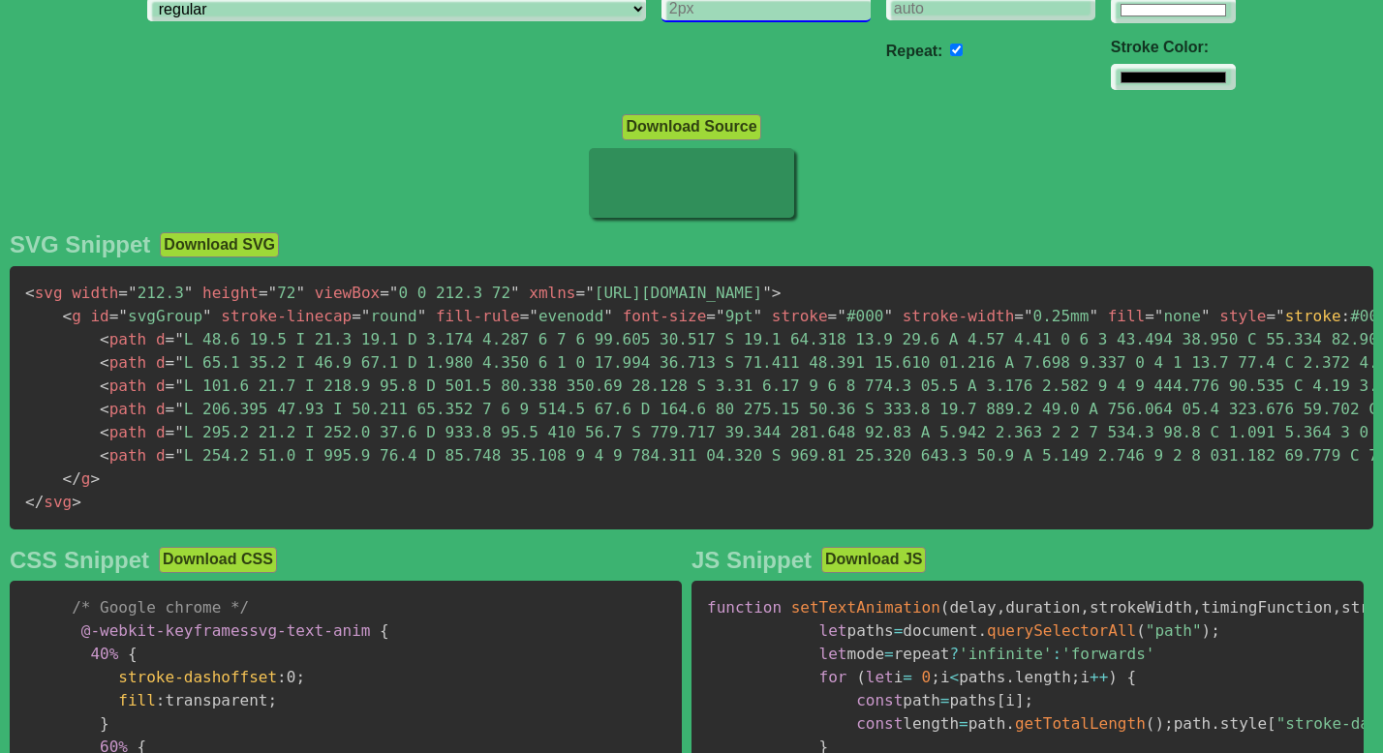
type input "5"
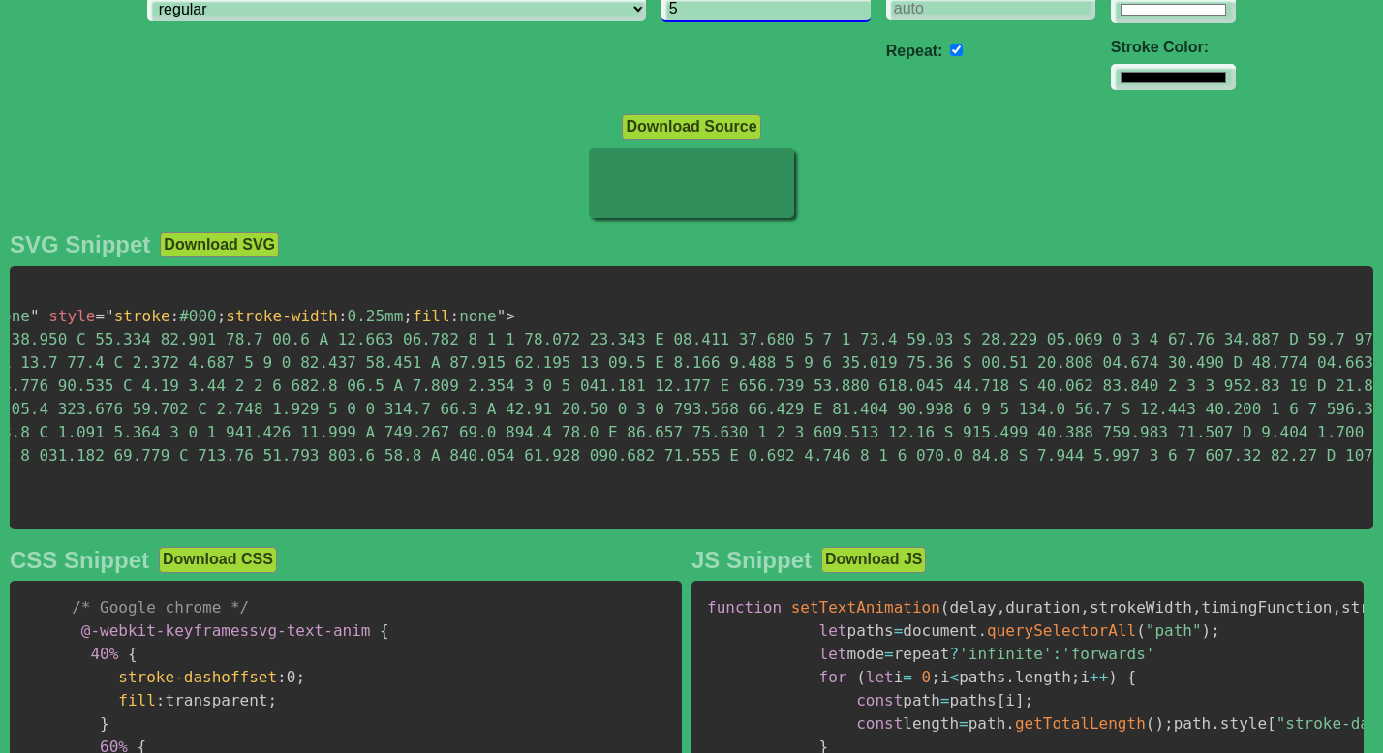
scroll to position [0, 1260]
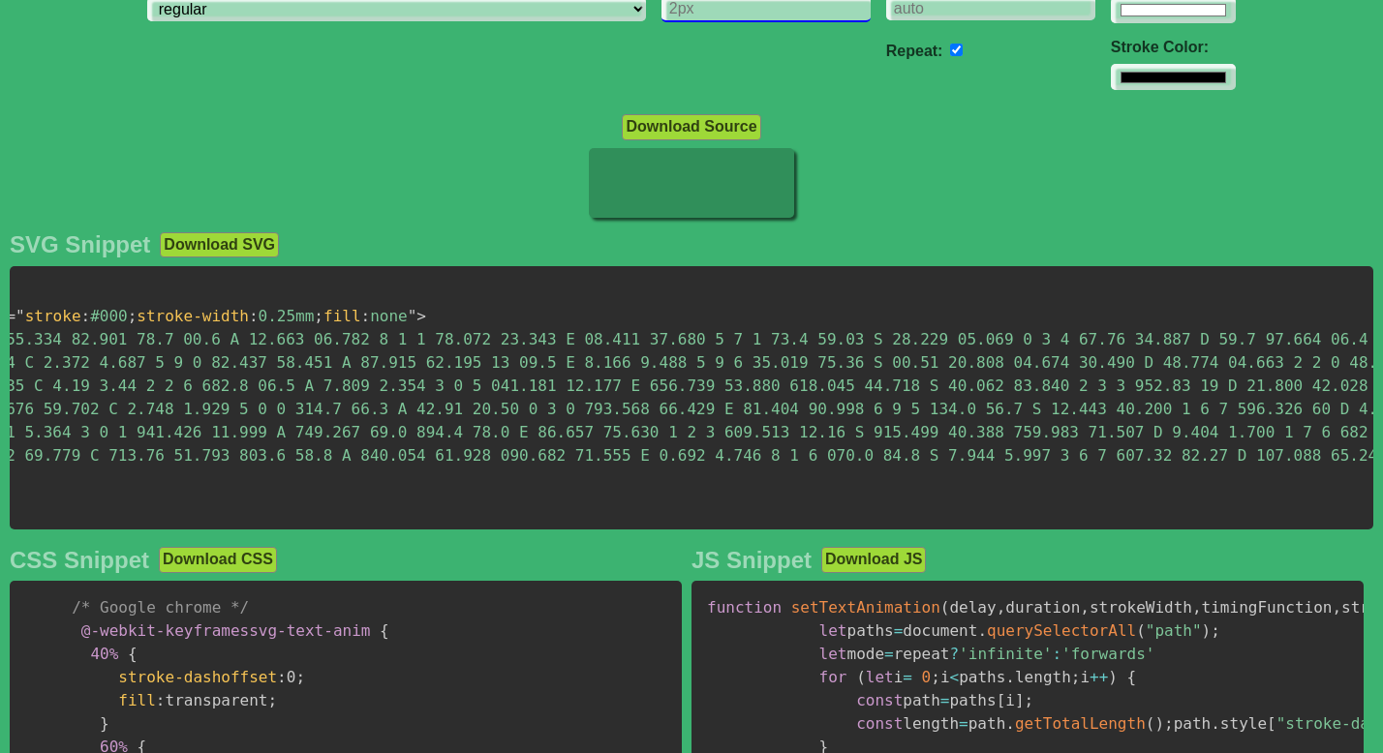
type input "5"
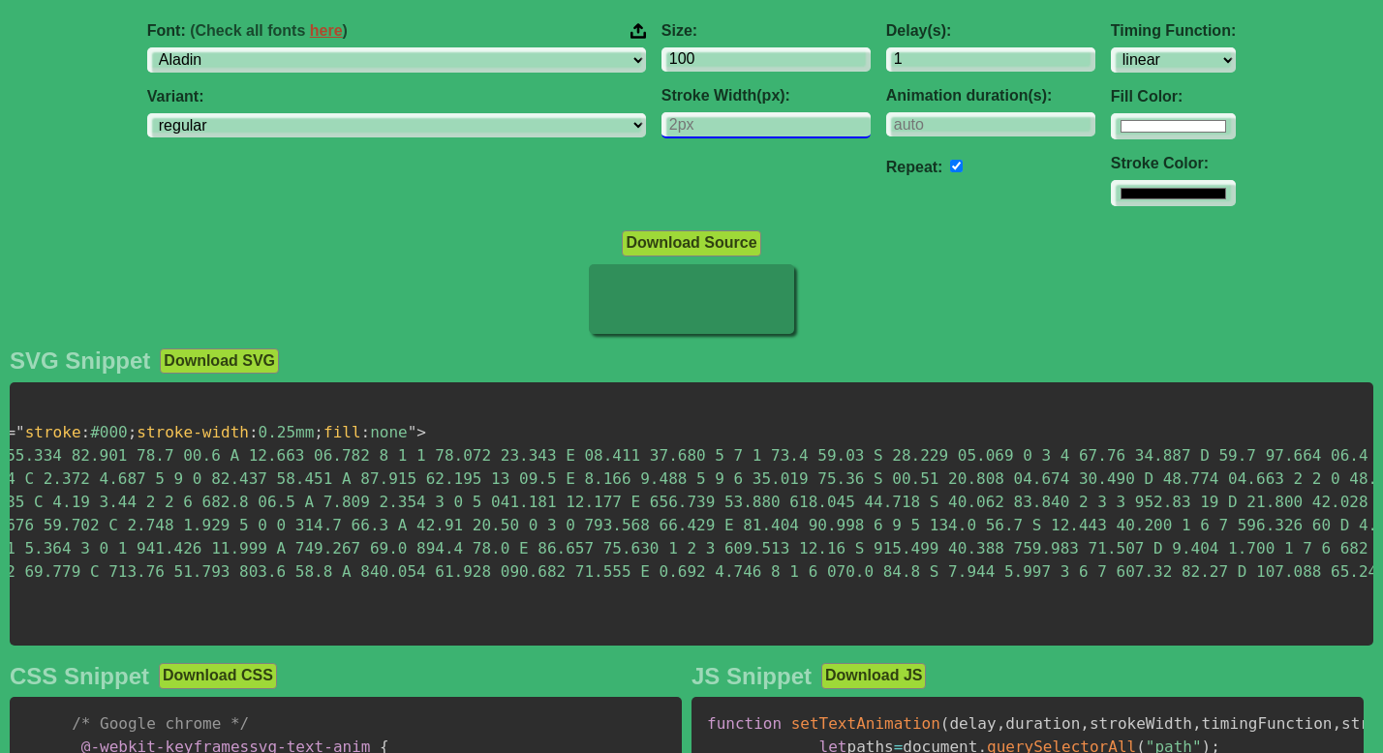
scroll to position [0, 0]
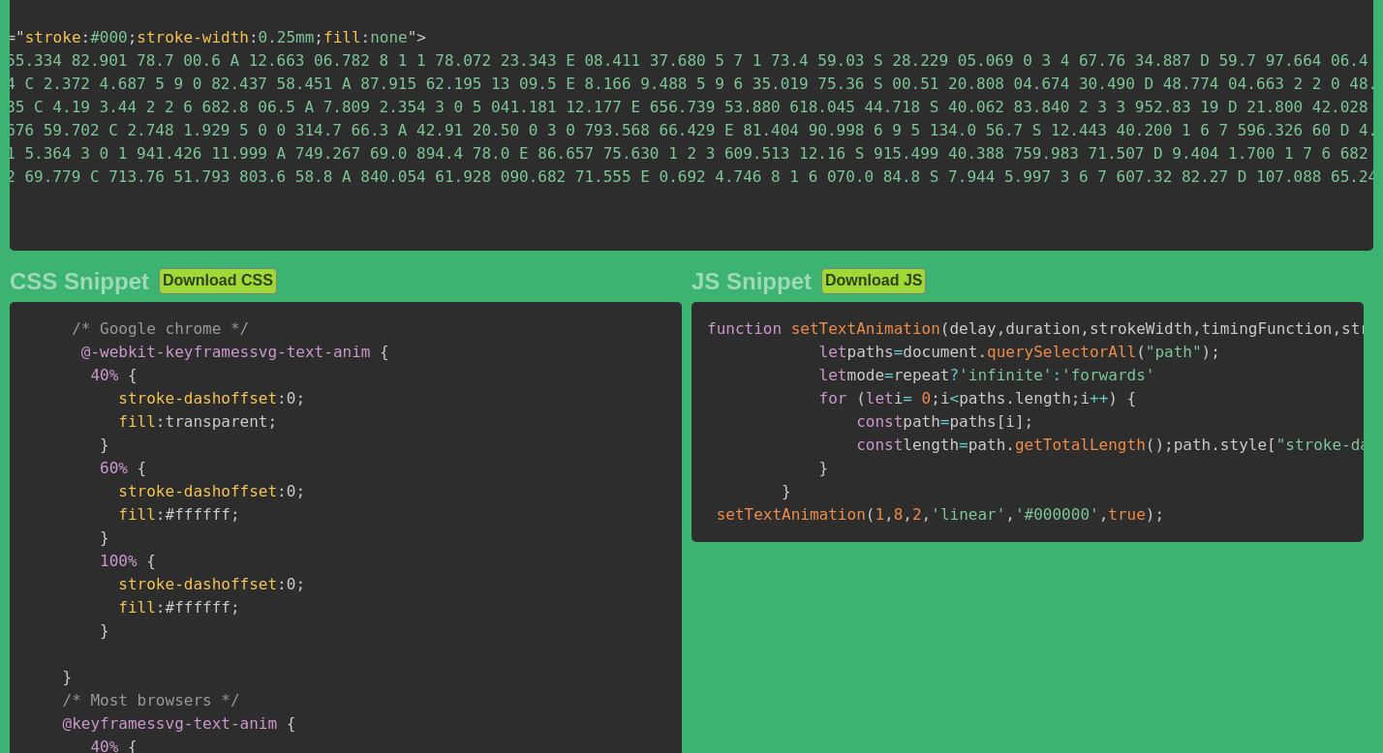
type input "5"
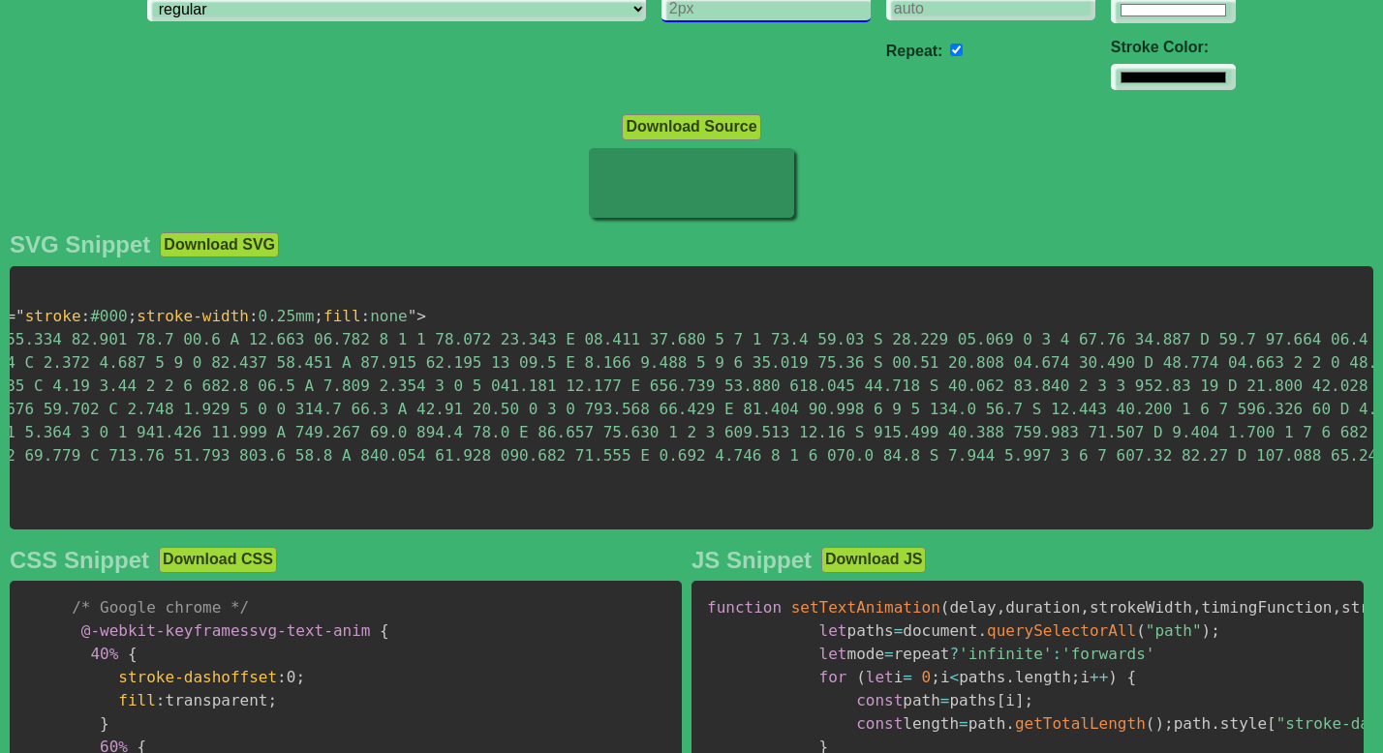
type input "5"
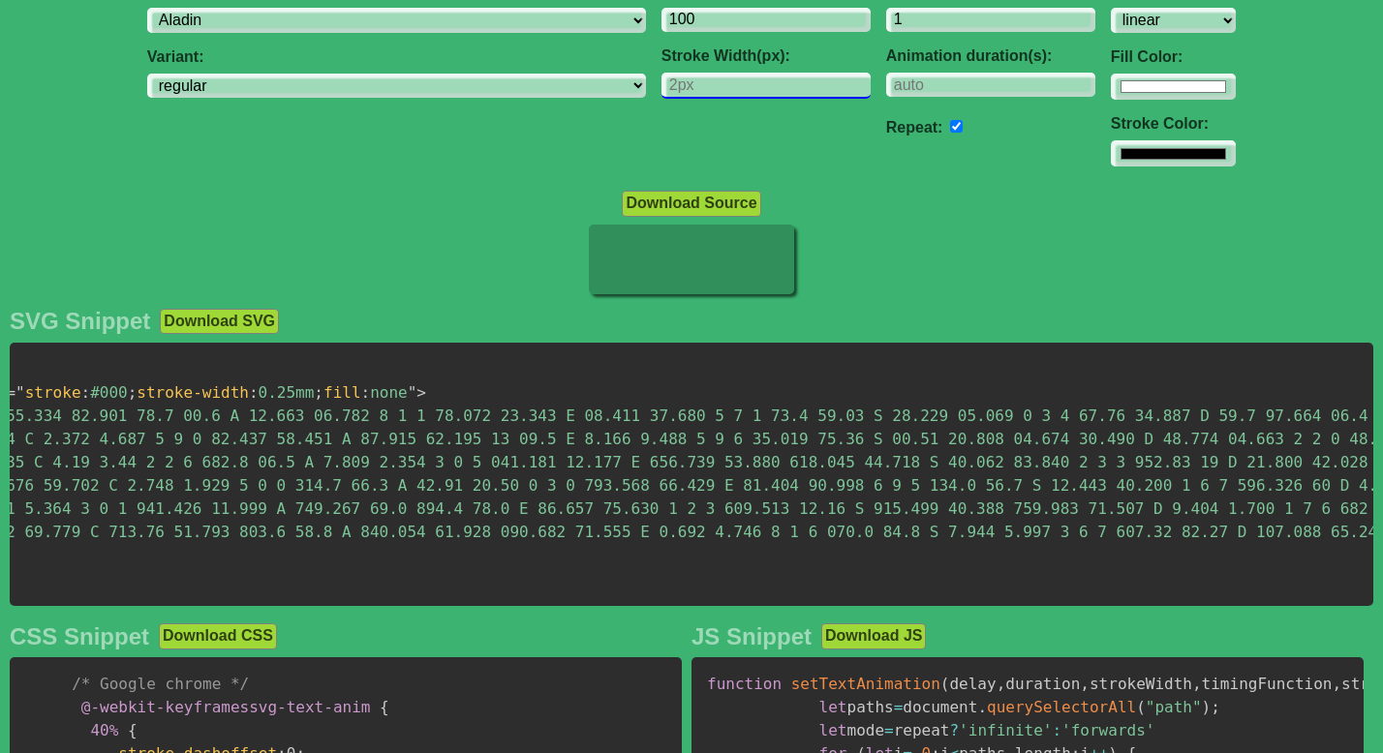
scroll to position [172, 0]
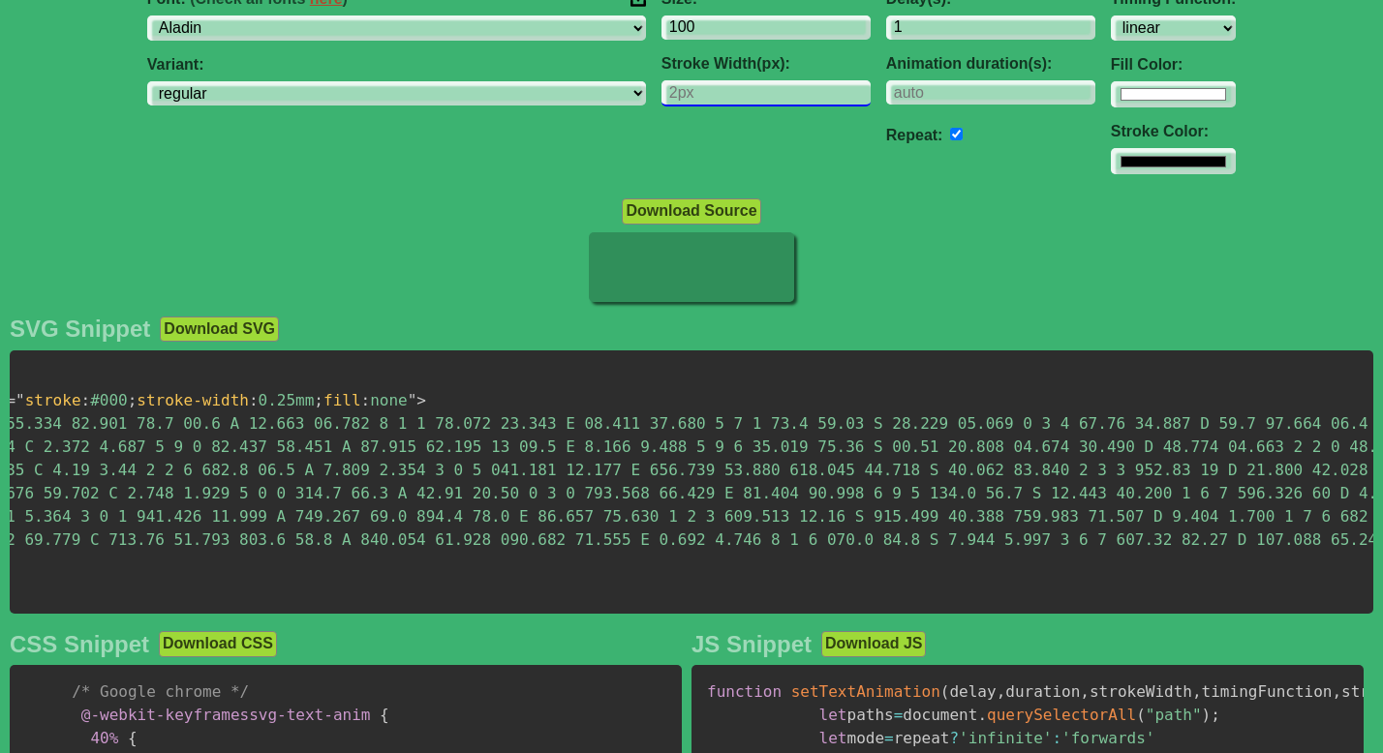
type input "2"
type input "1"
click at [872, 265] on div at bounding box center [691, 269] width 1383 height 74
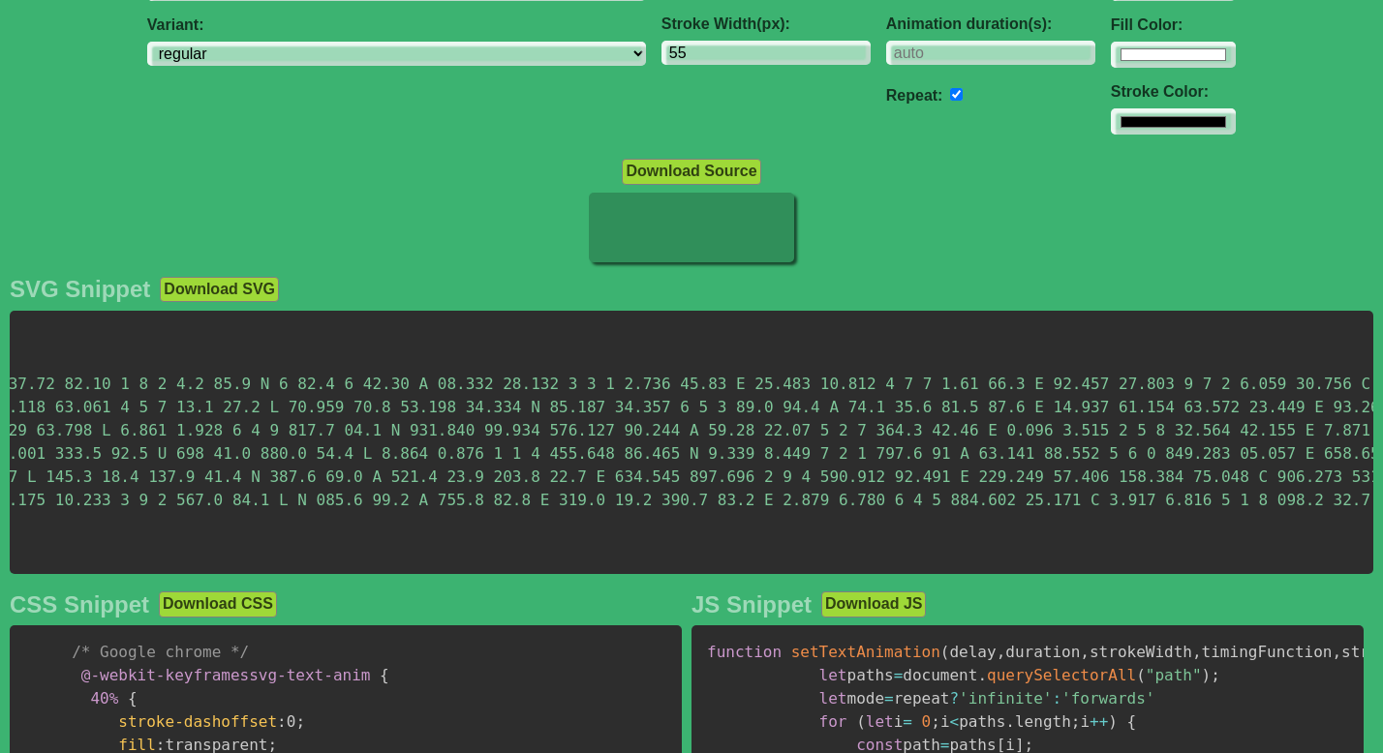
scroll to position [84, 0]
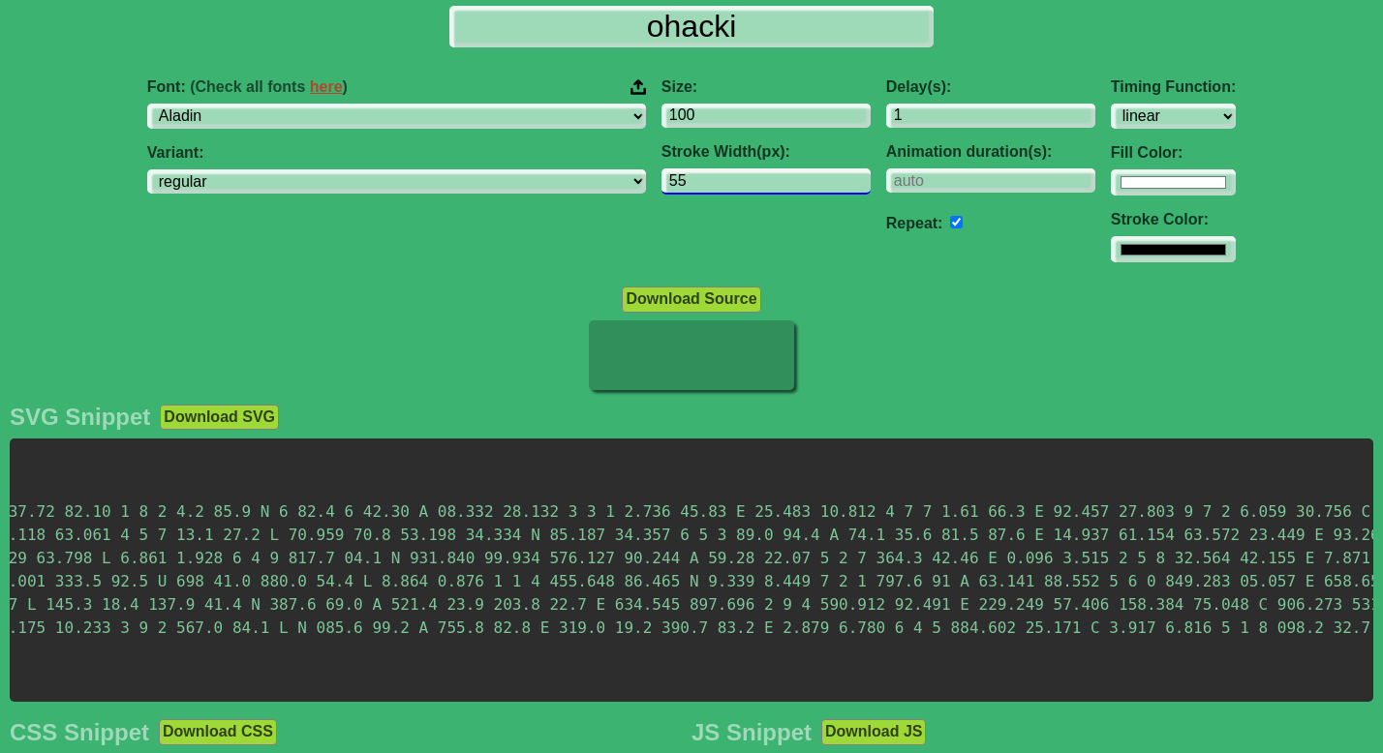
click at [661, 181] on input "55" at bounding box center [765, 181] width 209 height 26
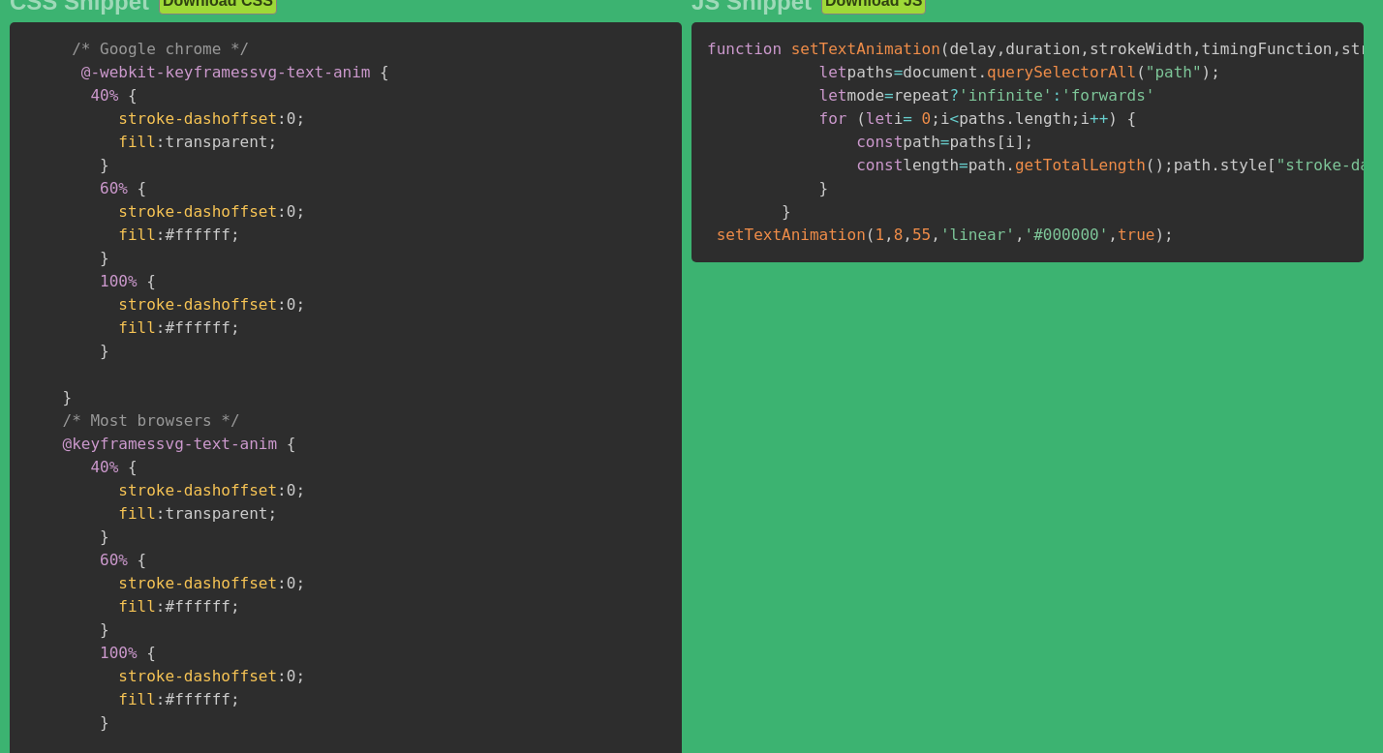
type input "5"
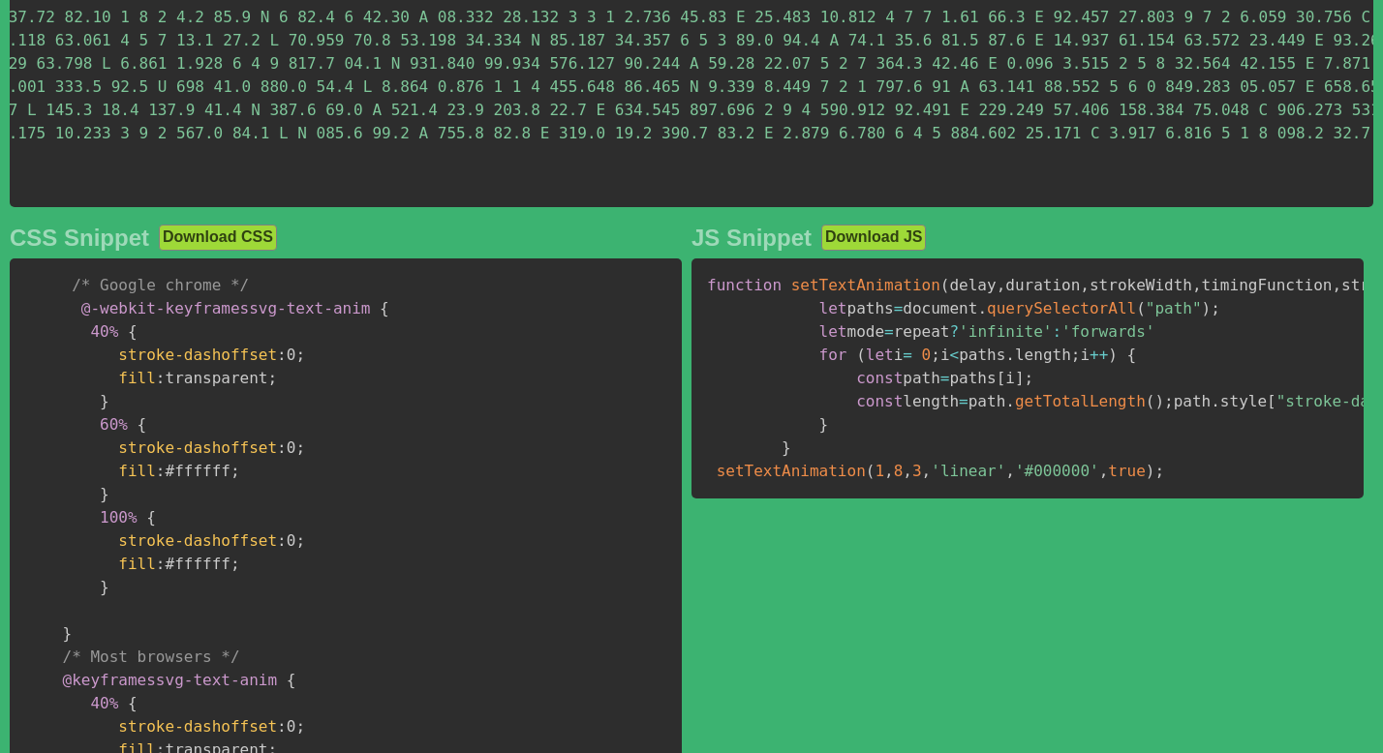
scroll to position [569, 0]
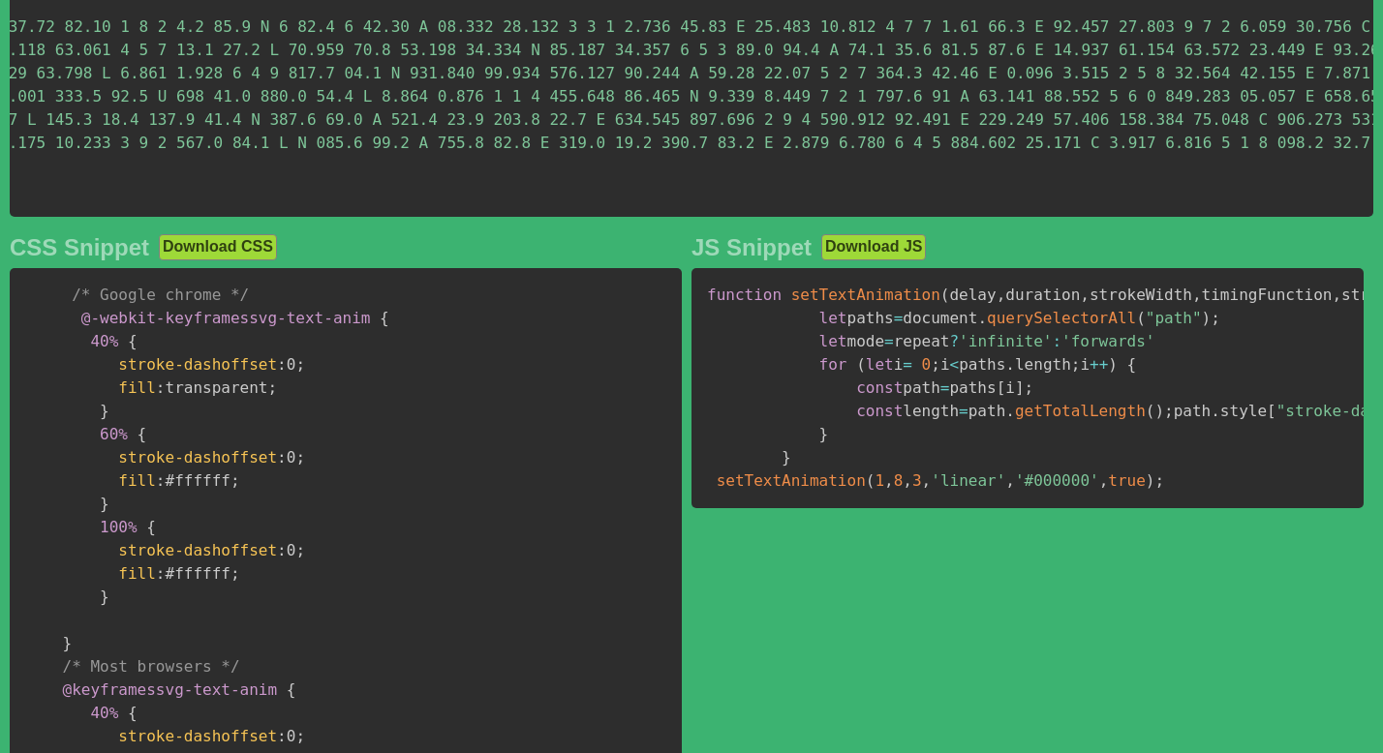
click at [934, 490] on span "'linear'" at bounding box center [967, 480] width 75 height 18
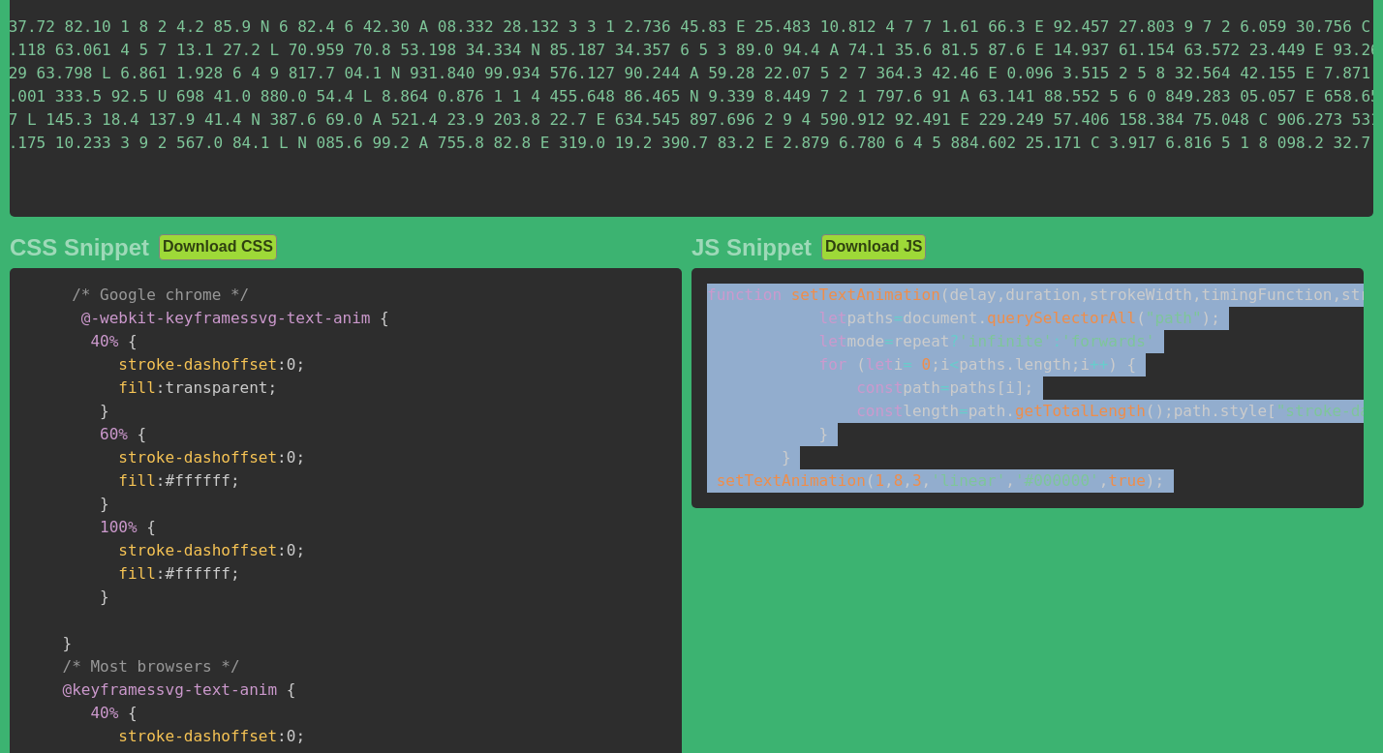
drag, startPoint x: 934, startPoint y: 642, endPoint x: 722, endPoint y: 310, distance: 394.0
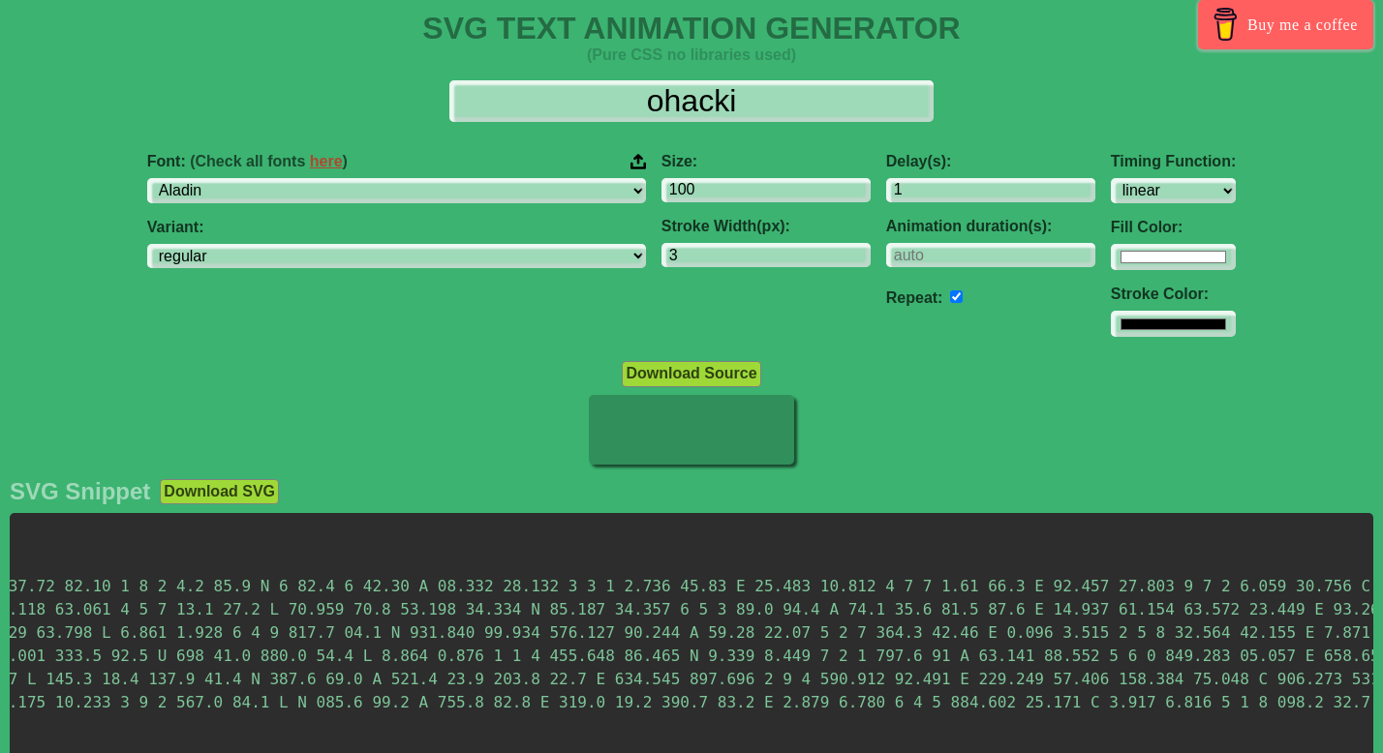
scroll to position [0, 0]
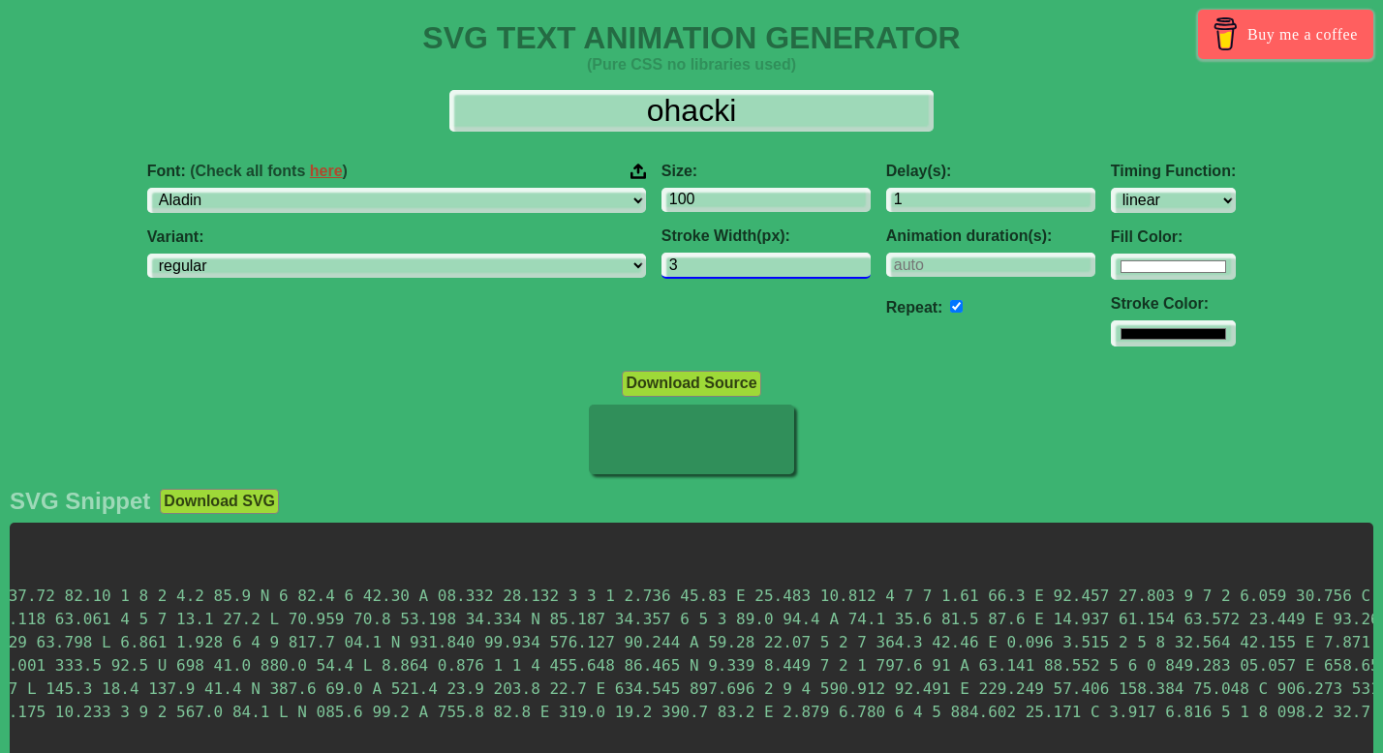
click at [671, 255] on input "3" at bounding box center [765, 266] width 209 height 26
type input "1"
click at [878, 329] on div "Delay(s): 1 Animation duration(s): Repeat:" at bounding box center [990, 255] width 225 height 216
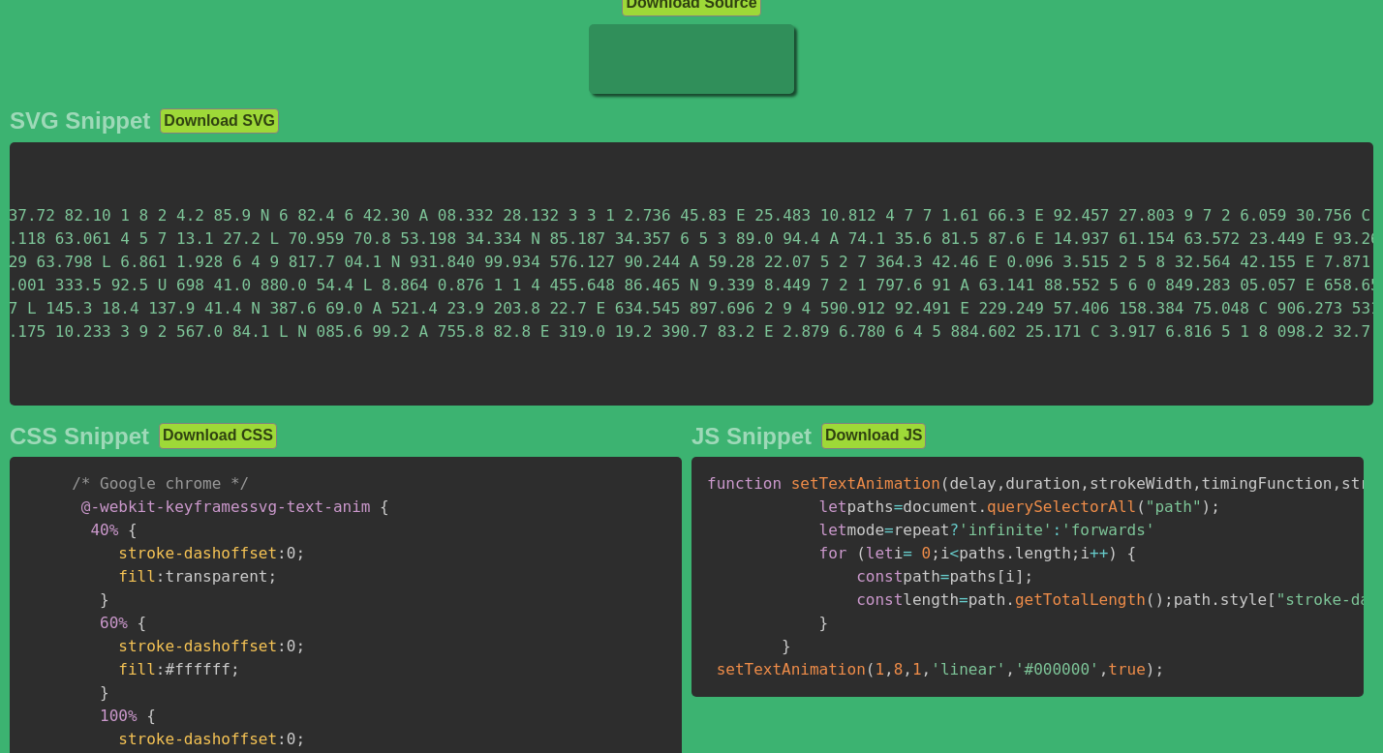
scroll to position [733, 0]
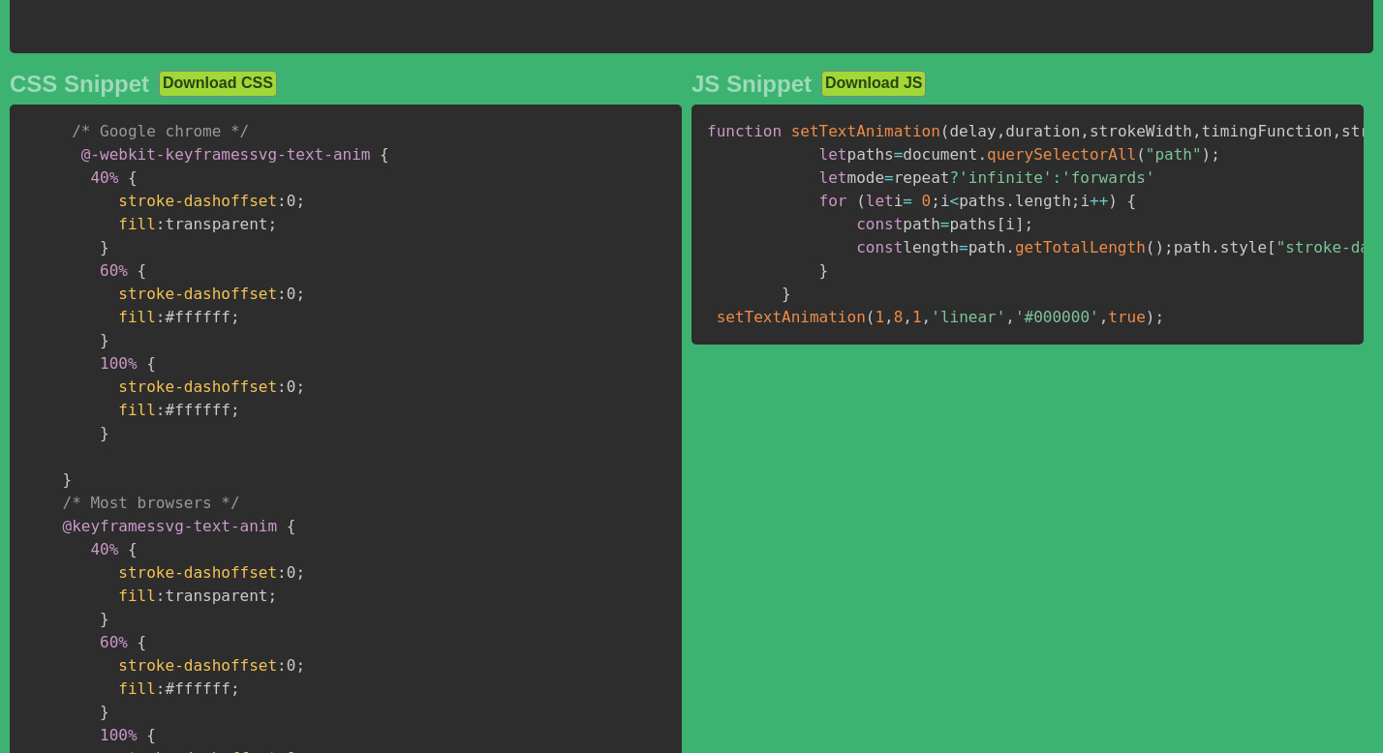
click at [1006, 326] on span "," at bounding box center [1010, 317] width 10 height 18
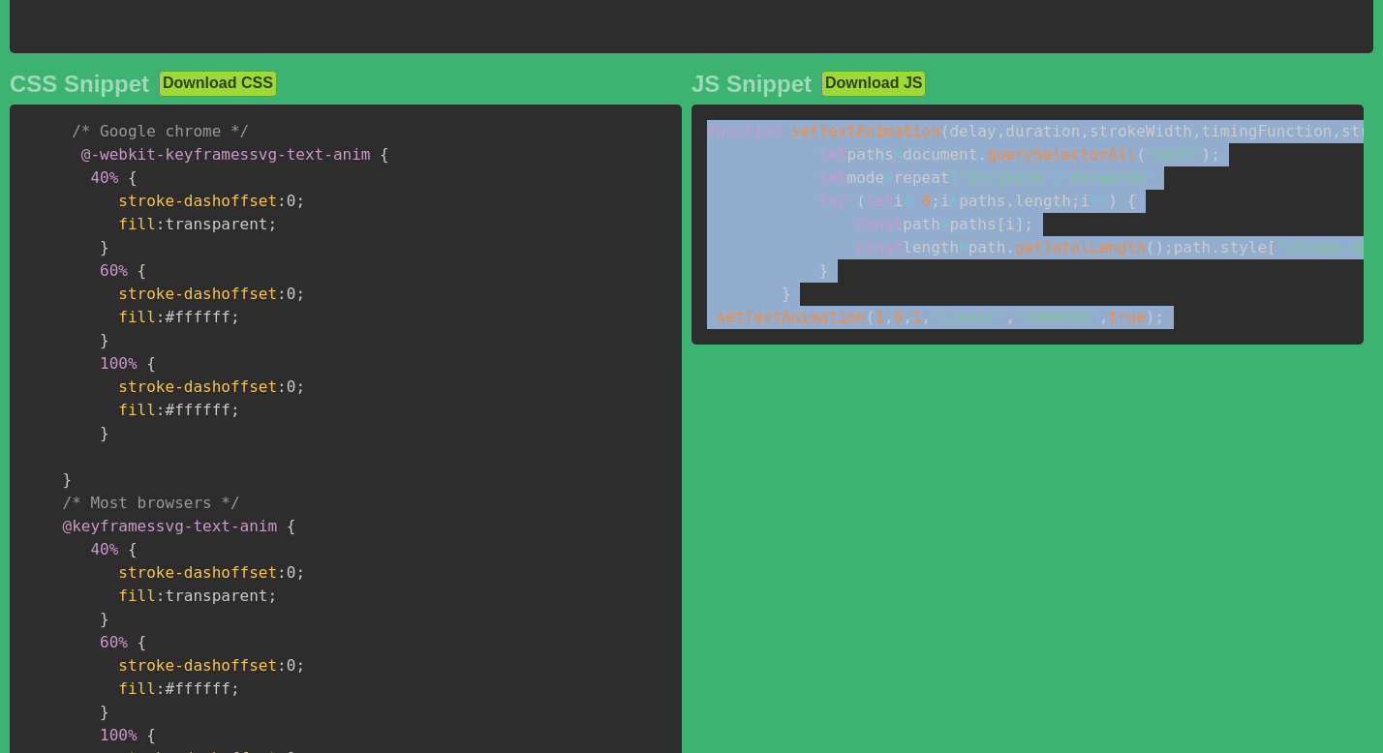
drag, startPoint x: 1006, startPoint y: 471, endPoint x: 869, endPoint y: 130, distance: 368.0
click at [871, 130] on pre "function setTextAnimation ( delay , duration , strokeWidth , timingFunction , s…" at bounding box center [1027, 225] width 672 height 240
copy div "function setTextAnimation ( delay , duration , strokeWidth , timingFunction , s…"
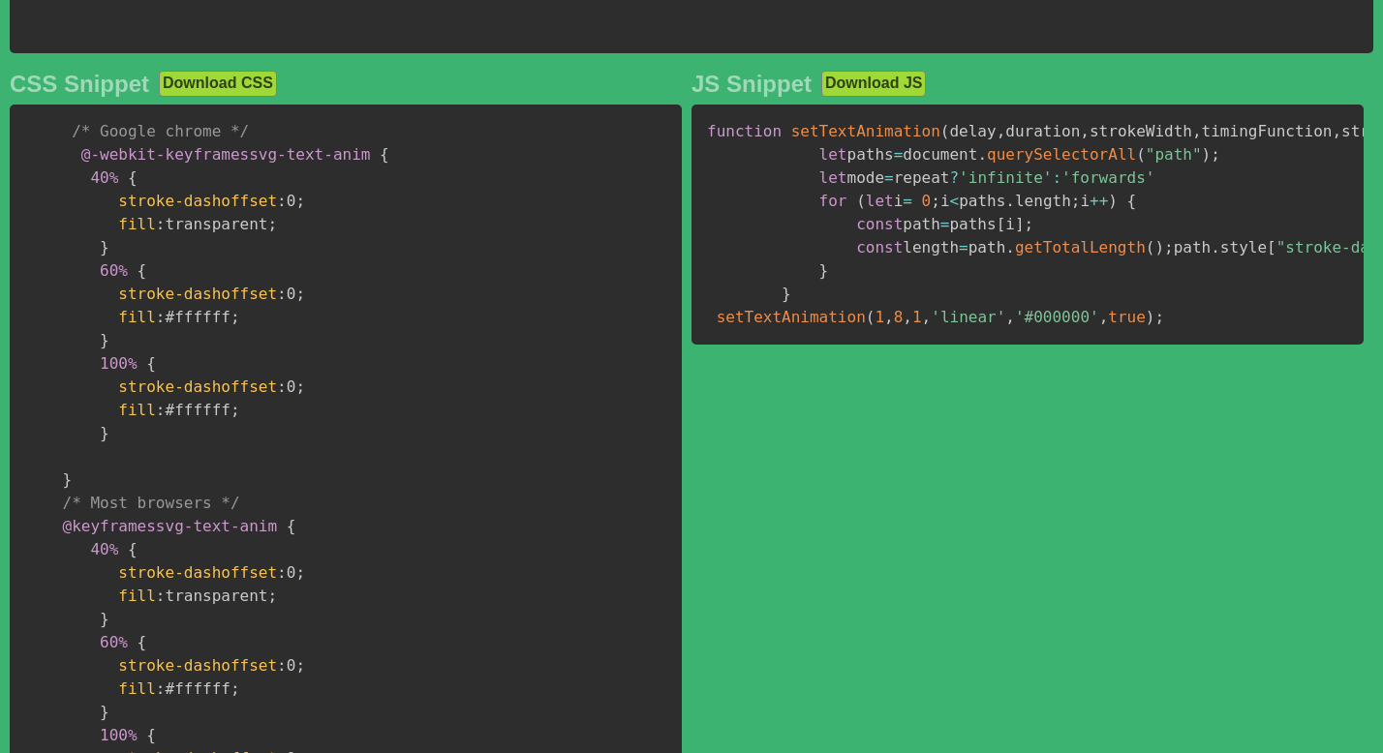
click at [594, 297] on pre "/* Google chrome */ @-webkit-keyframes svg-text-anim { 40% { stroke-dashoffset …" at bounding box center [346, 492] width 672 height 775
